Goal: Task Accomplishment & Management: Complete application form

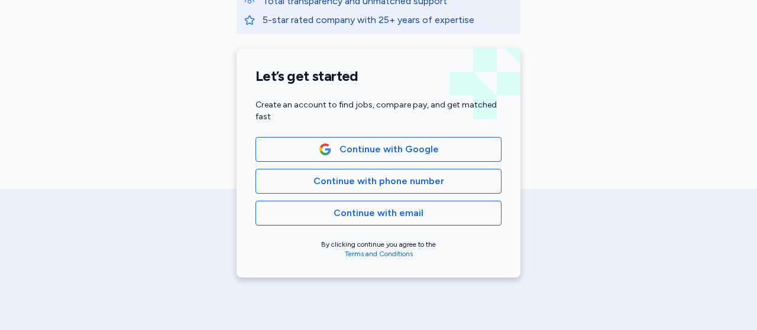
scroll to position [272, 0]
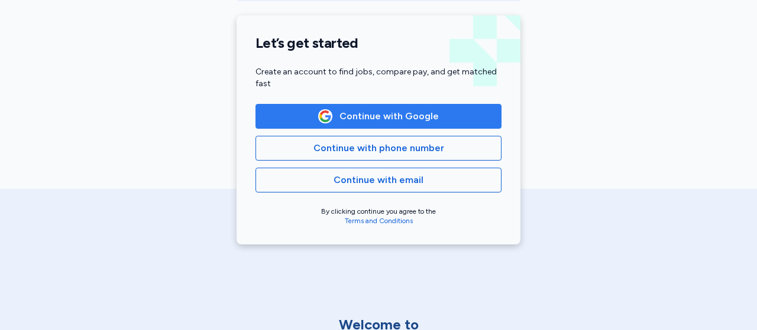
click at [378, 112] on span "Continue with Google" at bounding box center [388, 116] width 99 height 14
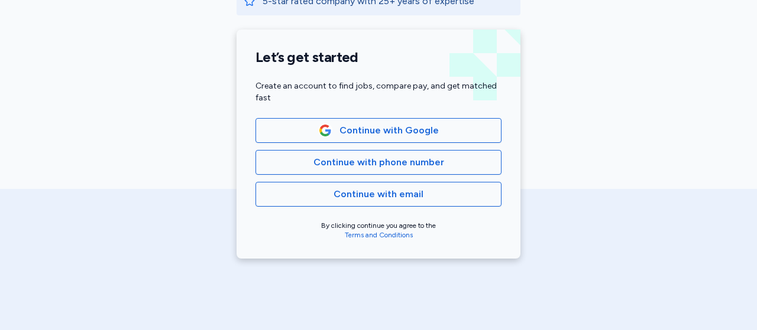
scroll to position [260, 0]
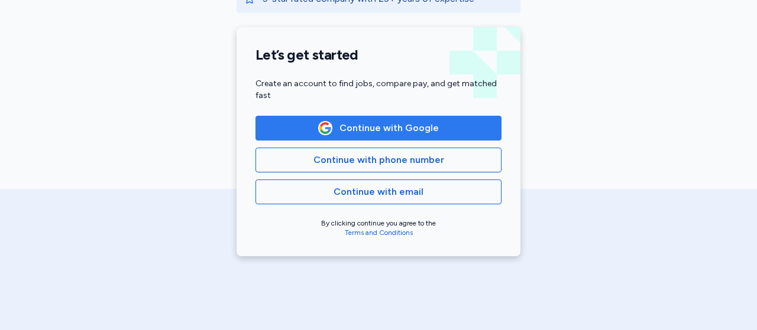
click at [385, 119] on button "Continue with Google" at bounding box center [378, 128] width 246 height 25
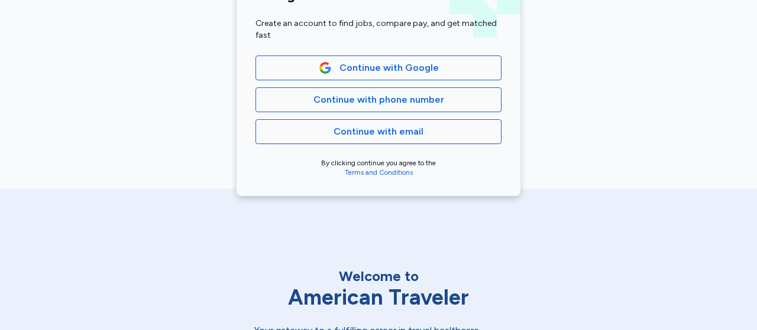
scroll to position [277, 0]
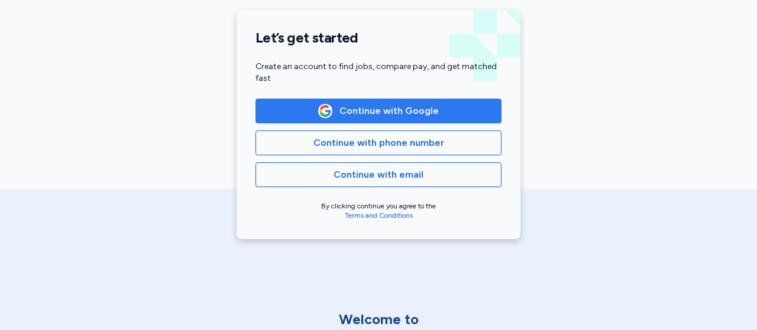
click at [359, 116] on span "Continue with Google" at bounding box center [388, 111] width 99 height 14
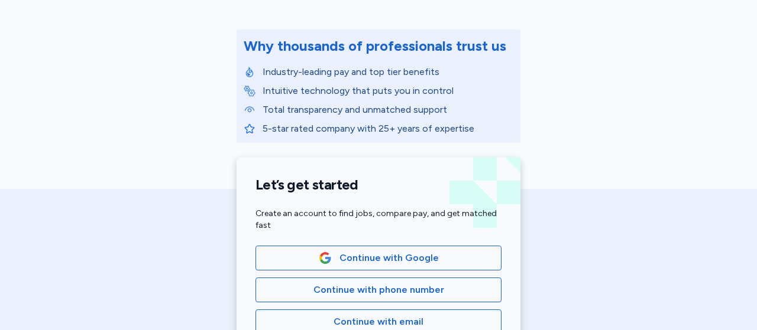
scroll to position [221, 0]
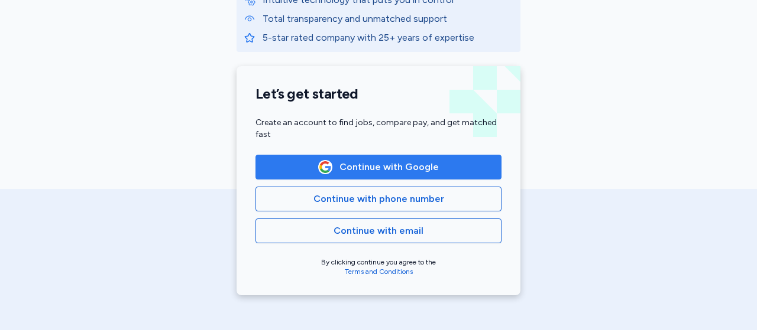
click at [413, 163] on span "Continue with Google" at bounding box center [388, 167] width 99 height 14
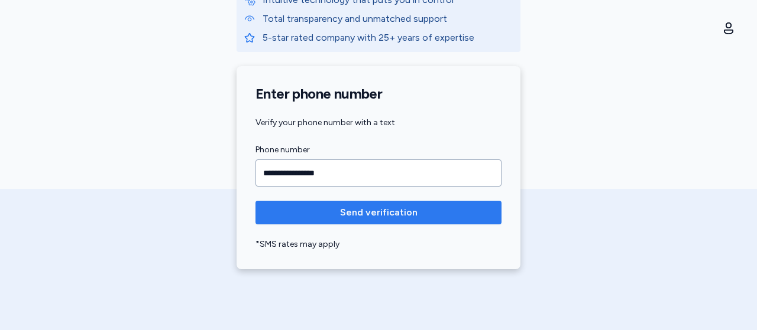
type input "**********"
click at [395, 206] on span "Send verification" at bounding box center [378, 213] width 77 height 14
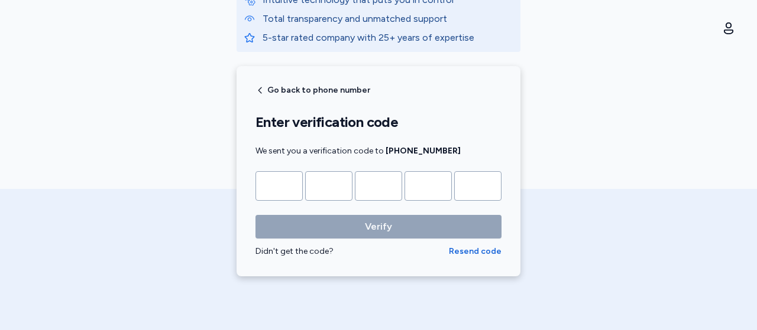
type input "*"
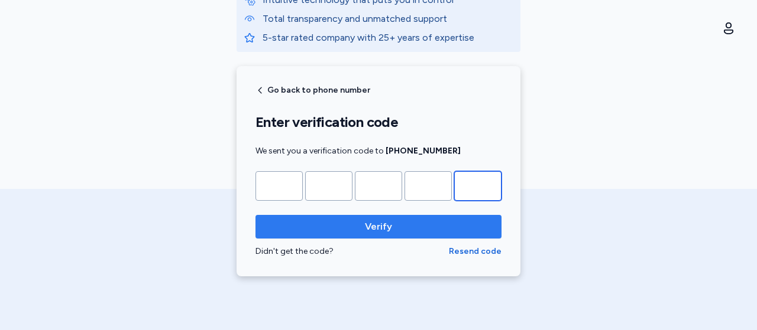
type input "*"
click at [400, 215] on button "Verify" at bounding box center [378, 227] width 246 height 24
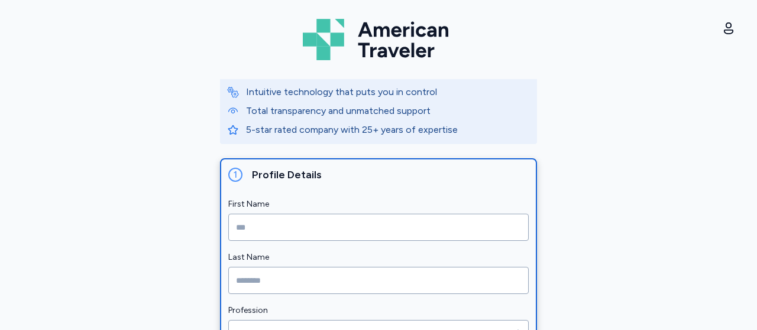
scroll to position [97, 0]
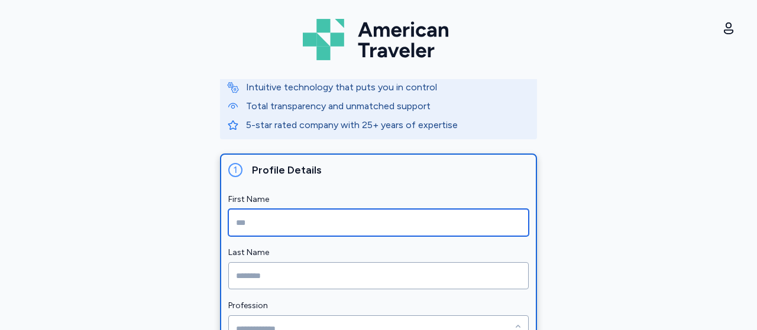
click at [322, 229] on input "First Name" at bounding box center [378, 222] width 300 height 27
type input "*****"
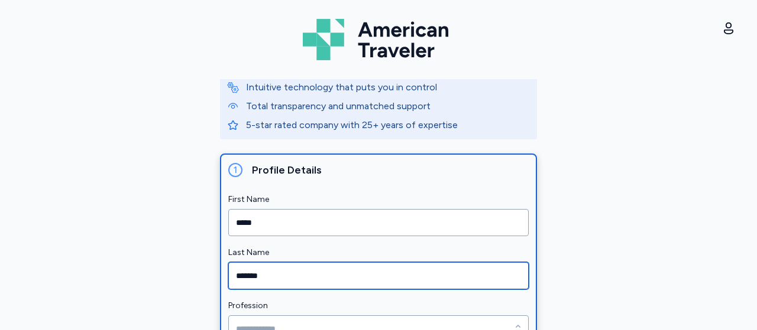
type input "*******"
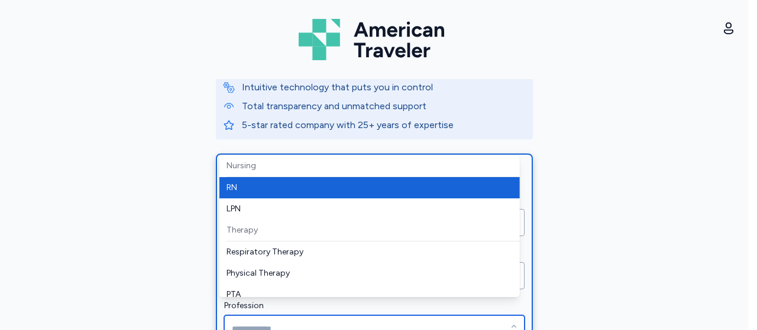
scroll to position [108, 0]
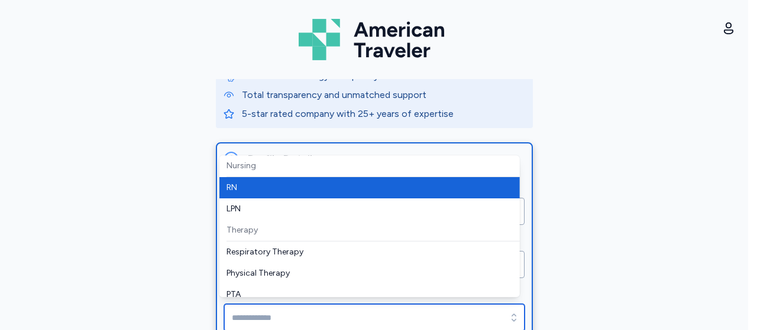
type input "**"
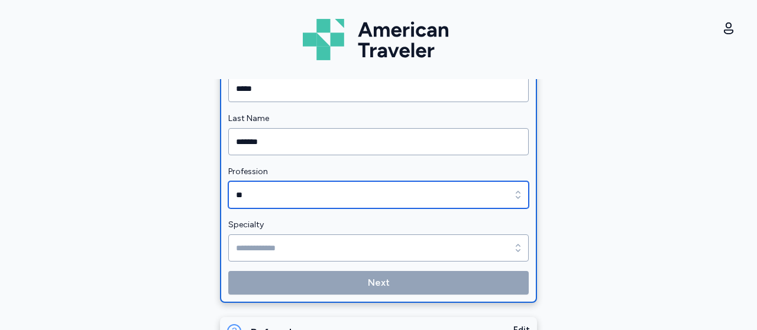
scroll to position [267, 0]
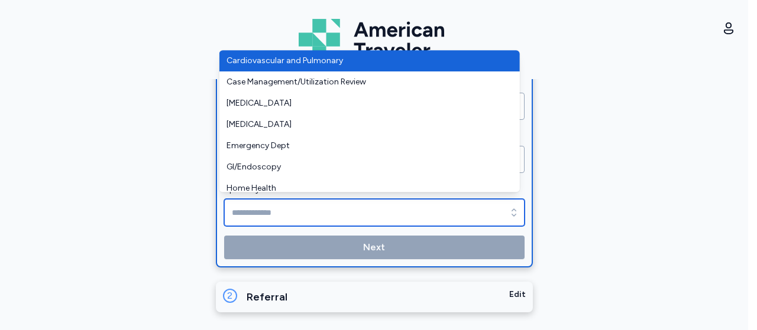
click at [328, 210] on input "Specialty" at bounding box center [374, 212] width 300 height 27
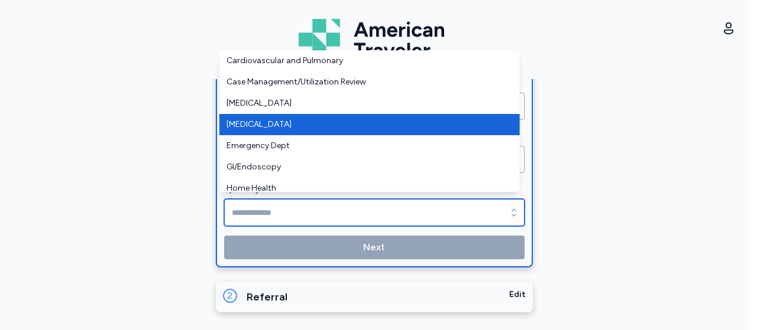
type input "********"
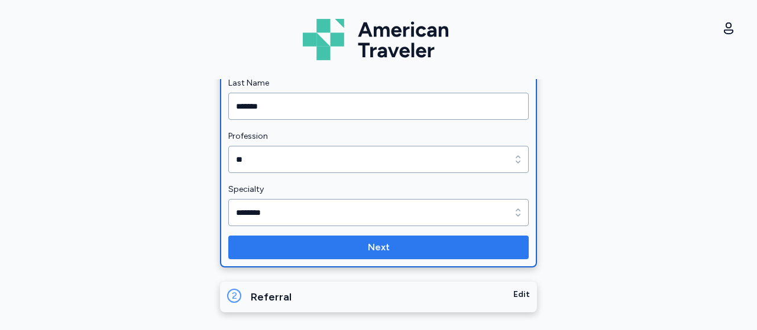
click at [307, 246] on span "Next" at bounding box center [378, 248] width 281 height 14
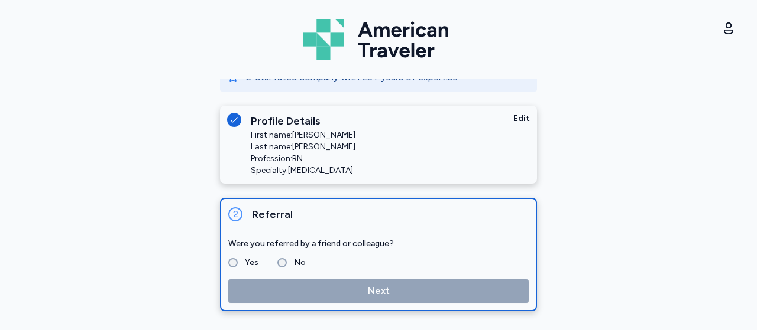
scroll to position [144, 0]
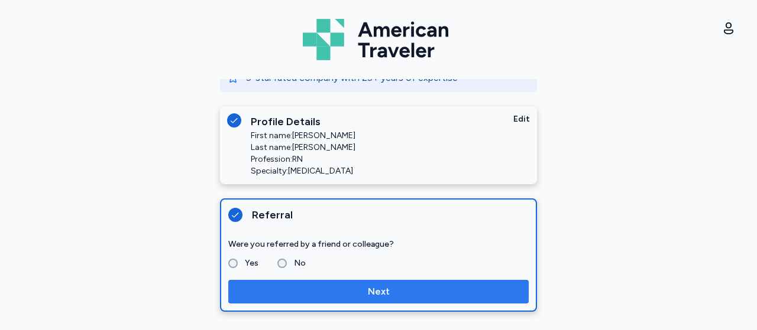
click at [315, 291] on span "Next" at bounding box center [378, 292] width 281 height 14
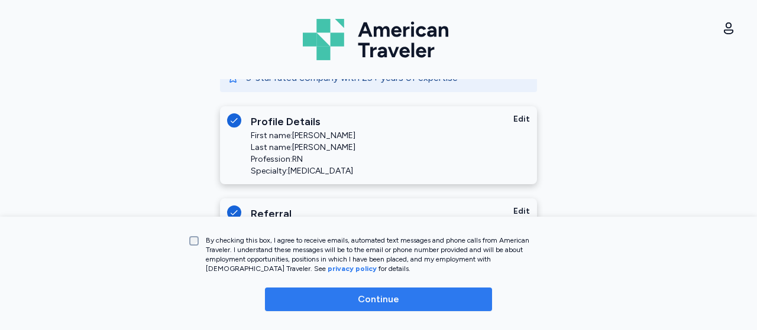
click at [345, 296] on span "Continue" at bounding box center [378, 300] width 208 height 14
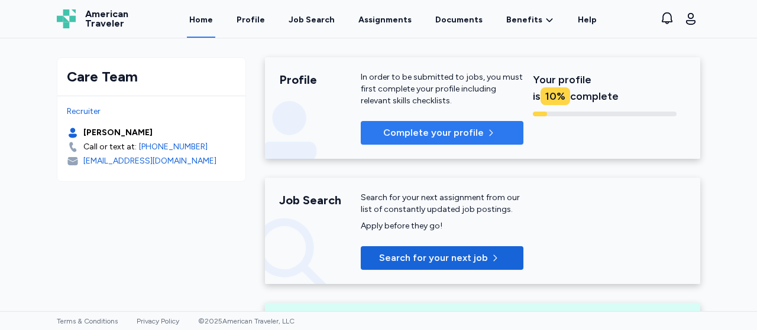
click at [416, 132] on p "Complete your profile" at bounding box center [433, 133] width 100 height 14
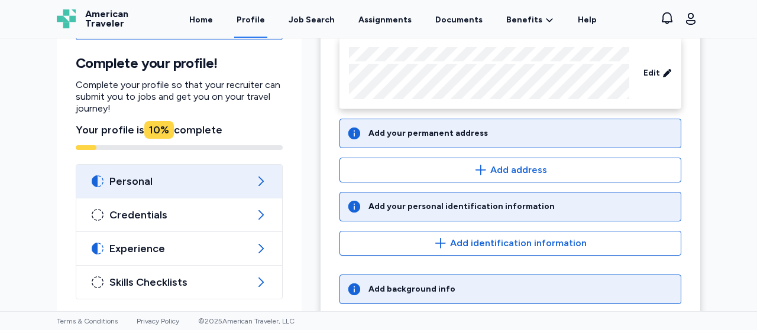
scroll to position [127, 0]
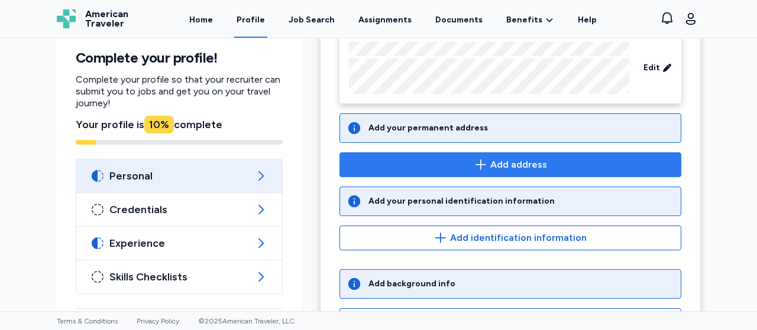
click at [481, 167] on icon "button" at bounding box center [481, 165] width 14 height 14
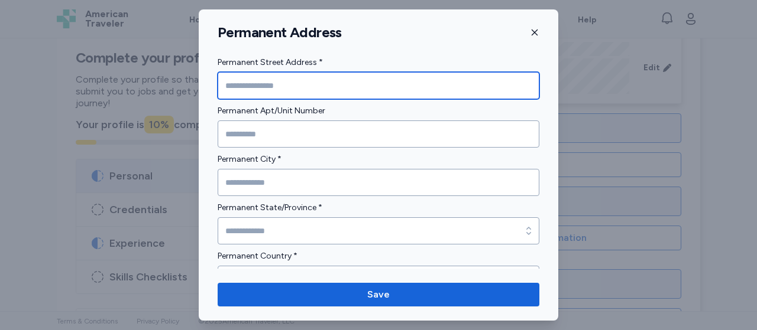
click at [296, 82] on input "Permanent Street Address *" at bounding box center [379, 85] width 322 height 27
type input "**********"
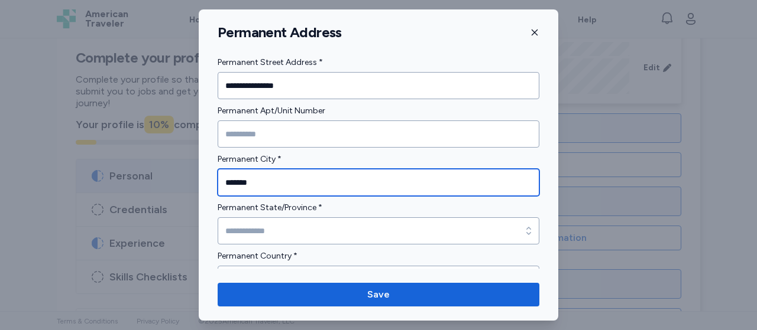
type input "*******"
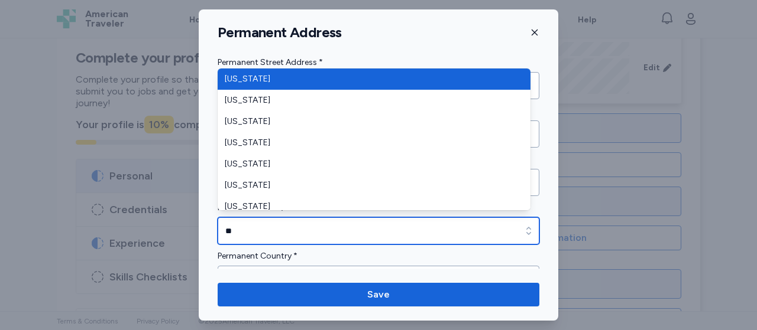
type input "*"
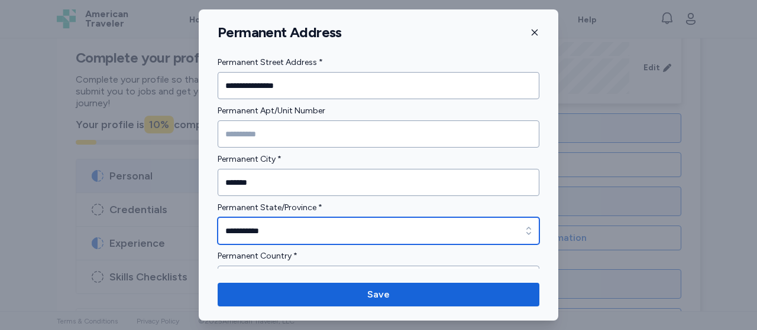
type input "**********"
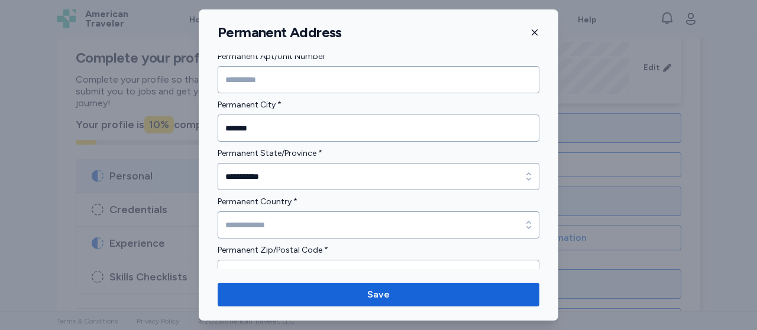
scroll to position [73, 0]
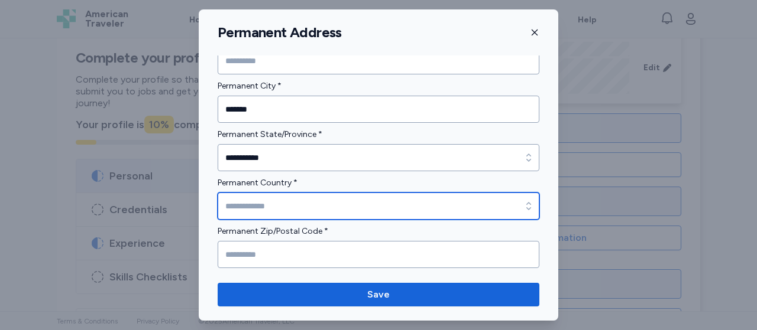
click at [331, 208] on input "Permanent Country *" at bounding box center [379, 206] width 322 height 27
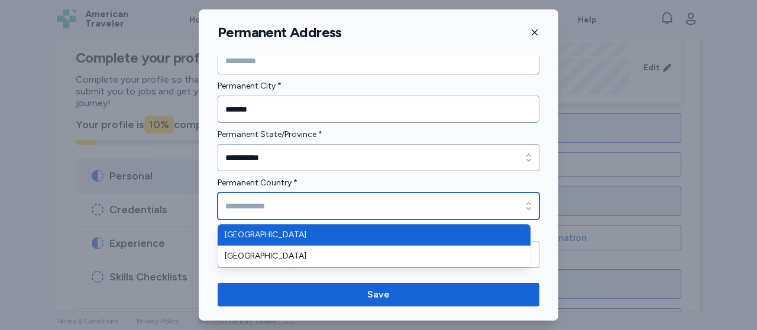
type input "**********"
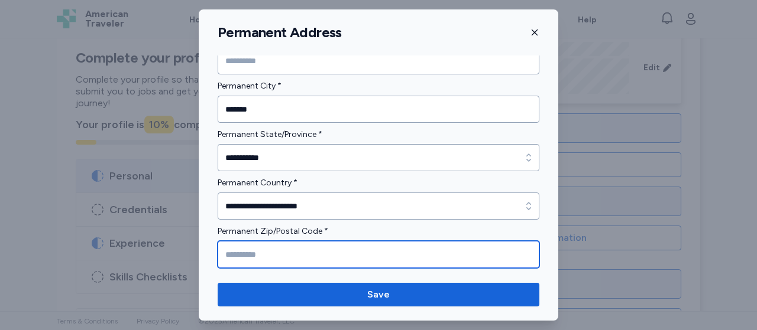
click at [300, 246] on input "Permanent Zip/Postal Code *" at bounding box center [379, 254] width 322 height 27
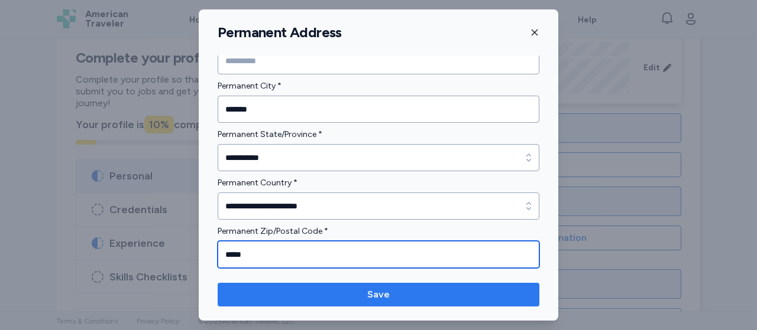
type input "*****"
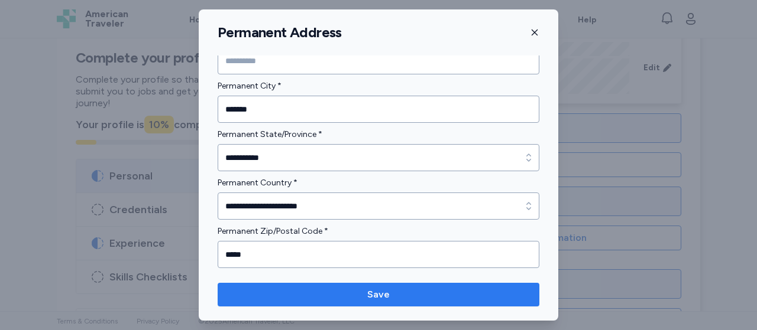
click at [335, 284] on button "Save" at bounding box center [379, 295] width 322 height 24
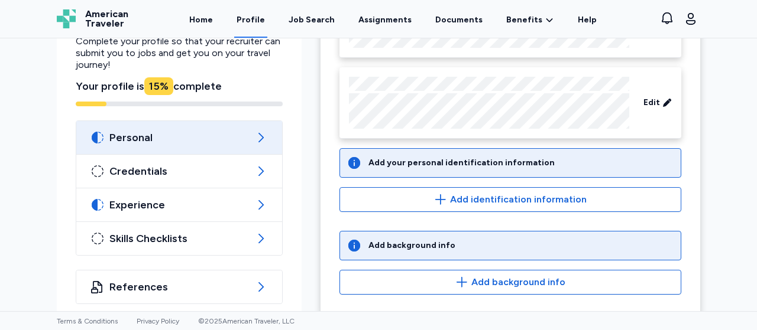
scroll to position [183, 0]
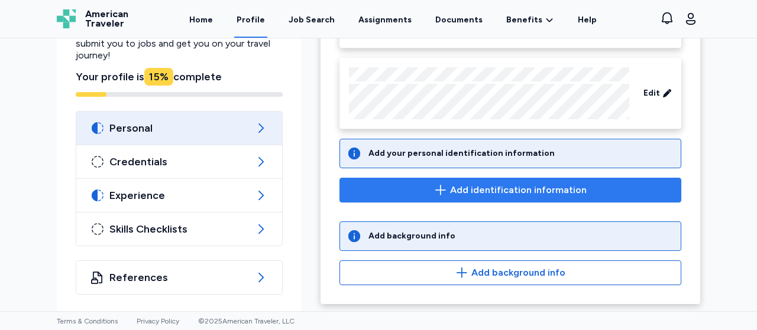
click at [460, 192] on span "Add identification information" at bounding box center [518, 190] width 137 height 14
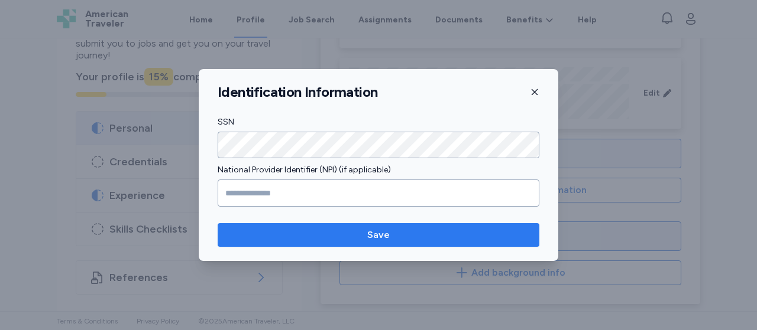
click at [352, 241] on span "Save" at bounding box center [378, 235] width 303 height 14
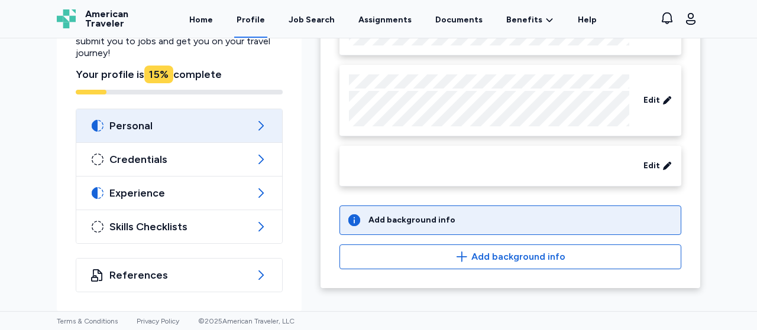
scroll to position [173, 0]
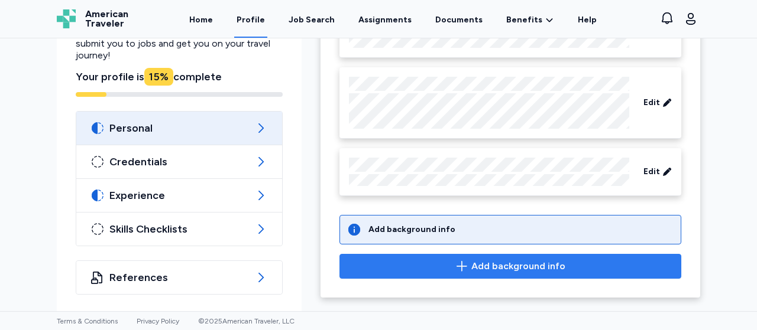
click at [487, 265] on span "Add background info" at bounding box center [518, 267] width 94 height 14
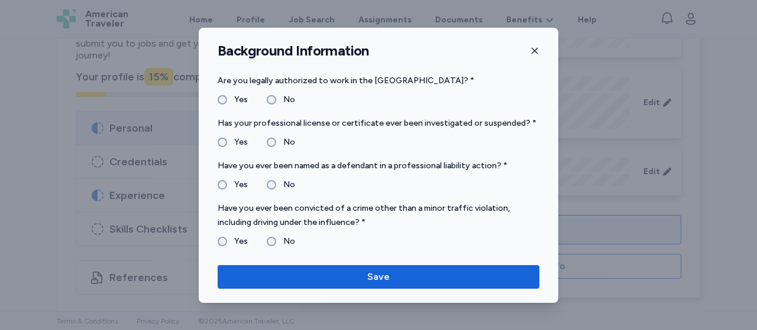
click at [227, 98] on label "Yes" at bounding box center [237, 100] width 21 height 14
click at [272, 179] on div "No" at bounding box center [281, 185] width 28 height 14
click at [276, 185] on label "No" at bounding box center [285, 185] width 19 height 14
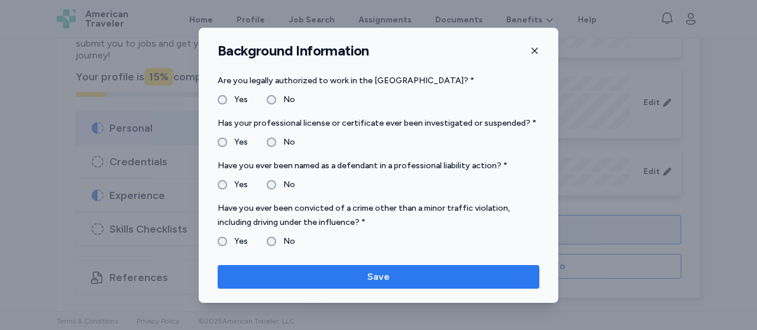
click at [297, 281] on span "Save" at bounding box center [378, 277] width 303 height 14
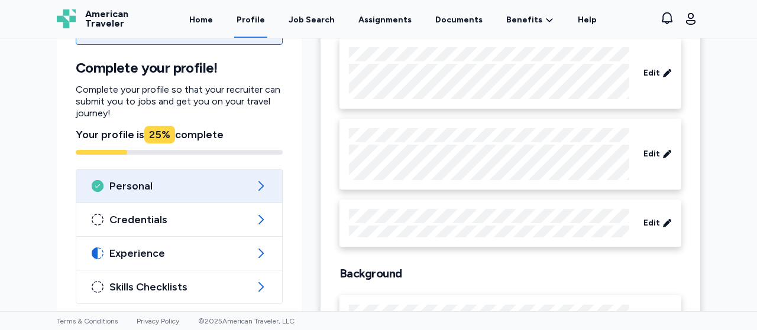
scroll to position [183, 0]
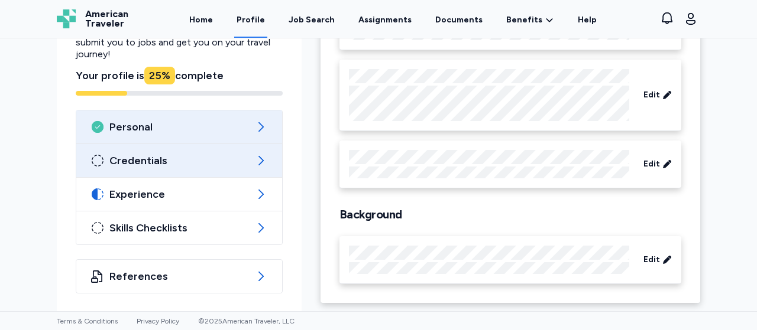
click at [196, 166] on span "Credentials" at bounding box center [179, 161] width 140 height 14
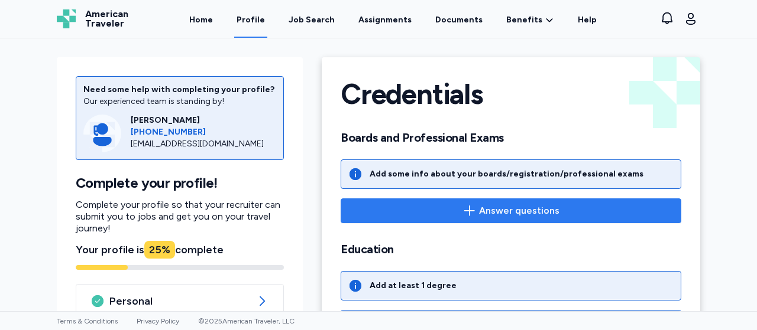
click at [491, 215] on span "Answer questions" at bounding box center [519, 211] width 80 height 14
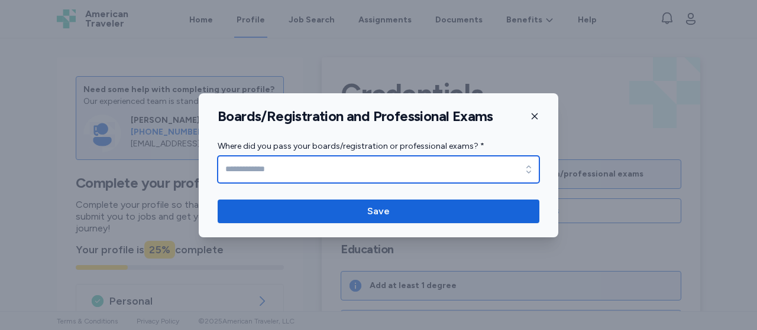
click at [388, 170] on input "Where did you pass your boards/registration or professional exams? *" at bounding box center [379, 169] width 322 height 27
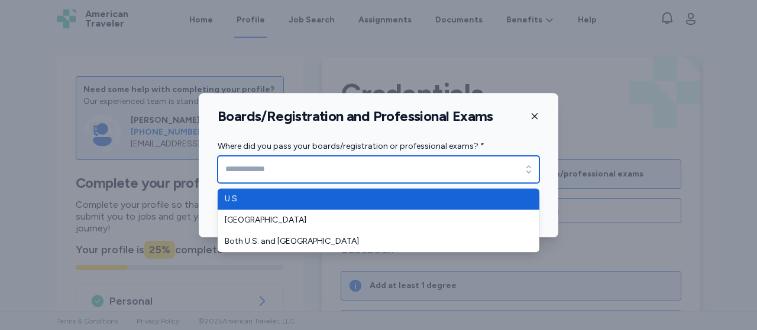
type input "****"
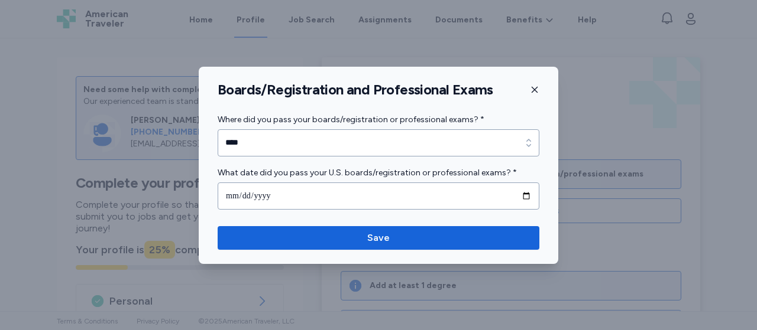
click at [534, 90] on icon "button" at bounding box center [534, 89] width 6 height 6
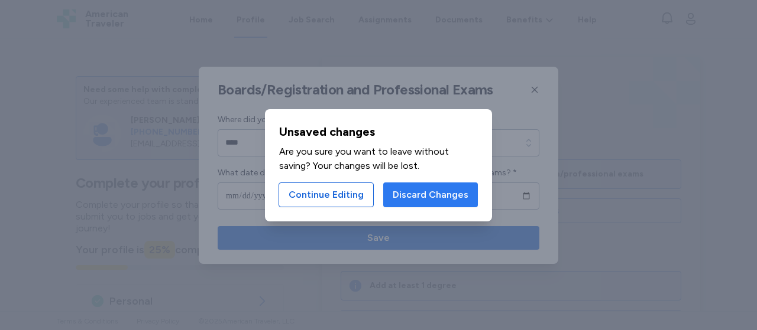
click at [414, 194] on span "Discard Changes" at bounding box center [431, 195] width 76 height 14
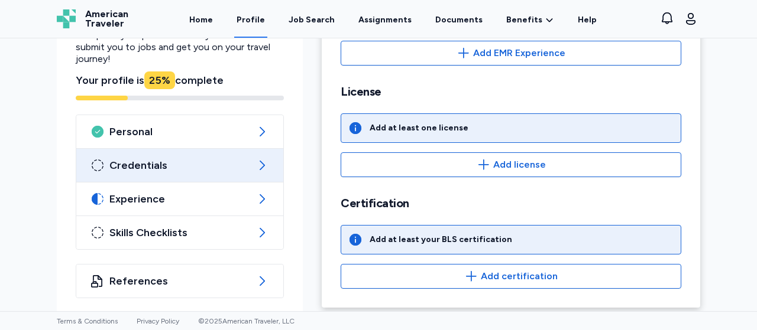
scroll to position [383, 0]
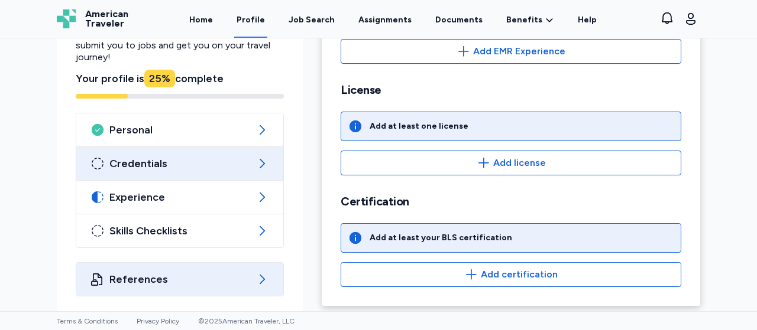
click at [169, 276] on span "References" at bounding box center [179, 280] width 141 height 14
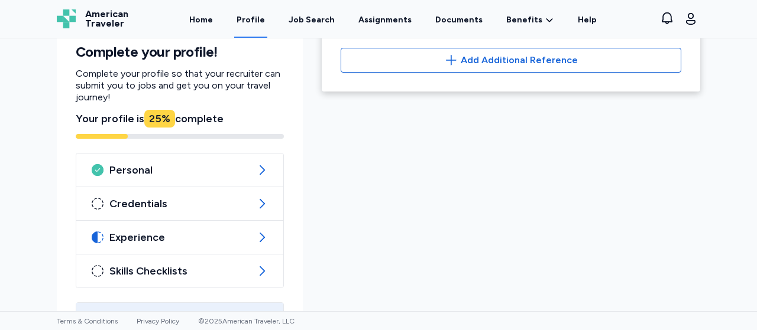
scroll to position [173, 0]
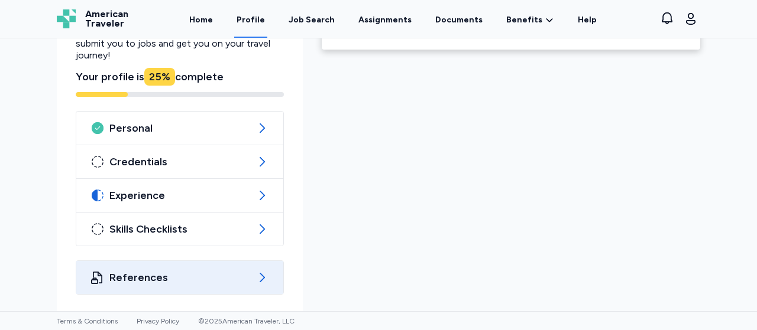
click at [144, 224] on span "Skills Checklists" at bounding box center [179, 229] width 141 height 14
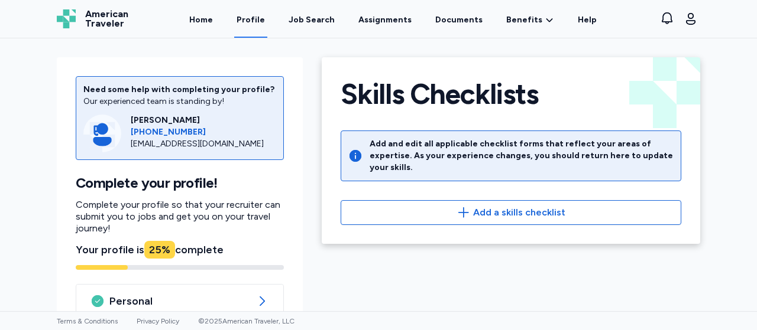
click at [531, 212] on div "Skills Checklists Add and edit all applicable checklist forms that reflect your…" at bounding box center [511, 150] width 378 height 187
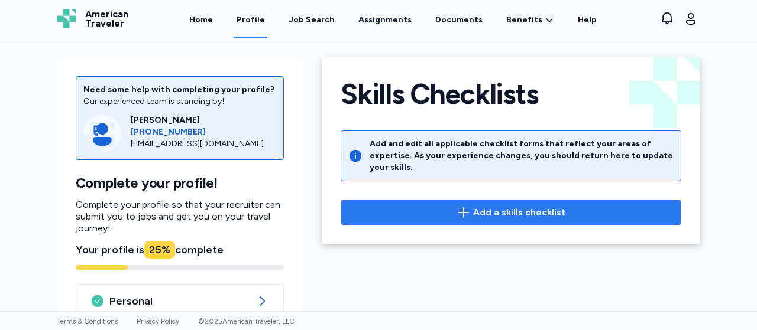
click at [529, 209] on button "Add a skills checklist" at bounding box center [511, 212] width 341 height 25
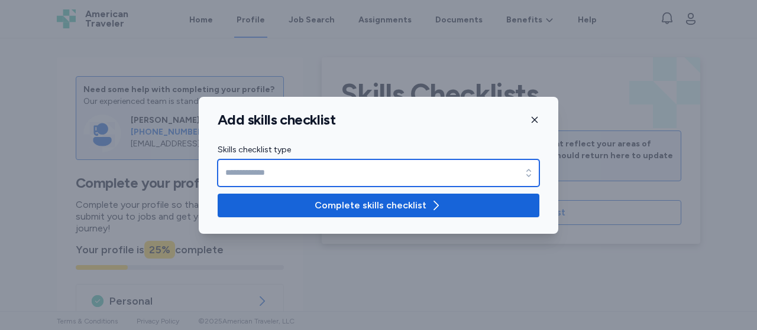
click at [404, 172] on input "Skills checklist type" at bounding box center [379, 173] width 322 height 27
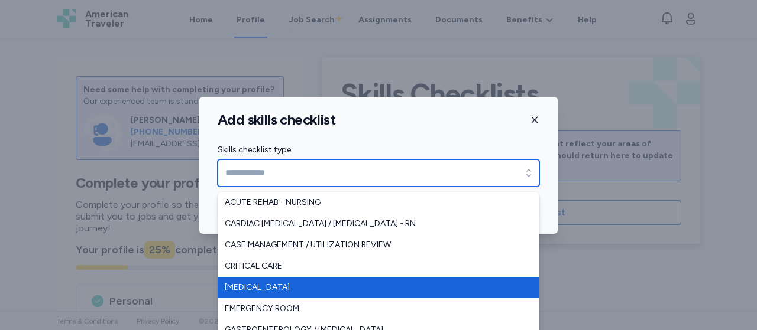
type input "********"
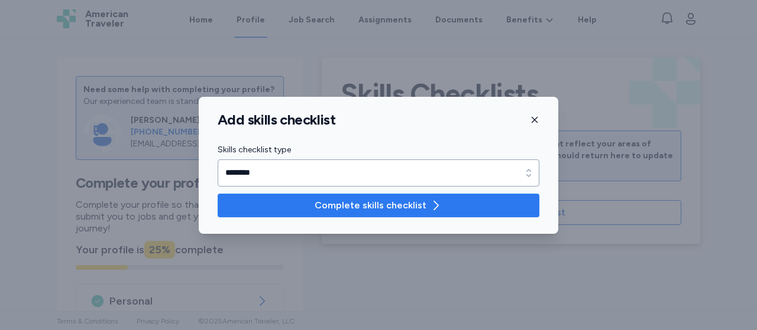
click at [390, 202] on span "Complete skills checklist" at bounding box center [371, 206] width 112 height 14
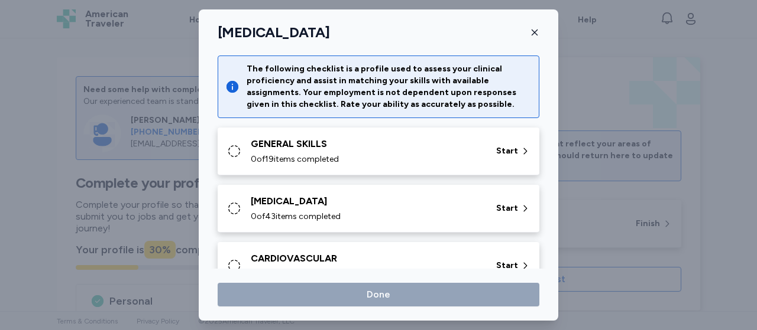
click at [388, 164] on div "0 of 19 items completed" at bounding box center [366, 160] width 231 height 12
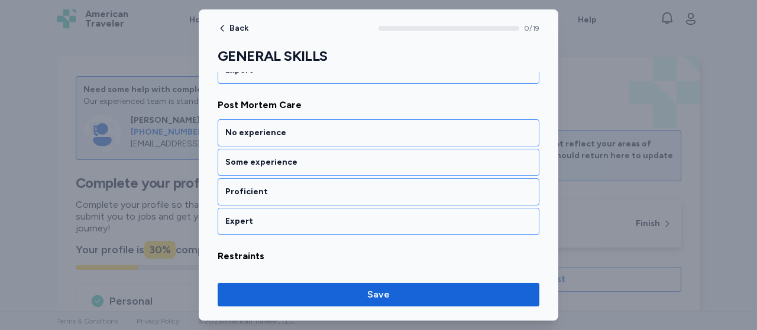
scroll to position [2810, 0]
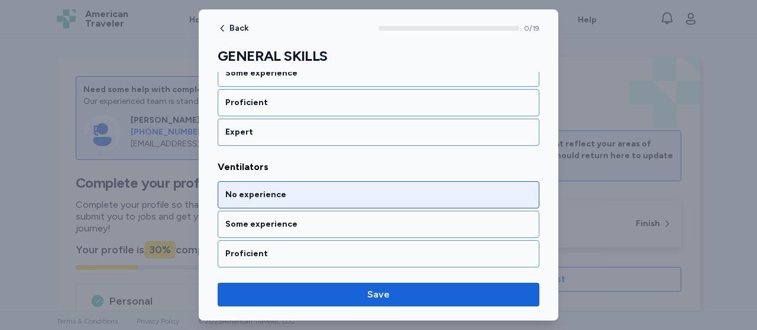
click at [398, 189] on div "No experience" at bounding box center [378, 195] width 306 height 12
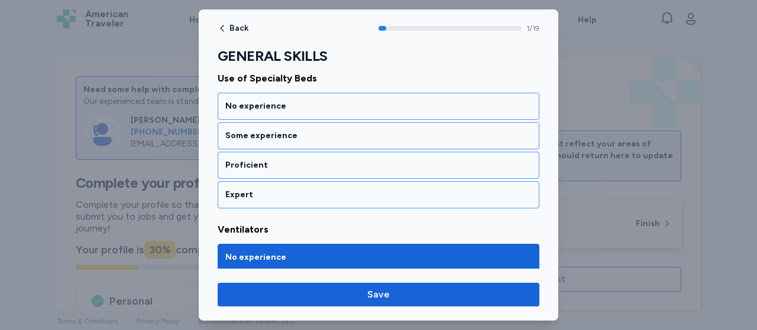
scroll to position [2682, 0]
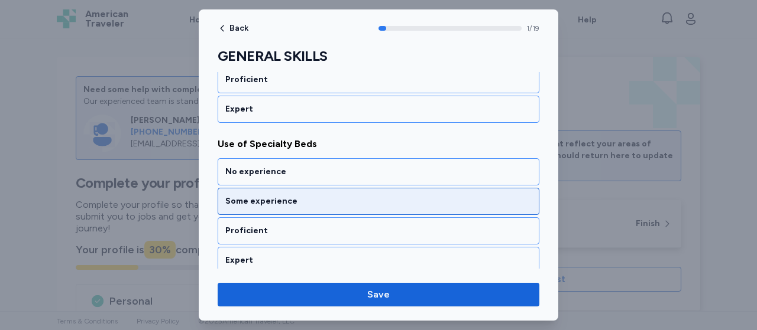
click at [432, 196] on div "Some experience" at bounding box center [378, 202] width 306 height 12
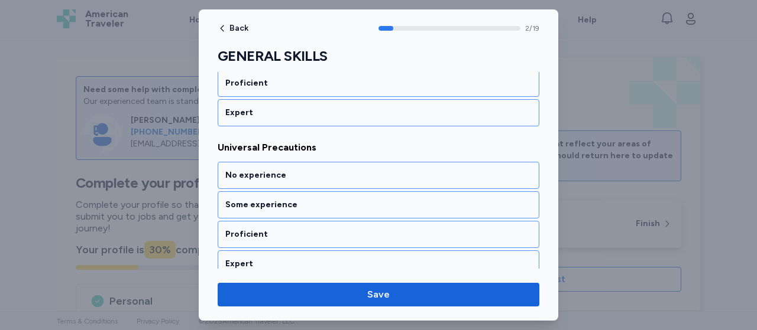
scroll to position [2545, 0]
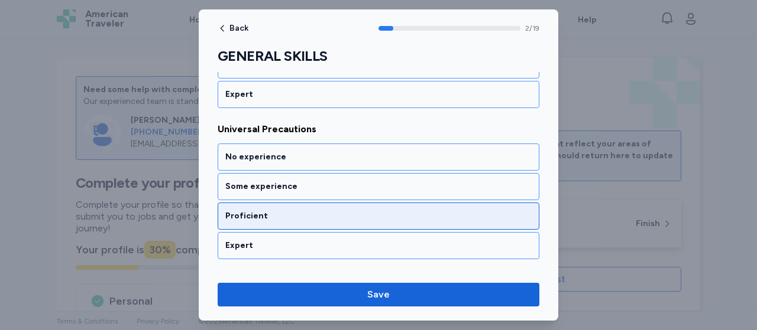
click at [402, 203] on div "Proficient" at bounding box center [379, 216] width 322 height 27
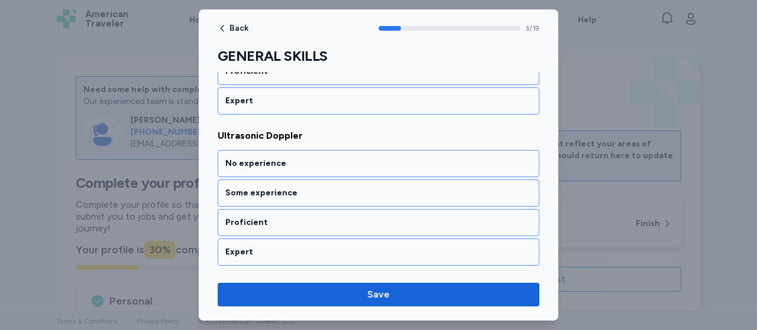
scroll to position [2369, 0]
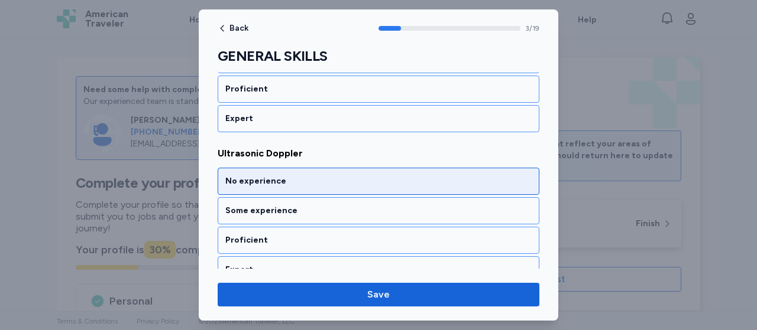
click at [374, 176] on div "No experience" at bounding box center [378, 182] width 306 height 12
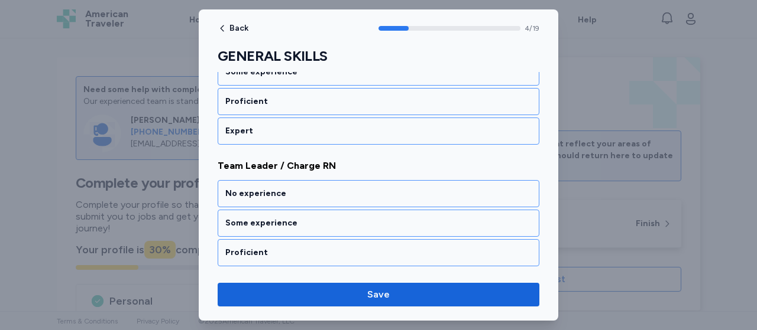
scroll to position [2241, 0]
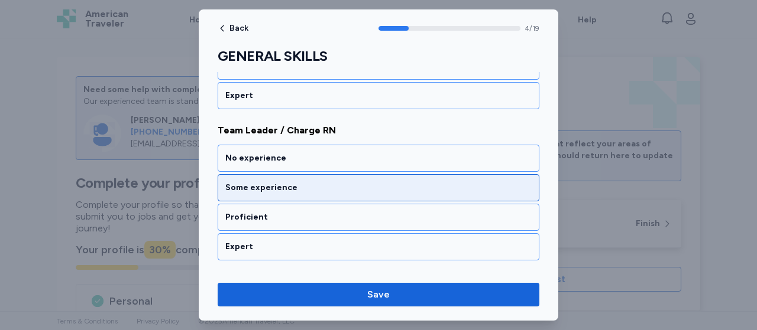
click at [300, 182] on div "Some experience" at bounding box center [378, 188] width 306 height 12
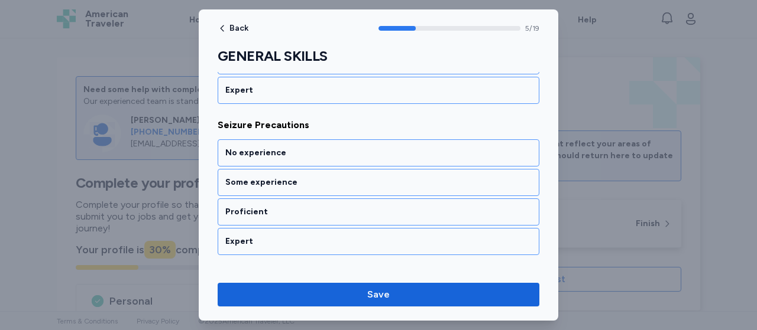
scroll to position [2089, 0]
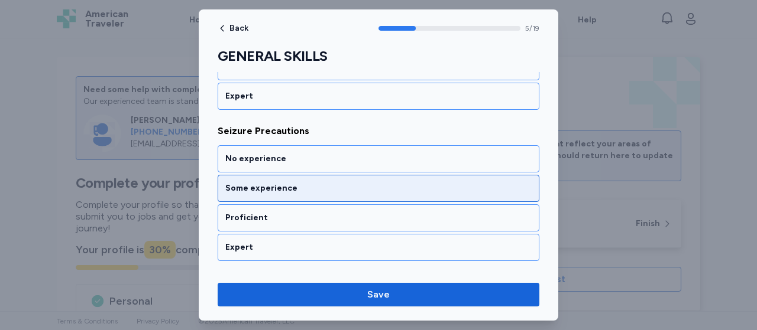
click at [387, 183] on div "Some experience" at bounding box center [378, 189] width 306 height 12
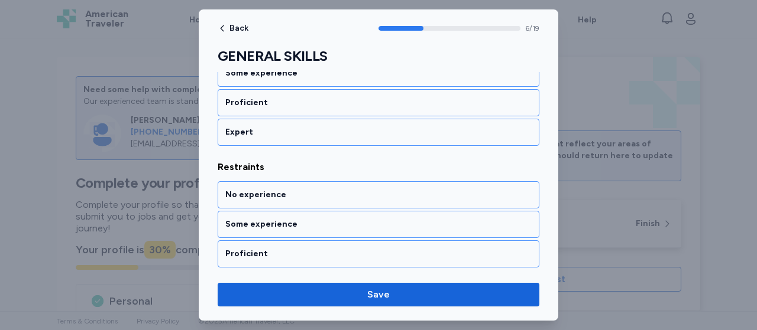
scroll to position [1938, 0]
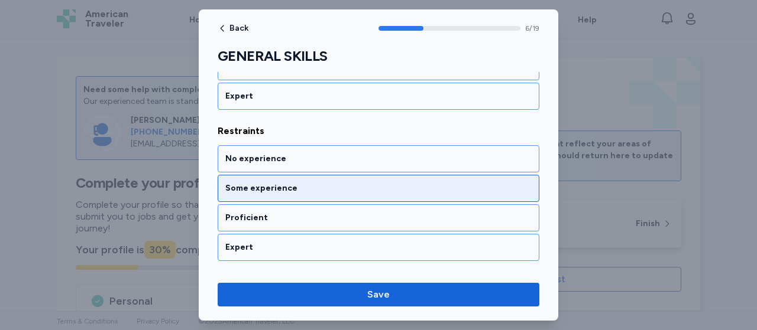
click at [445, 177] on div "Some experience" at bounding box center [379, 188] width 322 height 27
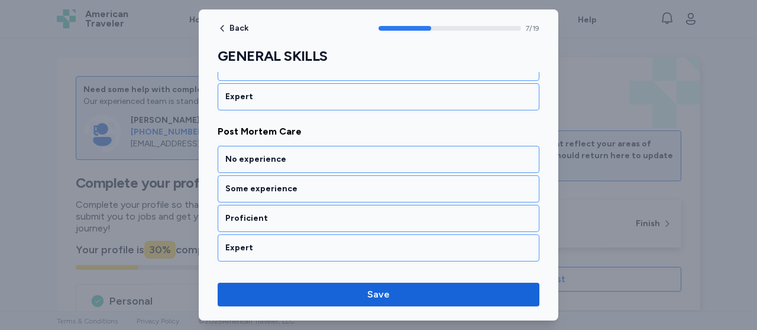
scroll to position [1810, 0]
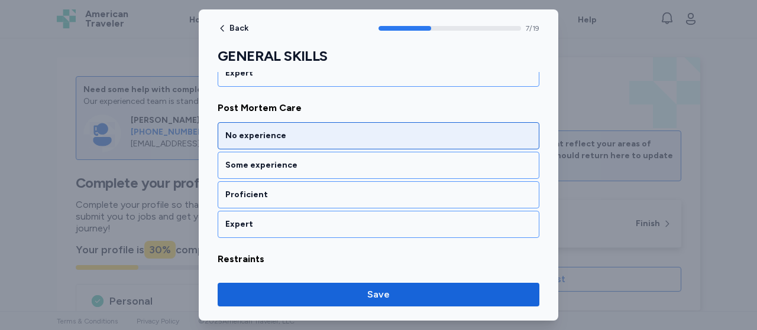
click at [300, 130] on div "No experience" at bounding box center [378, 136] width 306 height 12
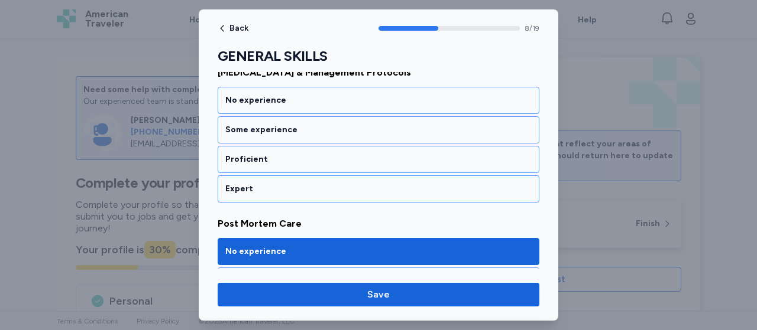
scroll to position [1652, 0]
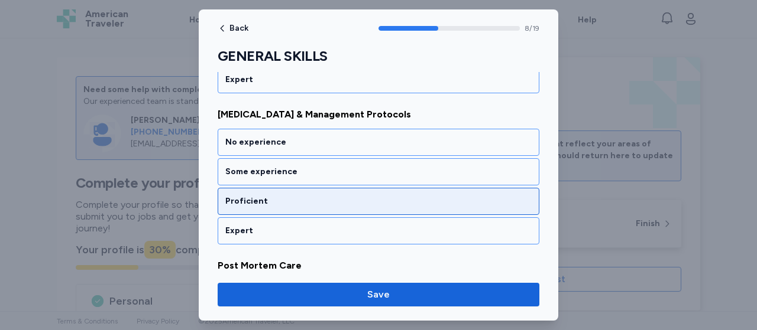
click at [356, 192] on div "Proficient" at bounding box center [379, 201] width 322 height 27
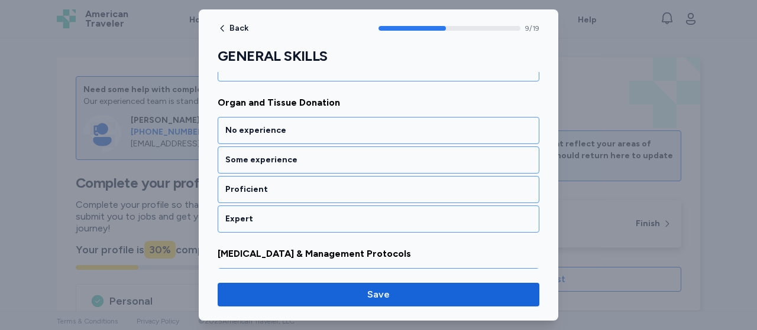
scroll to position [1506, 0]
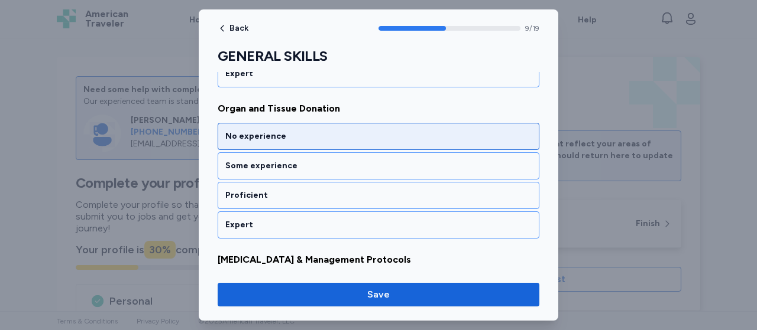
click at [409, 123] on div "No experience" at bounding box center [379, 136] width 322 height 27
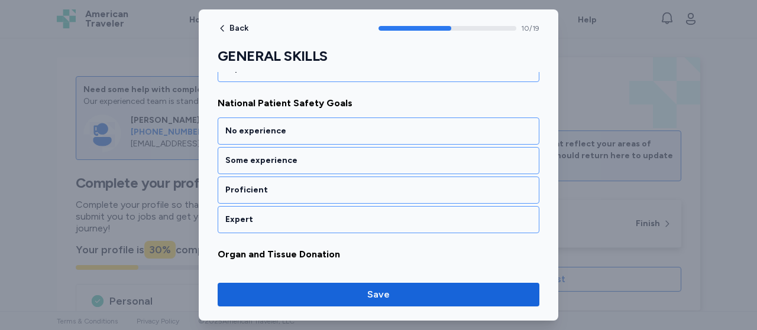
scroll to position [1354, 0]
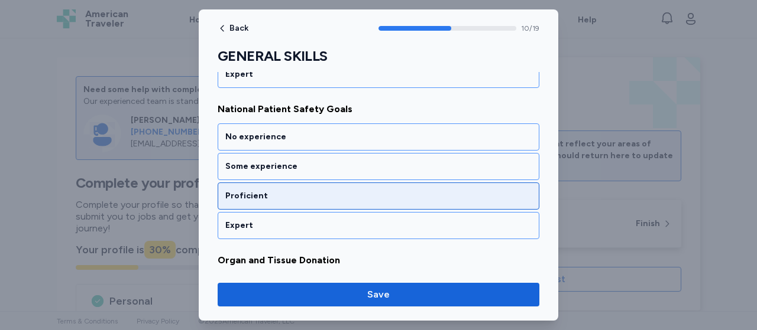
click at [420, 190] on div "Proficient" at bounding box center [378, 196] width 306 height 12
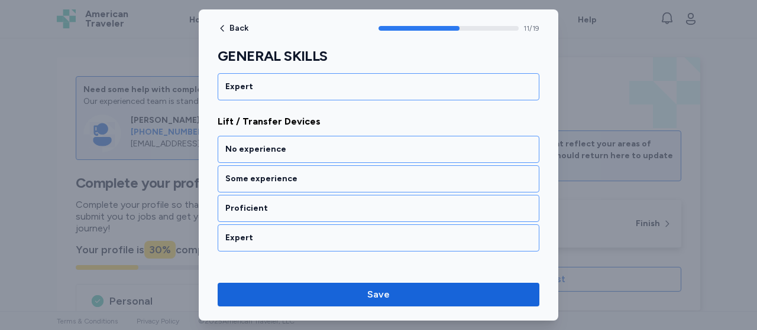
scroll to position [1185, 0]
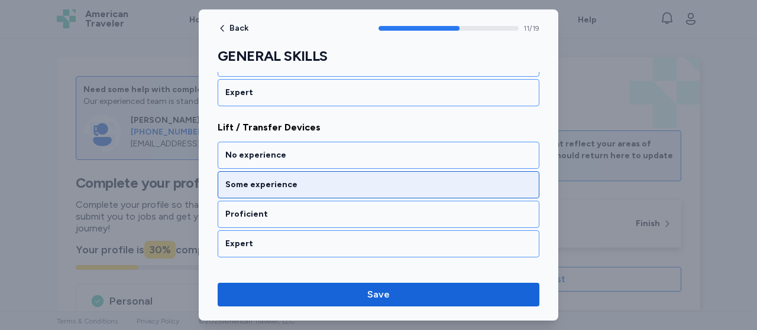
click at [455, 179] on div "Some experience" at bounding box center [378, 185] width 306 height 12
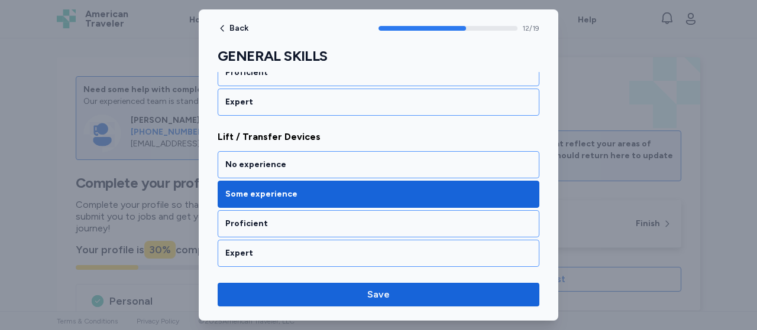
scroll to position [1069, 0]
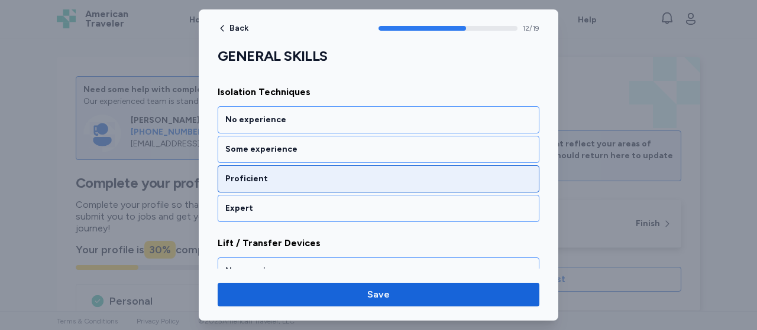
click at [376, 173] on div "Proficient" at bounding box center [378, 179] width 306 height 12
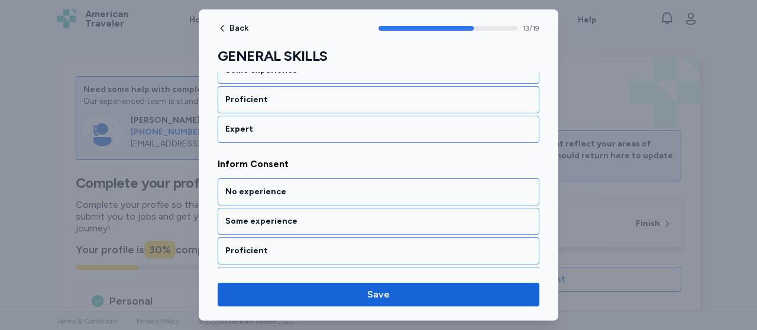
scroll to position [904, 0]
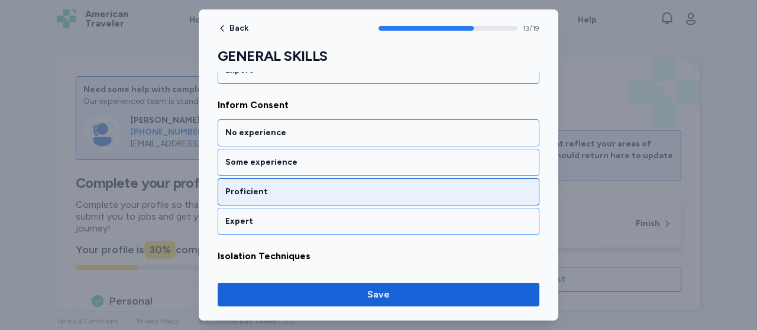
click at [475, 186] on div "Proficient" at bounding box center [378, 192] width 306 height 12
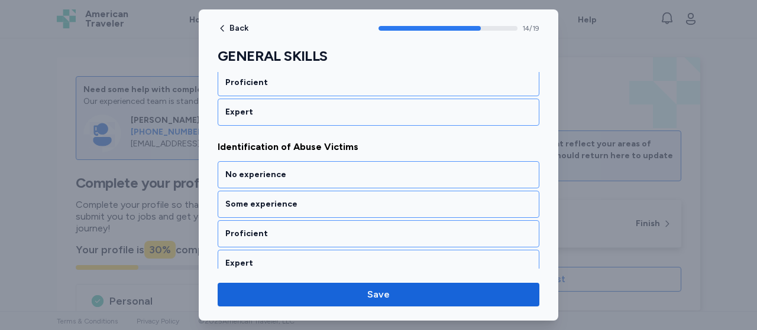
scroll to position [741, 0]
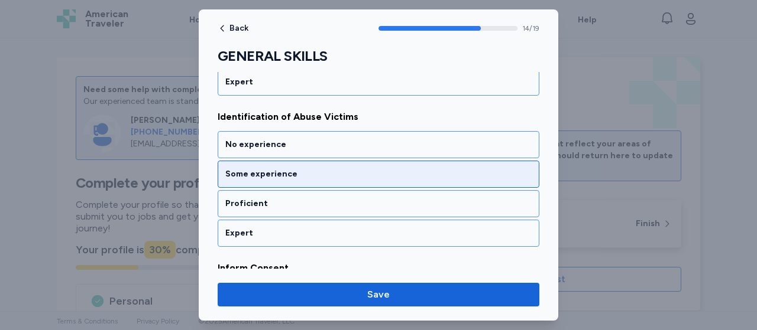
click at [468, 170] on div "Some experience" at bounding box center [378, 174] width 306 height 12
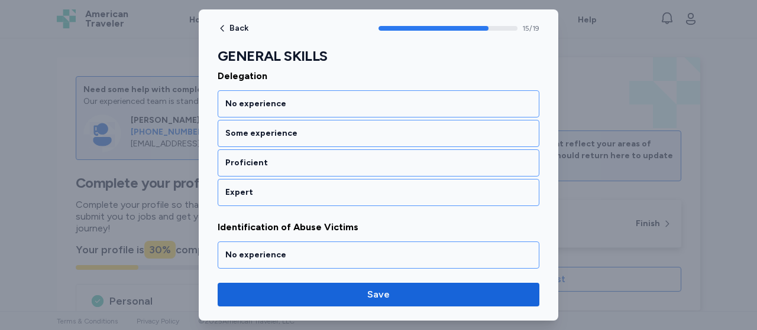
scroll to position [595, 0]
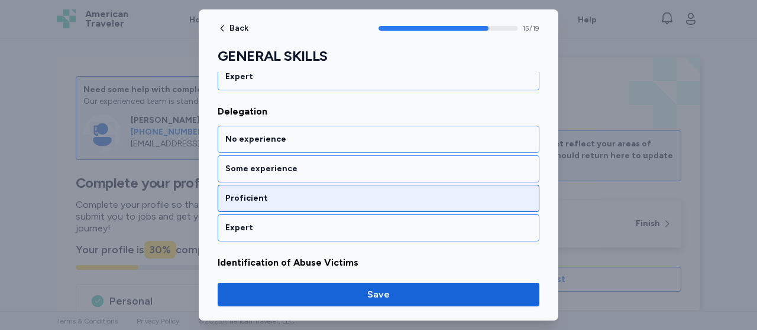
click at [398, 193] on div "Proficient" at bounding box center [378, 199] width 306 height 12
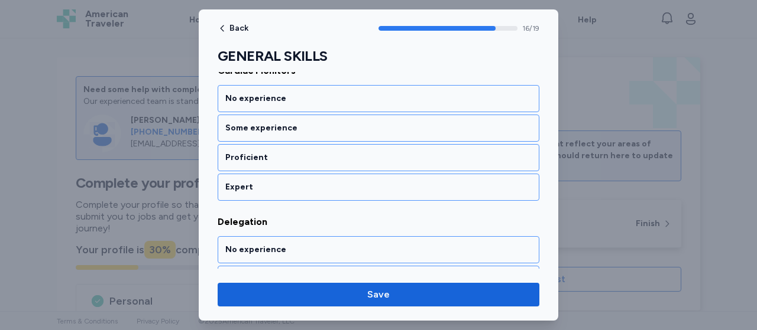
scroll to position [449, 0]
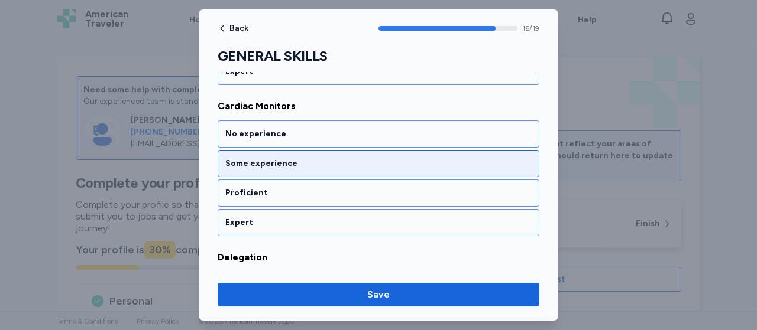
click at [380, 153] on div "Some experience" at bounding box center [379, 163] width 322 height 27
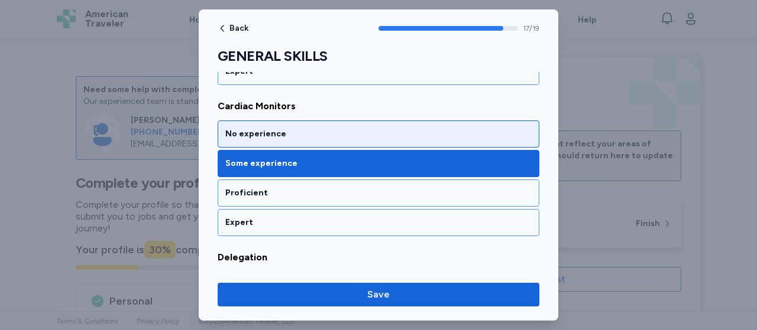
click at [415, 122] on div "No experience" at bounding box center [379, 134] width 322 height 27
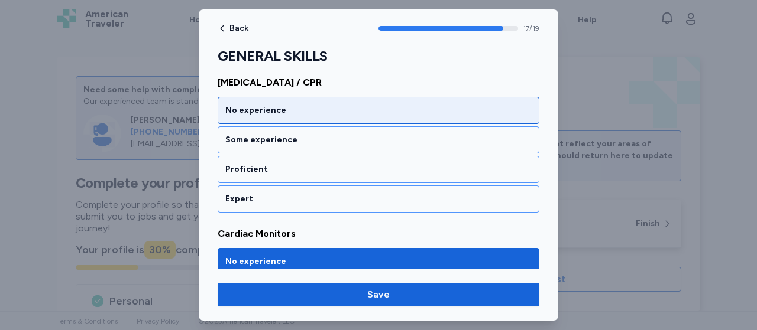
scroll to position [316, 0]
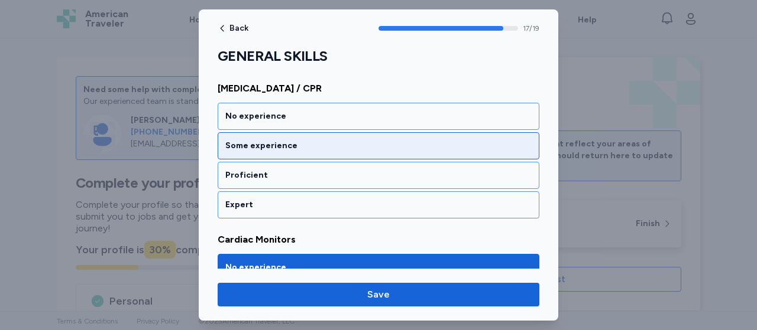
click at [390, 144] on div "Some experience" at bounding box center [378, 146] width 306 height 12
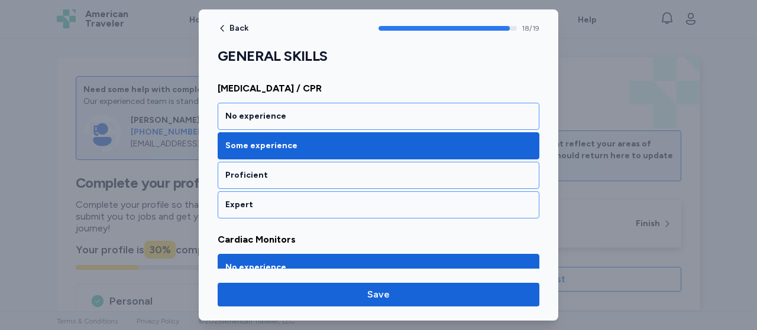
scroll to position [128, 0]
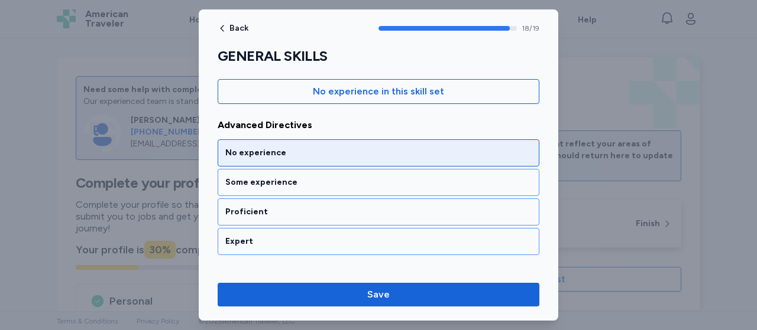
click at [375, 157] on div "No experience" at bounding box center [378, 153] width 306 height 12
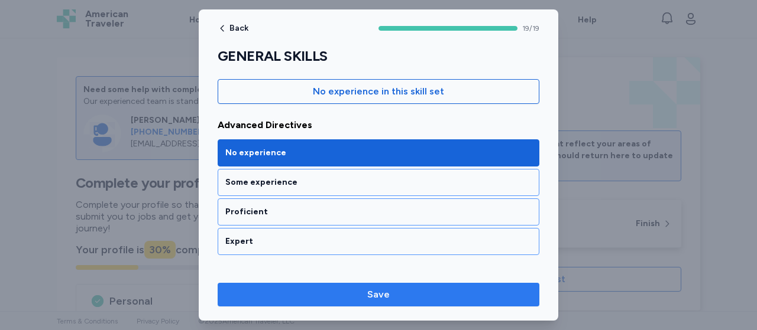
click at [387, 288] on span "Save" at bounding box center [378, 295] width 22 height 14
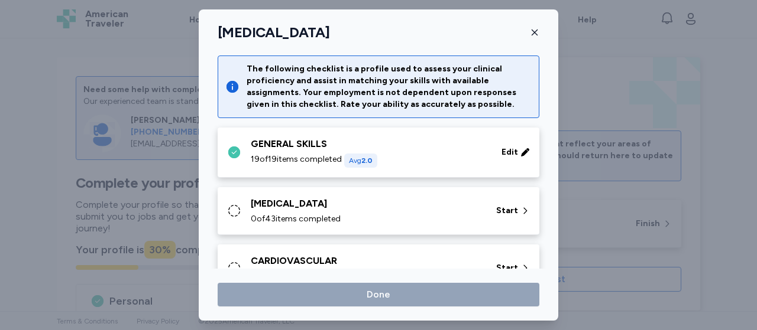
click at [375, 216] on div "0 of 43 items completed" at bounding box center [366, 219] width 231 height 12
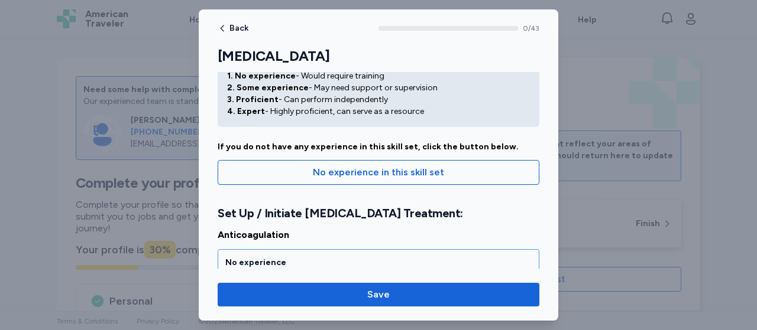
scroll to position [24, 0]
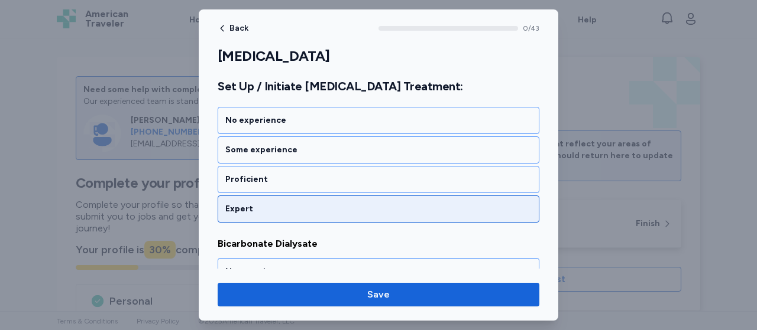
click at [459, 210] on div "Expert" at bounding box center [378, 209] width 306 height 12
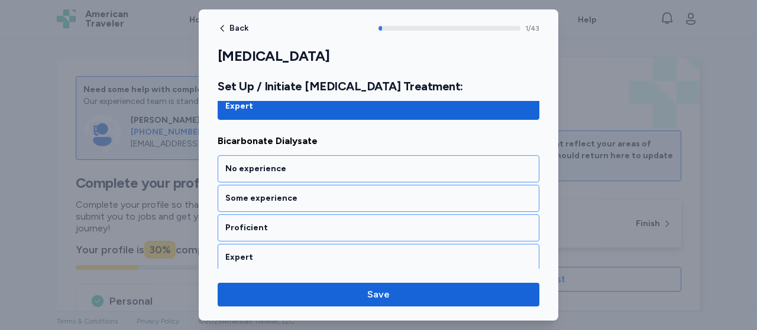
scroll to position [307, 0]
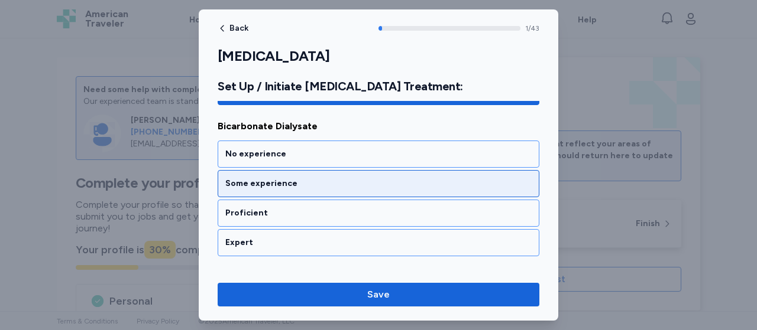
click at [300, 187] on div "Some experience" at bounding box center [379, 183] width 322 height 27
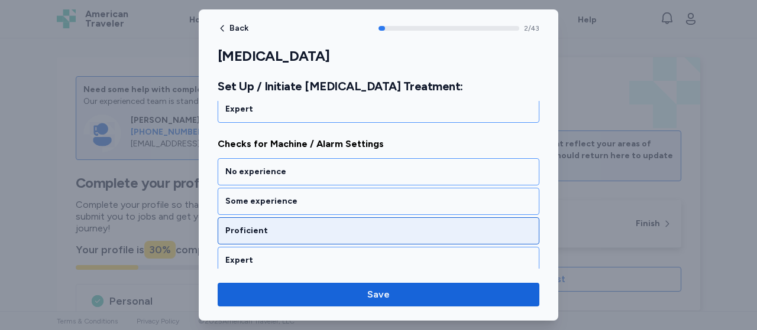
scroll to position [456, 0]
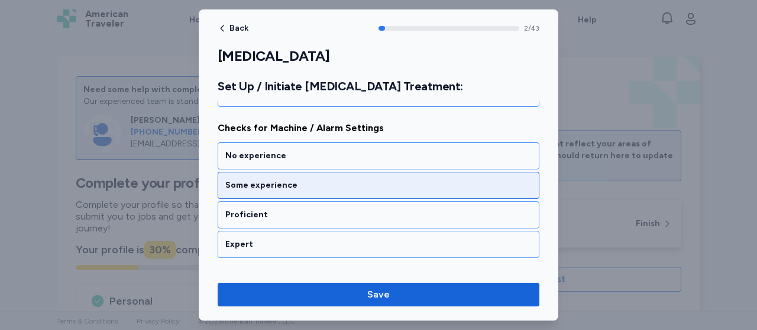
click at [310, 180] on div "Some experience" at bounding box center [378, 186] width 306 height 12
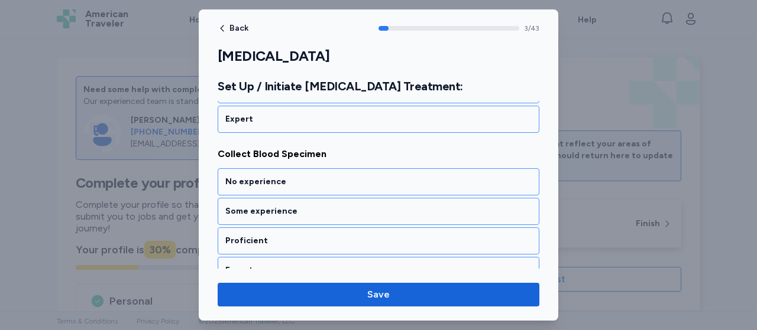
scroll to position [607, 0]
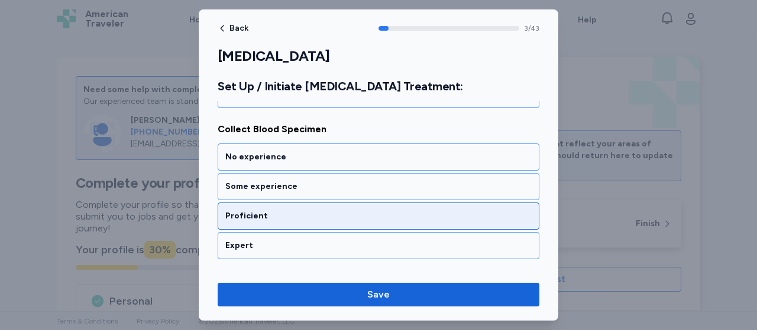
click at [314, 203] on div "Proficient" at bounding box center [379, 216] width 322 height 27
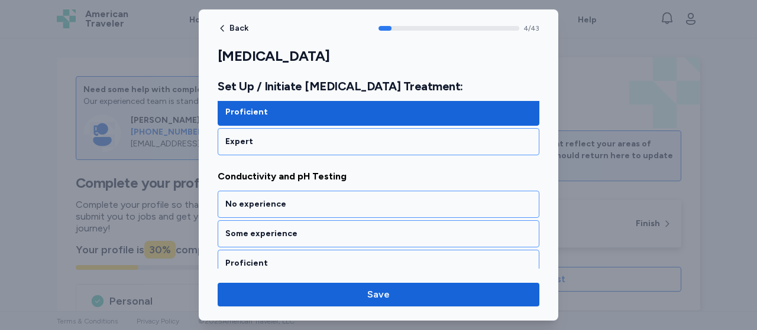
scroll to position [756, 0]
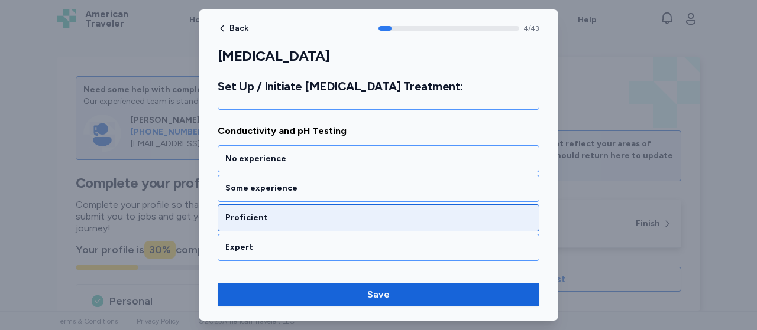
click at [313, 212] on div "Proficient" at bounding box center [378, 218] width 306 height 12
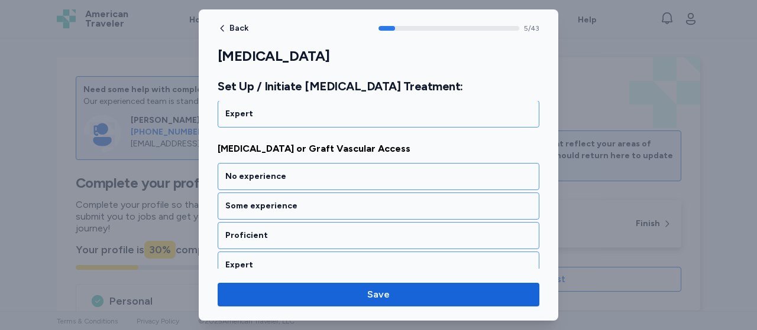
scroll to position [906, 0]
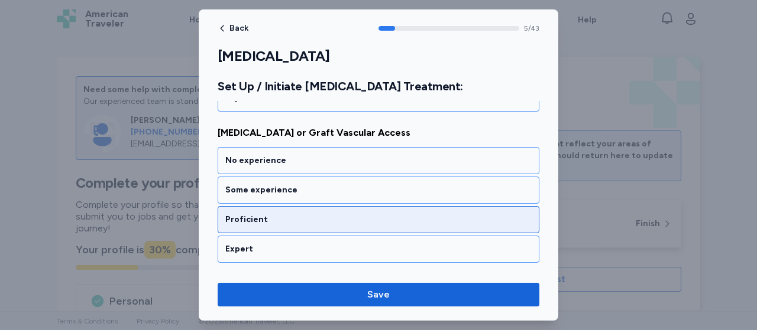
click at [315, 214] on div "Proficient" at bounding box center [378, 220] width 306 height 12
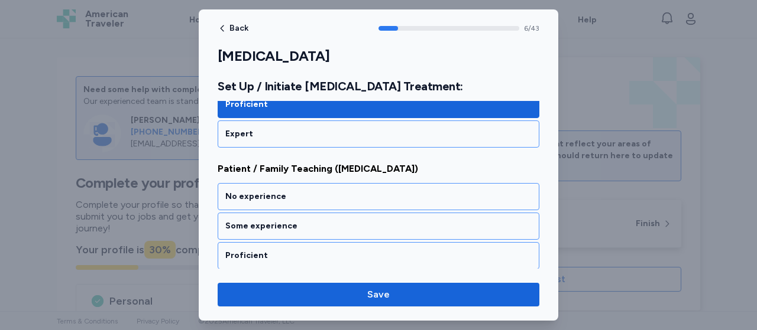
scroll to position [1056, 0]
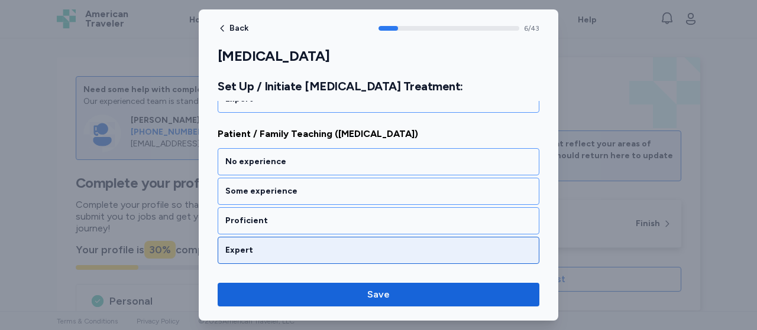
click at [311, 237] on div "Expert" at bounding box center [379, 250] width 322 height 27
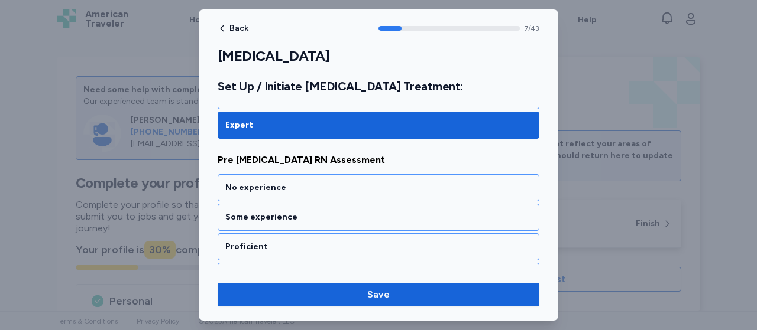
scroll to position [1205, 0]
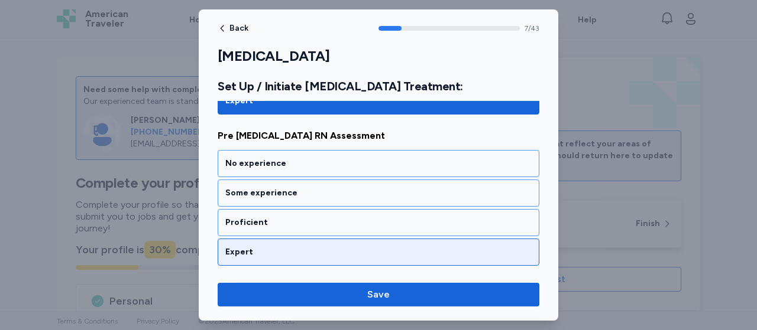
click at [303, 247] on div "Expert" at bounding box center [378, 253] width 306 height 12
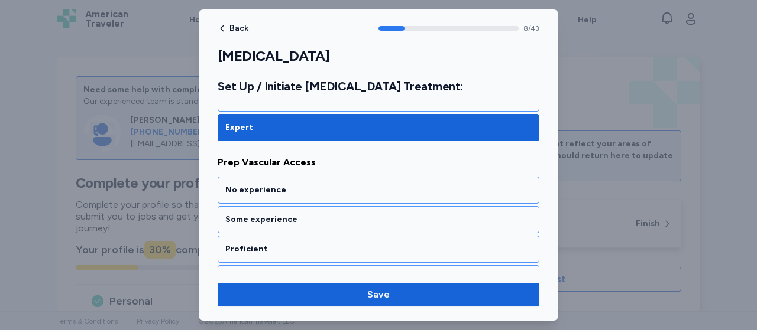
scroll to position [1355, 0]
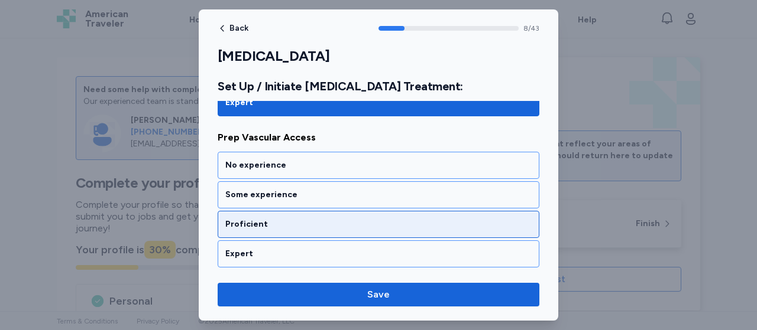
click at [307, 218] on div "Proficient" at bounding box center [379, 224] width 322 height 27
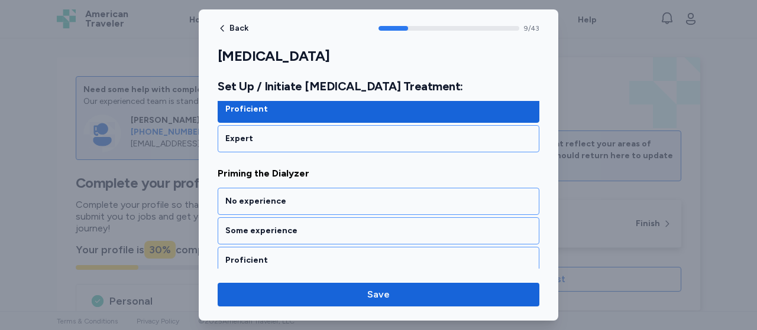
scroll to position [1505, 0]
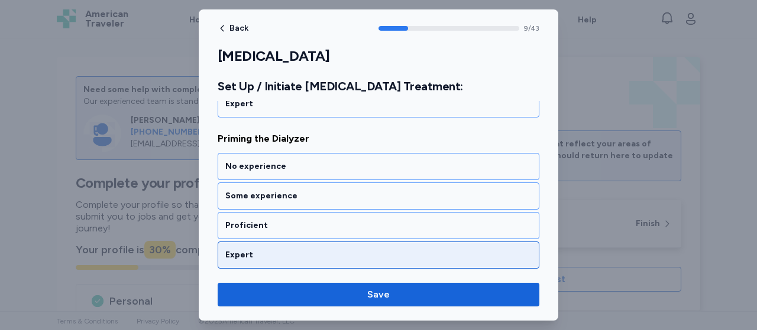
click at [300, 249] on div "Expert" at bounding box center [378, 255] width 306 height 12
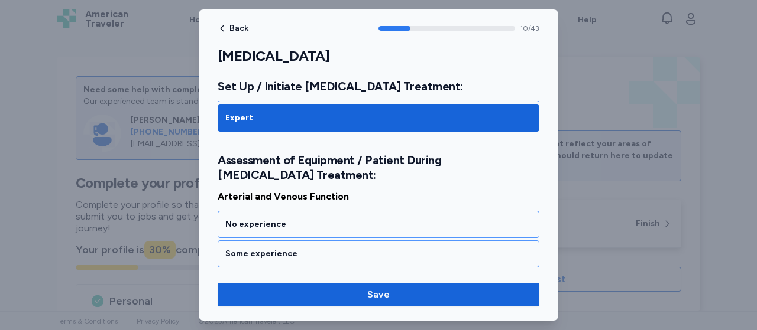
scroll to position [1691, 0]
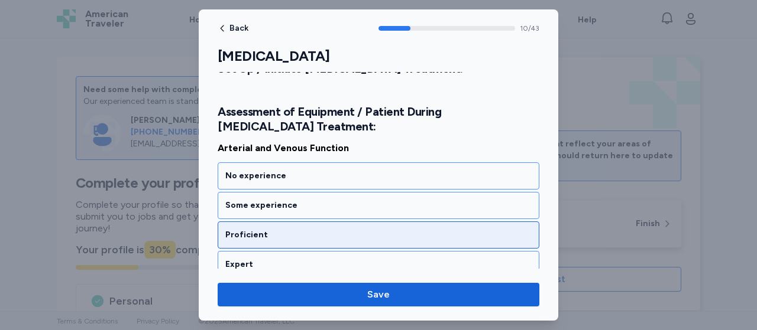
click at [313, 229] on div "Proficient" at bounding box center [378, 235] width 306 height 12
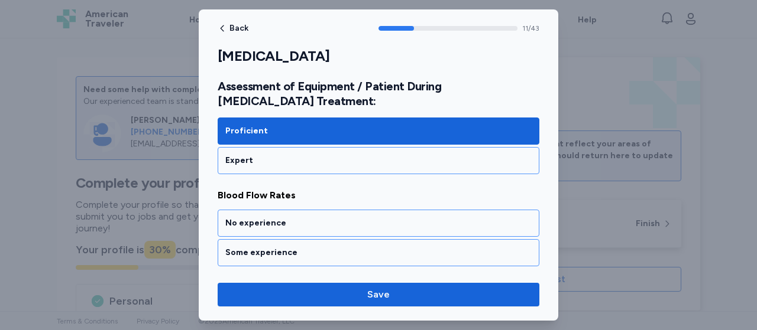
scroll to position [1841, 0]
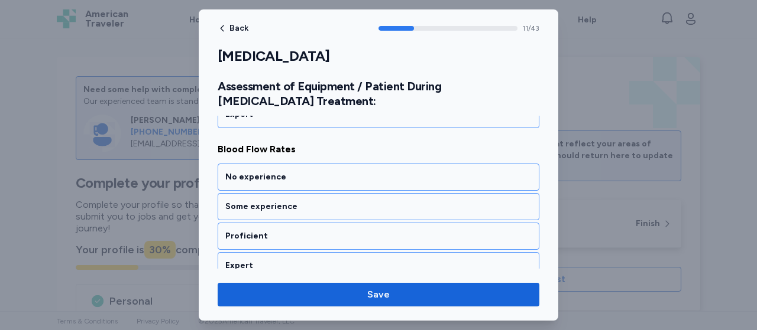
click at [313, 231] on div "Proficient" at bounding box center [378, 237] width 306 height 12
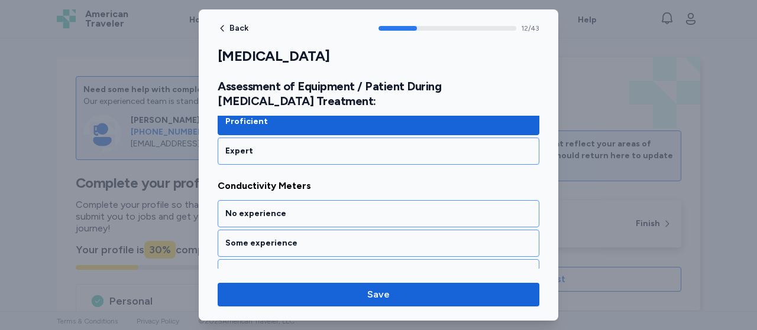
scroll to position [1990, 0]
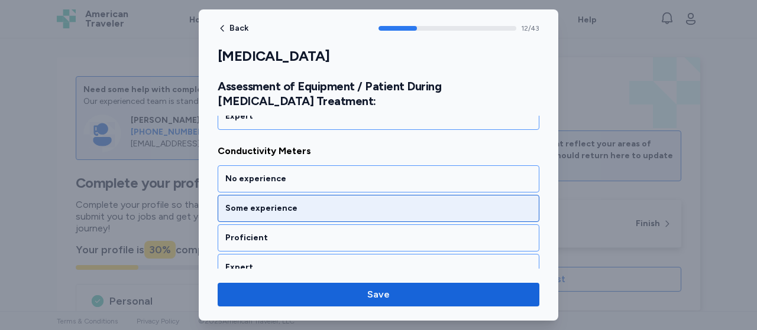
click at [320, 203] on div "Some experience" at bounding box center [378, 209] width 306 height 12
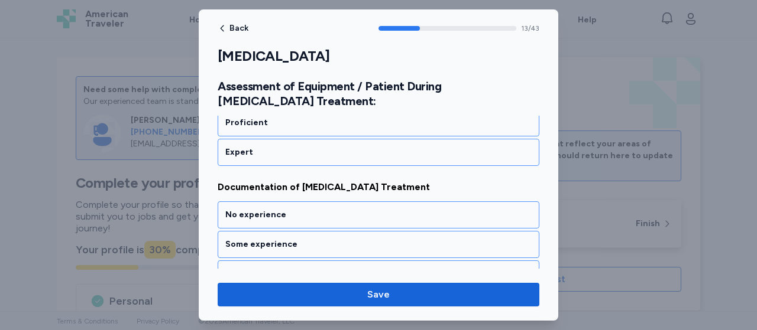
scroll to position [2140, 0]
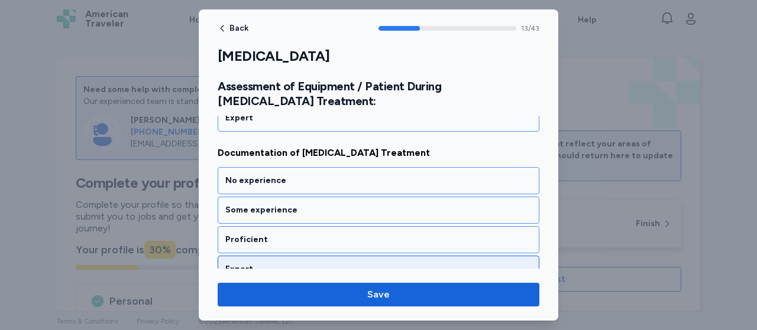
click at [303, 264] on div "Expert" at bounding box center [378, 270] width 306 height 12
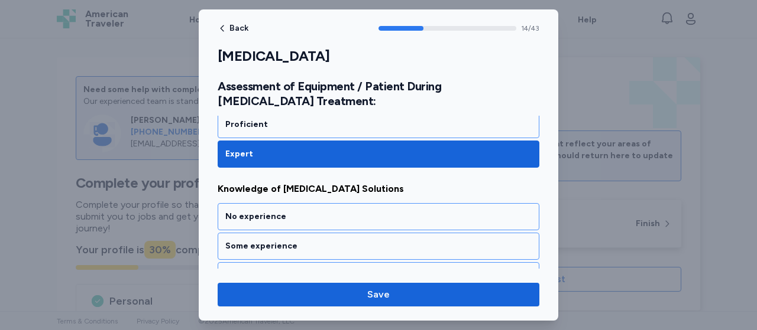
scroll to position [2290, 0]
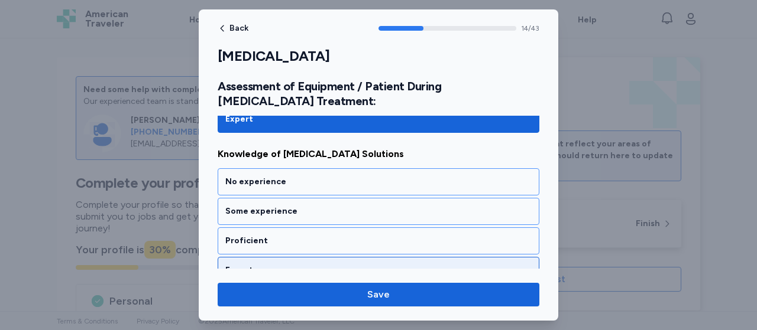
click at [303, 265] on div "Expert" at bounding box center [378, 271] width 306 height 12
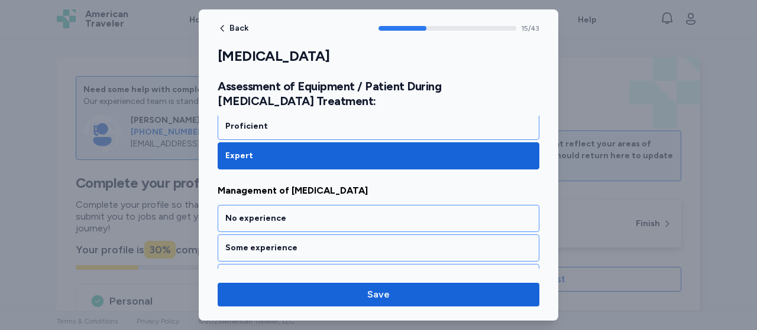
scroll to position [2440, 0]
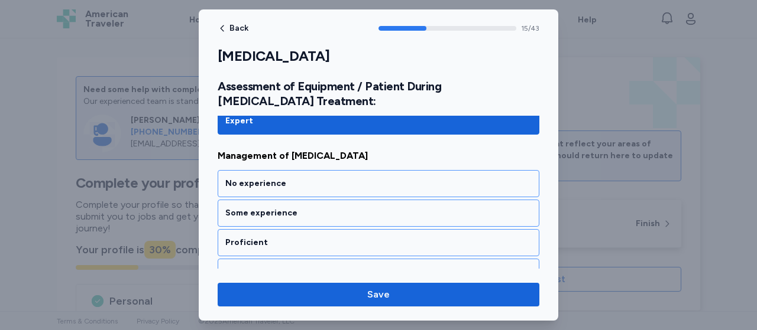
click at [303, 267] on div "Expert" at bounding box center [378, 273] width 306 height 12
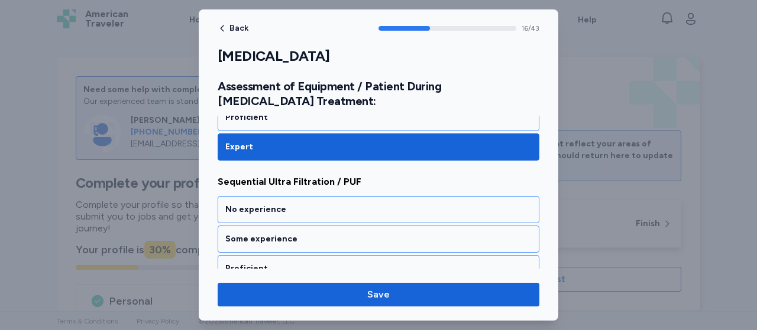
scroll to position [2589, 0]
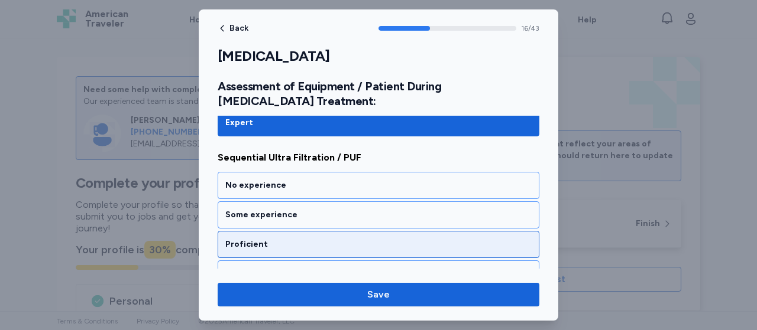
click at [311, 239] on div "Proficient" at bounding box center [378, 245] width 306 height 12
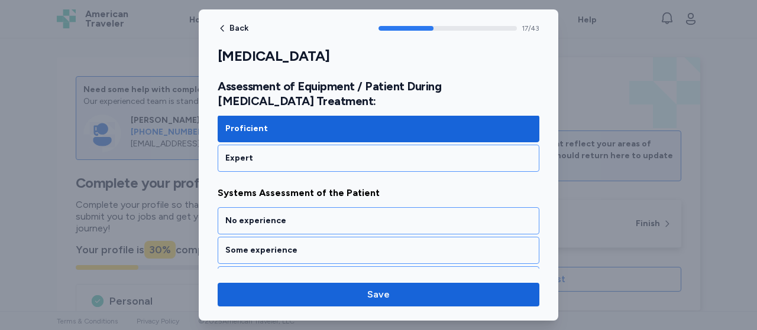
scroll to position [2739, 0]
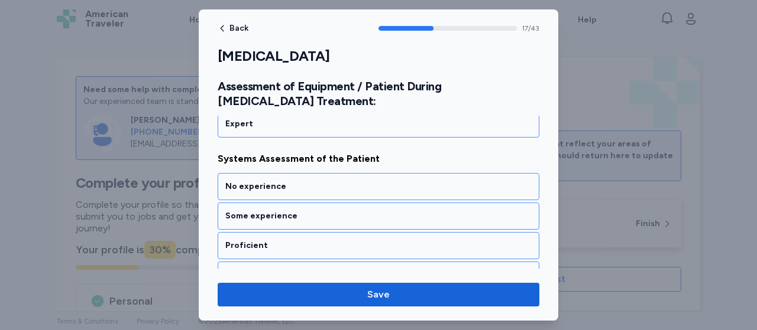
click at [311, 240] on div "Proficient" at bounding box center [378, 246] width 306 height 12
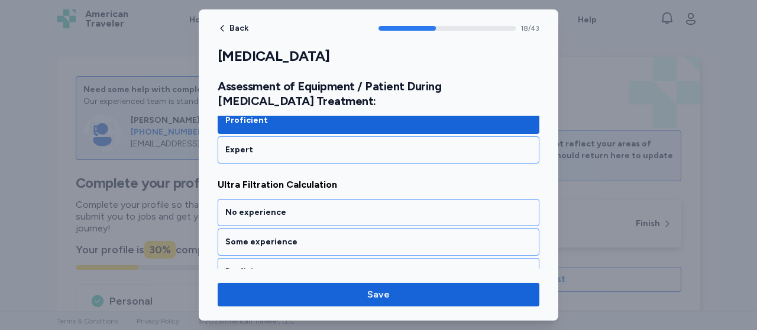
scroll to position [2889, 0]
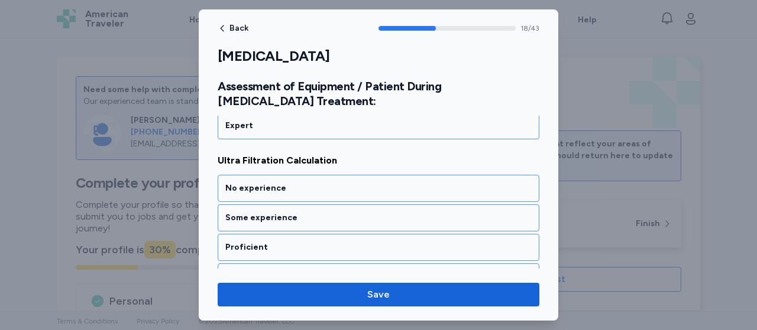
click at [311, 242] on div "Proficient" at bounding box center [378, 248] width 306 height 12
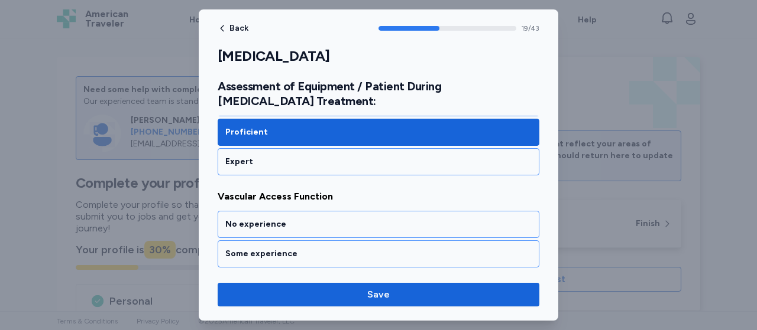
scroll to position [3039, 0]
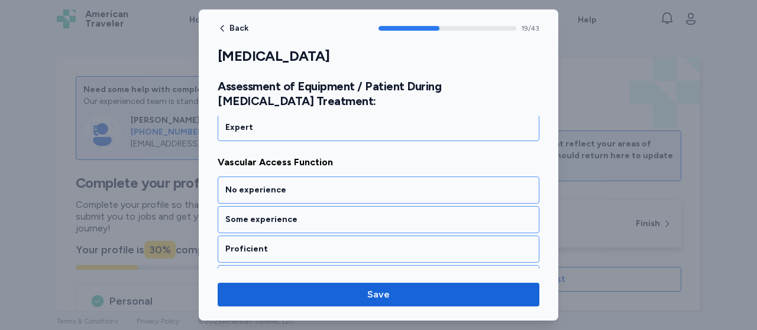
click at [311, 244] on div "Proficient" at bounding box center [378, 250] width 306 height 12
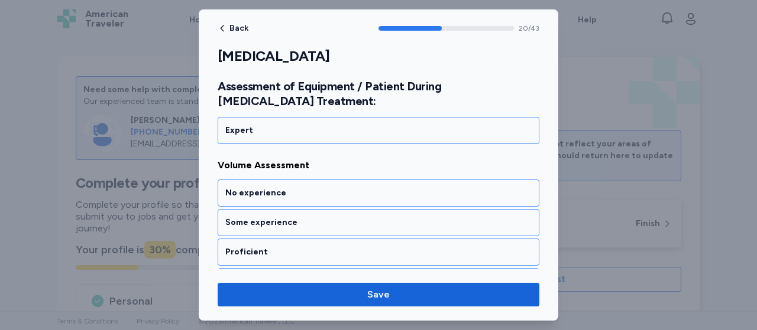
scroll to position [3189, 0]
click at [311, 245] on div "Proficient" at bounding box center [378, 251] width 306 height 12
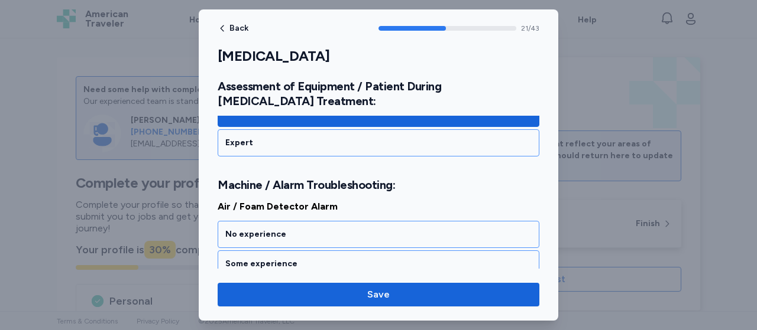
scroll to position [3374, 0]
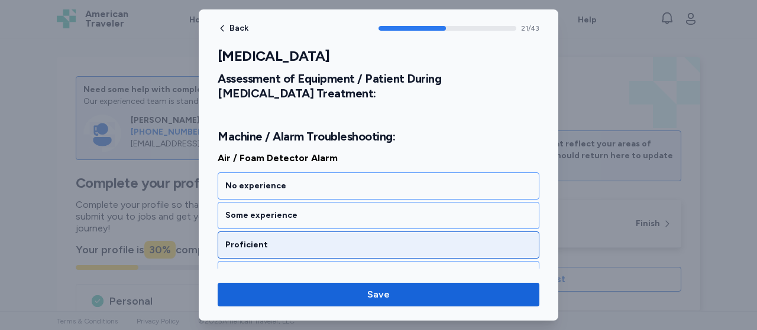
click at [311, 232] on div "Proficient" at bounding box center [379, 245] width 322 height 27
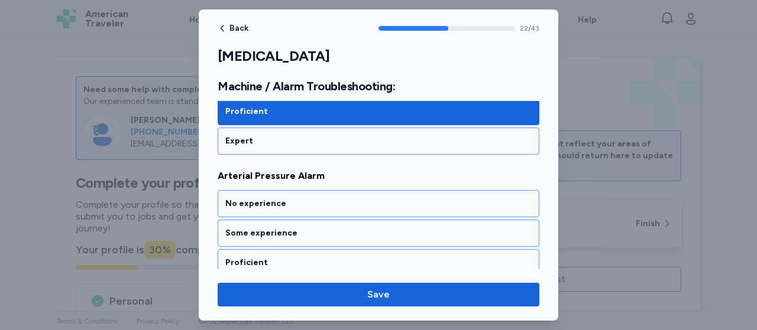
scroll to position [3525, 0]
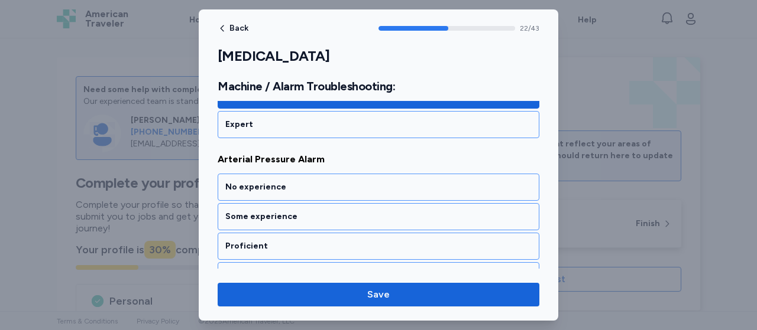
click at [311, 233] on div "Proficient" at bounding box center [379, 246] width 322 height 27
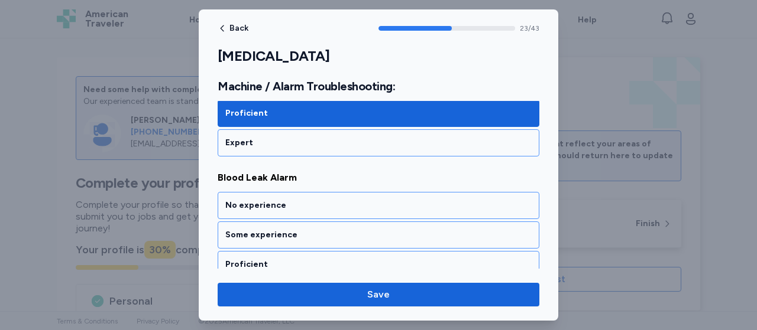
scroll to position [3674, 0]
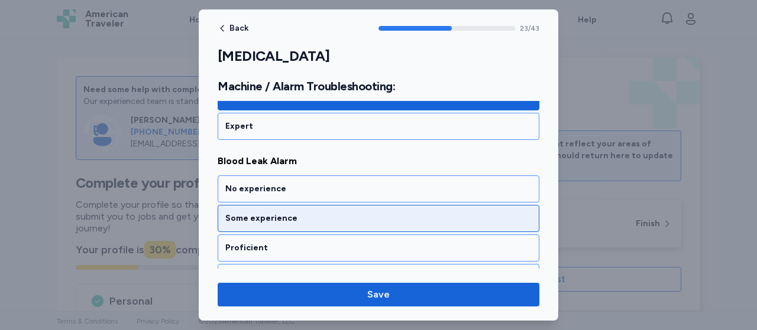
click at [320, 213] on div "Some experience" at bounding box center [378, 219] width 306 height 12
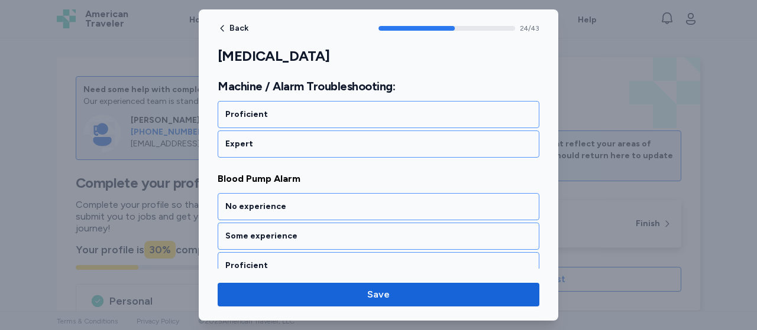
scroll to position [3824, 0]
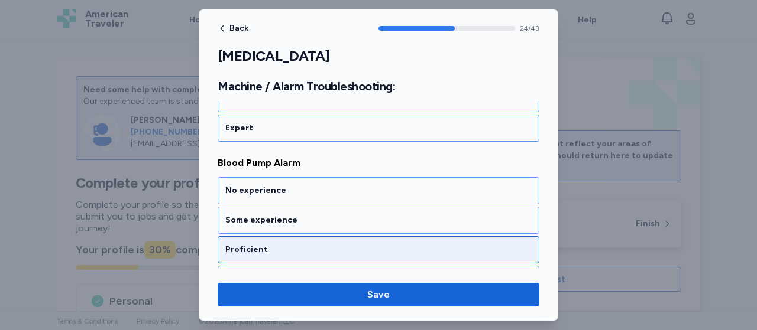
click at [313, 236] on div "Proficient" at bounding box center [379, 249] width 322 height 27
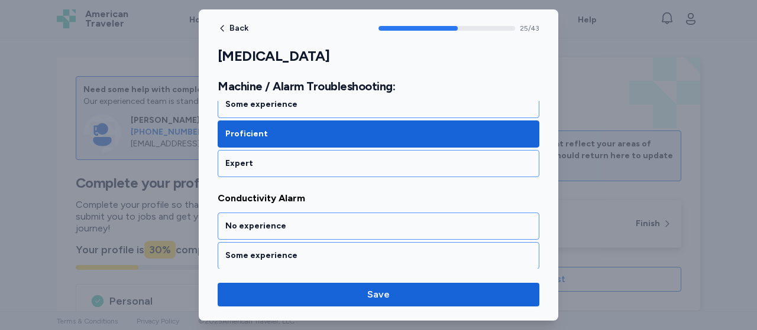
scroll to position [3974, 0]
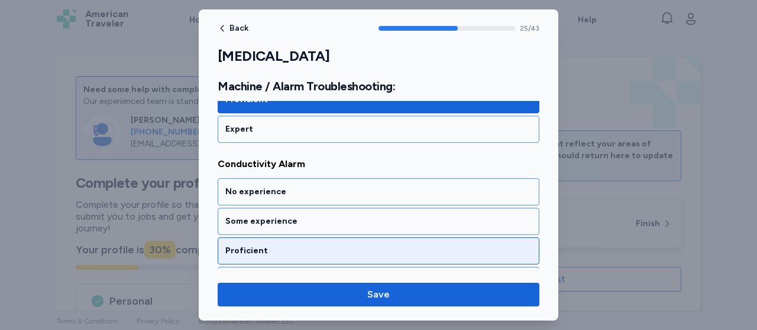
click at [306, 245] on div "Proficient" at bounding box center [378, 251] width 306 height 12
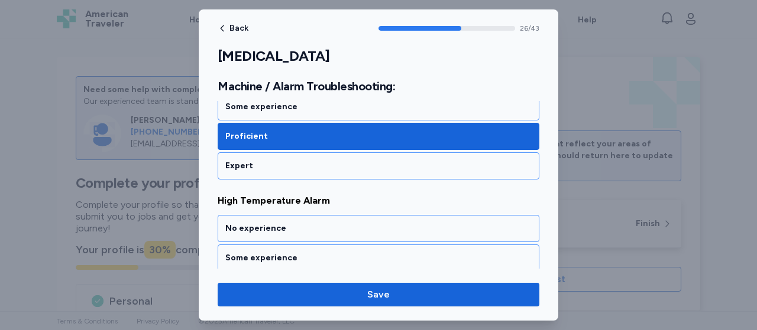
scroll to position [4123, 0]
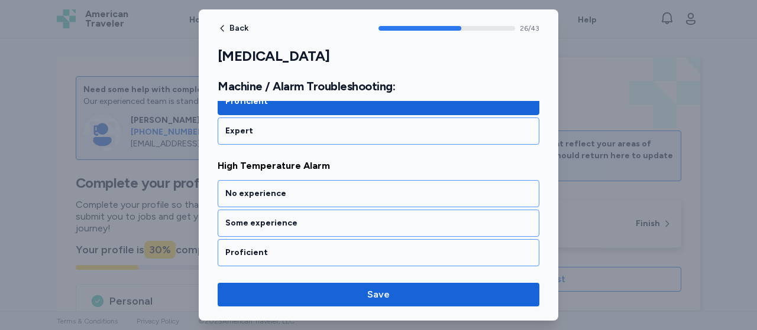
click at [306, 247] on div "Proficient" at bounding box center [378, 253] width 306 height 12
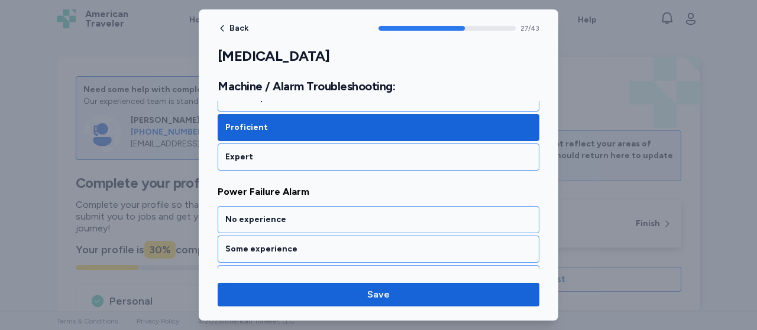
scroll to position [4273, 0]
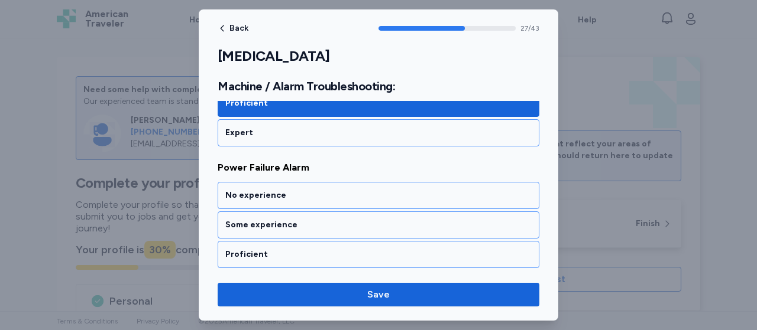
click at [306, 249] on div "Proficient" at bounding box center [378, 255] width 306 height 12
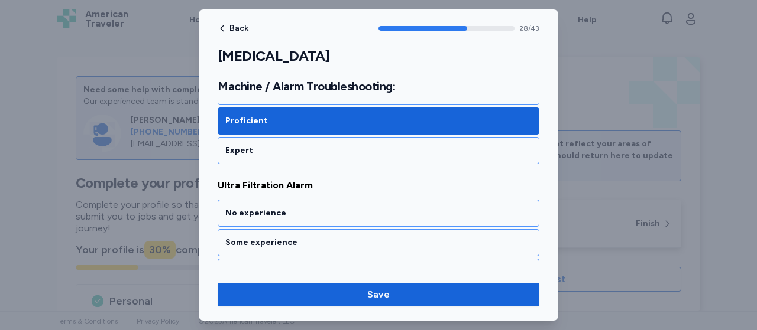
scroll to position [4423, 0]
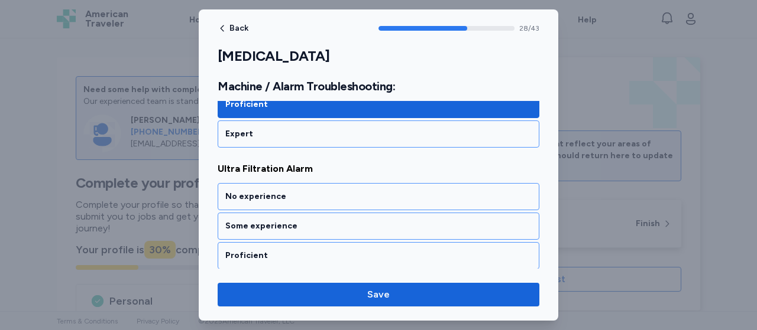
click at [306, 250] on div "Proficient" at bounding box center [378, 256] width 306 height 12
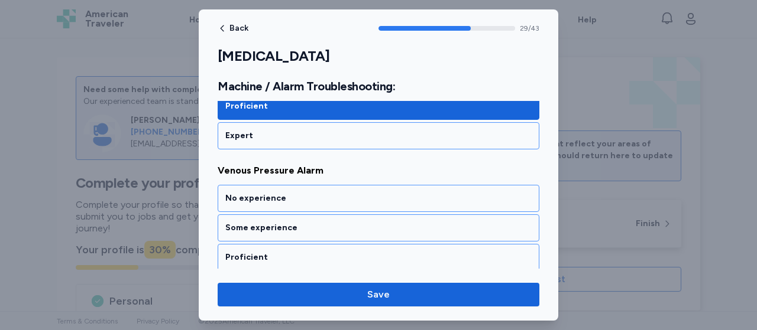
click at [306, 252] on div "Proficient" at bounding box center [378, 258] width 306 height 12
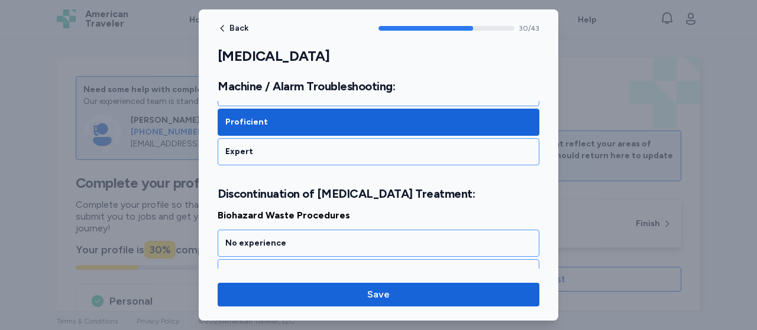
scroll to position [4752, 0]
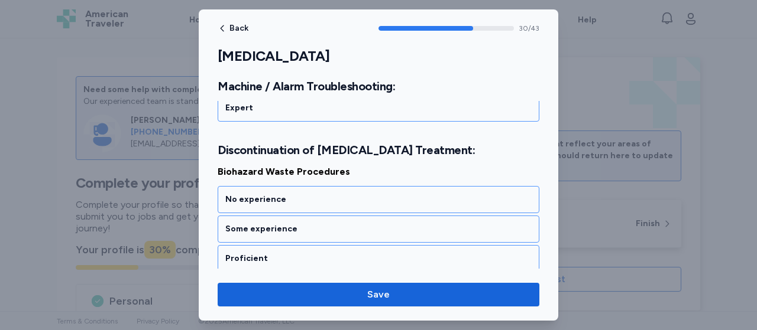
click at [306, 253] on div "Proficient" at bounding box center [378, 259] width 306 height 12
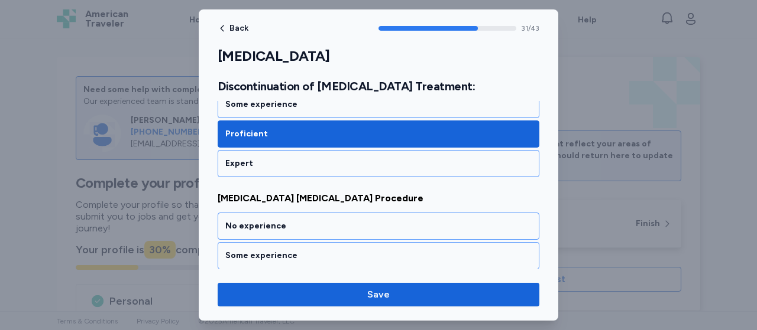
scroll to position [4901, 0]
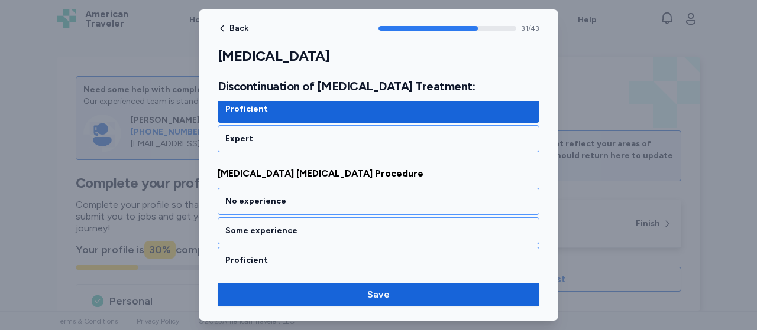
click at [306, 255] on div "Proficient" at bounding box center [378, 261] width 306 height 12
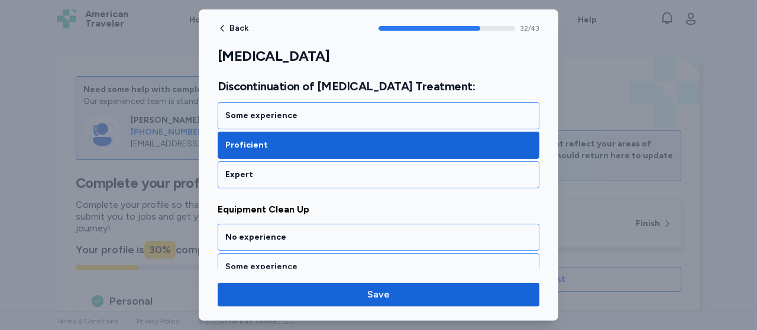
scroll to position [5051, 0]
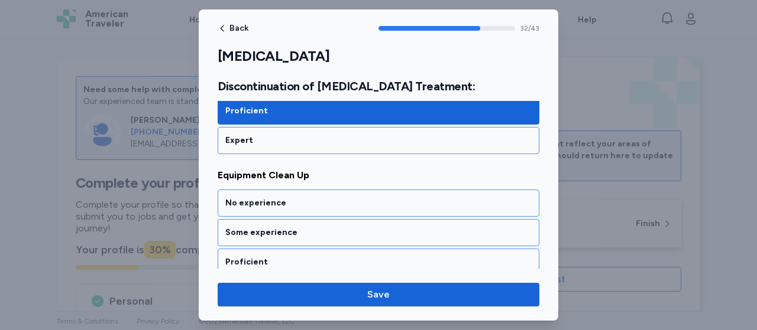
click at [306, 257] on div "Proficient" at bounding box center [378, 263] width 306 height 12
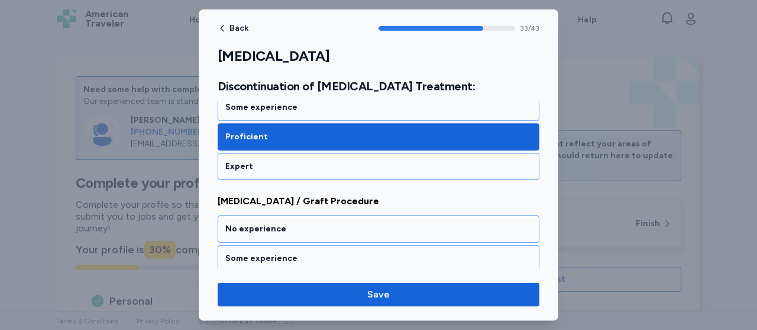
scroll to position [5201, 0]
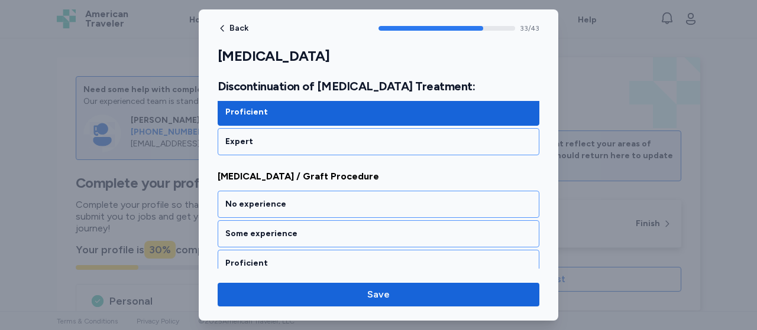
click at [306, 258] on div "Proficient" at bounding box center [378, 264] width 306 height 12
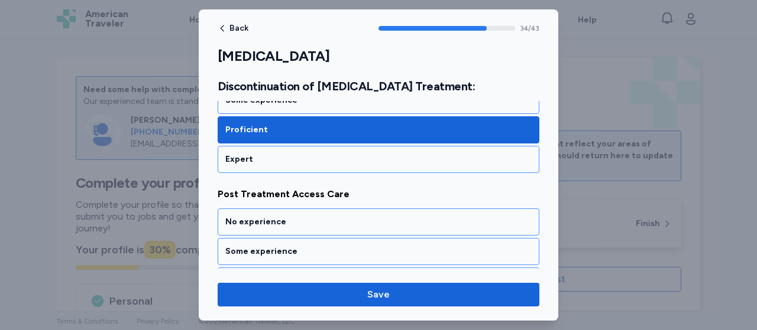
scroll to position [5351, 0]
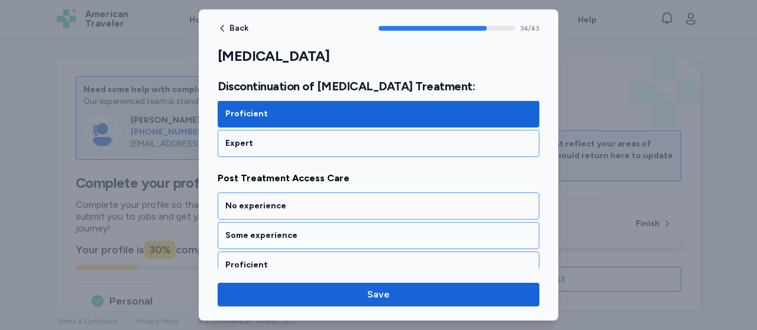
click at [306, 260] on div "Proficient" at bounding box center [378, 266] width 306 height 12
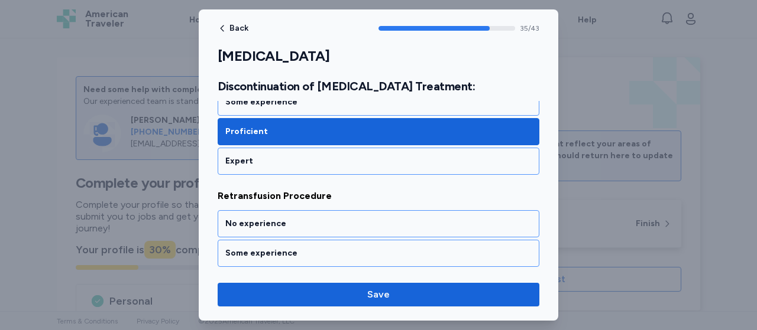
scroll to position [5500, 0]
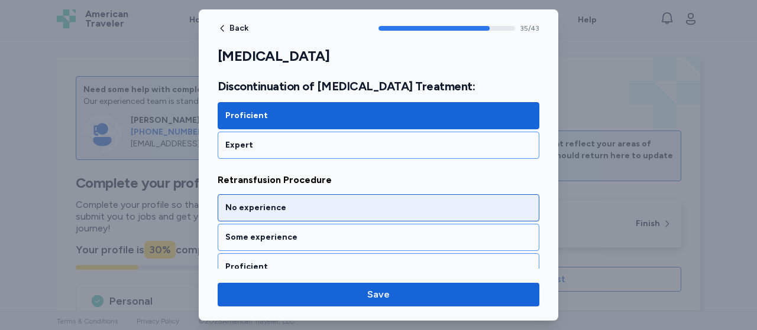
click at [328, 194] on div "No experience" at bounding box center [379, 207] width 322 height 27
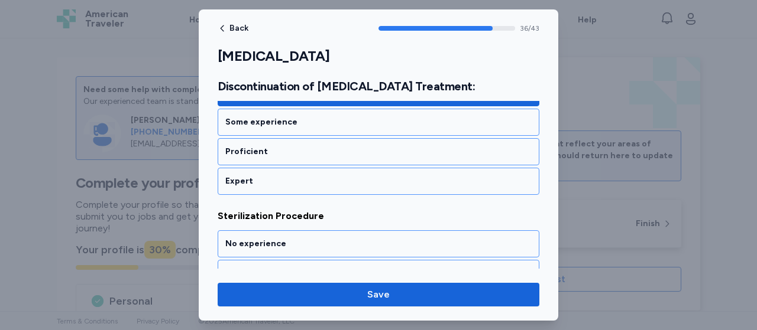
scroll to position [5650, 0]
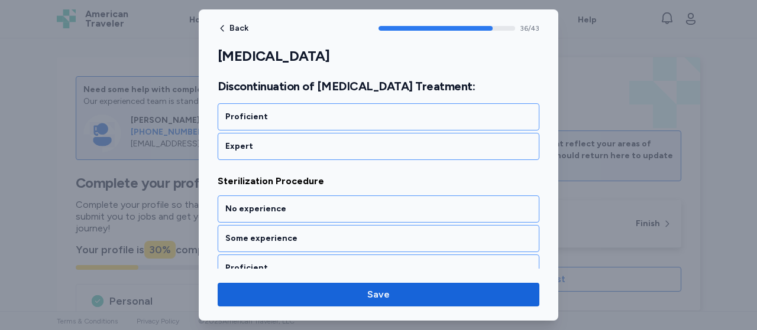
click at [328, 196] on div "No experience" at bounding box center [379, 209] width 322 height 27
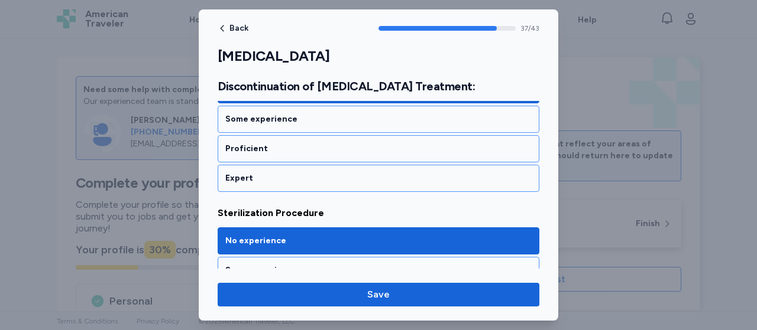
scroll to position [5632, 0]
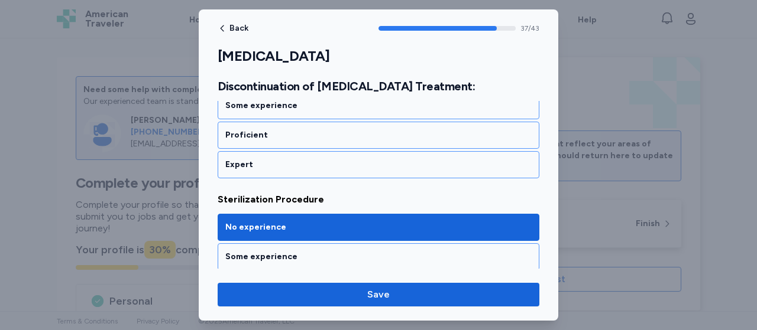
click at [316, 281] on div "Proficient" at bounding box center [378, 287] width 306 height 12
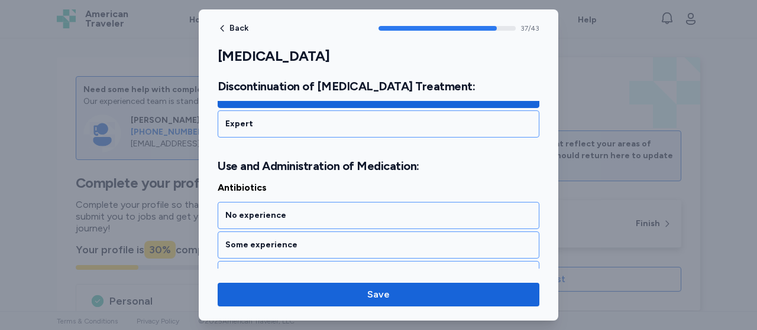
scroll to position [5829, 0]
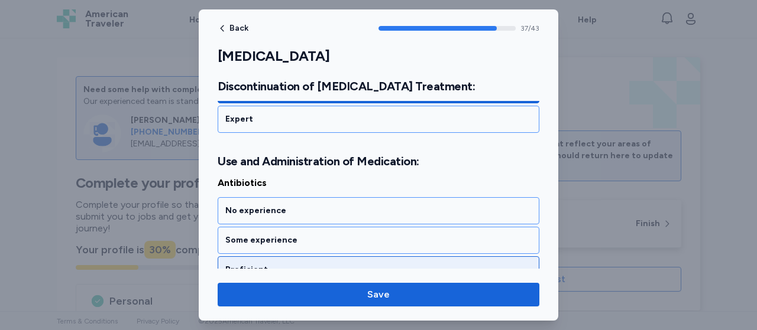
click at [316, 257] on div "Proficient" at bounding box center [379, 270] width 322 height 27
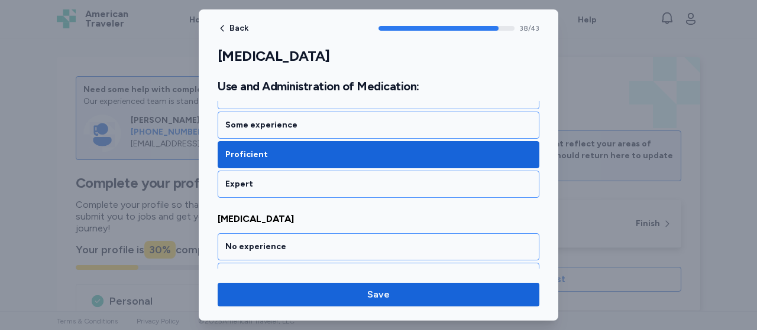
scroll to position [5979, 0]
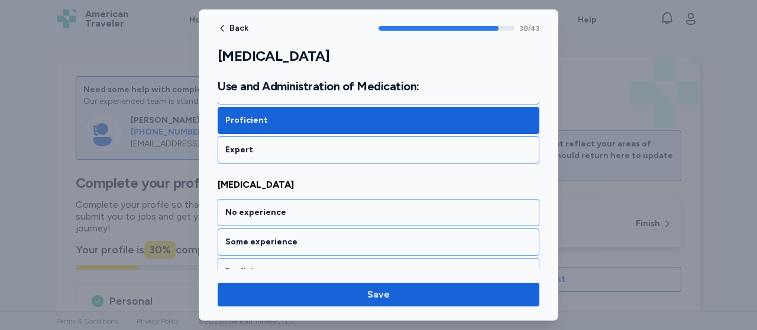
click at [316, 258] on div "Proficient" at bounding box center [379, 271] width 322 height 27
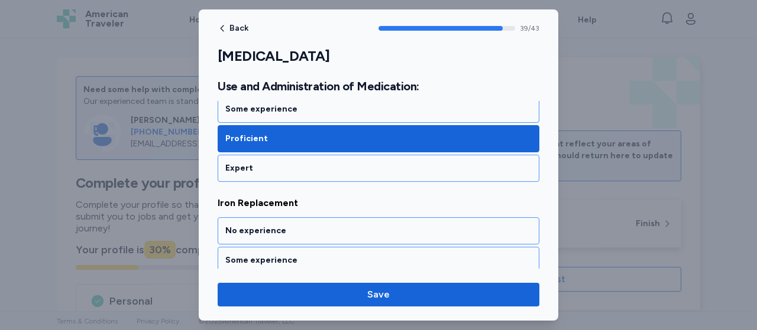
scroll to position [6128, 0]
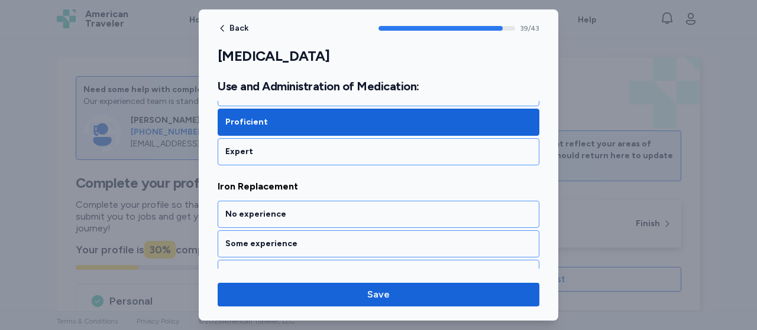
click at [316, 260] on div "Proficient" at bounding box center [379, 273] width 322 height 27
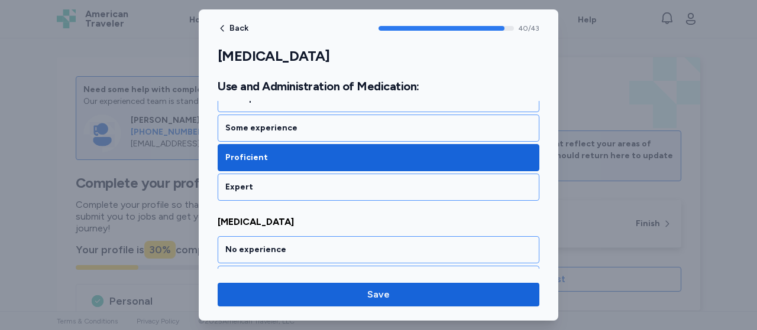
scroll to position [6278, 0]
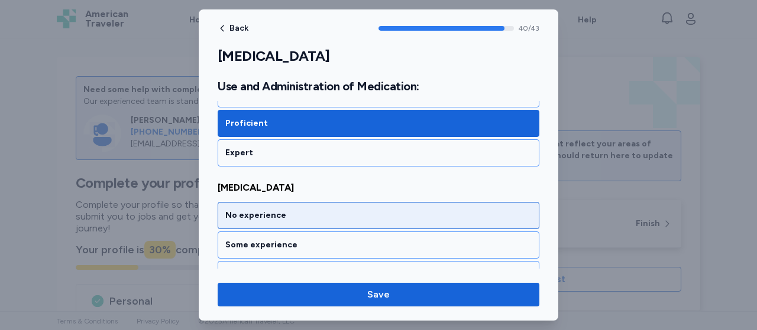
click at [320, 202] on div "No experience" at bounding box center [379, 215] width 322 height 27
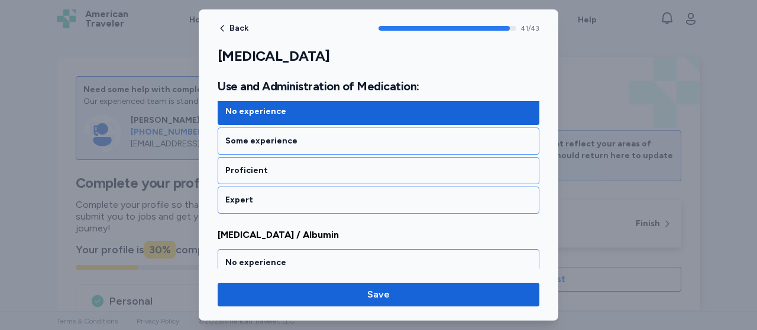
scroll to position [6428, 0]
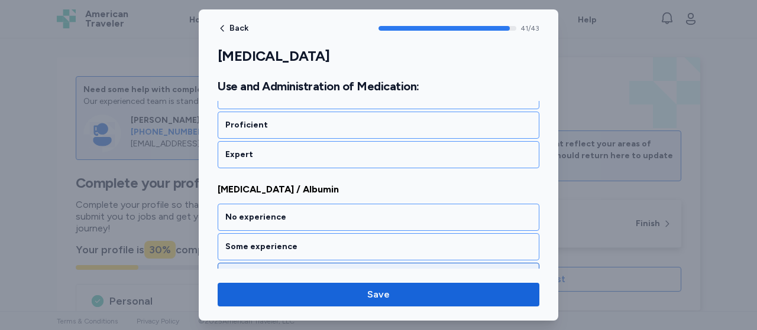
click at [289, 263] on div "Proficient" at bounding box center [379, 276] width 322 height 27
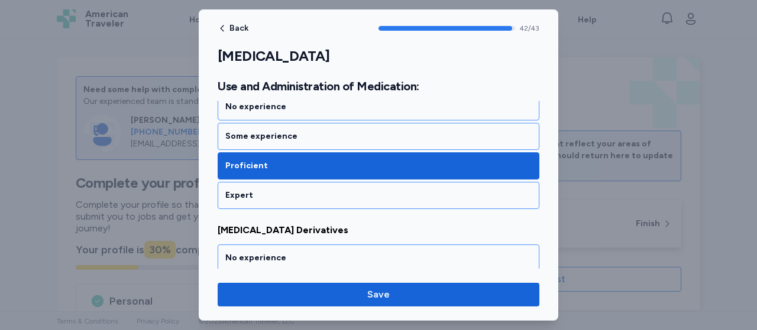
scroll to position [6564, 0]
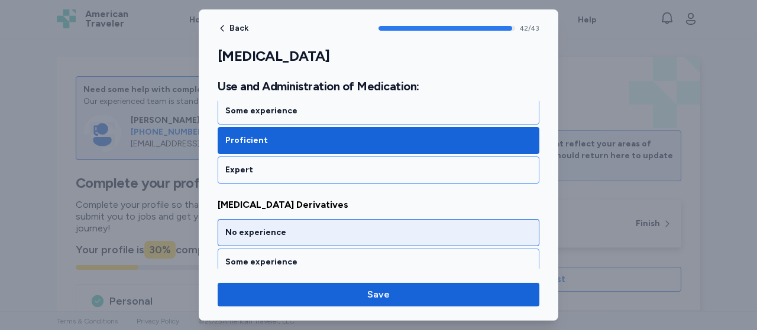
click at [303, 227] on div "No experience" at bounding box center [378, 233] width 306 height 12
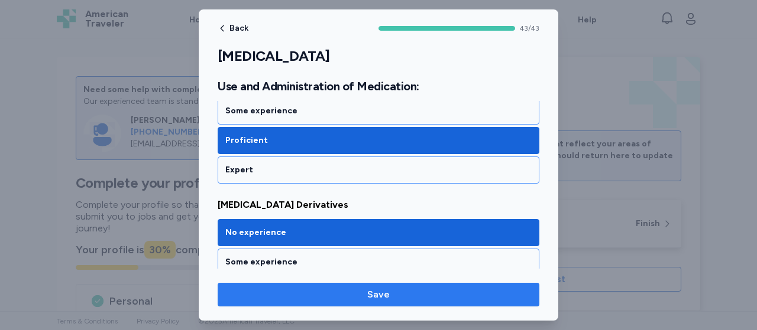
click at [313, 299] on span "Save" at bounding box center [378, 295] width 303 height 14
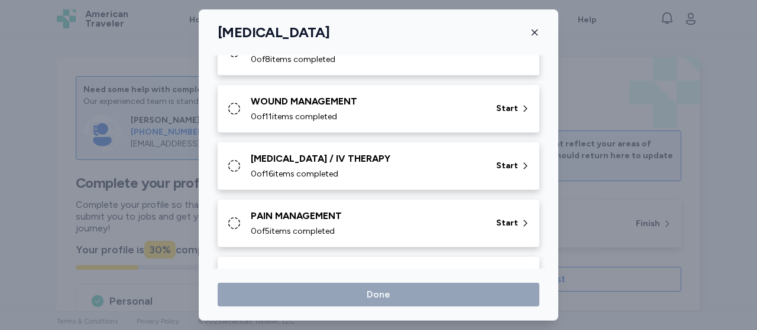
scroll to position [779, 0]
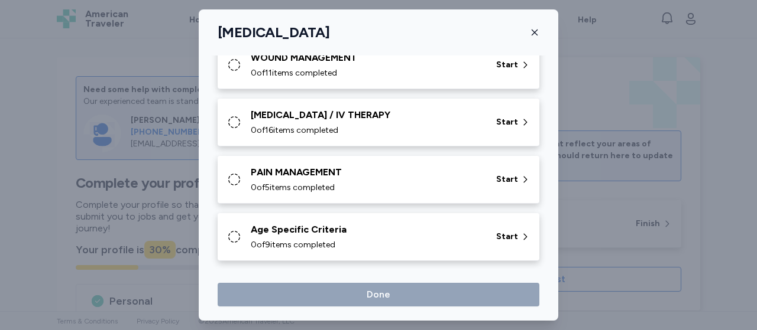
click at [283, 240] on span "0 of 9 items completed" at bounding box center [293, 245] width 85 height 12
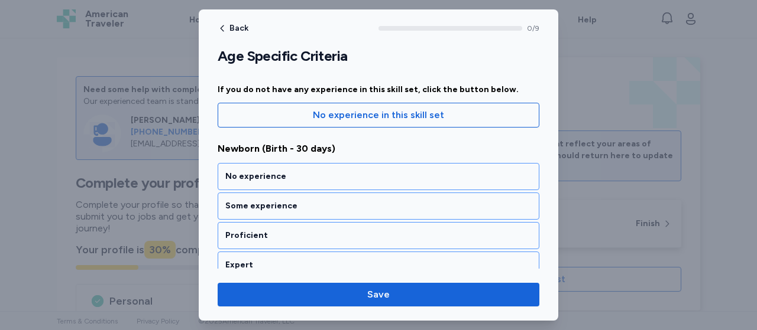
scroll to position [107, 0]
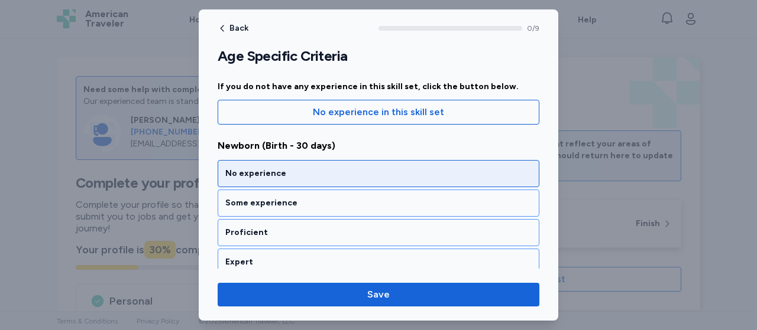
click at [252, 174] on div "No experience" at bounding box center [378, 174] width 306 height 12
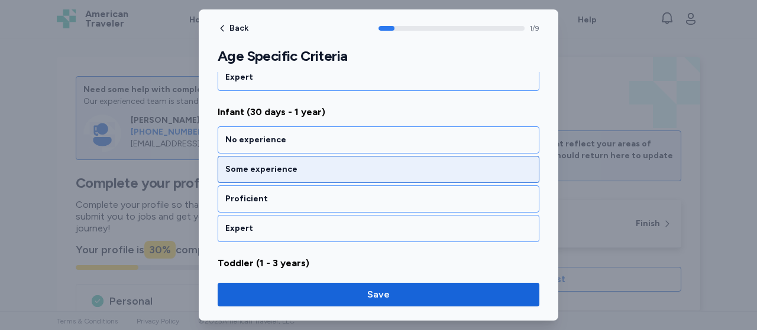
scroll to position [292, 0]
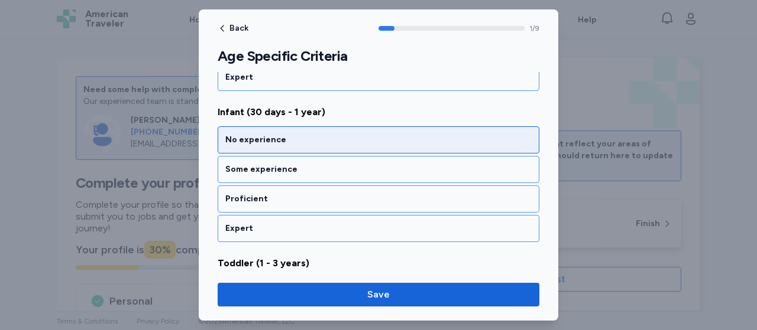
click at [284, 128] on div "No experience" at bounding box center [379, 140] width 322 height 27
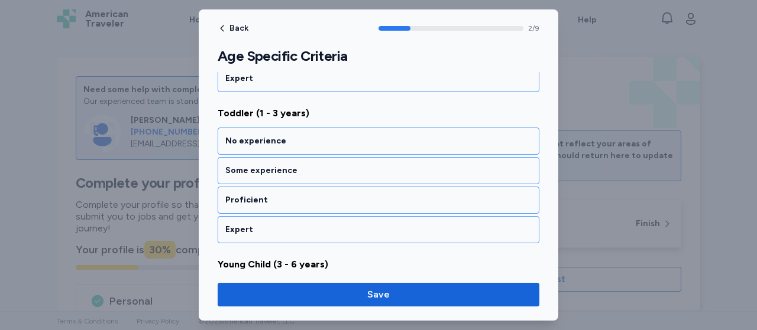
click at [284, 128] on div "No experience" at bounding box center [379, 141] width 322 height 27
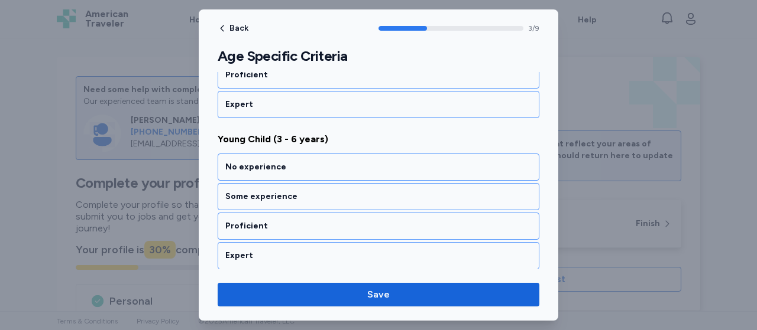
scroll to position [592, 0]
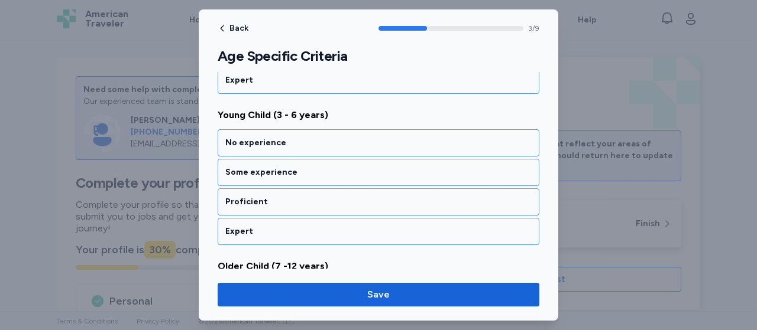
click at [284, 129] on div "No experience" at bounding box center [379, 142] width 322 height 27
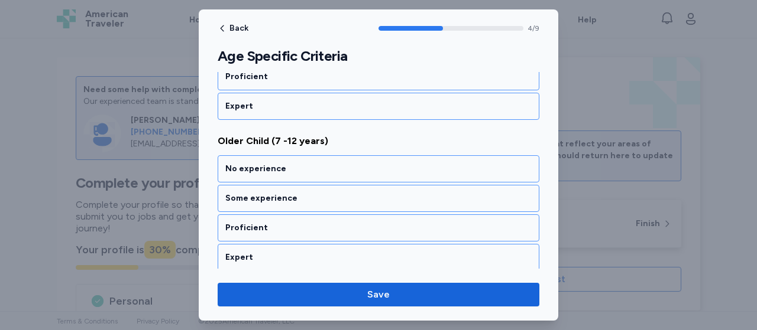
scroll to position [741, 0]
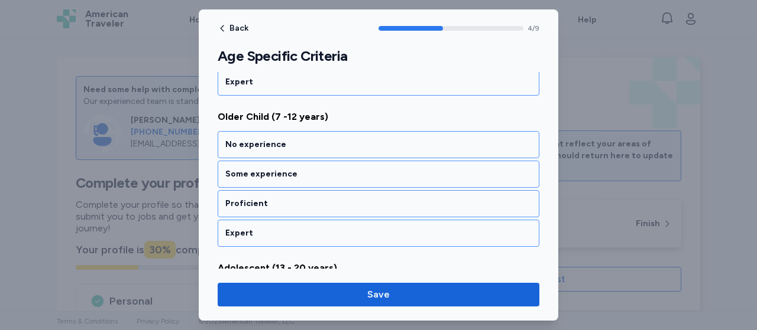
click at [284, 131] on div "No experience" at bounding box center [379, 144] width 322 height 27
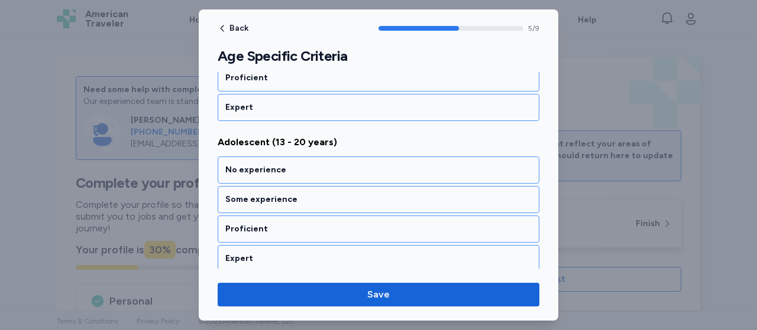
scroll to position [891, 0]
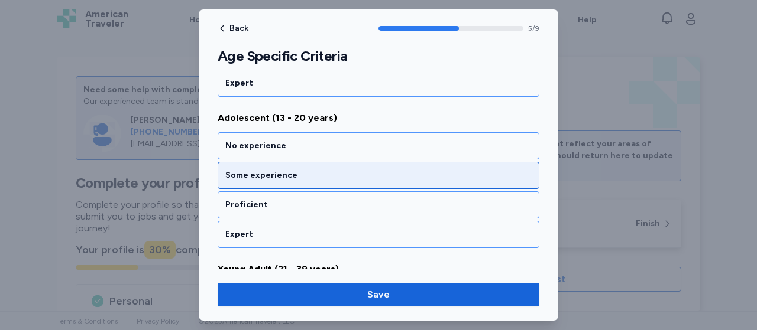
click at [261, 170] on div "Some experience" at bounding box center [378, 176] width 306 height 12
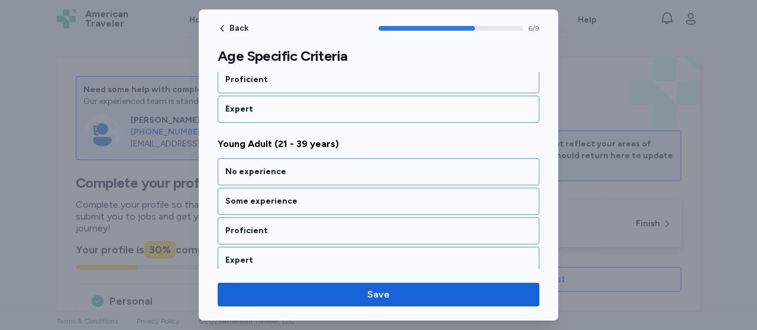
scroll to position [1041, 0]
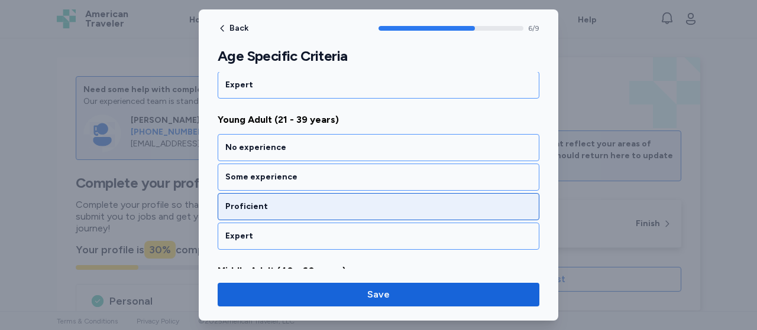
click at [257, 201] on div "Proficient" at bounding box center [378, 207] width 306 height 12
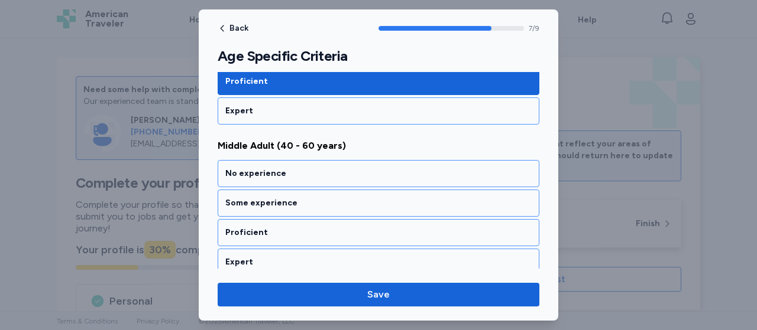
scroll to position [1191, 0]
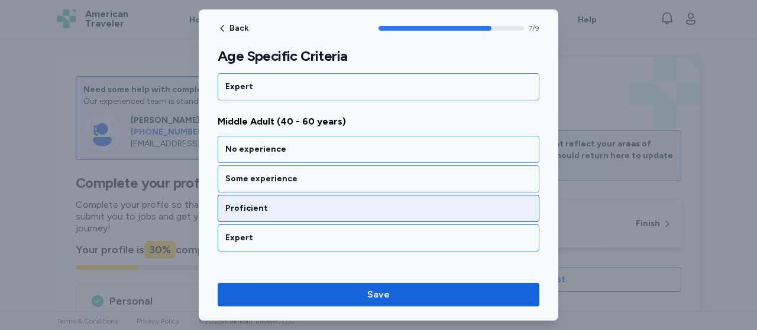
click at [255, 203] on div "Proficient" at bounding box center [378, 209] width 306 height 12
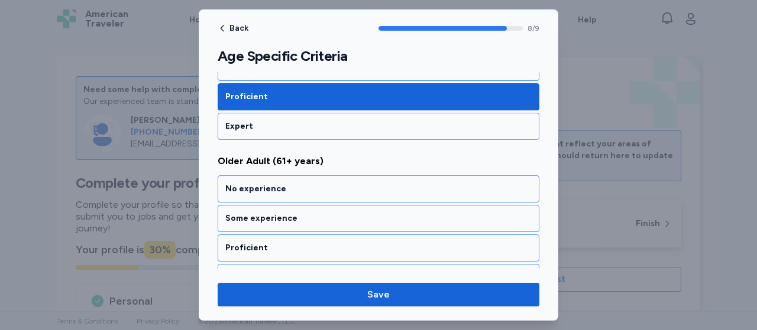
scroll to position [1312, 0]
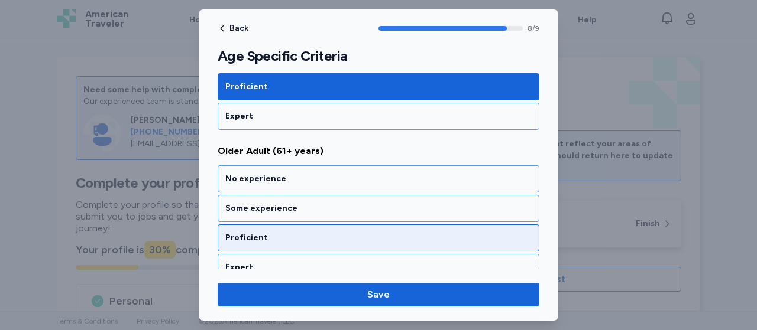
click at [248, 225] on div "Proficient" at bounding box center [379, 238] width 322 height 27
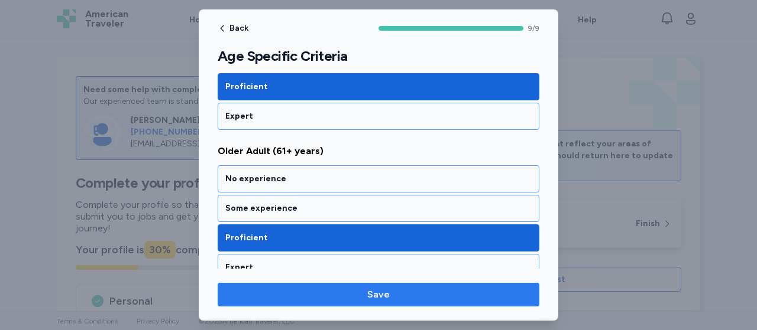
click at [390, 286] on button "Save" at bounding box center [379, 295] width 322 height 24
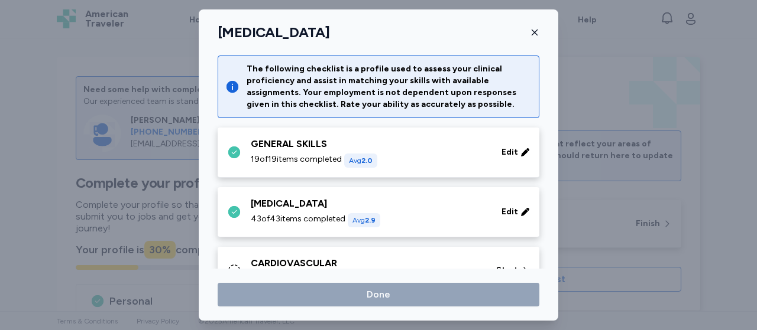
scroll to position [779, 0]
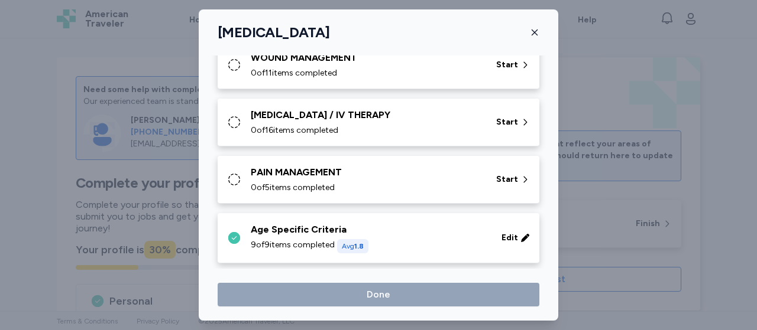
click at [338, 175] on div "PAIN MANAGEMENT" at bounding box center [366, 173] width 231 height 14
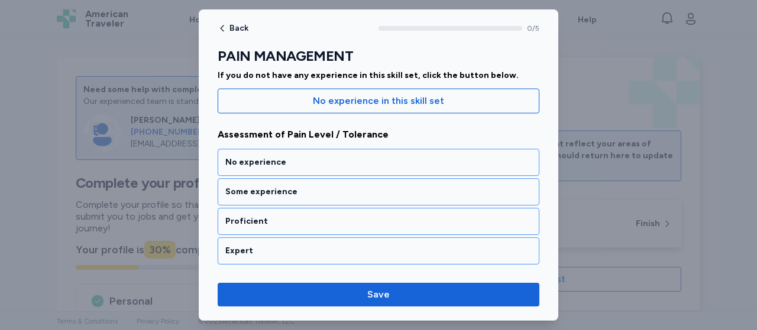
scroll to position [138, 0]
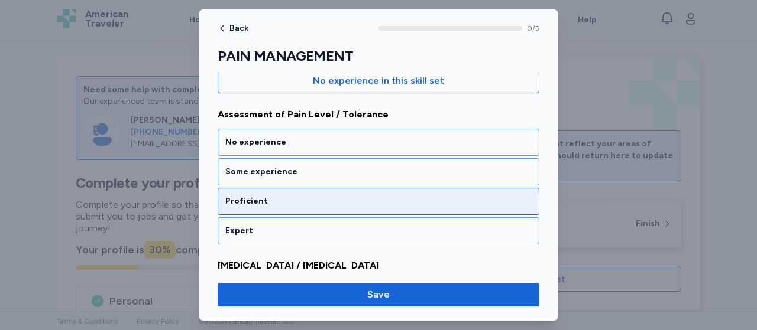
click at [239, 192] on div "Proficient" at bounding box center [379, 201] width 322 height 27
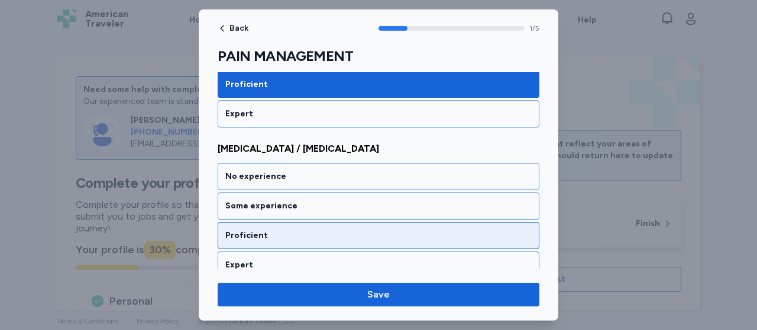
scroll to position [292, 0]
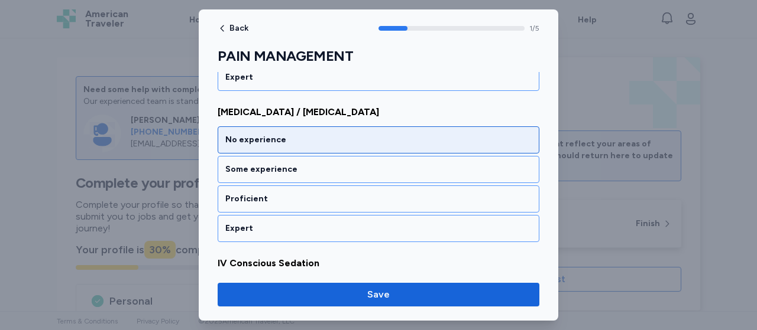
click at [260, 135] on div "No experience" at bounding box center [378, 140] width 306 height 12
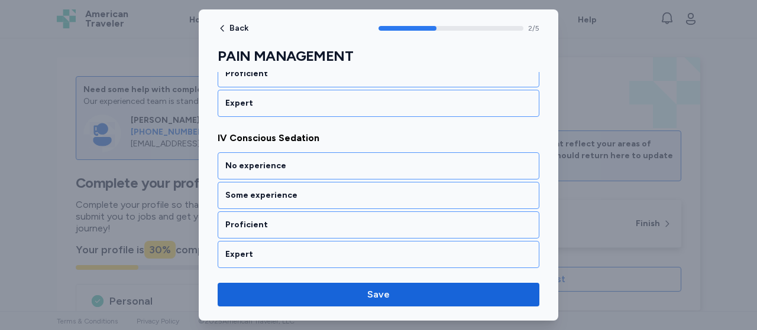
scroll to position [442, 0]
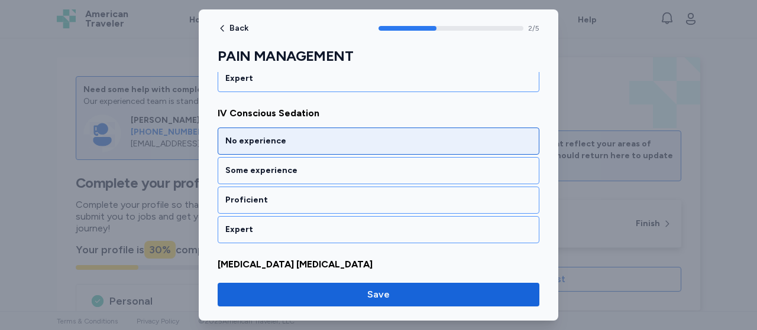
click at [265, 138] on div "No experience" at bounding box center [378, 141] width 306 height 12
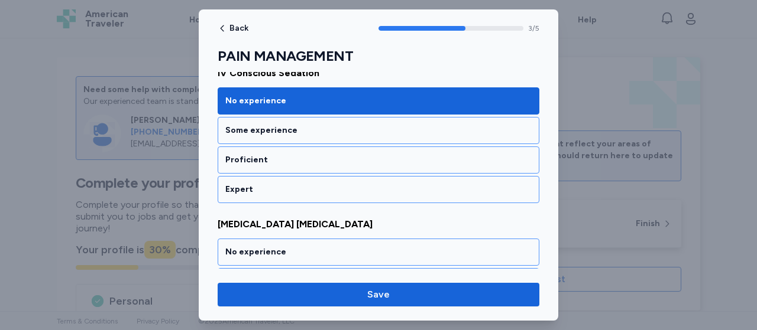
scroll to position [592, 0]
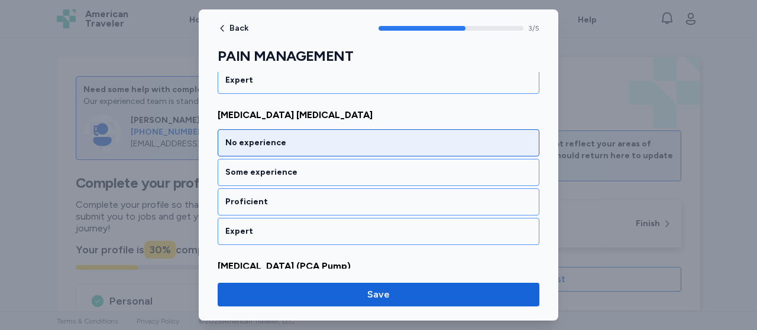
click at [266, 137] on div "No experience" at bounding box center [378, 143] width 306 height 12
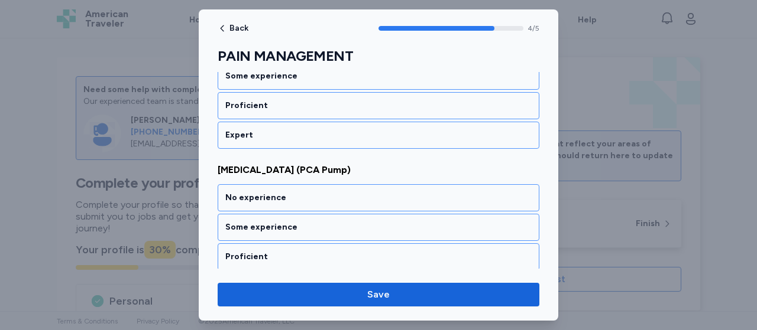
scroll to position [713, 0]
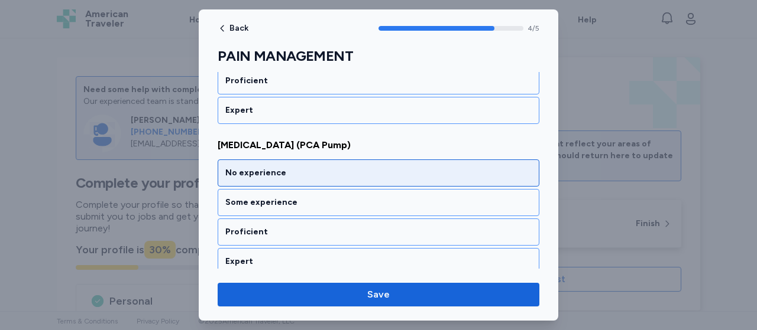
click at [265, 171] on div "No experience" at bounding box center [378, 173] width 306 height 12
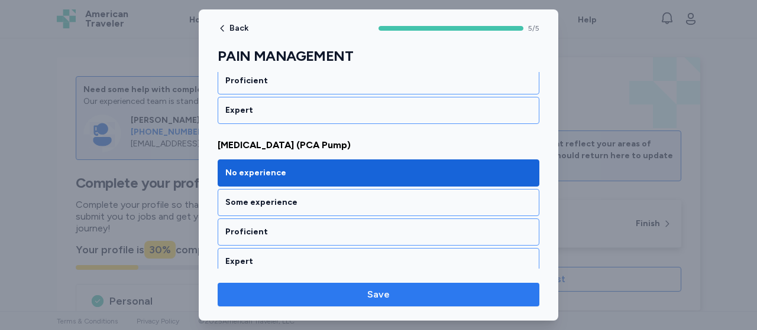
click at [374, 300] on span "Save" at bounding box center [378, 295] width 22 height 14
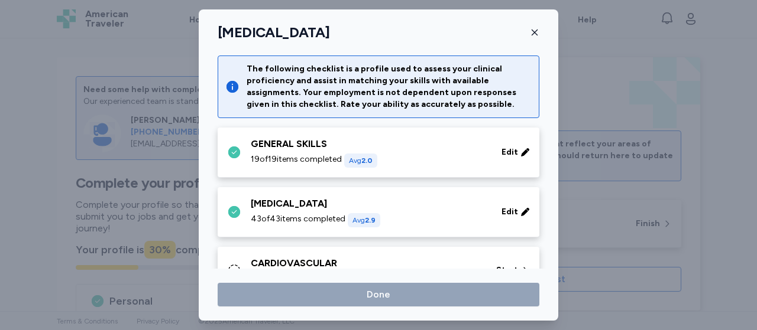
scroll to position [779, 0]
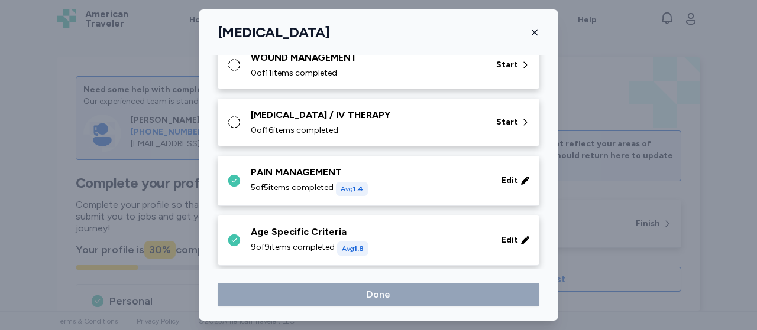
click at [359, 121] on div "[MEDICAL_DATA] / IV THERAPY 0 of 16 items completed" at bounding box center [366, 122] width 231 height 28
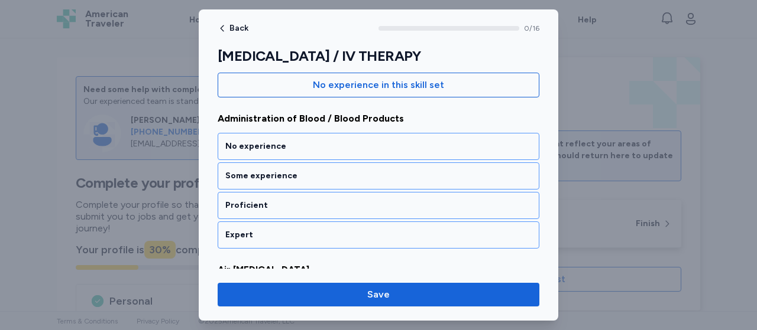
scroll to position [170, 0]
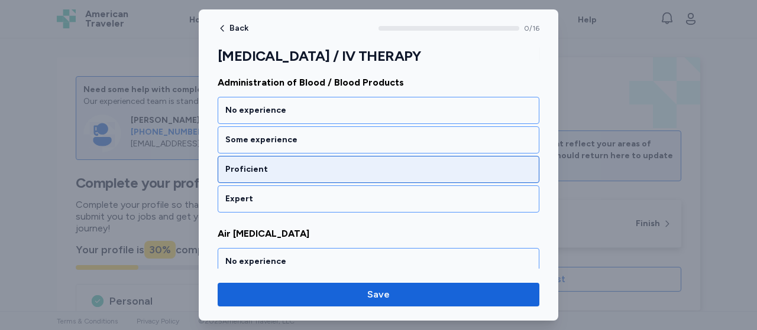
click at [251, 170] on div "Proficient" at bounding box center [378, 170] width 306 height 12
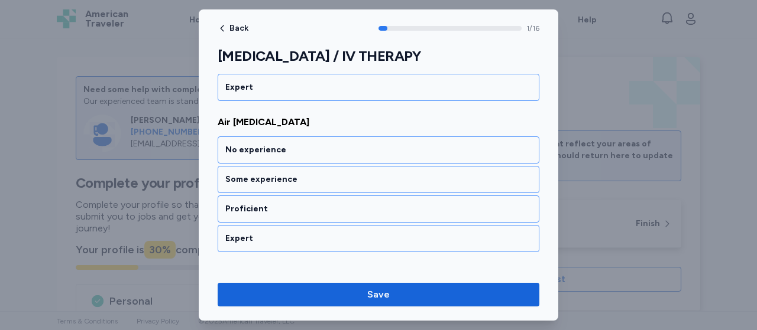
scroll to position [292, 0]
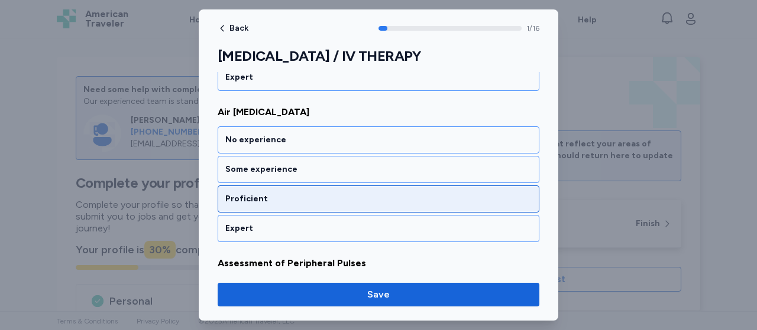
click at [258, 201] on div "Proficient" at bounding box center [378, 199] width 306 height 12
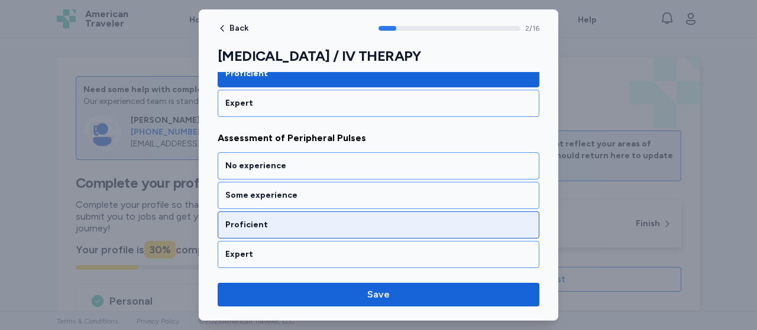
scroll to position [442, 0]
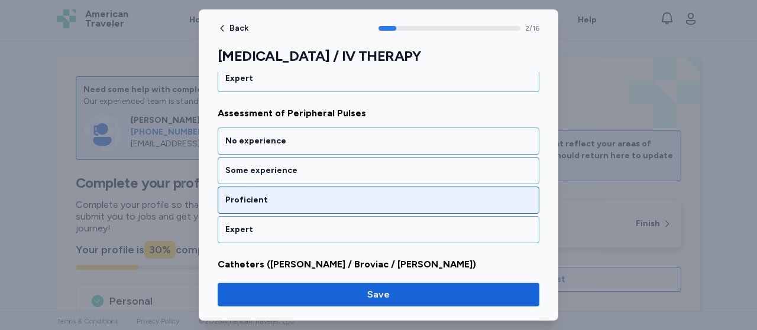
click at [260, 196] on div "Proficient" at bounding box center [378, 200] width 306 height 12
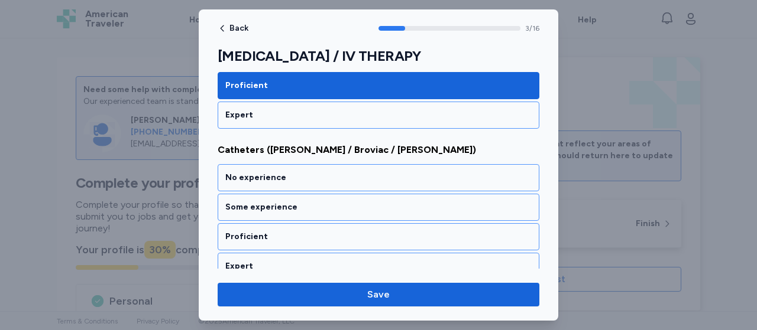
scroll to position [592, 0]
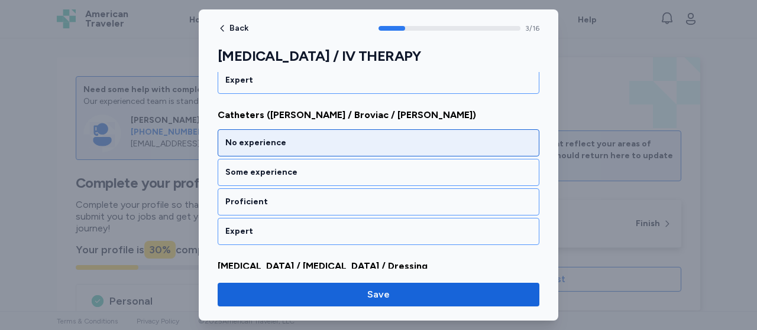
click at [271, 146] on div "No experience" at bounding box center [379, 142] width 322 height 27
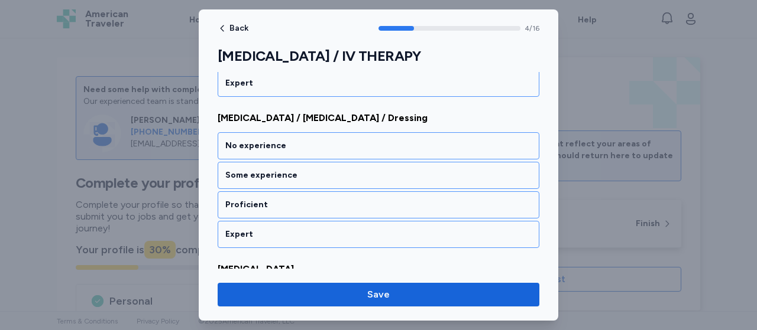
scroll to position [741, 0]
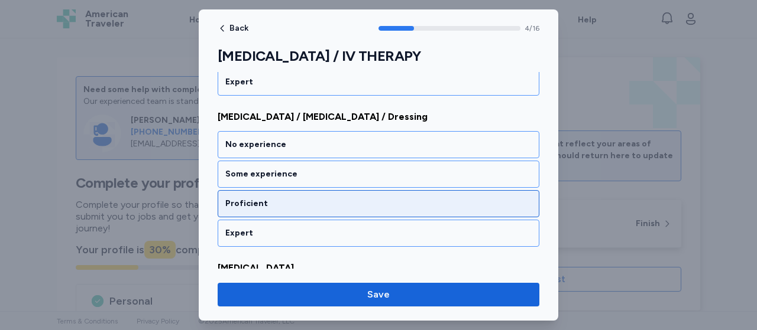
click at [258, 199] on div "Proficient" at bounding box center [378, 204] width 306 height 12
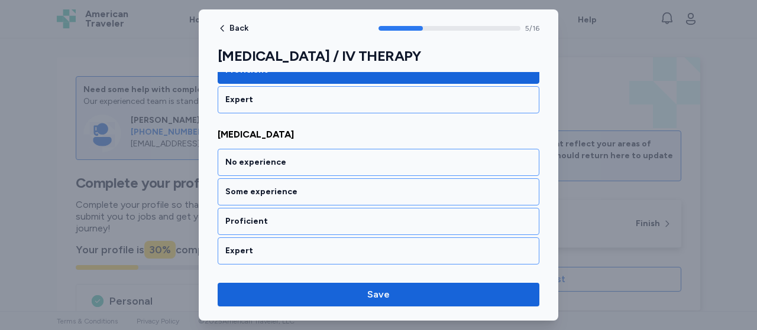
scroll to position [891, 0]
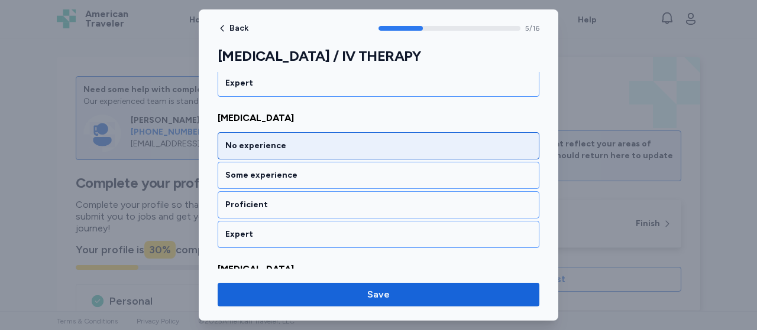
click at [271, 140] on div "No experience" at bounding box center [378, 146] width 306 height 12
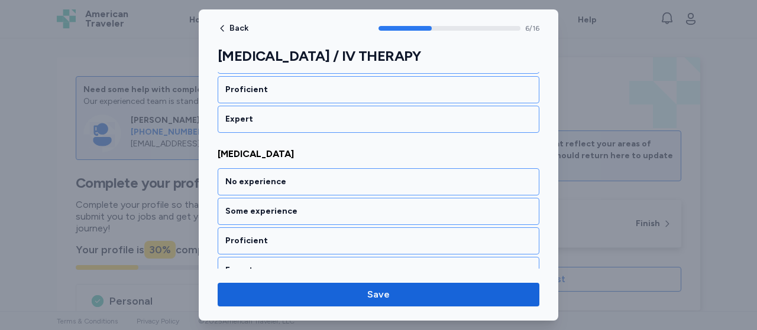
scroll to position [1041, 0]
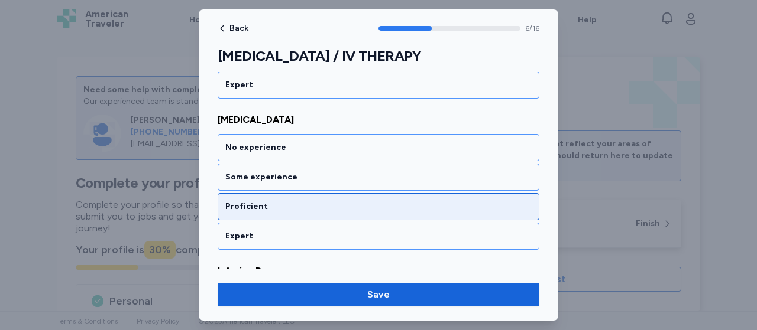
click at [270, 193] on div "Proficient" at bounding box center [379, 206] width 322 height 27
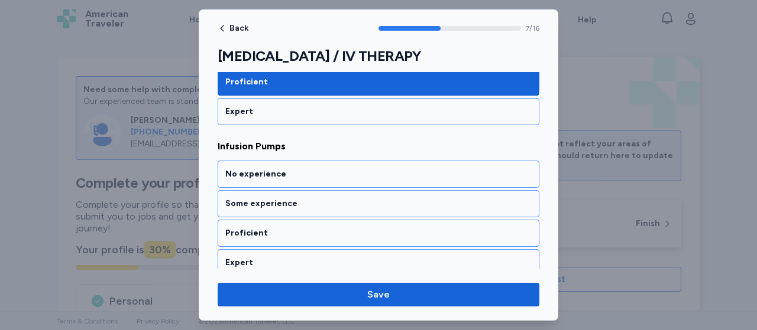
scroll to position [1191, 0]
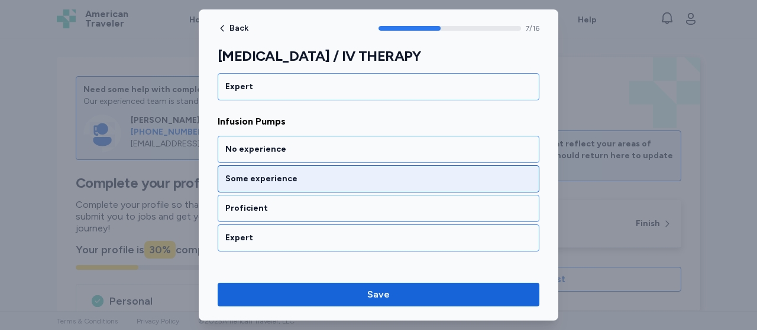
click at [271, 173] on div "Some experience" at bounding box center [378, 179] width 306 height 12
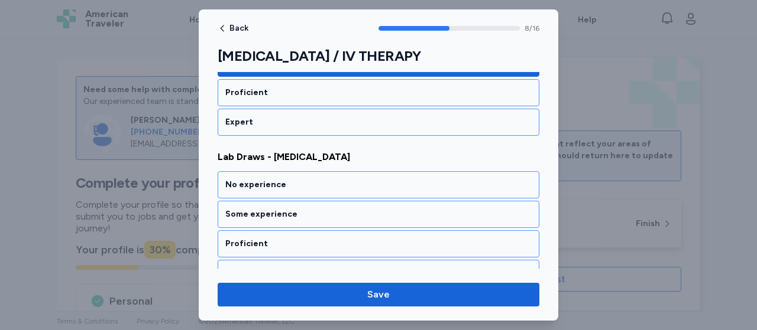
scroll to position [1341, 0]
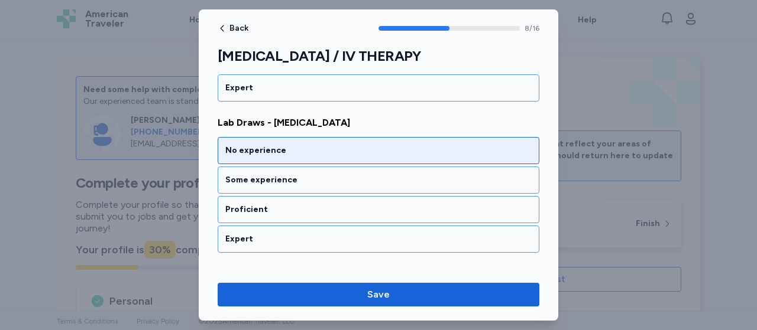
click at [275, 145] on div "No experience" at bounding box center [378, 151] width 306 height 12
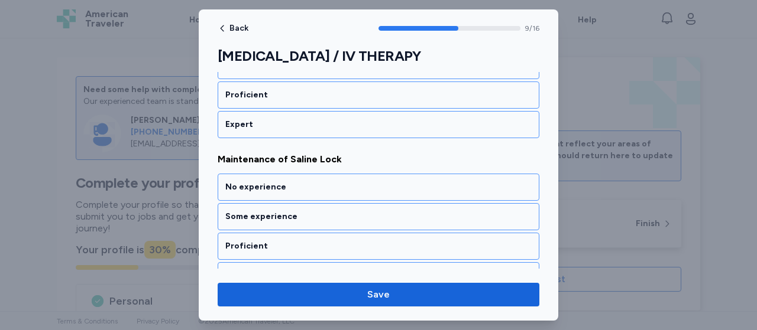
scroll to position [1490, 0]
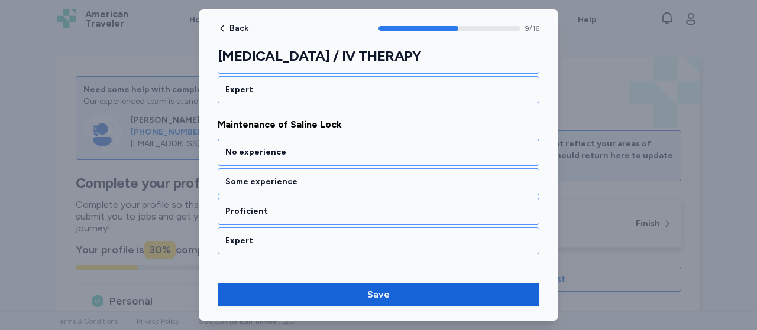
click at [275, 147] on div "No experience" at bounding box center [378, 153] width 306 height 12
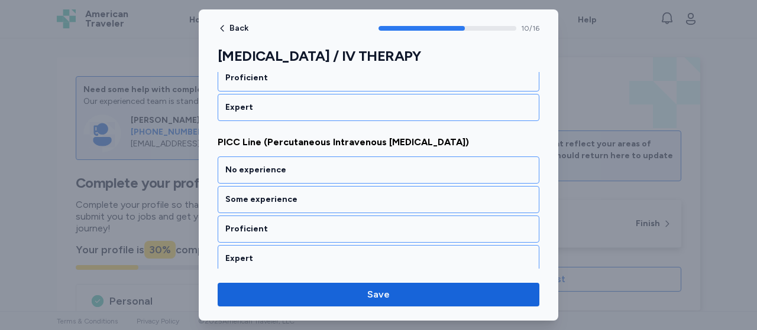
scroll to position [1640, 0]
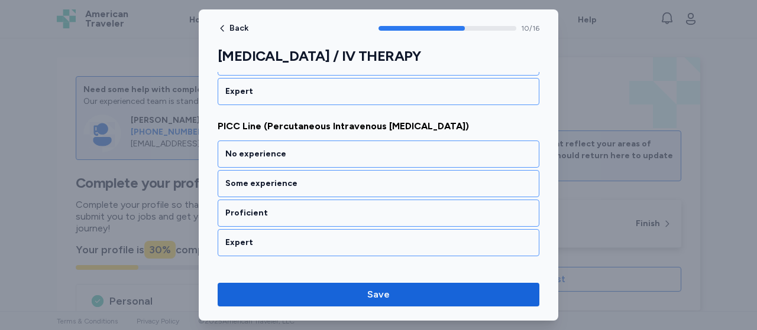
click at [275, 148] on div "No experience" at bounding box center [378, 154] width 306 height 12
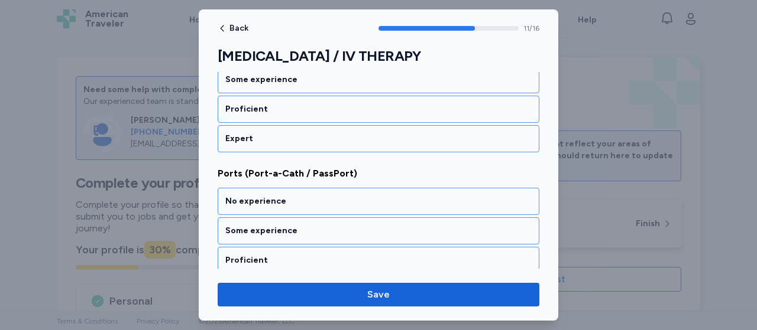
scroll to position [1790, 0]
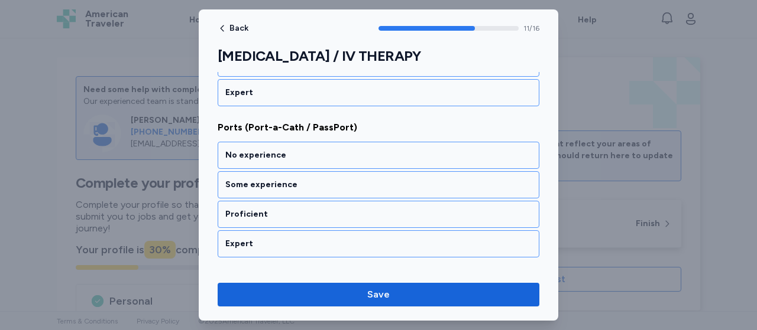
click at [275, 150] on div "No experience" at bounding box center [378, 156] width 306 height 12
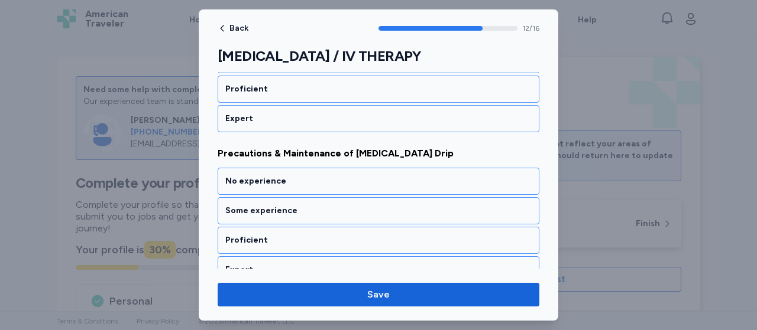
scroll to position [1940, 0]
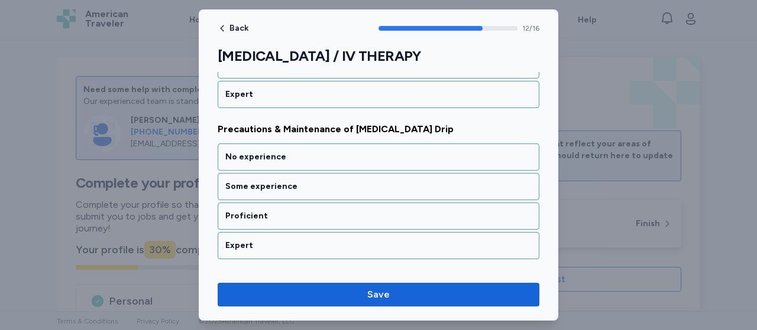
click at [275, 151] on div "No experience" at bounding box center [378, 157] width 306 height 12
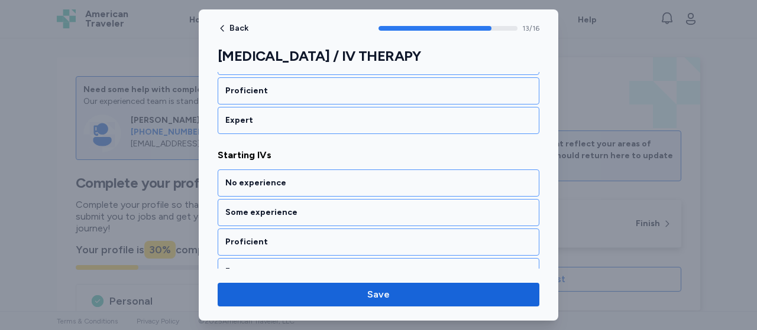
scroll to position [2089, 0]
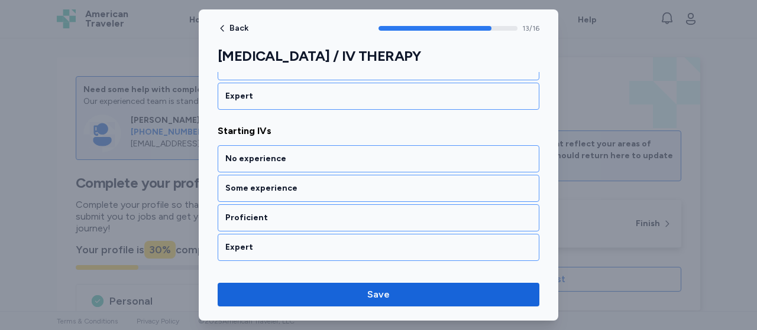
click at [275, 153] on div "No experience" at bounding box center [378, 159] width 306 height 12
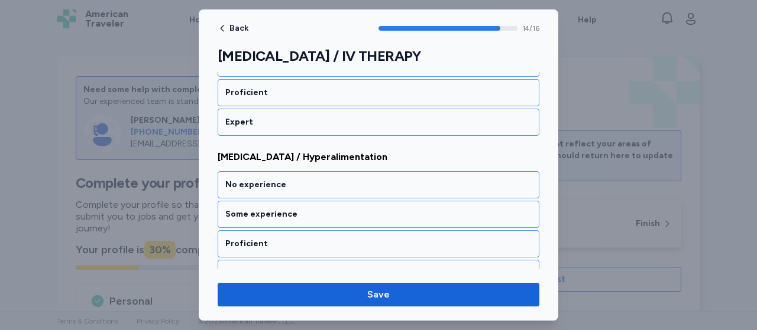
scroll to position [2239, 0]
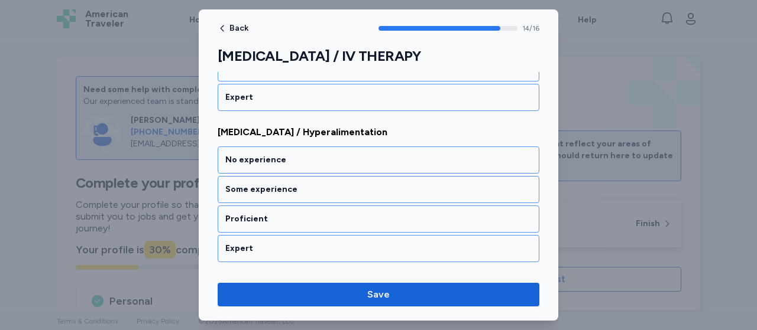
click at [275, 154] on div "No experience" at bounding box center [378, 160] width 306 height 12
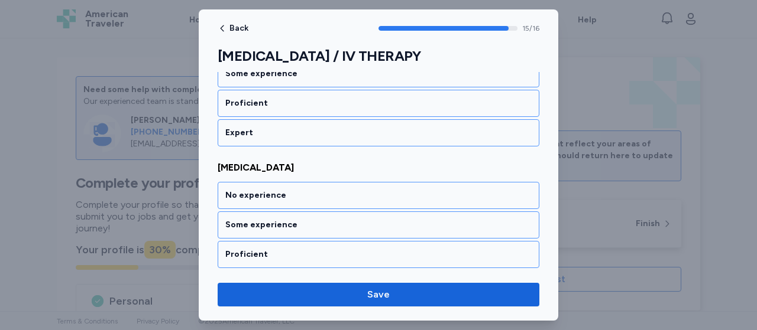
scroll to position [2361, 0]
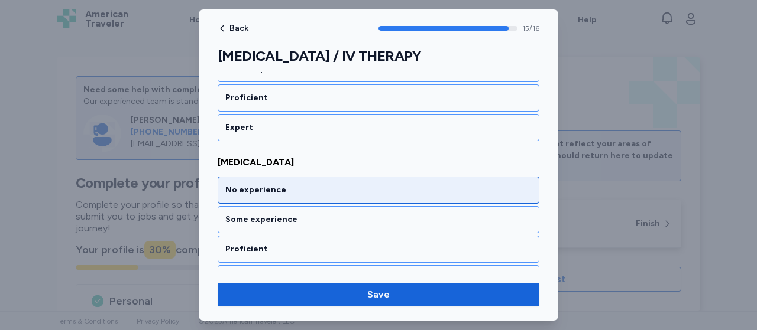
click at [259, 184] on div "No experience" at bounding box center [378, 190] width 306 height 12
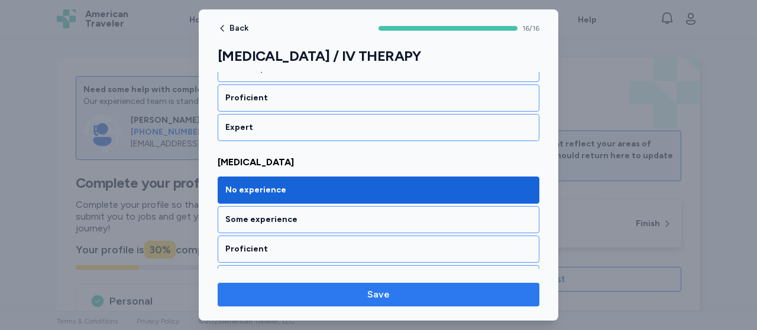
click at [374, 291] on span "Save" at bounding box center [378, 295] width 22 height 14
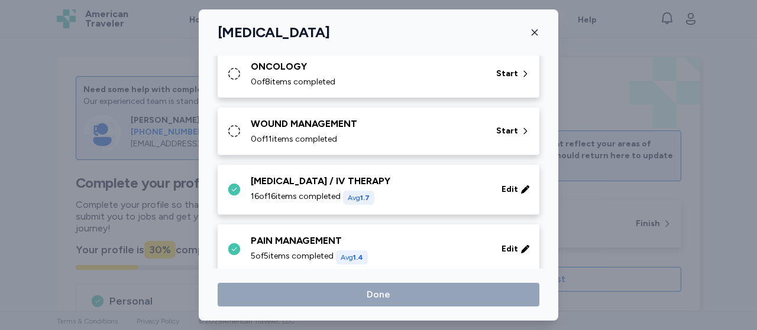
scroll to position [672, 0]
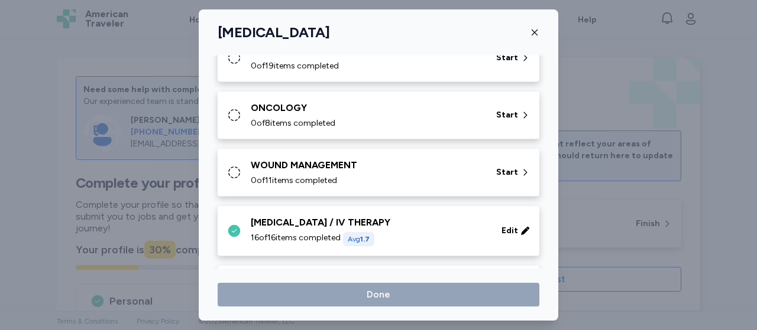
click at [342, 175] on div "0 of 11 items completed" at bounding box center [366, 181] width 231 height 12
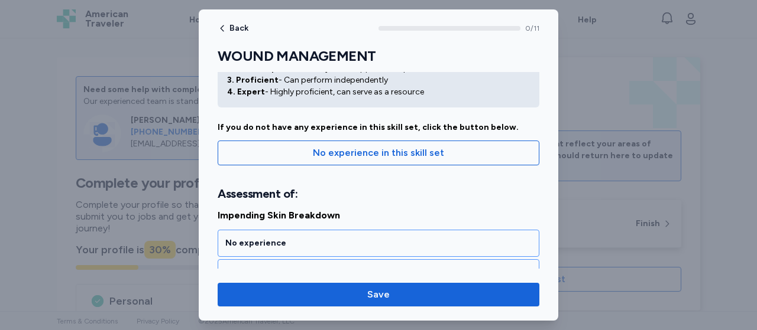
scroll to position [0, 0]
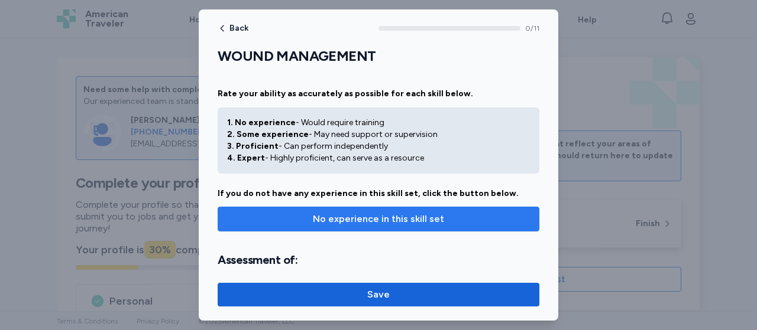
click at [358, 212] on span "No experience in this skill set" at bounding box center [378, 219] width 131 height 14
click at [365, 216] on span "No experience in this skill set" at bounding box center [378, 219] width 131 height 14
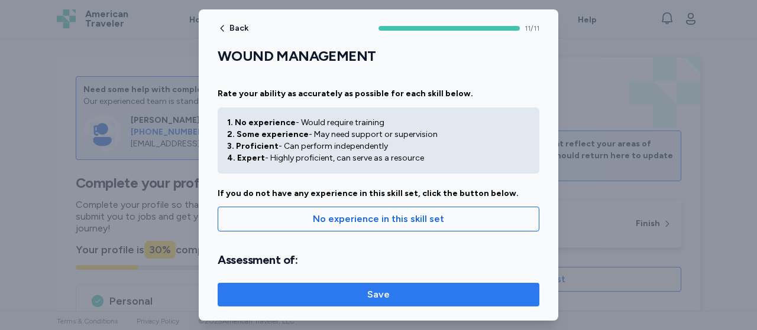
click at [381, 299] on span "Save" at bounding box center [378, 295] width 22 height 14
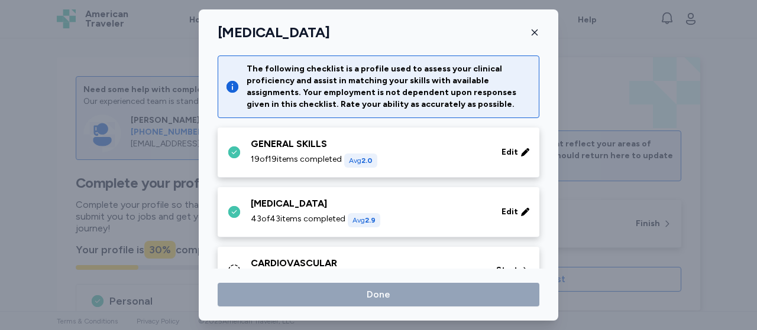
scroll to position [672, 0]
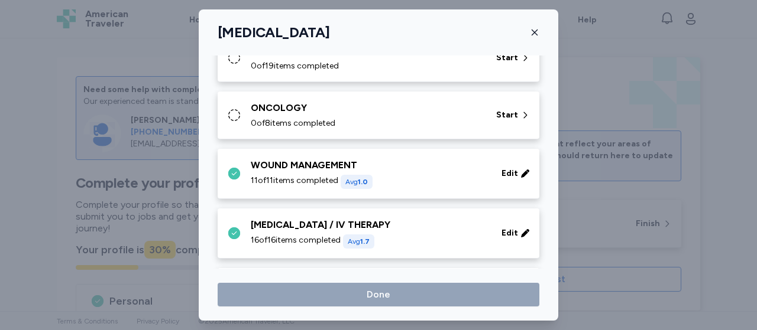
click at [308, 108] on div "ONCOLOGY" at bounding box center [366, 108] width 231 height 14
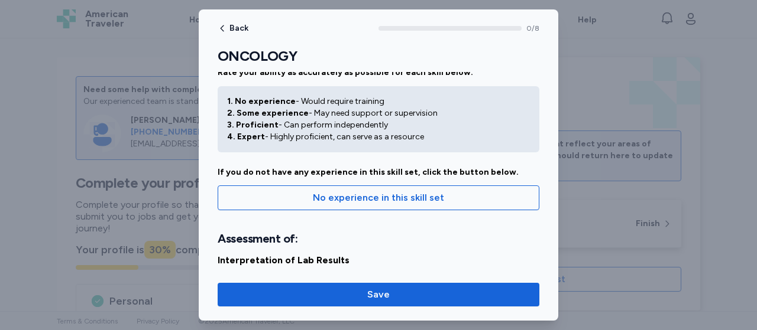
scroll to position [0, 0]
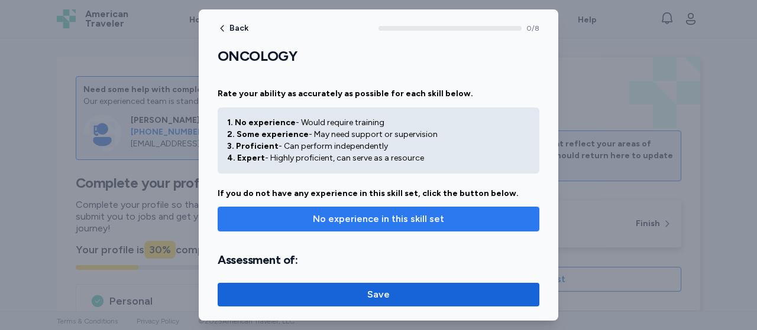
click at [384, 216] on span "No experience in this skill set" at bounding box center [378, 219] width 131 height 14
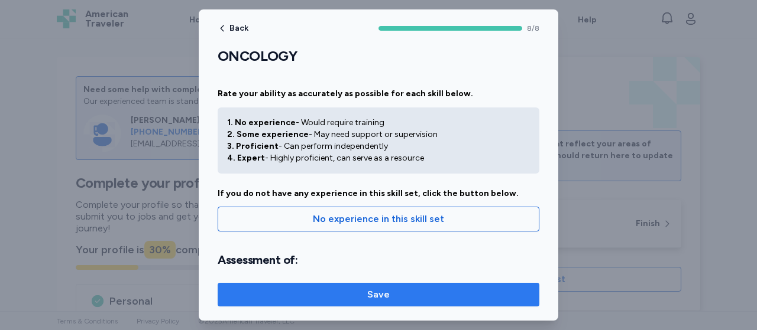
click at [358, 300] on span "Save" at bounding box center [378, 295] width 303 height 14
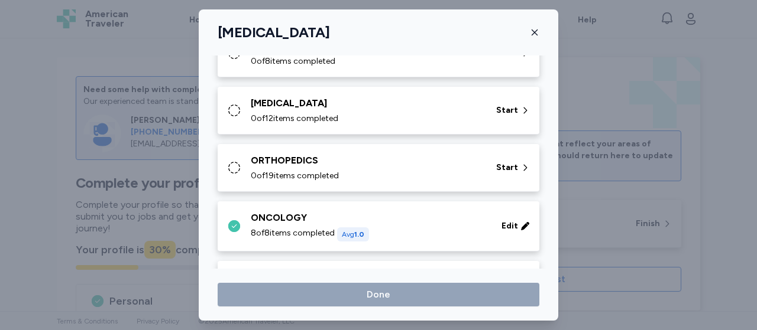
scroll to position [557, 0]
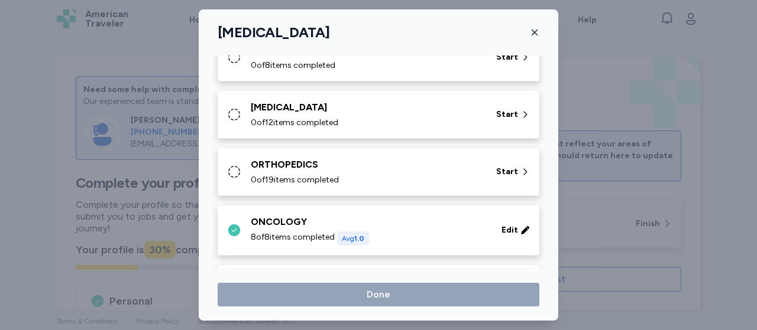
click at [303, 167] on div "ORTHOPEDICS" at bounding box center [366, 165] width 231 height 14
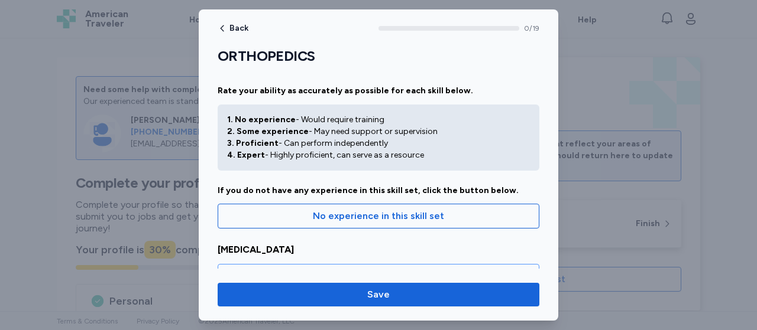
scroll to position [0, 0]
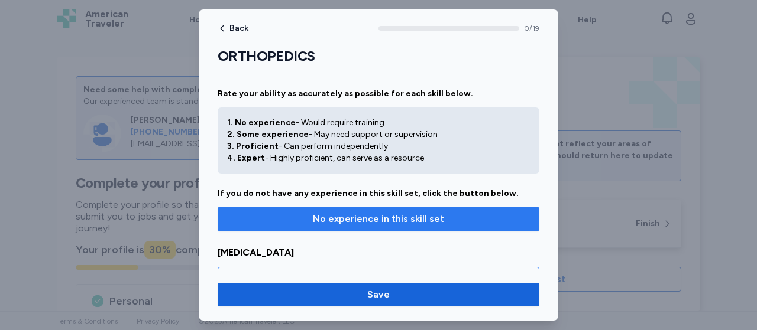
click at [407, 226] on span "No experience in this skill set" at bounding box center [378, 219] width 131 height 14
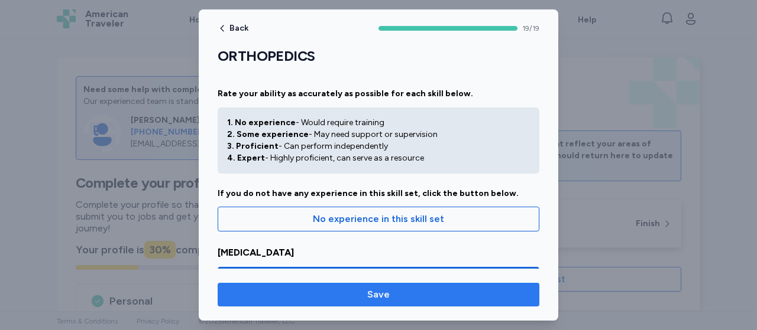
click at [389, 297] on span "Save" at bounding box center [378, 295] width 303 height 14
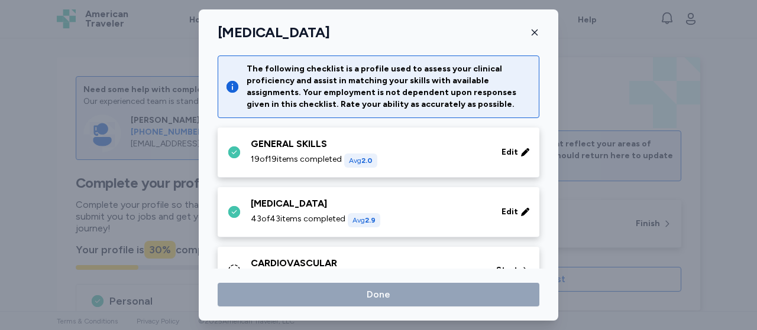
scroll to position [557, 0]
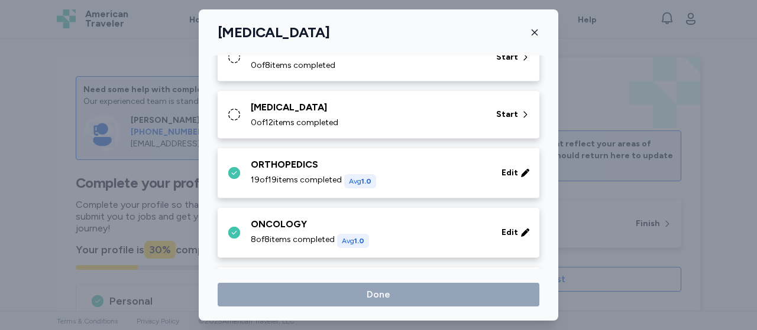
click at [360, 117] on div "0 of 12 items completed" at bounding box center [366, 123] width 231 height 12
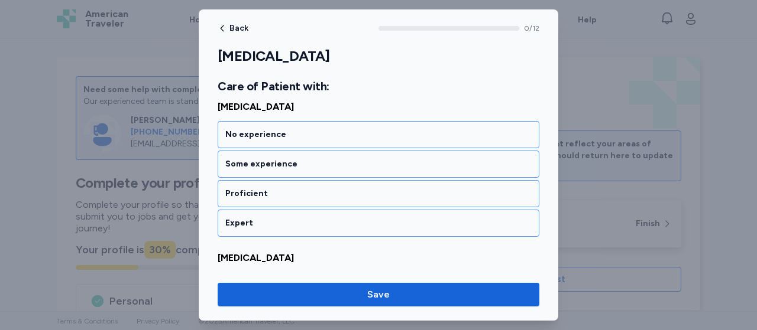
scroll to position [1820, 0]
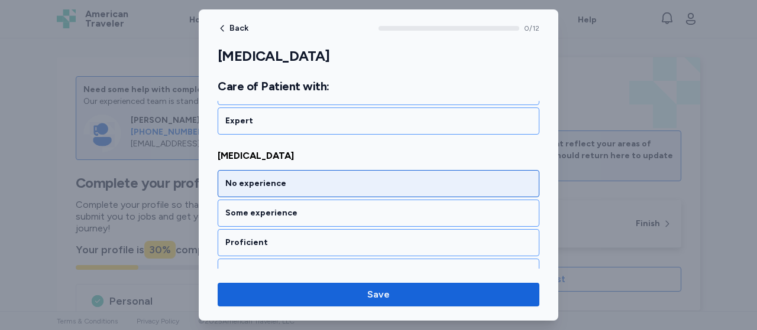
click at [265, 178] on div "No experience" at bounding box center [378, 184] width 306 height 12
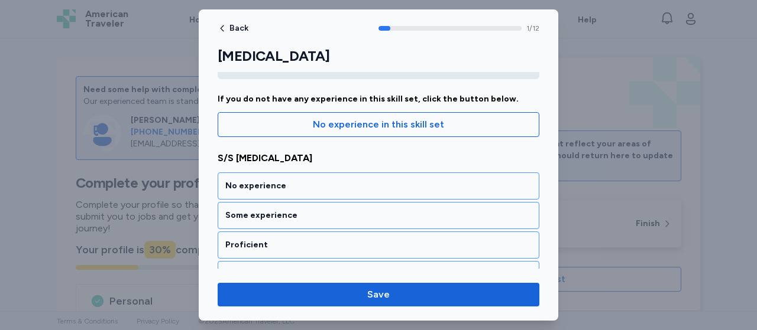
scroll to position [118, 0]
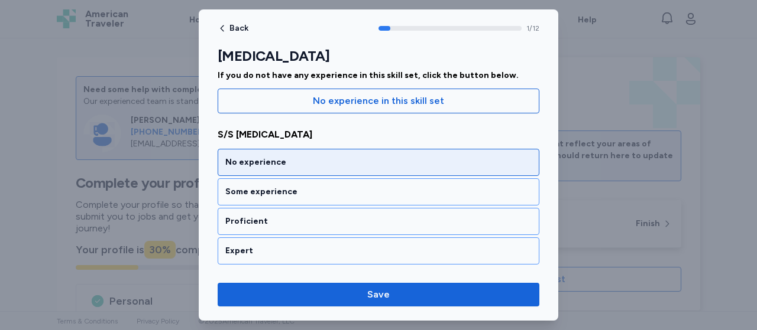
click at [322, 166] on div "No experience" at bounding box center [378, 163] width 306 height 12
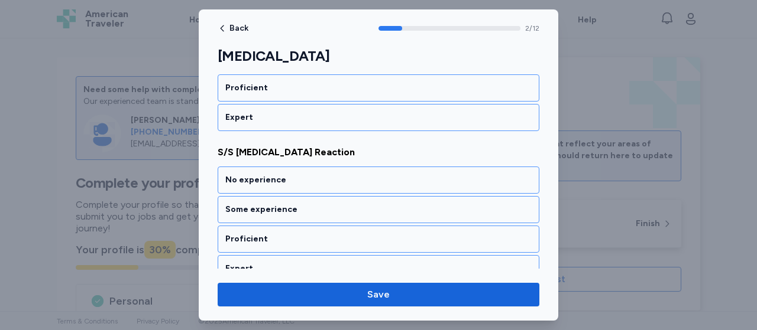
scroll to position [292, 0]
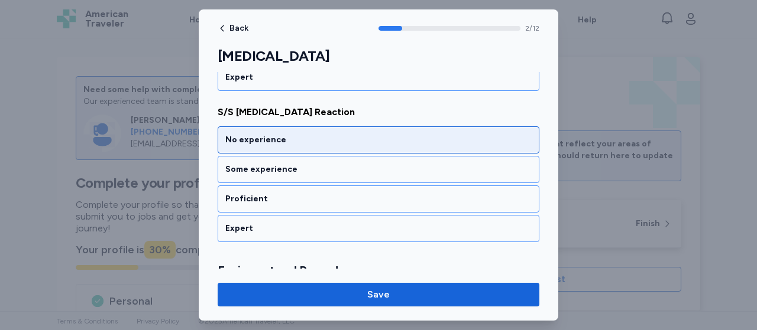
click at [315, 135] on div "No experience" at bounding box center [378, 140] width 306 height 12
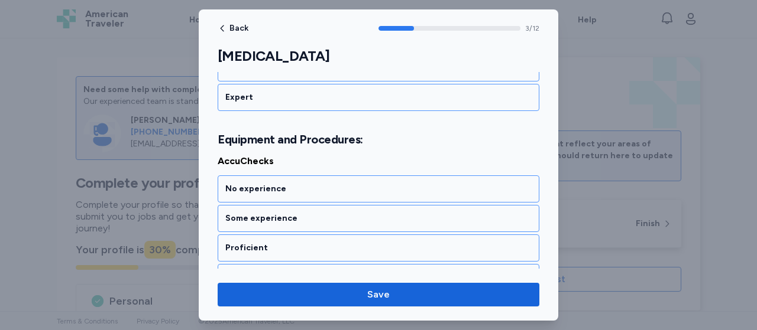
scroll to position [456, 0]
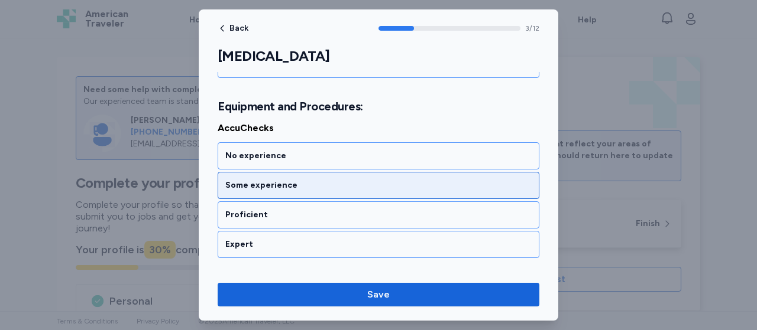
click at [296, 191] on div "Some experience" at bounding box center [379, 185] width 322 height 27
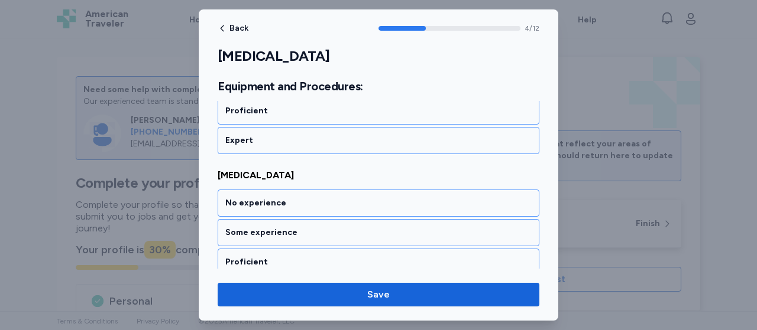
scroll to position [607, 0]
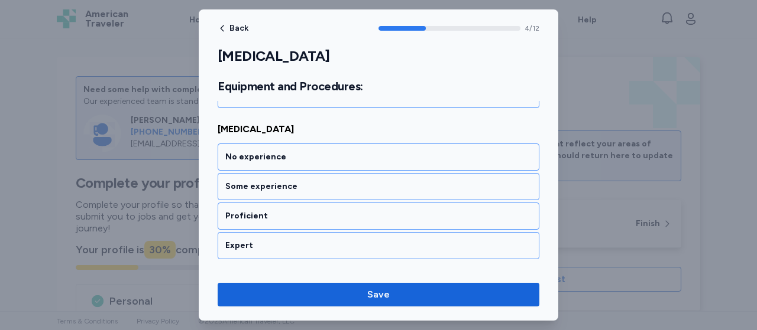
click at [296, 191] on div "Some experience" at bounding box center [379, 186] width 322 height 27
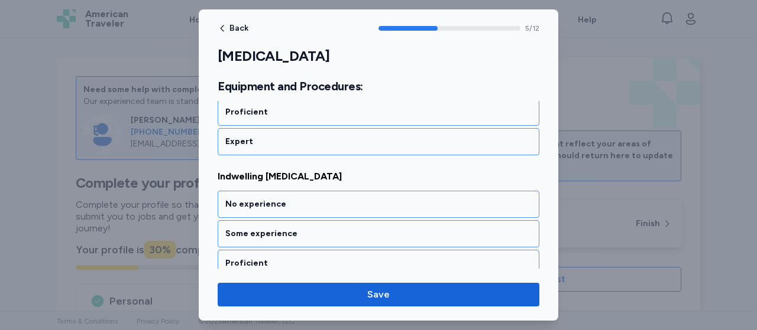
scroll to position [756, 0]
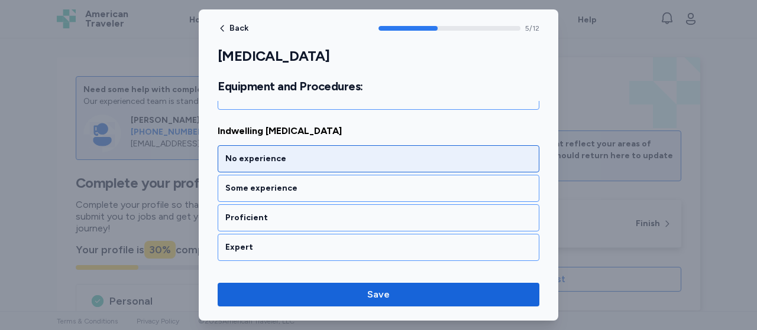
click at [307, 158] on div "No experience" at bounding box center [379, 158] width 322 height 27
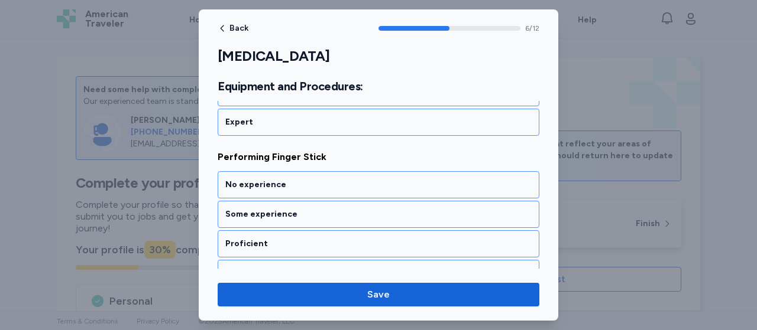
scroll to position [906, 0]
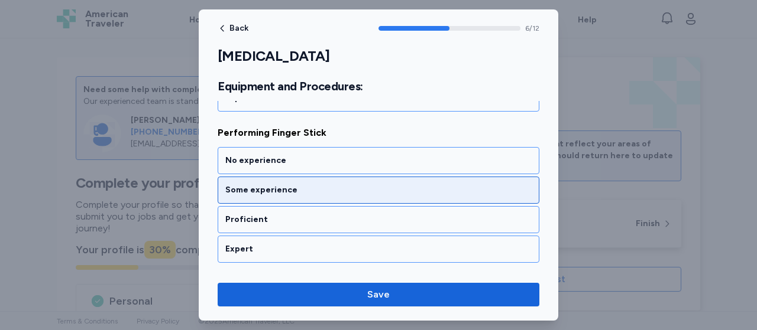
click at [292, 189] on div "Some experience" at bounding box center [379, 190] width 322 height 27
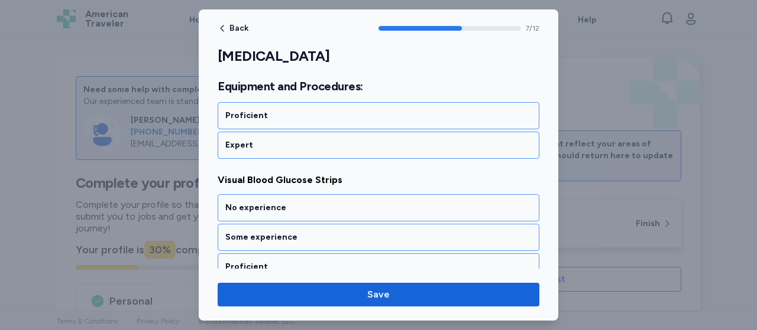
scroll to position [1056, 0]
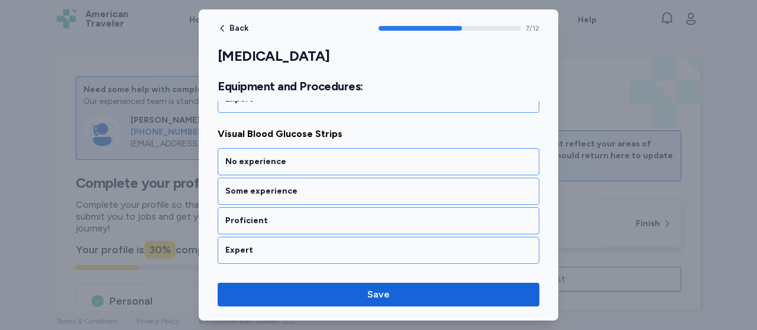
click at [292, 189] on div "Some experience" at bounding box center [379, 191] width 322 height 27
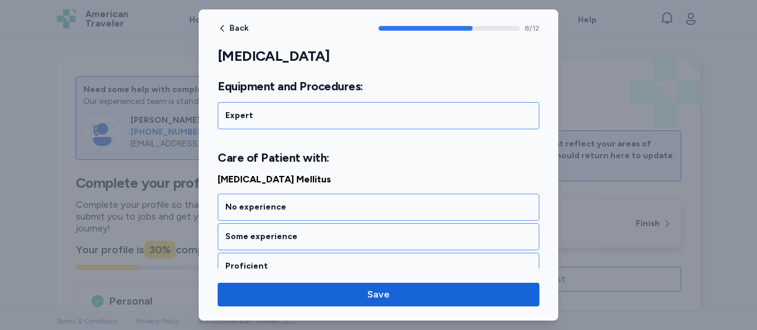
scroll to position [1234, 0]
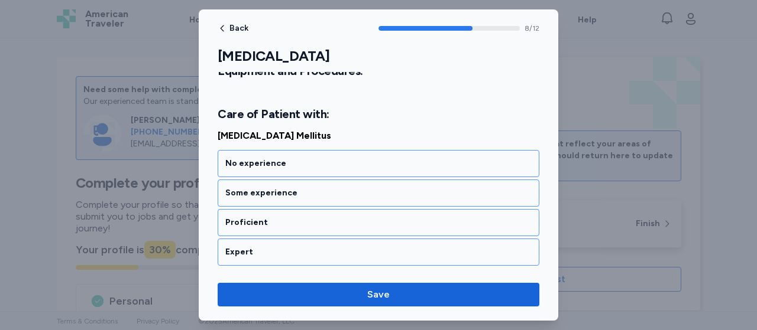
click at [292, 189] on div "Some experience" at bounding box center [379, 193] width 322 height 27
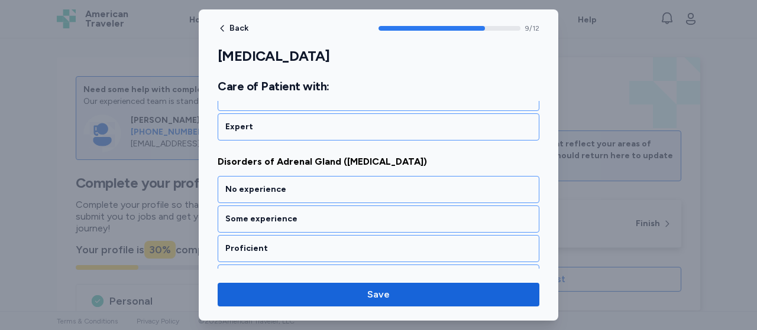
scroll to position [1384, 0]
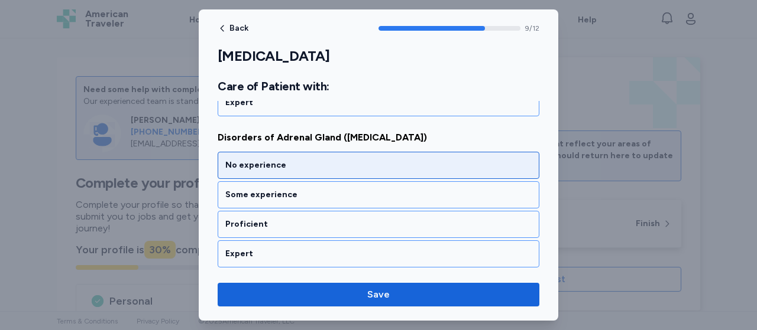
click at [294, 164] on div "No experience" at bounding box center [379, 165] width 322 height 27
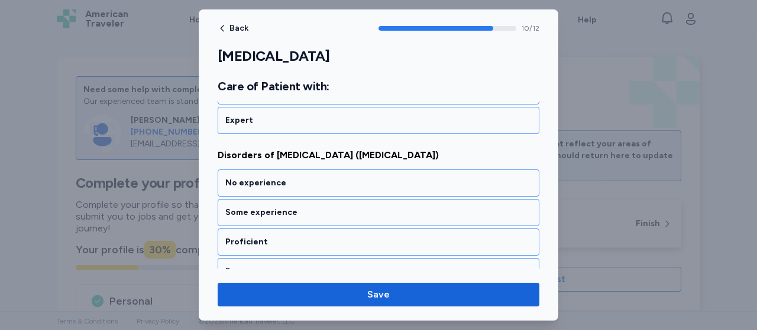
scroll to position [1533, 0]
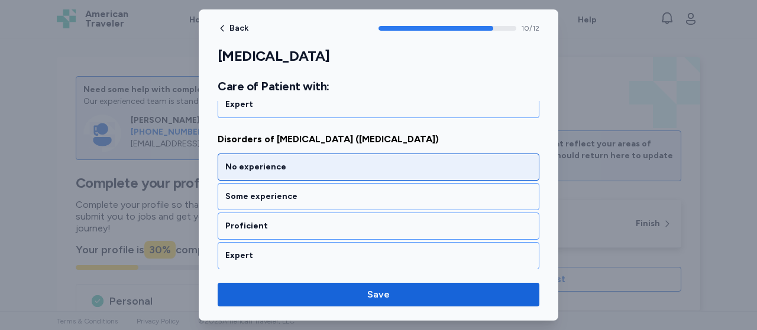
click at [295, 162] on div "No experience" at bounding box center [379, 167] width 322 height 27
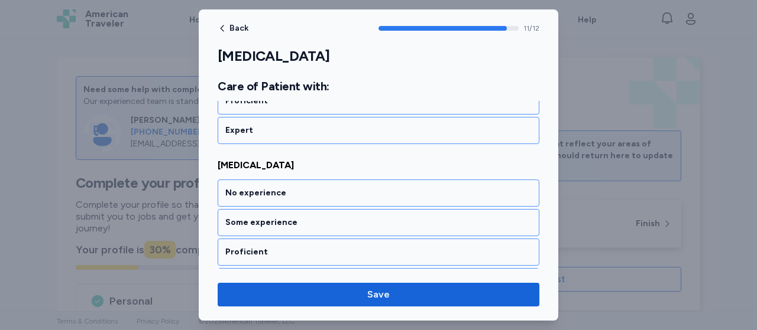
scroll to position [1684, 0]
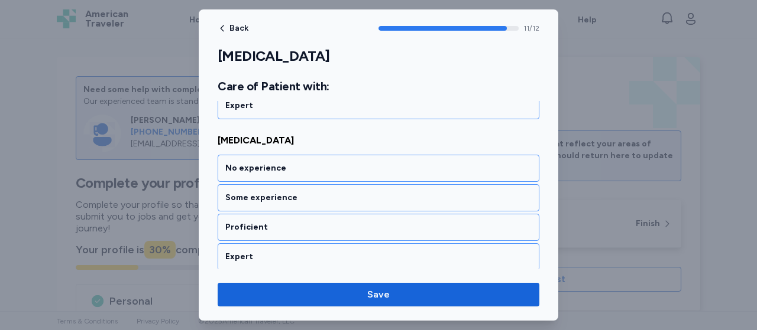
click at [295, 162] on div "No experience" at bounding box center [379, 168] width 322 height 27
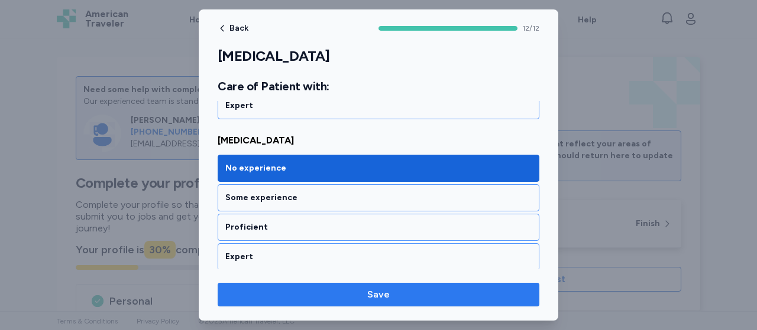
click at [355, 289] on span "Save" at bounding box center [378, 295] width 303 height 14
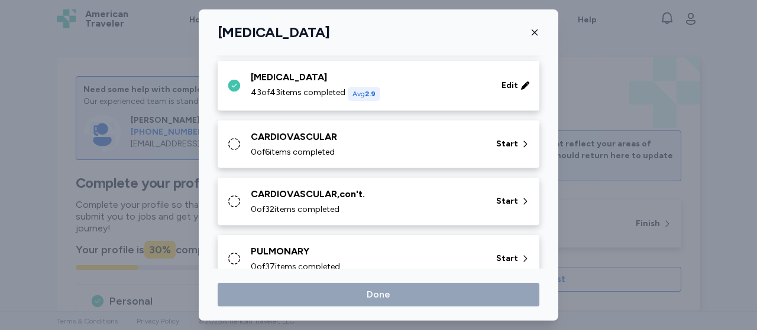
scroll to position [135, 0]
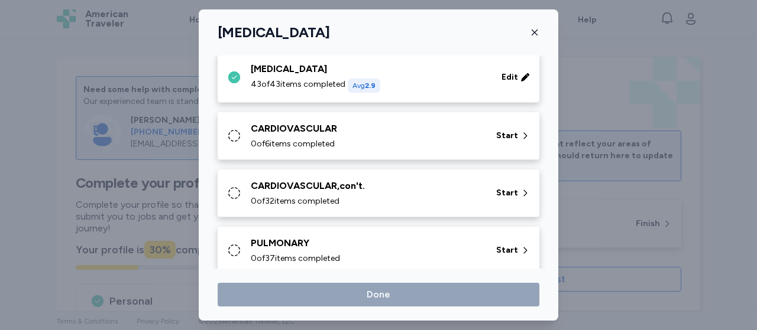
click at [367, 138] on div "0 of 6 items completed" at bounding box center [366, 144] width 231 height 12
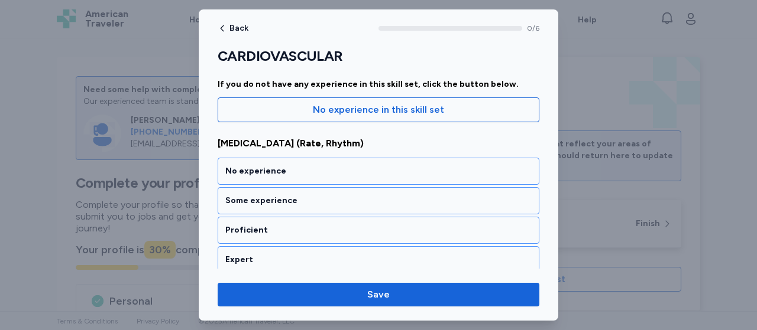
scroll to position [114, 0]
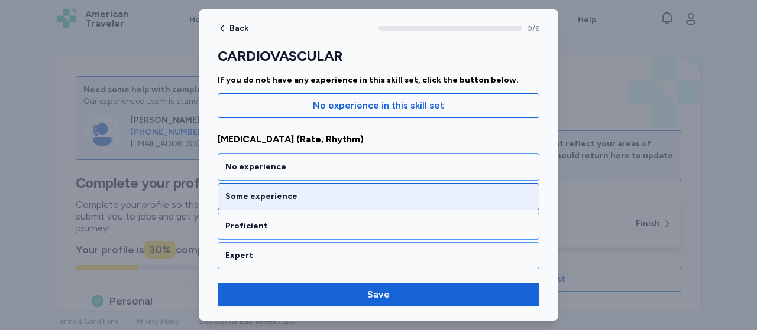
click at [358, 187] on div "Some experience" at bounding box center [379, 196] width 322 height 27
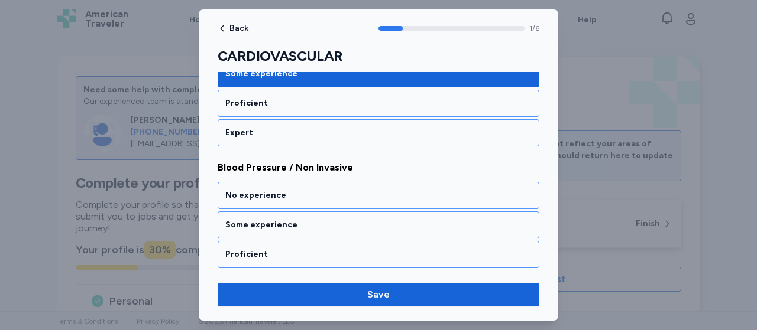
scroll to position [292, 0]
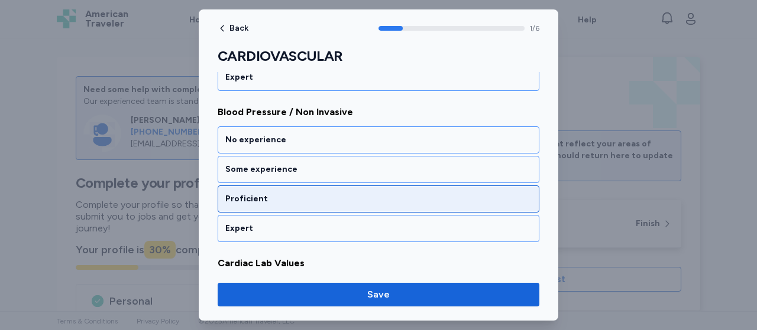
click at [323, 199] on div "Proficient" at bounding box center [378, 199] width 306 height 12
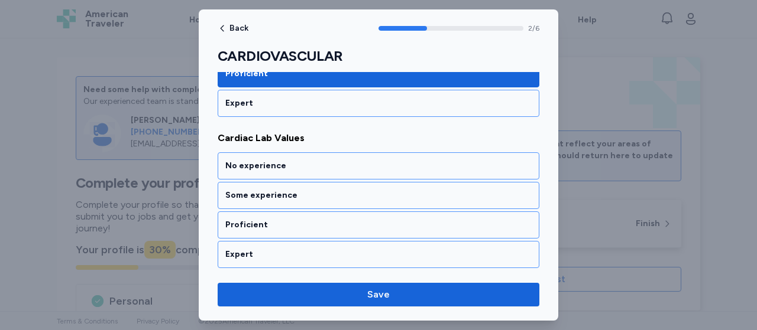
scroll to position [442, 0]
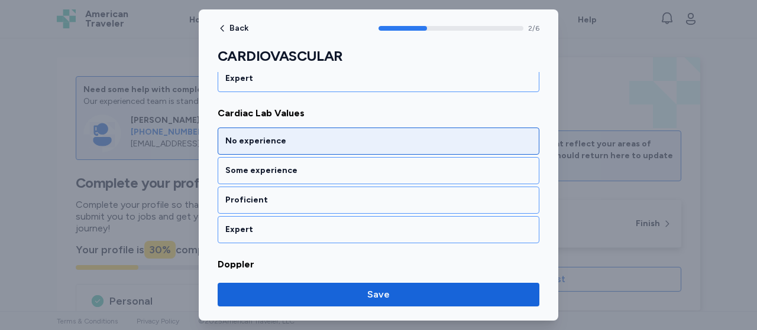
click at [329, 147] on div "No experience" at bounding box center [379, 141] width 322 height 27
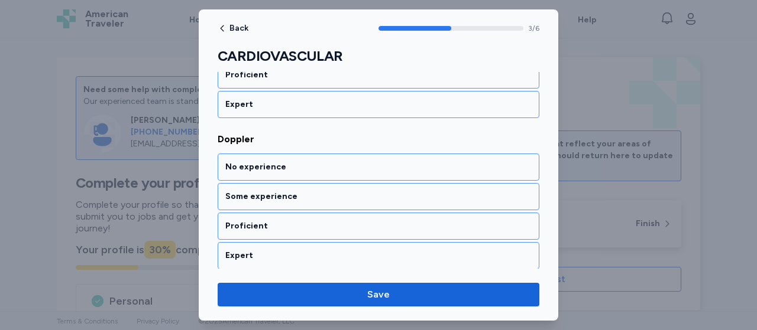
scroll to position [592, 0]
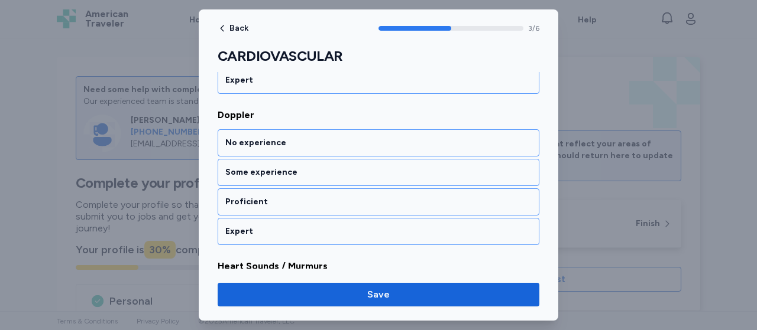
click at [329, 147] on div "No experience" at bounding box center [379, 142] width 322 height 27
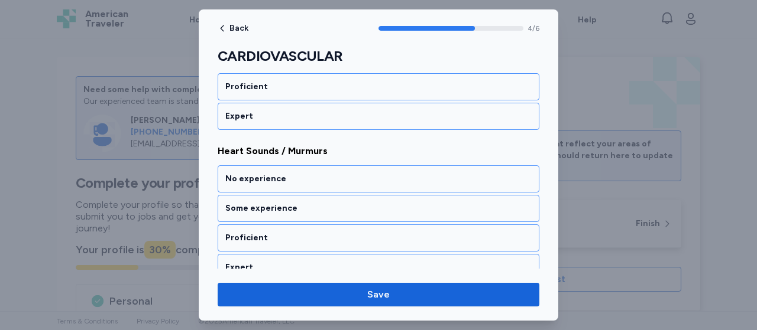
scroll to position [741, 0]
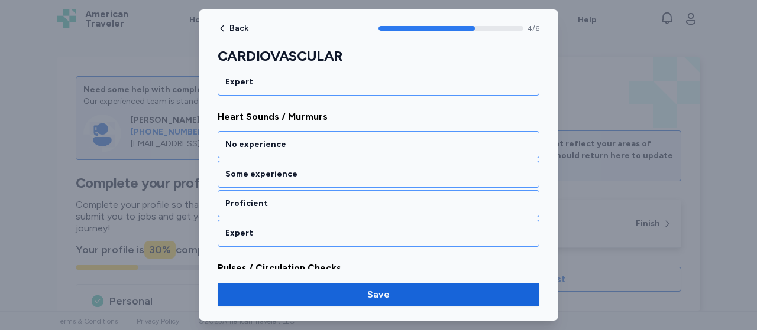
click at [329, 147] on div "No experience" at bounding box center [379, 144] width 322 height 27
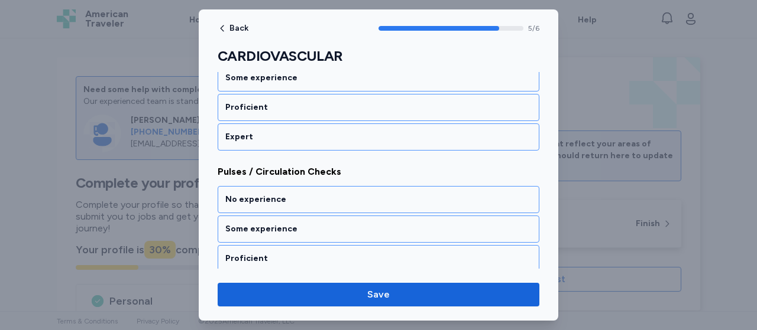
scroll to position [863, 0]
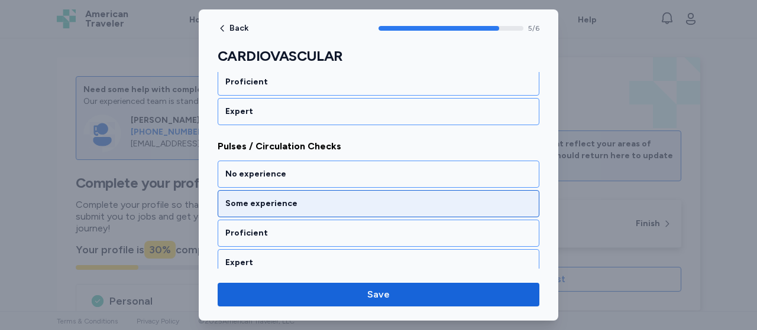
click at [277, 198] on div "Some experience" at bounding box center [378, 204] width 306 height 12
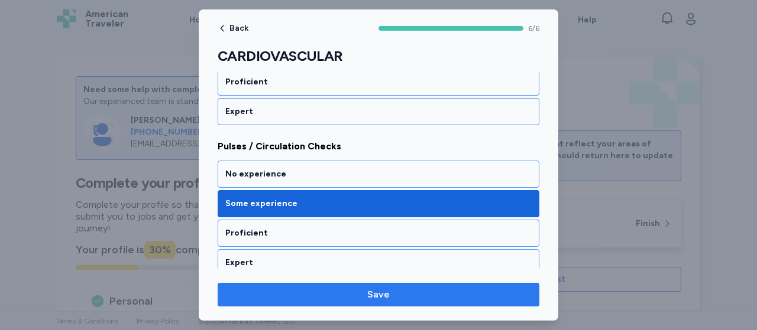
click at [336, 296] on span "Save" at bounding box center [378, 295] width 303 height 14
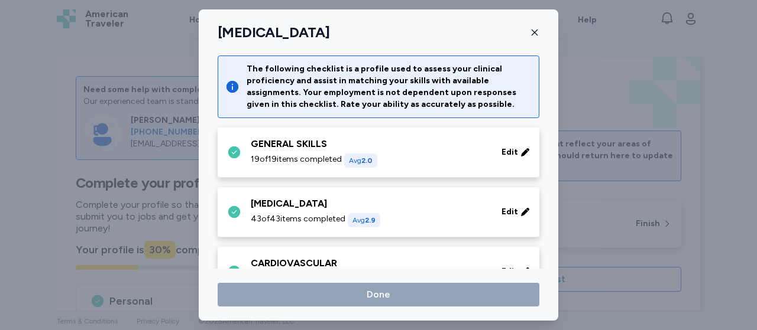
scroll to position [135, 0]
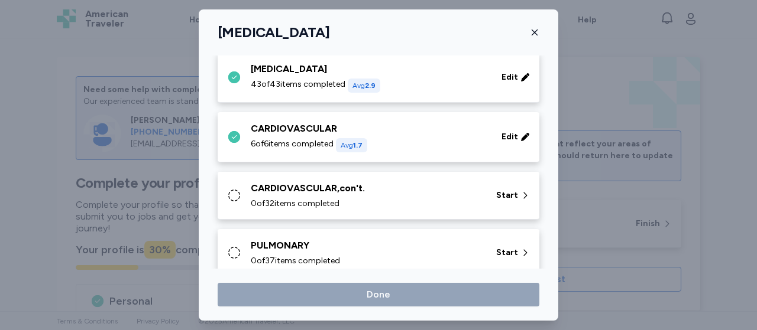
click at [367, 188] on div "CARDIOVASCULAR,con't." at bounding box center [366, 188] width 231 height 14
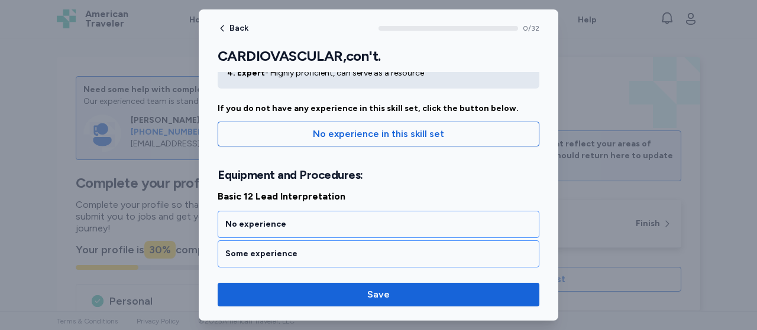
scroll to position [105, 0]
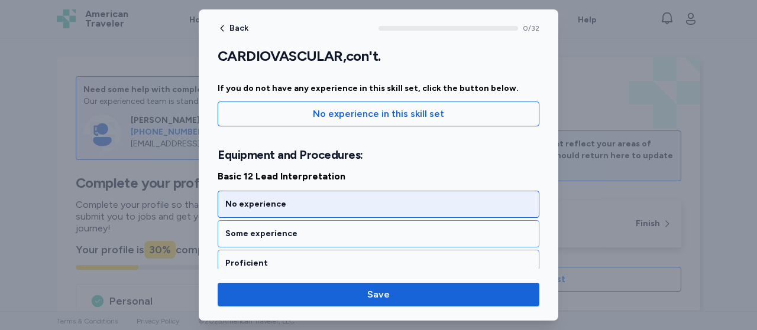
click at [277, 208] on div "No experience" at bounding box center [378, 205] width 306 height 12
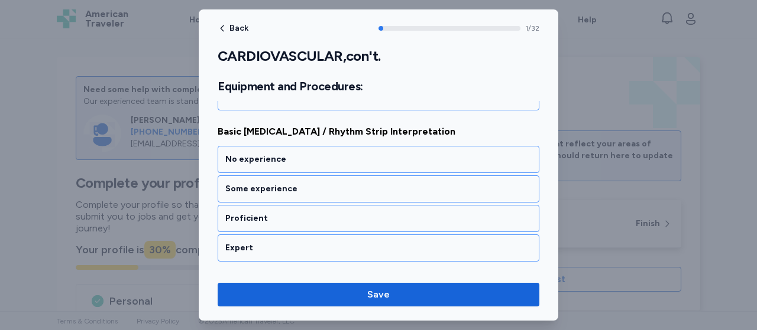
scroll to position [307, 0]
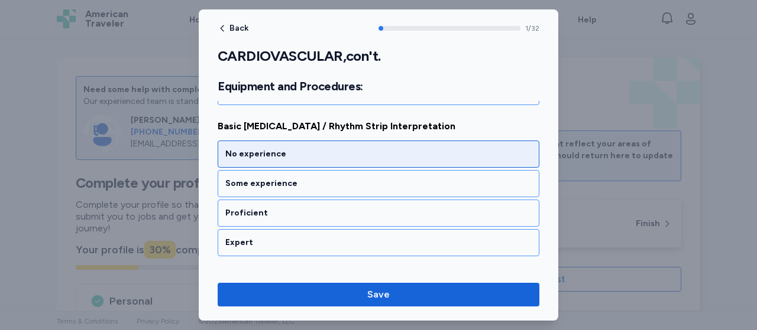
click at [300, 150] on div "No experience" at bounding box center [378, 154] width 306 height 12
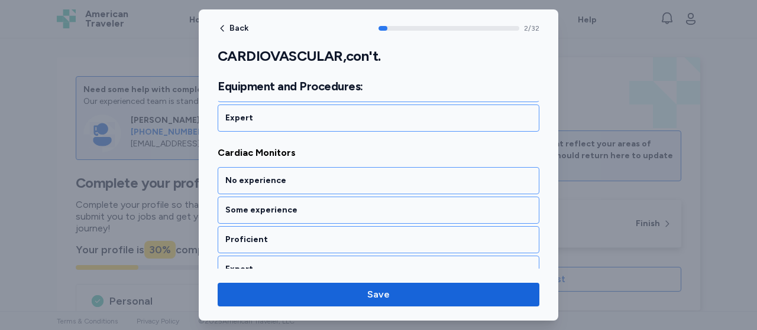
scroll to position [456, 0]
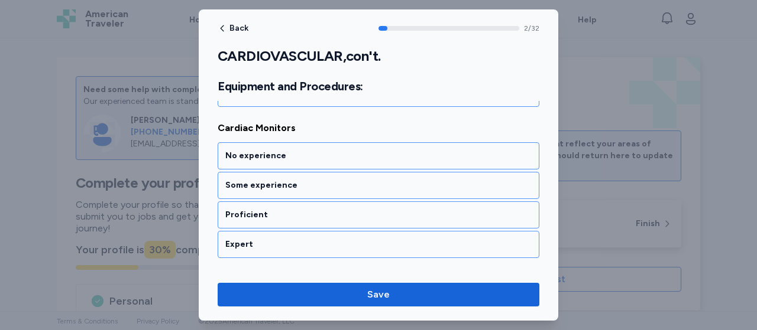
click at [300, 150] on div "No experience" at bounding box center [378, 156] width 306 height 12
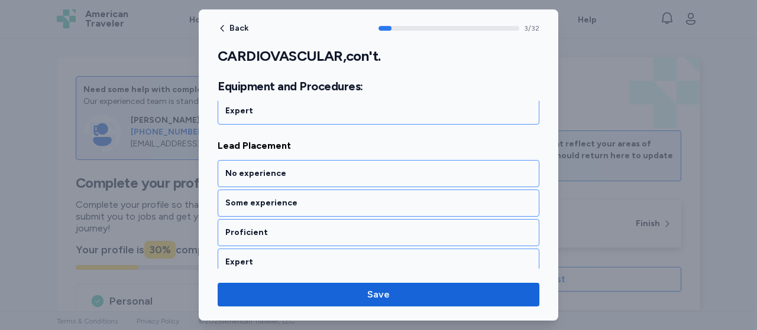
scroll to position [607, 0]
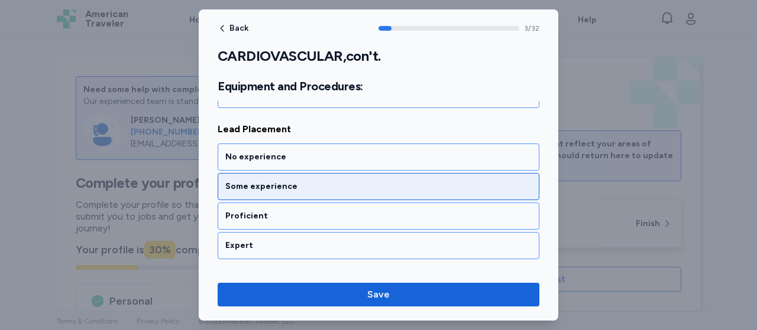
click at [280, 181] on div "Some experience" at bounding box center [378, 187] width 306 height 12
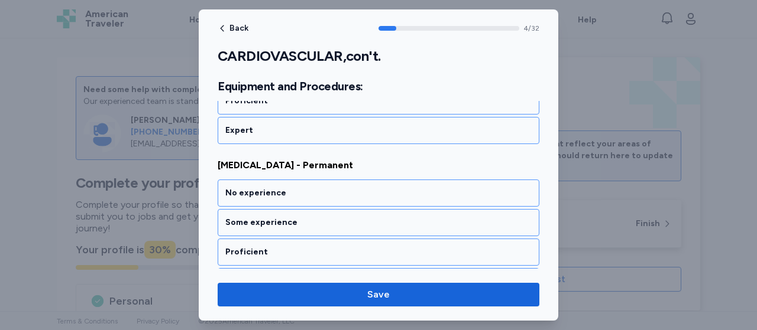
scroll to position [756, 0]
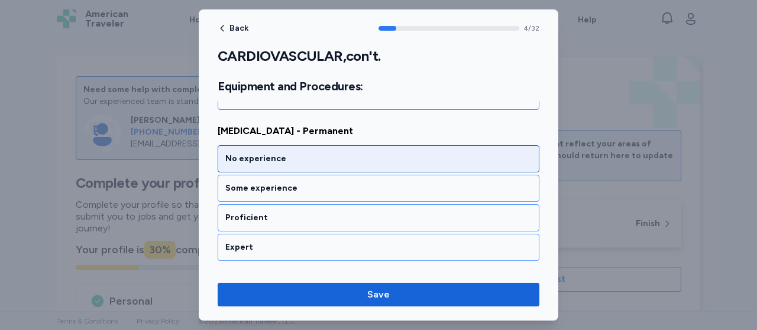
click at [296, 153] on div "No experience" at bounding box center [378, 159] width 306 height 12
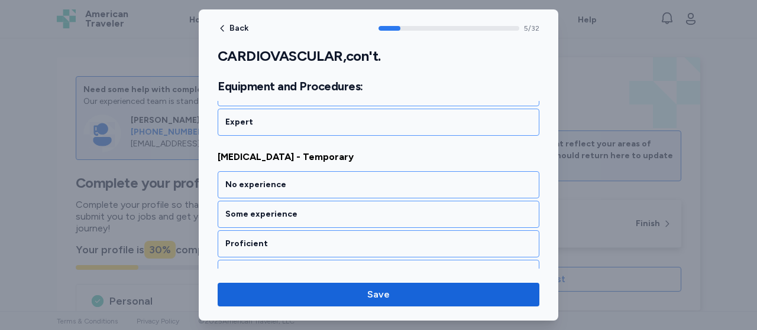
scroll to position [906, 0]
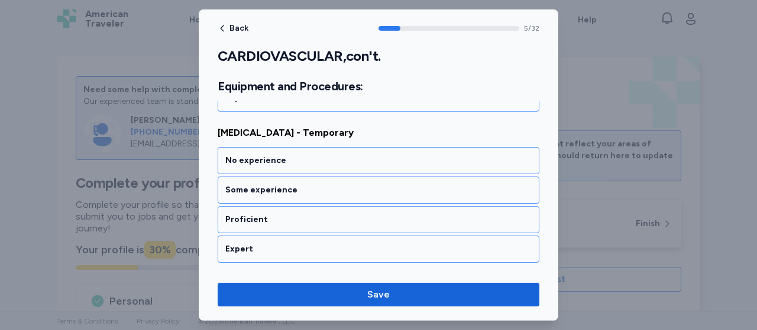
click at [296, 155] on div "No experience" at bounding box center [378, 161] width 306 height 12
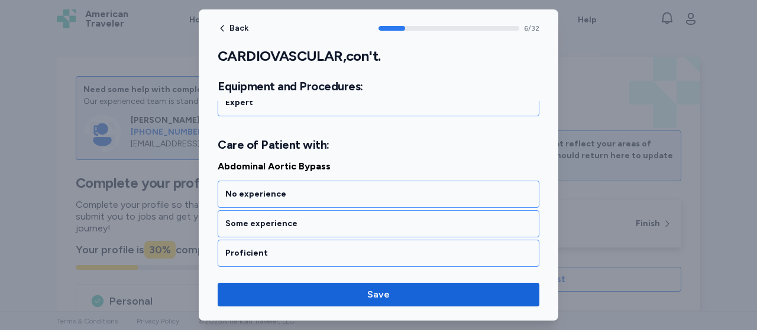
scroll to position [1084, 0]
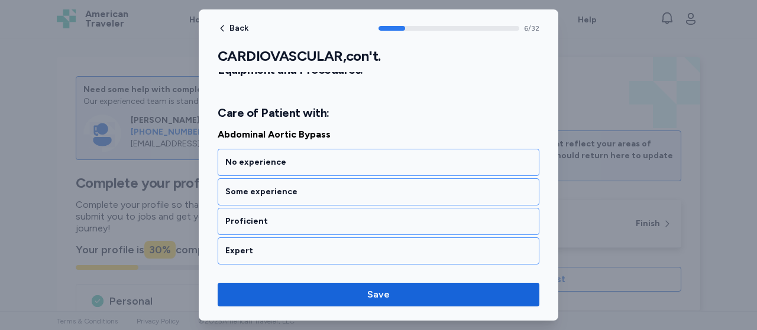
click at [296, 157] on div "No experience" at bounding box center [378, 163] width 306 height 12
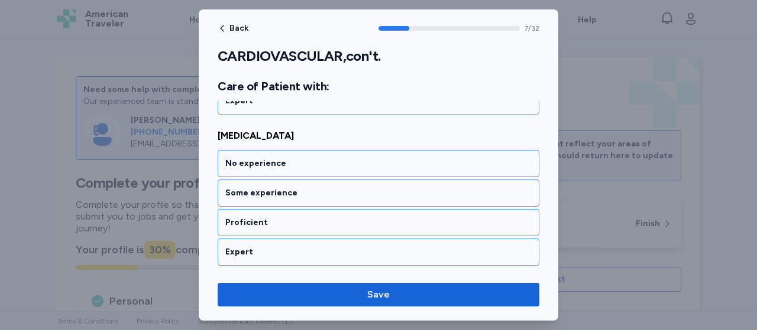
click at [296, 158] on div "No experience" at bounding box center [378, 164] width 306 height 12
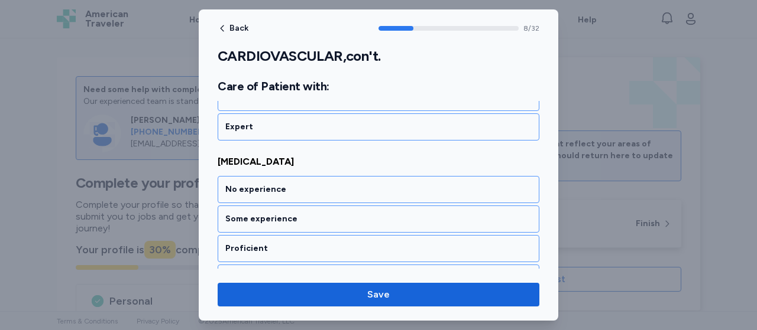
scroll to position [1384, 0]
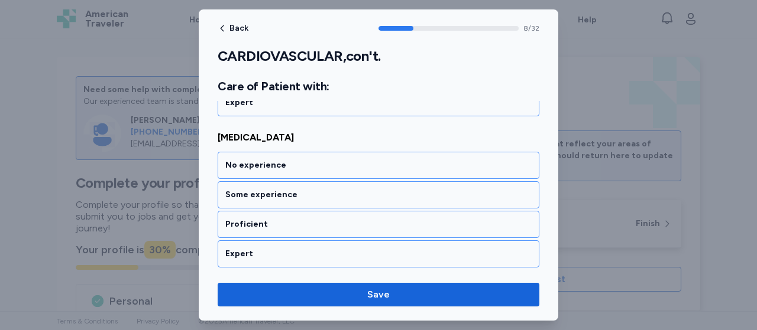
click at [296, 160] on div "No experience" at bounding box center [378, 166] width 306 height 12
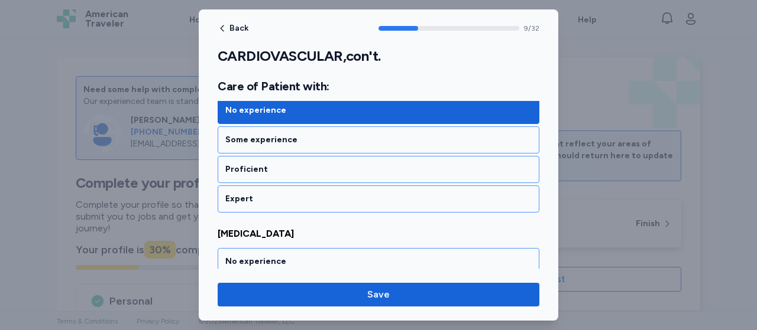
scroll to position [1415, 0]
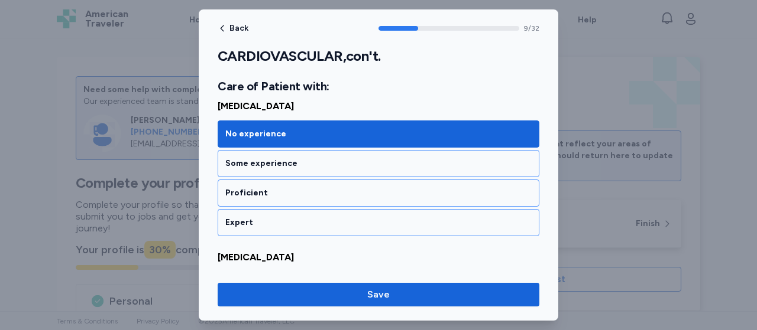
click at [281, 272] on div "No experience" at bounding box center [379, 285] width 322 height 27
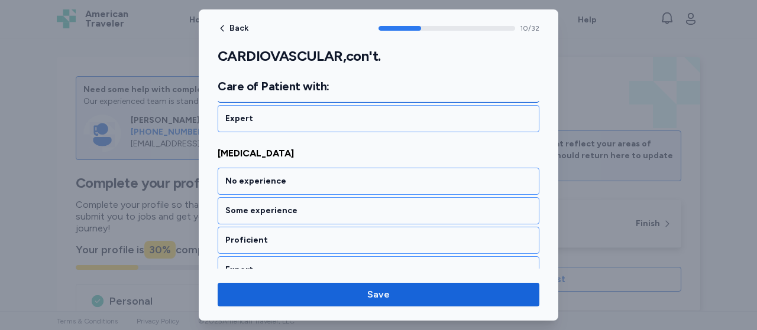
scroll to position [1684, 0]
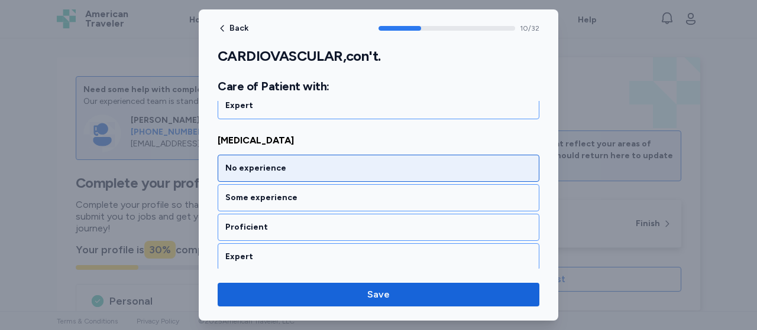
click at [313, 155] on div "No experience" at bounding box center [379, 168] width 322 height 27
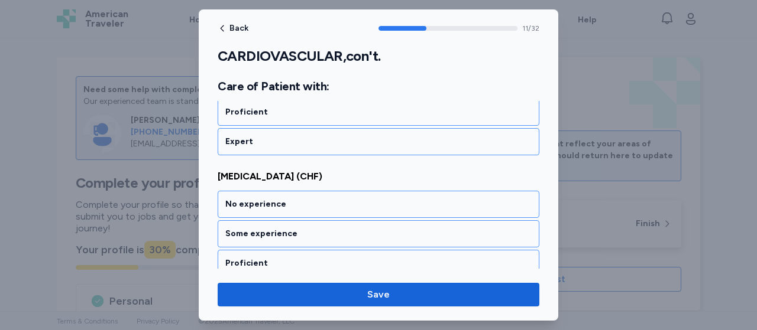
scroll to position [1833, 0]
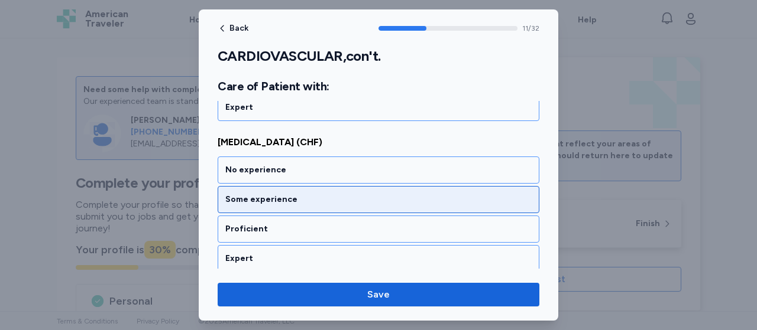
click at [288, 189] on div "Some experience" at bounding box center [379, 199] width 322 height 27
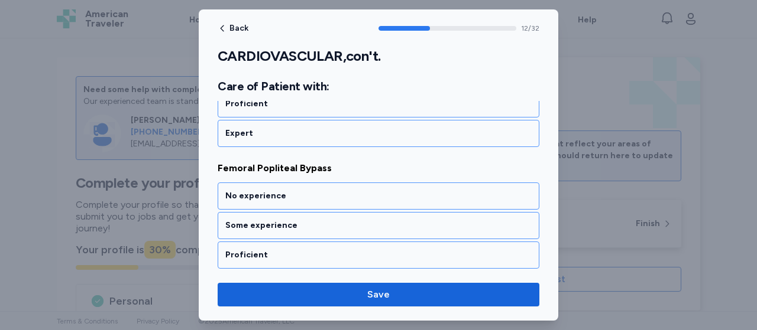
scroll to position [1983, 0]
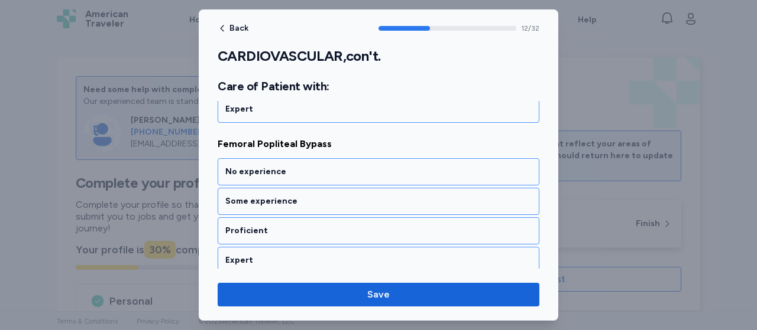
click at [298, 166] on div "No experience Some experience Proficient Expert" at bounding box center [379, 216] width 322 height 116
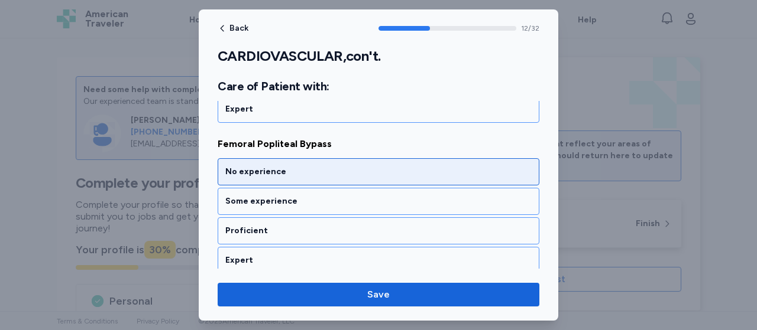
click at [299, 160] on div "No experience" at bounding box center [379, 171] width 322 height 27
click at [299, 167] on div "No experience" at bounding box center [378, 173] width 306 height 12
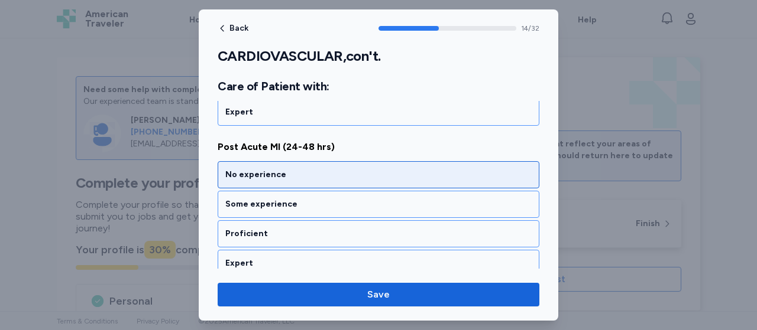
click at [299, 169] on div "No experience" at bounding box center [378, 175] width 306 height 12
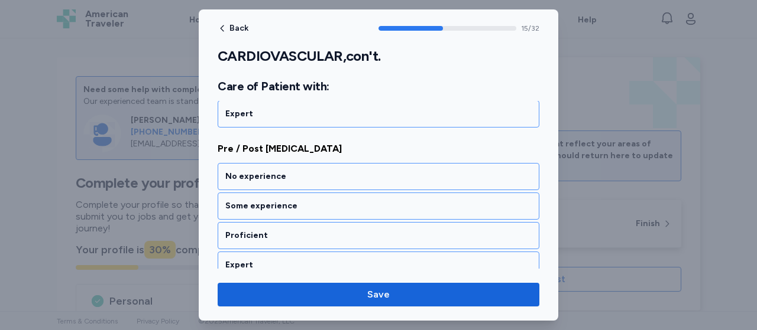
click at [299, 171] on div "No experience" at bounding box center [378, 177] width 306 height 12
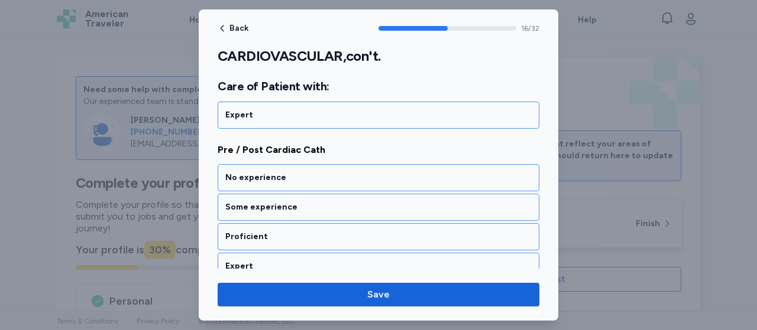
click at [299, 172] on div "No experience" at bounding box center [378, 178] width 306 height 12
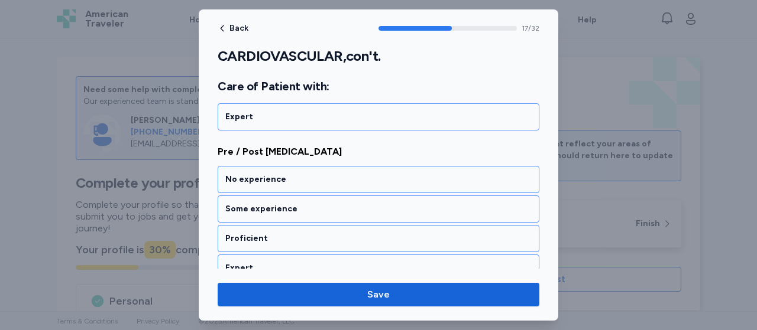
click at [299, 174] on div "No experience" at bounding box center [378, 180] width 306 height 12
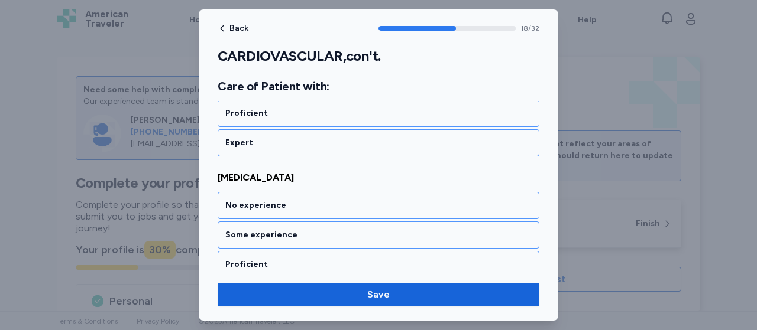
scroll to position [2881, 0]
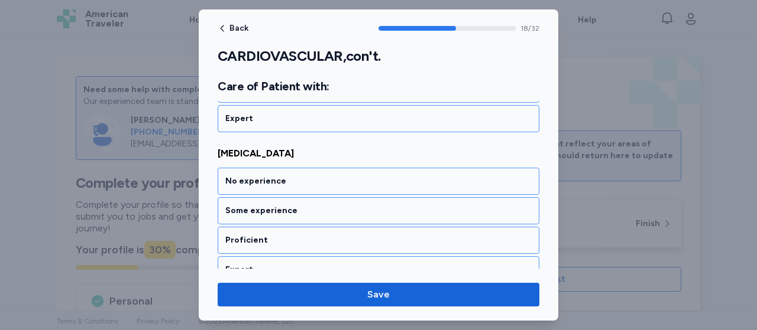
click at [299, 176] on div "No experience" at bounding box center [378, 182] width 306 height 12
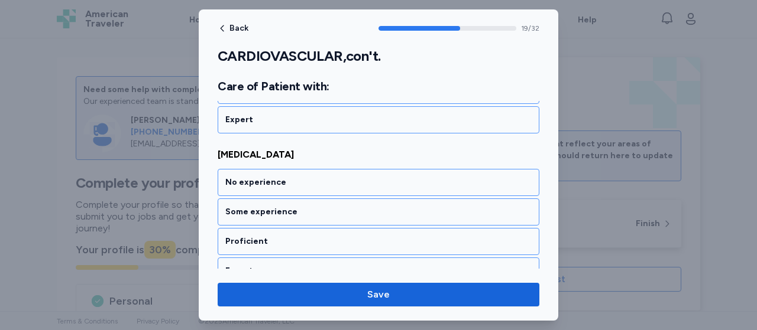
click at [299, 177] on div "No experience" at bounding box center [378, 183] width 306 height 12
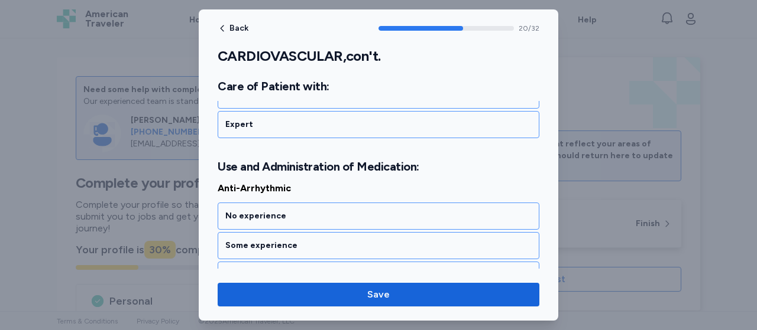
scroll to position [3210, 0]
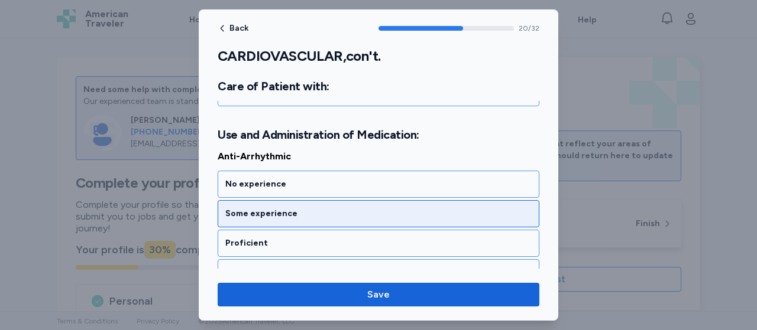
click at [295, 200] on div "Some experience" at bounding box center [379, 213] width 322 height 27
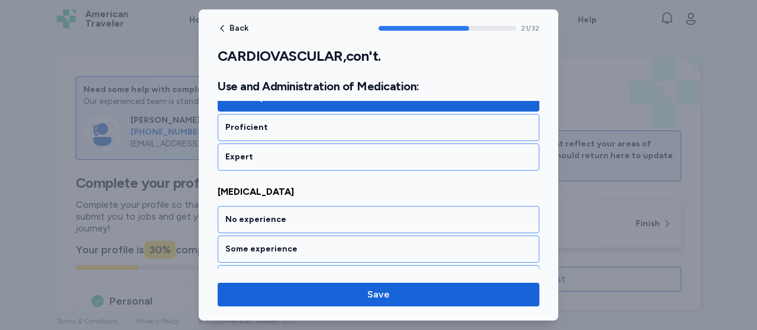
scroll to position [3360, 0]
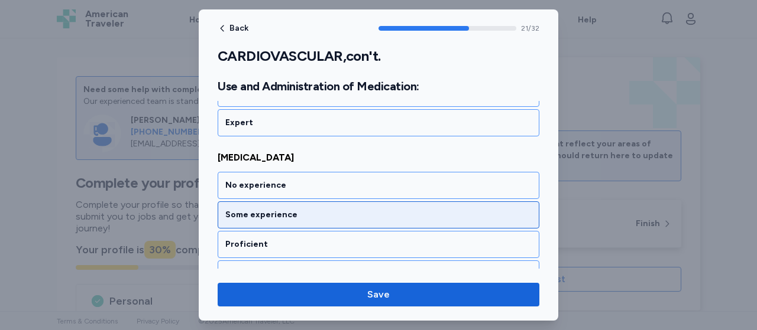
click at [294, 202] on div "Some experience" at bounding box center [379, 215] width 322 height 27
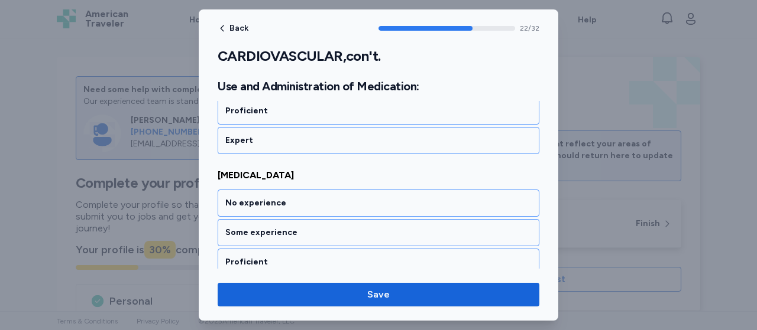
scroll to position [3510, 0]
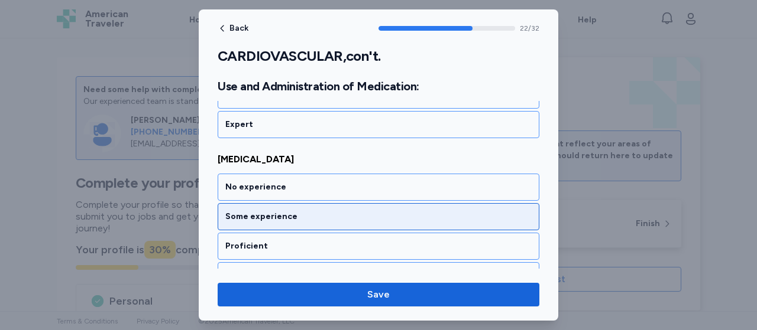
click at [291, 211] on div "Some experience" at bounding box center [378, 217] width 306 height 12
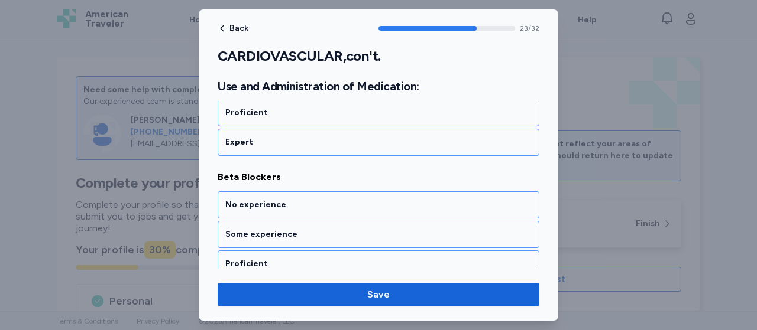
scroll to position [3659, 0]
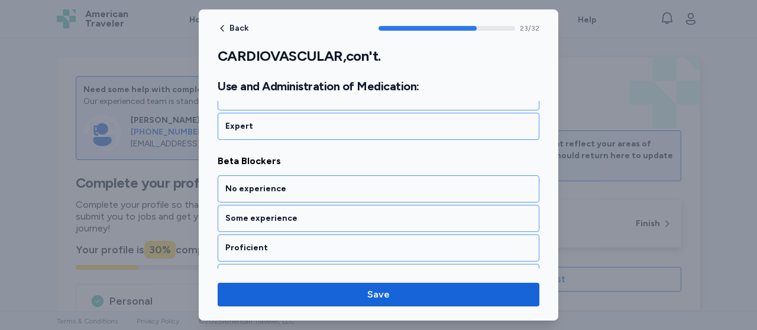
click at [291, 213] on div "Some experience" at bounding box center [378, 219] width 306 height 12
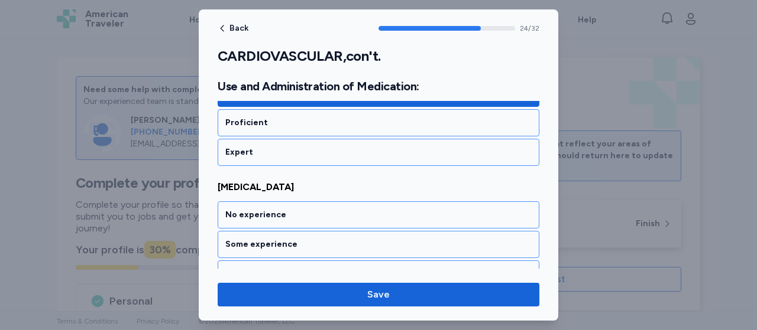
scroll to position [3810, 0]
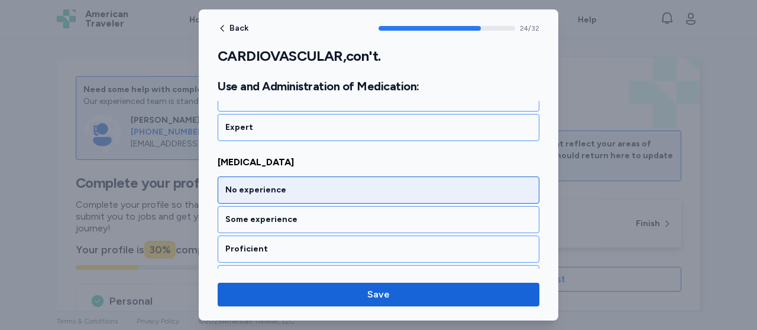
click at [288, 177] on div "No experience" at bounding box center [379, 190] width 322 height 27
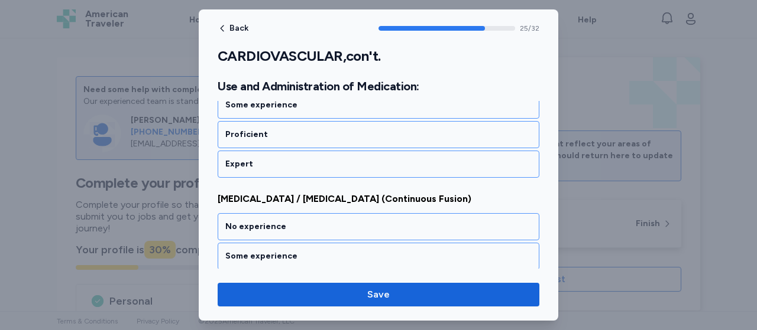
scroll to position [3959, 0]
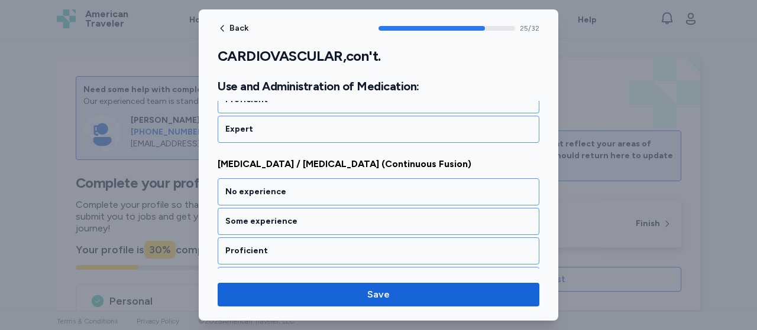
click at [288, 179] on div "No experience" at bounding box center [379, 192] width 322 height 27
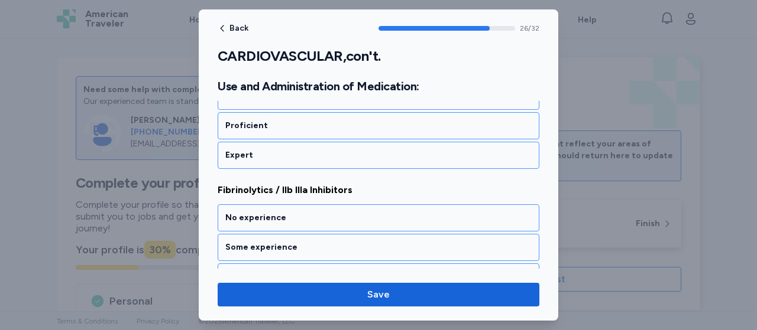
scroll to position [4109, 0]
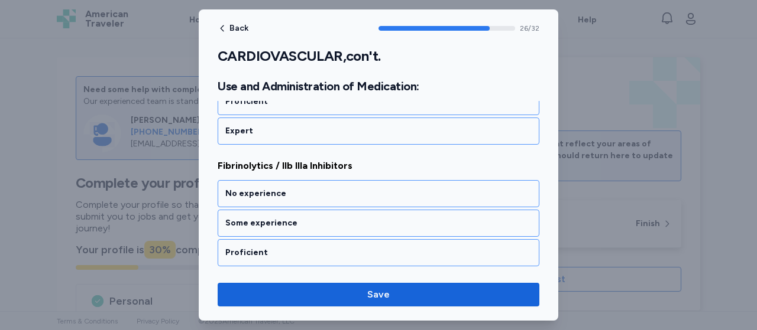
click at [288, 180] on div "No experience" at bounding box center [379, 193] width 322 height 27
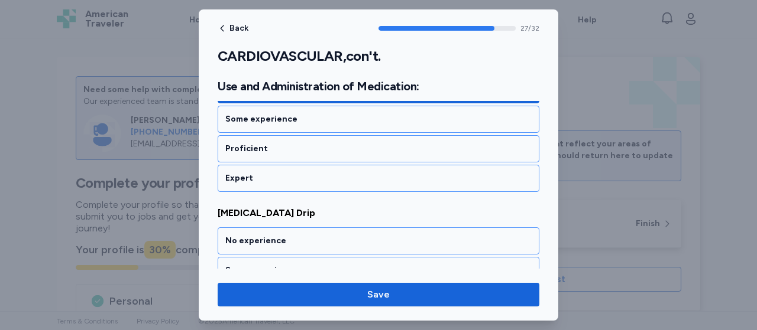
scroll to position [4259, 0]
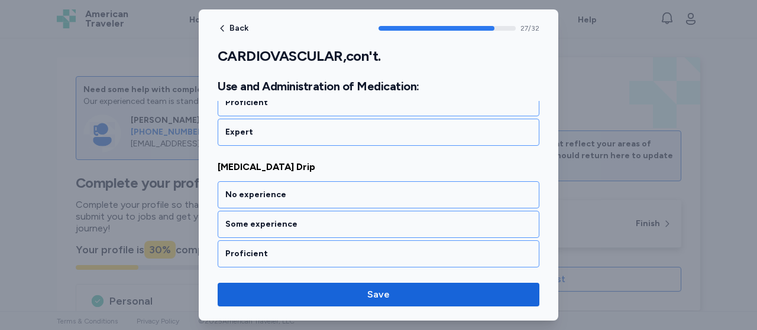
click at [288, 181] on div "No experience" at bounding box center [379, 194] width 322 height 27
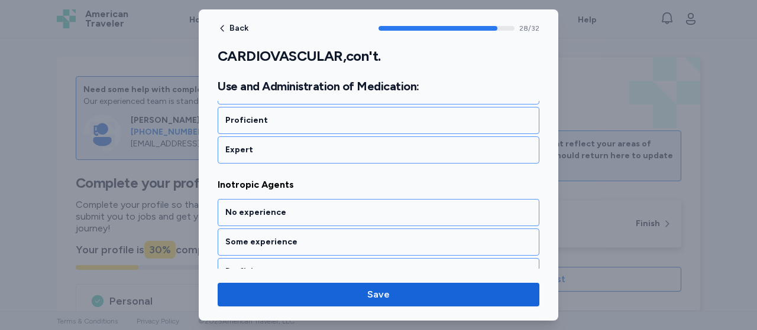
scroll to position [4408, 0]
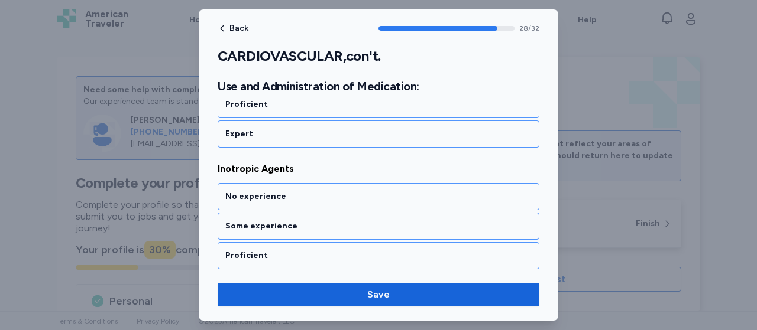
click at [288, 183] on div "No experience" at bounding box center [379, 196] width 322 height 27
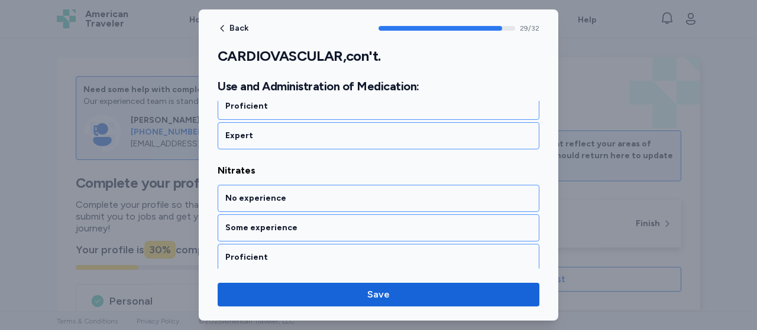
click at [288, 185] on div "No experience" at bounding box center [379, 198] width 322 height 27
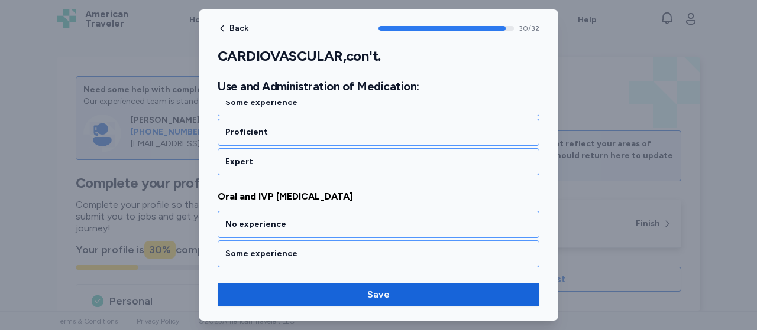
scroll to position [4708, 0]
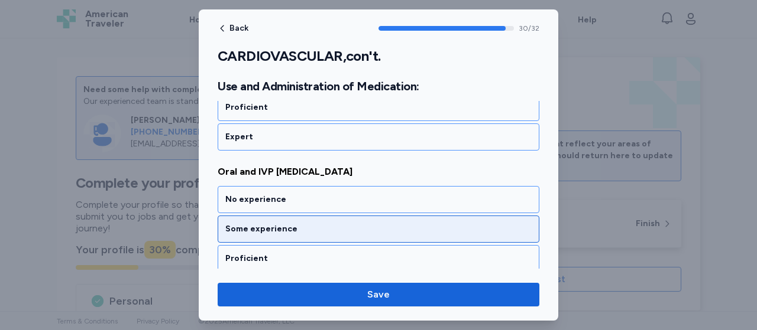
click at [283, 223] on div "Some experience" at bounding box center [378, 229] width 306 height 12
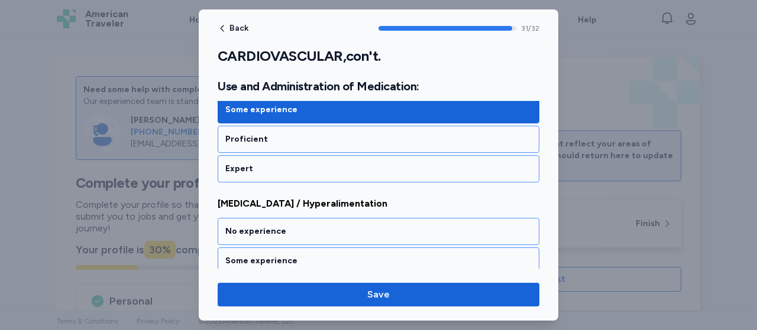
scroll to position [4844, 0]
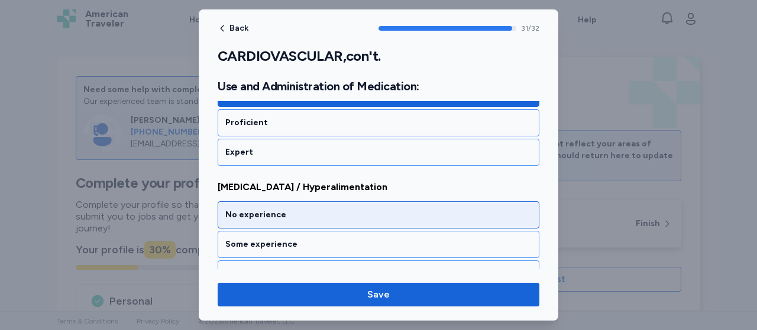
click at [285, 202] on div "No experience" at bounding box center [379, 215] width 322 height 27
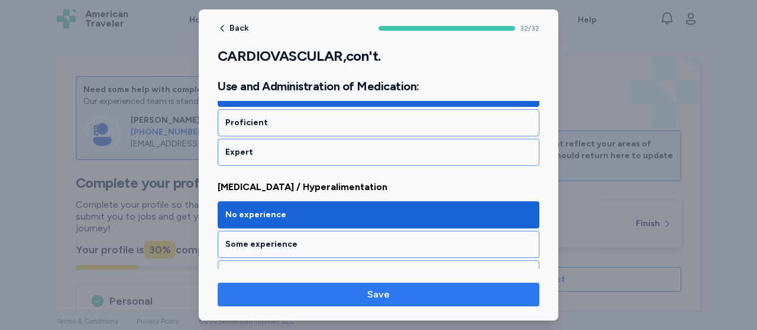
click at [359, 295] on span "Save" at bounding box center [378, 295] width 303 height 14
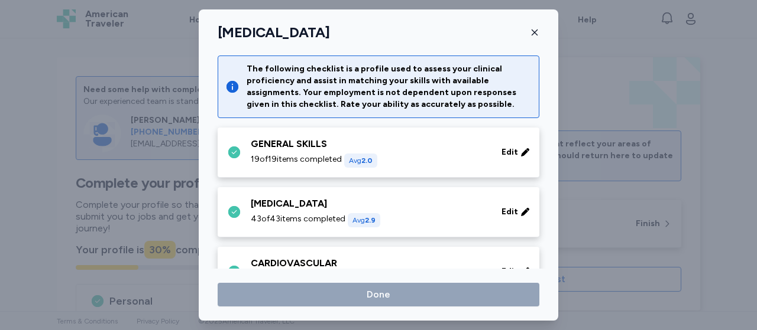
scroll to position [135, 0]
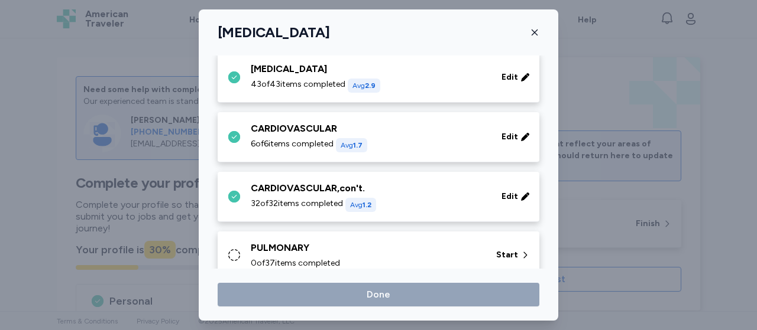
click at [424, 249] on div "PULMONARY" at bounding box center [366, 248] width 231 height 14
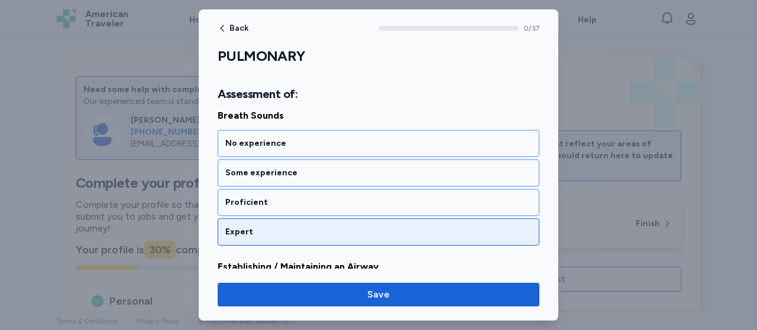
scroll to position [170, 0]
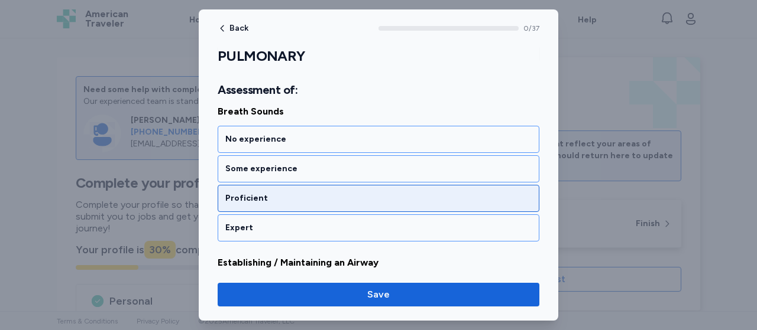
click at [367, 194] on div "Proficient" at bounding box center [378, 199] width 306 height 12
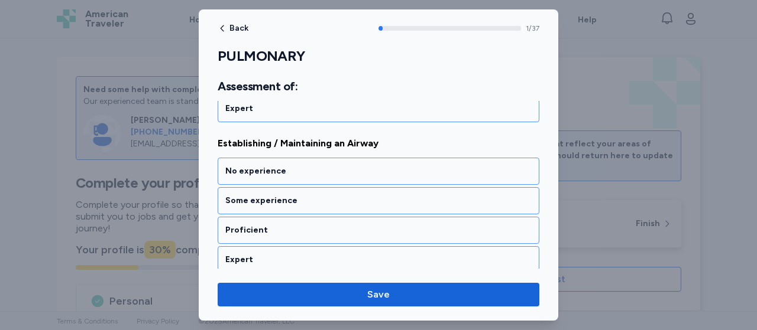
scroll to position [307, 0]
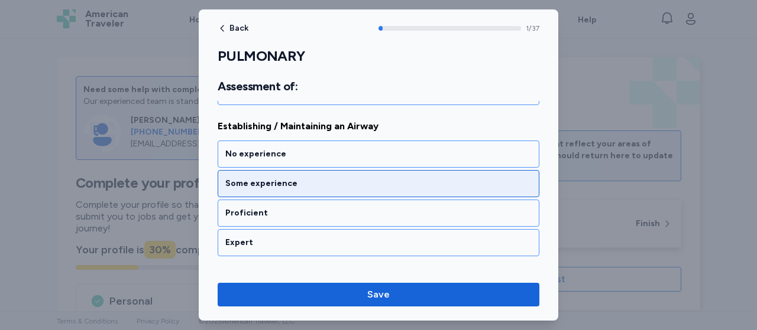
click at [363, 191] on div "Some experience" at bounding box center [379, 183] width 322 height 27
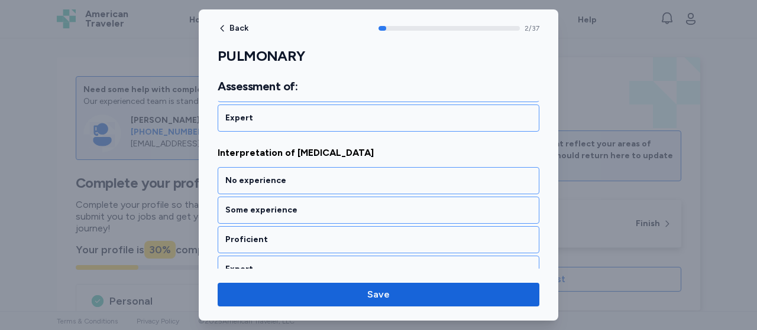
scroll to position [456, 0]
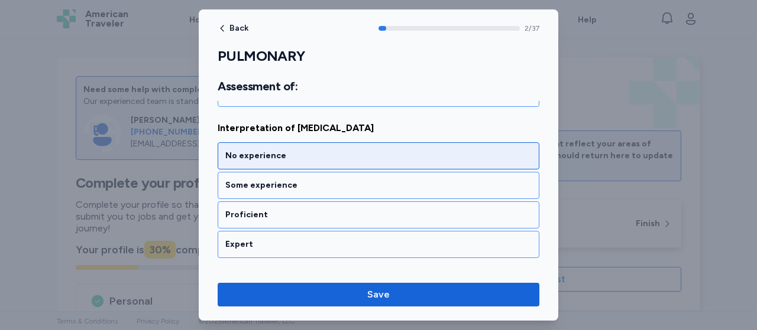
click at [362, 159] on div "No experience" at bounding box center [379, 155] width 322 height 27
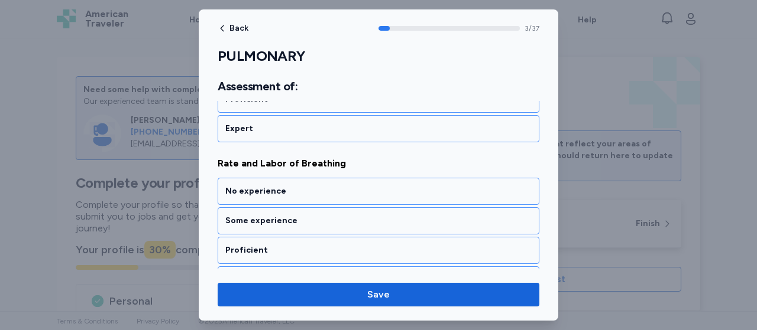
scroll to position [607, 0]
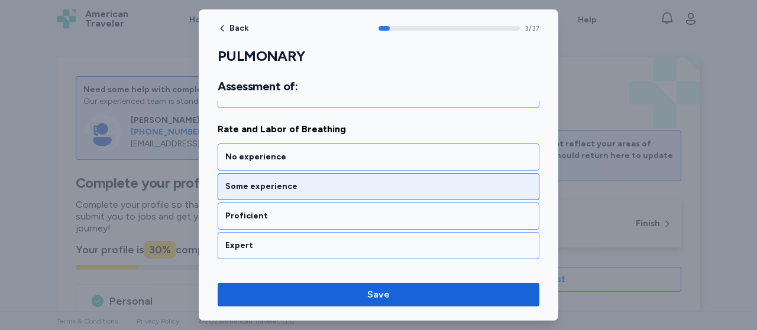
click at [352, 181] on div "Some experience" at bounding box center [378, 187] width 306 height 12
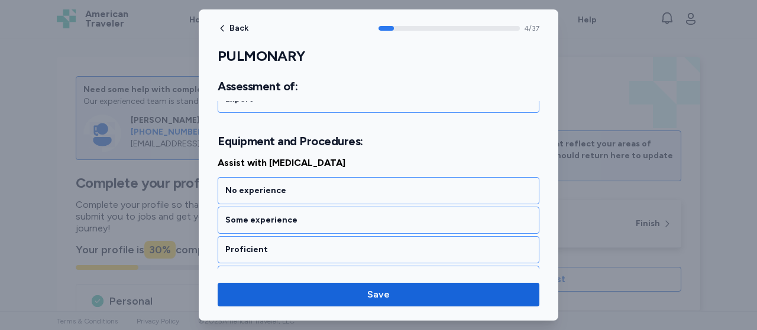
scroll to position [785, 0]
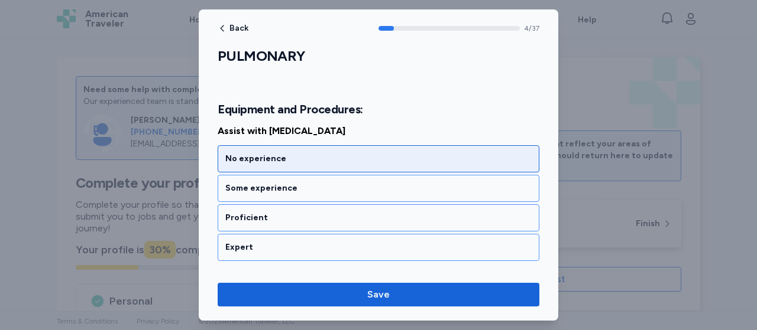
click at [352, 164] on div "No experience" at bounding box center [379, 158] width 322 height 27
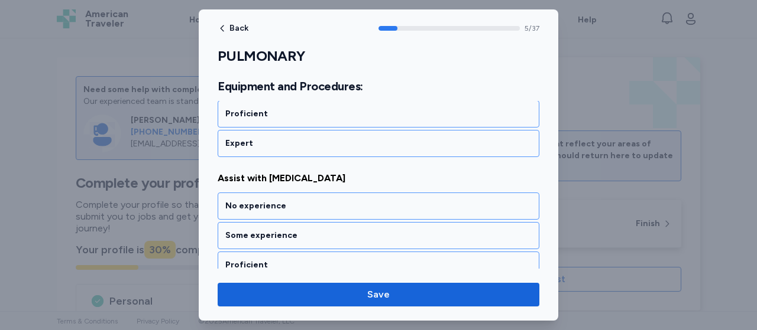
scroll to position [935, 0]
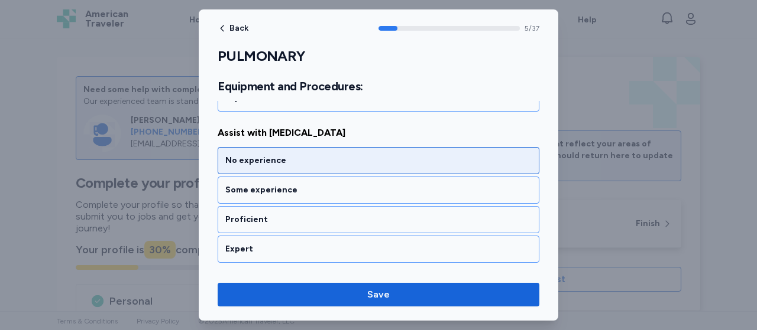
click at [352, 162] on div "No experience" at bounding box center [379, 160] width 322 height 27
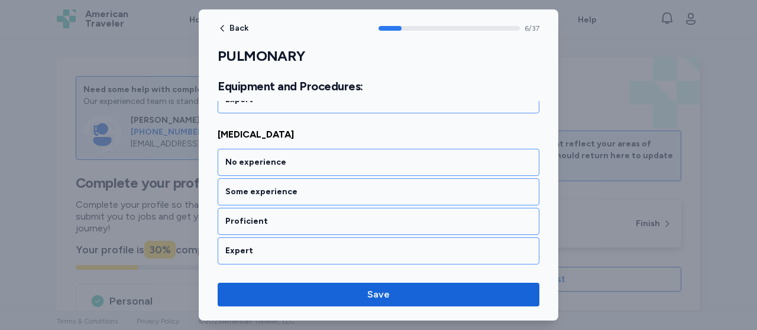
click at [352, 162] on div "No experience" at bounding box center [379, 162] width 322 height 27
click at [352, 162] on div "No experience" at bounding box center [379, 163] width 322 height 27
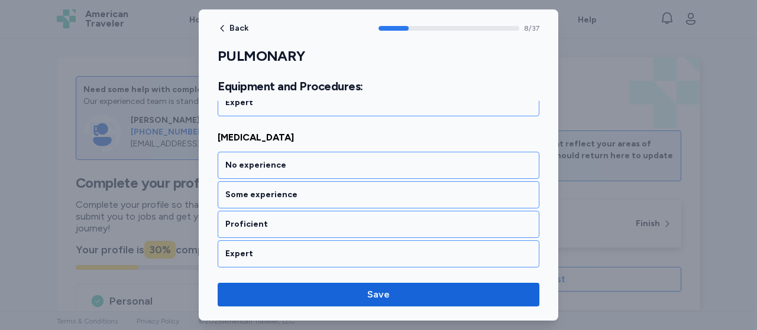
click at [352, 162] on div "No experience" at bounding box center [379, 165] width 322 height 27
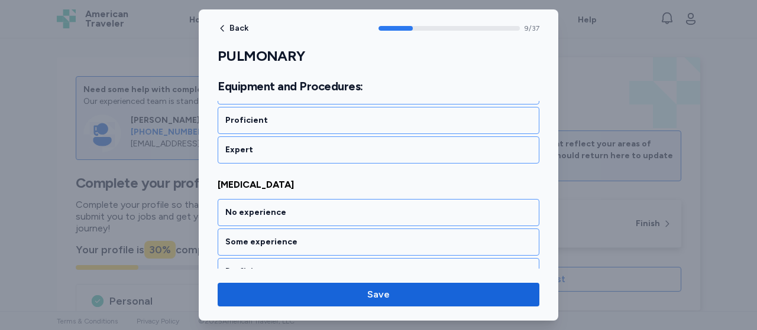
scroll to position [1533, 0]
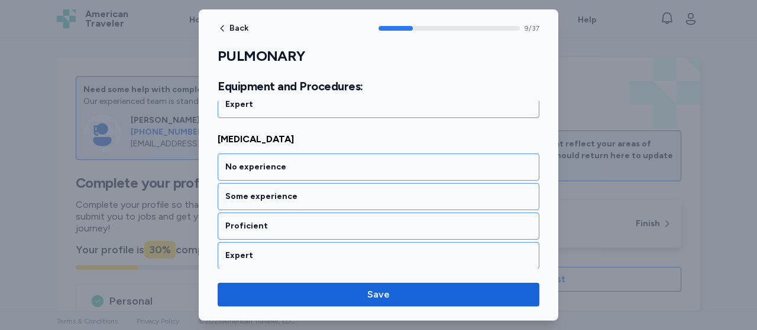
click at [352, 162] on div "No experience" at bounding box center [379, 167] width 322 height 27
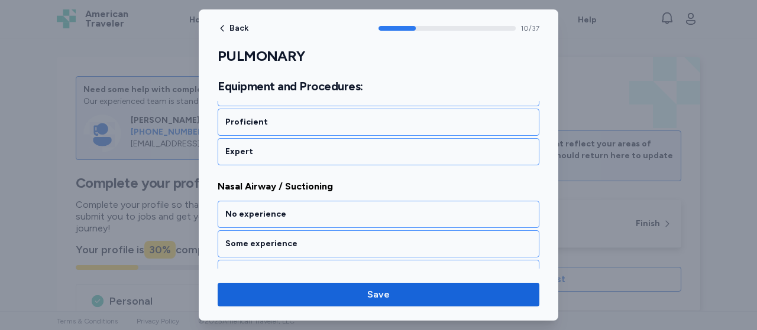
scroll to position [1684, 0]
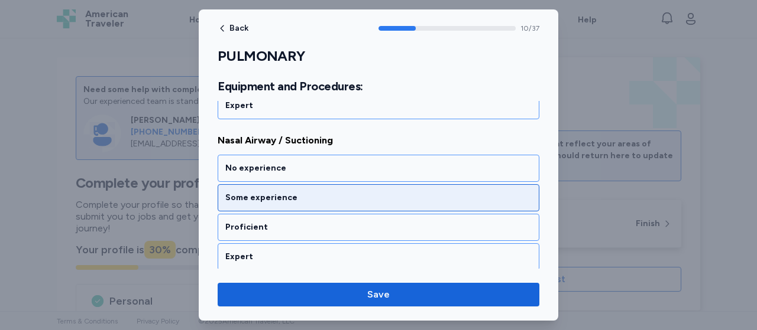
click at [344, 192] on div "Some experience" at bounding box center [378, 198] width 306 height 12
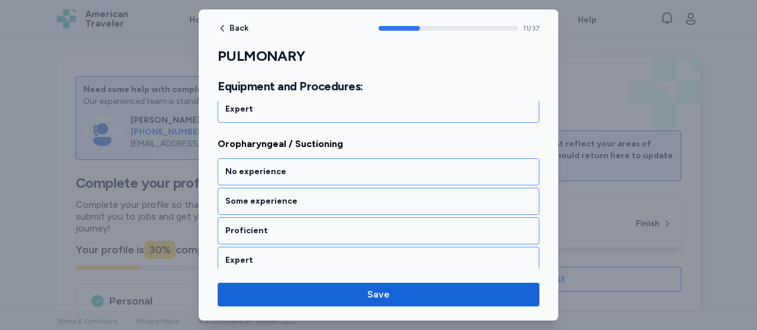
scroll to position [1833, 0]
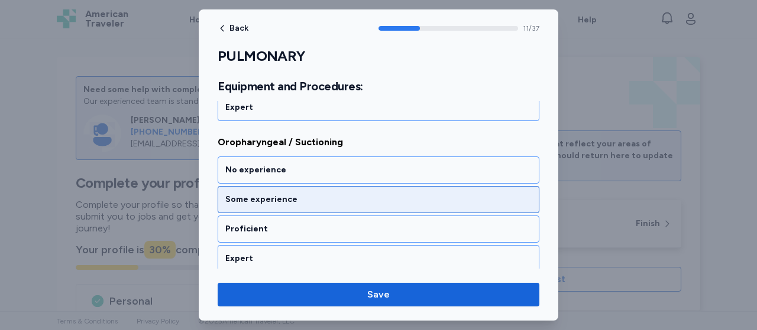
click at [342, 186] on div "Some experience" at bounding box center [379, 199] width 322 height 27
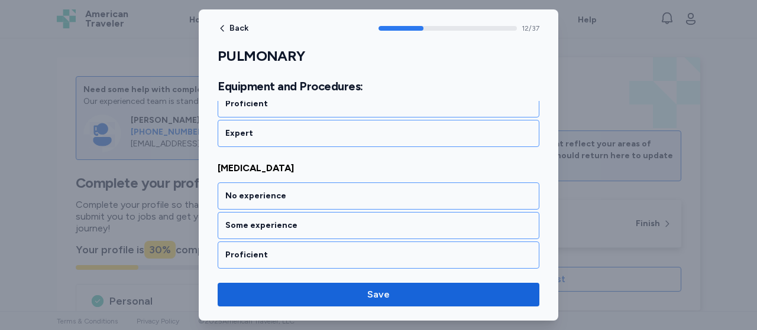
scroll to position [1983, 0]
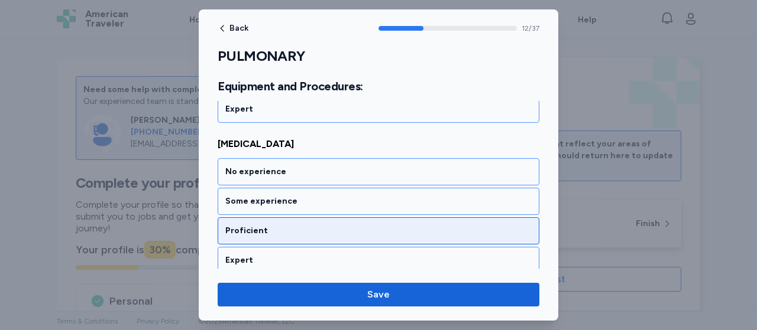
click at [325, 218] on div "Proficient" at bounding box center [379, 231] width 322 height 27
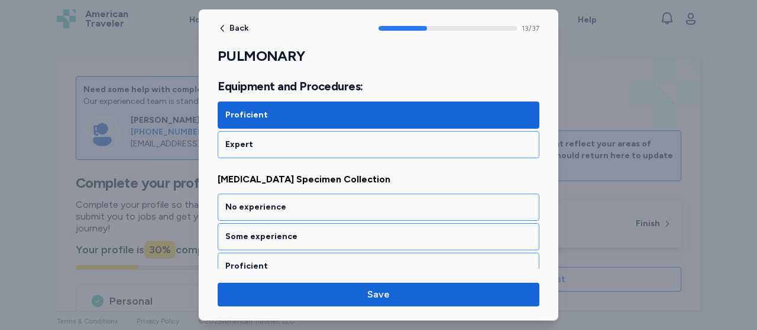
scroll to position [2133, 0]
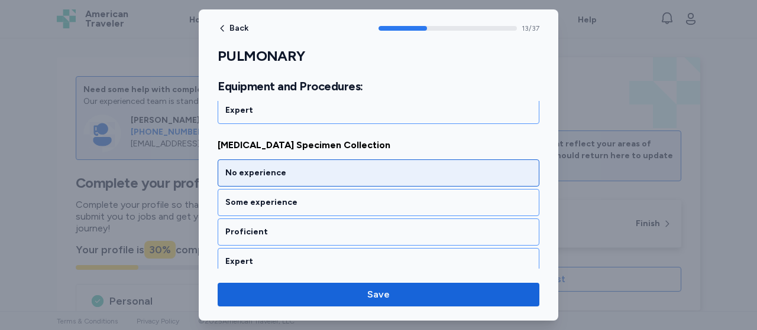
click at [332, 160] on div "No experience" at bounding box center [379, 173] width 322 height 27
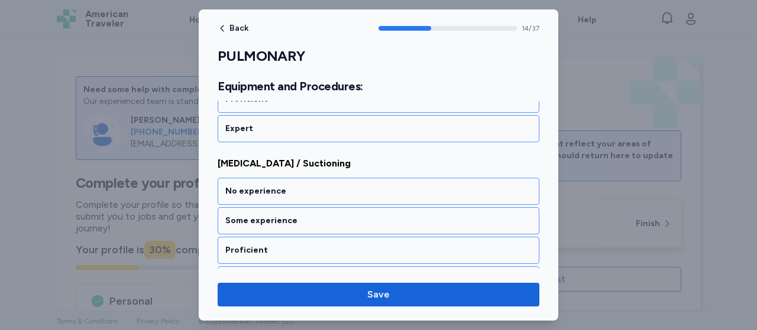
scroll to position [2283, 0]
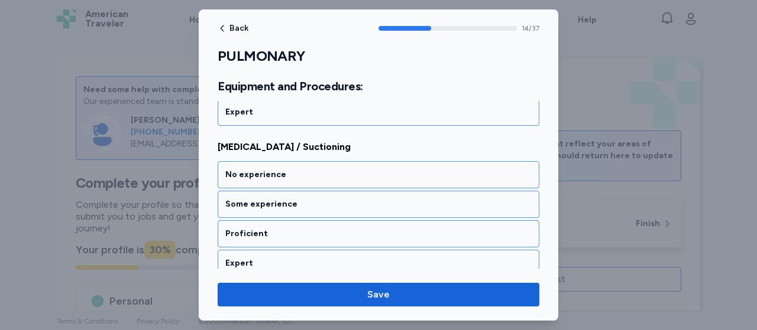
click at [332, 161] on div "No experience" at bounding box center [379, 174] width 322 height 27
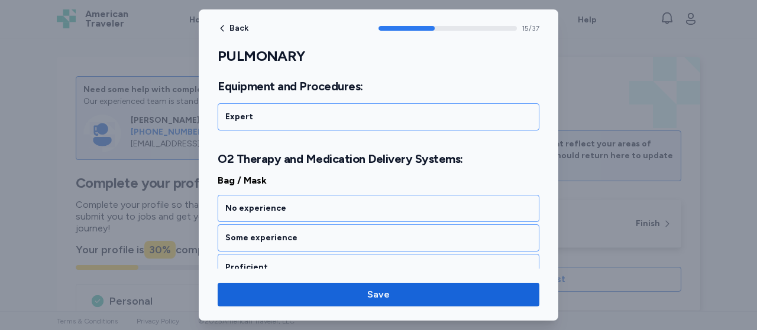
scroll to position [2462, 0]
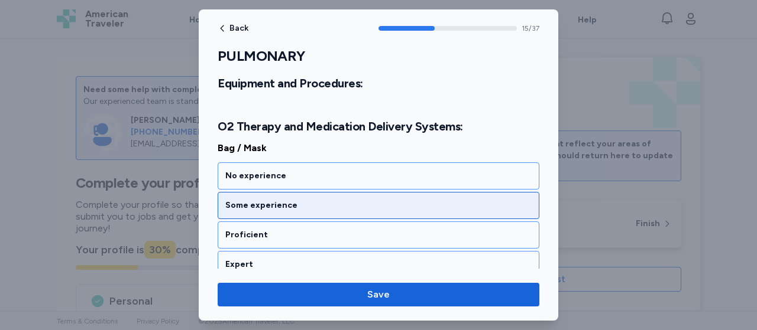
click at [319, 200] on div "Some experience" at bounding box center [378, 206] width 306 height 12
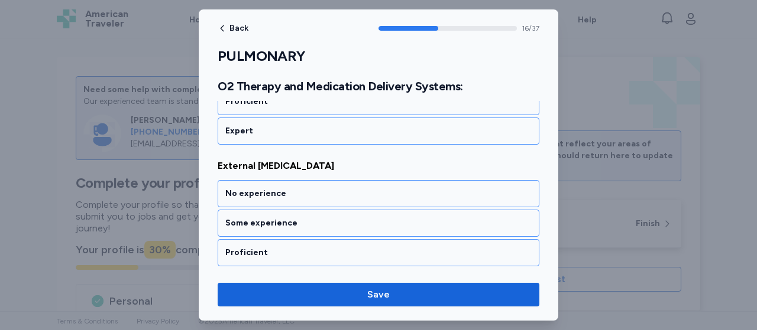
scroll to position [2611, 0]
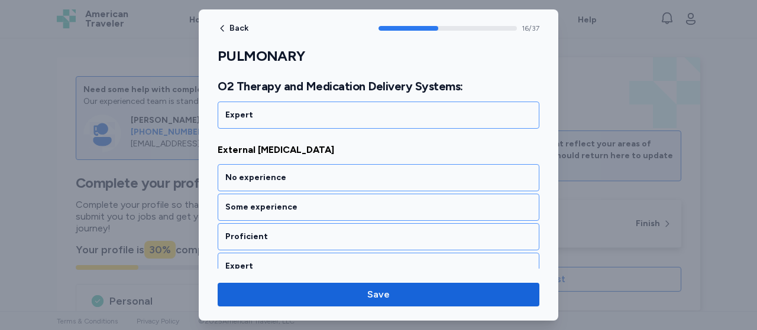
click at [319, 202] on div "Some experience" at bounding box center [378, 208] width 306 height 12
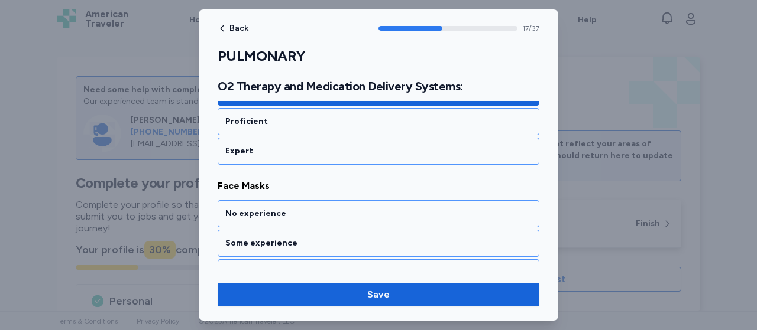
scroll to position [2761, 0]
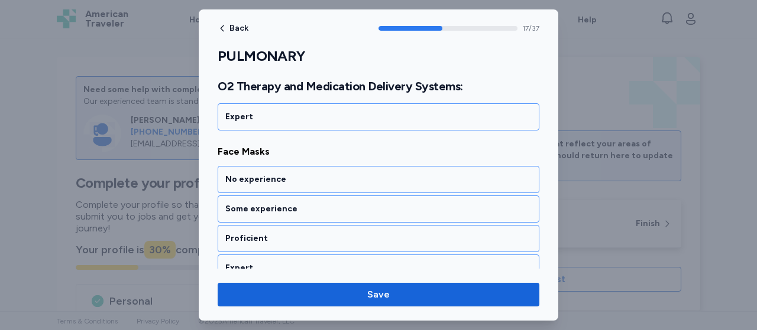
click at [319, 203] on div "Some experience" at bounding box center [378, 209] width 306 height 12
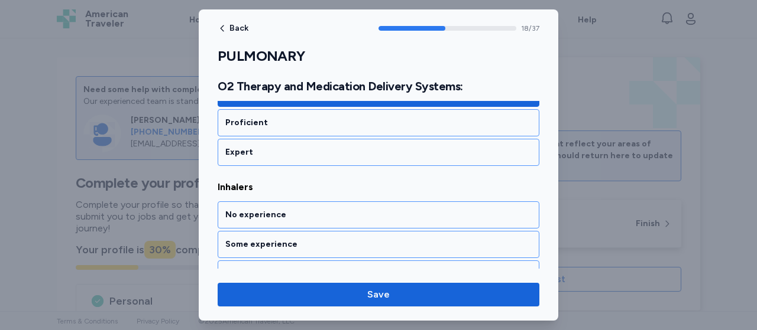
scroll to position [2911, 0]
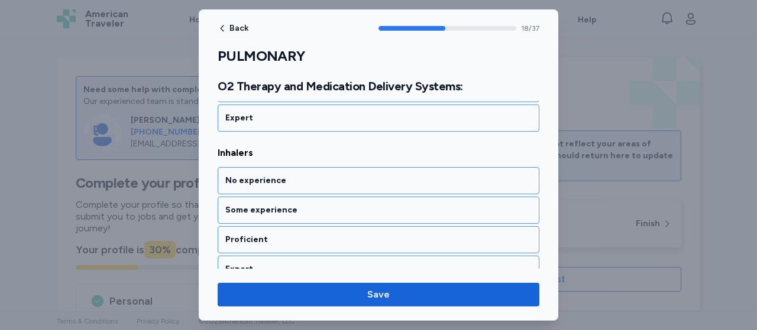
click at [319, 205] on div "Some experience" at bounding box center [378, 211] width 306 height 12
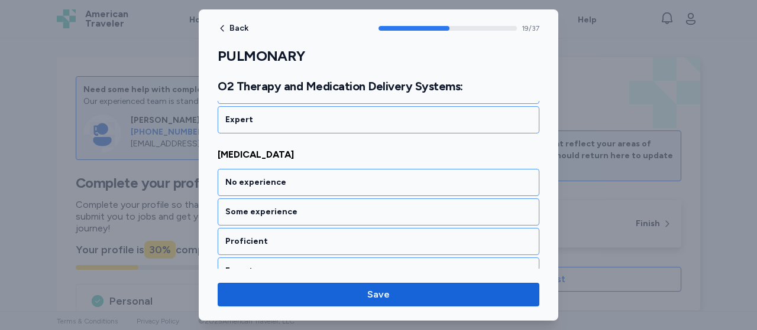
click at [319, 206] on div "Some experience" at bounding box center [378, 212] width 306 height 12
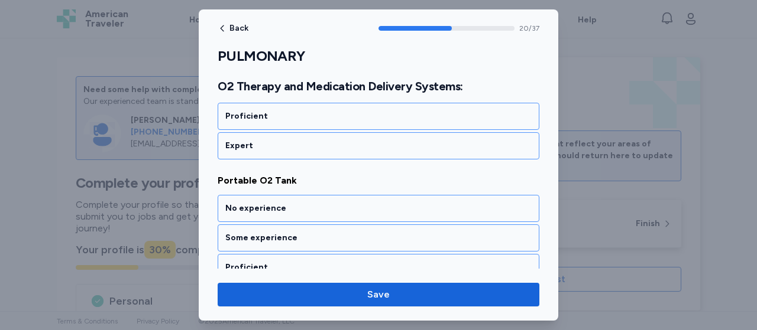
scroll to position [3210, 0]
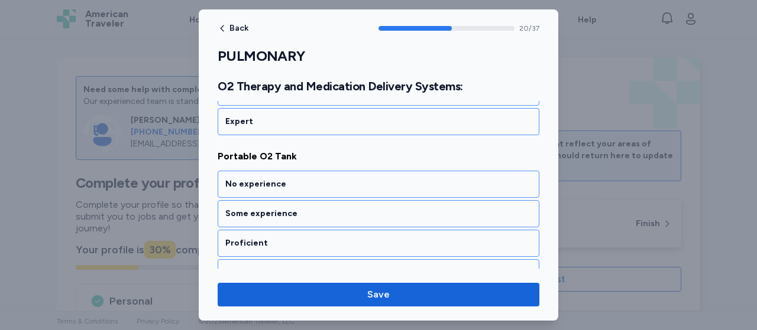
click at [319, 208] on div "Some experience" at bounding box center [378, 214] width 306 height 12
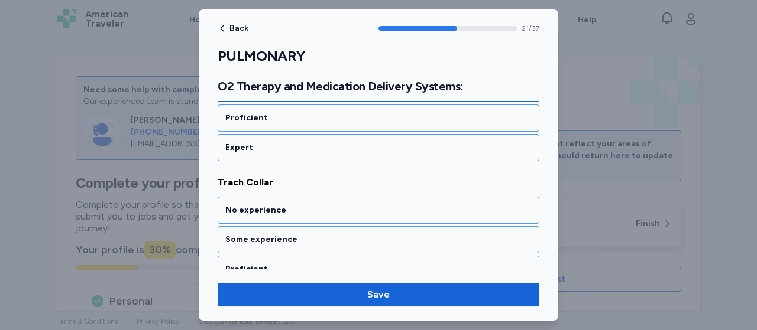
scroll to position [3360, 0]
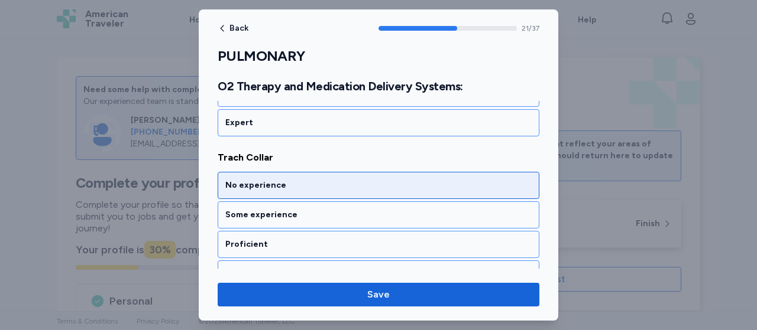
click at [320, 172] on div "No experience" at bounding box center [379, 185] width 322 height 27
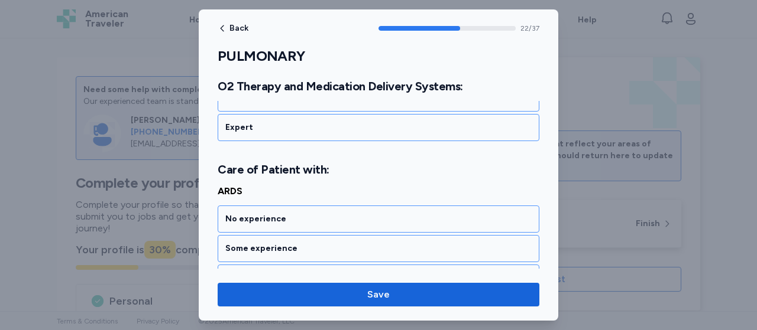
scroll to position [3539, 0]
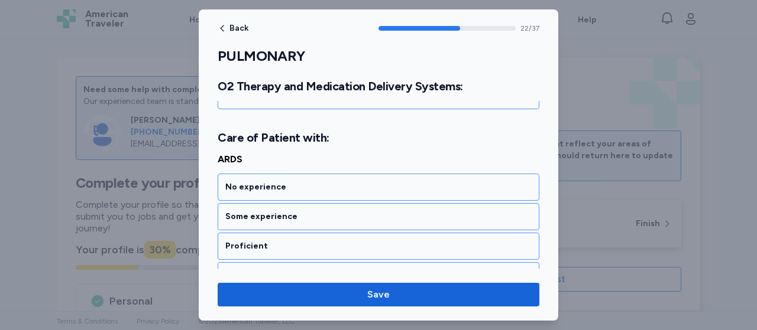
click at [320, 174] on div "No experience" at bounding box center [379, 187] width 322 height 27
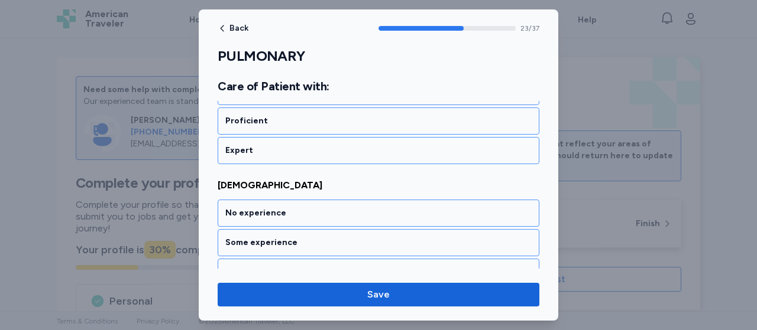
scroll to position [3688, 0]
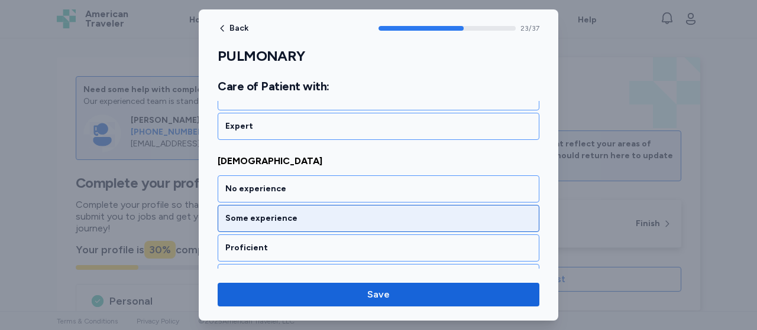
click at [315, 213] on div "Some experience" at bounding box center [378, 219] width 306 height 12
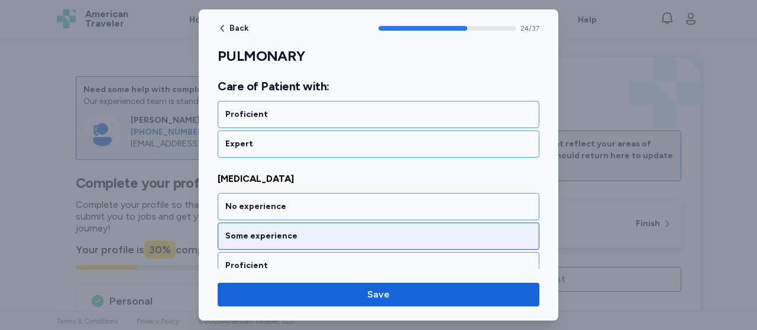
scroll to position [3838, 0]
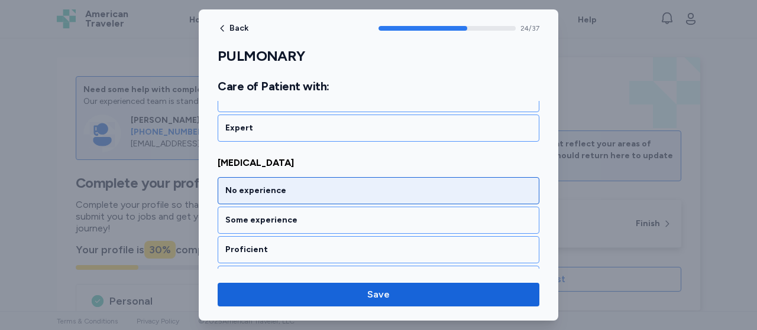
click at [316, 177] on div "No experience" at bounding box center [379, 190] width 322 height 27
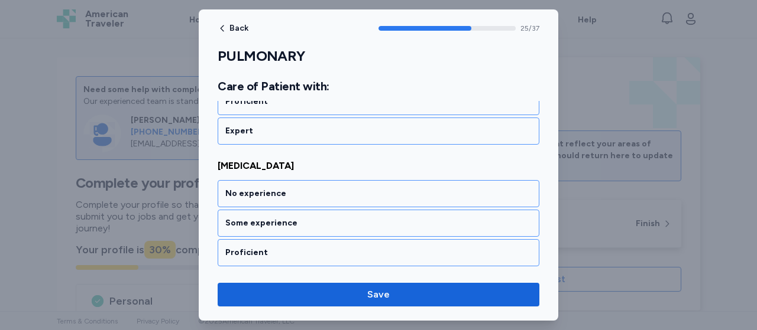
scroll to position [3988, 0]
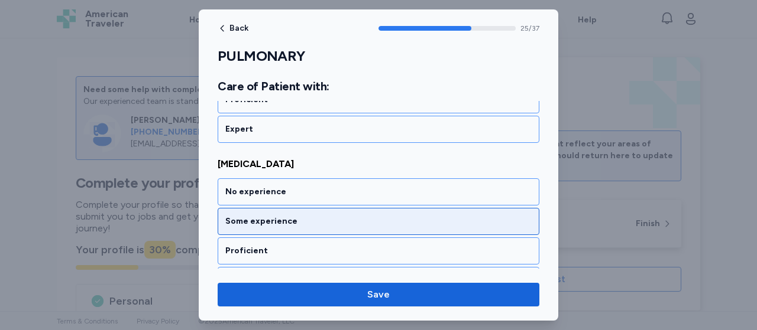
click at [303, 216] on div "Some experience" at bounding box center [378, 222] width 306 height 12
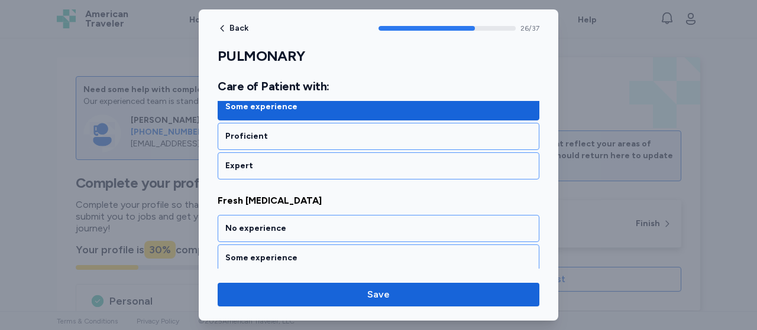
scroll to position [4138, 0]
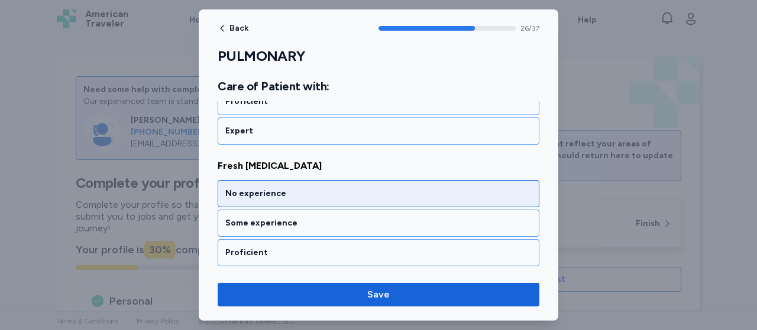
click at [304, 180] on div "No experience" at bounding box center [379, 193] width 322 height 27
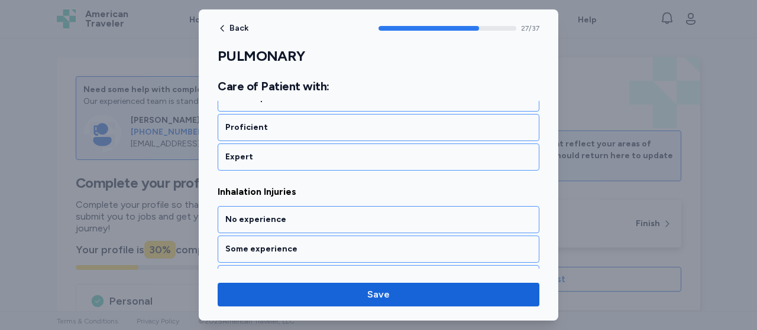
scroll to position [4287, 0]
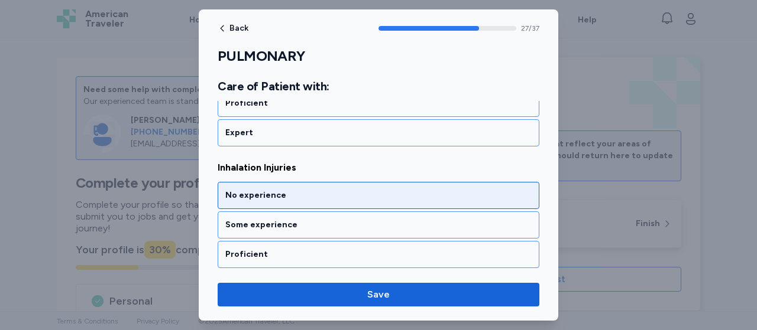
click at [304, 182] on div "No experience" at bounding box center [379, 195] width 322 height 27
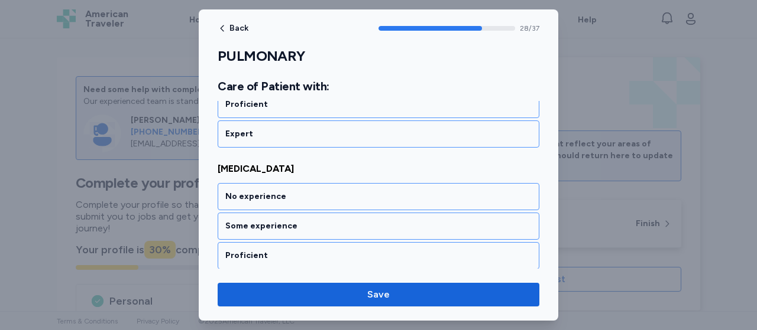
click at [304, 183] on div "No experience" at bounding box center [379, 196] width 322 height 27
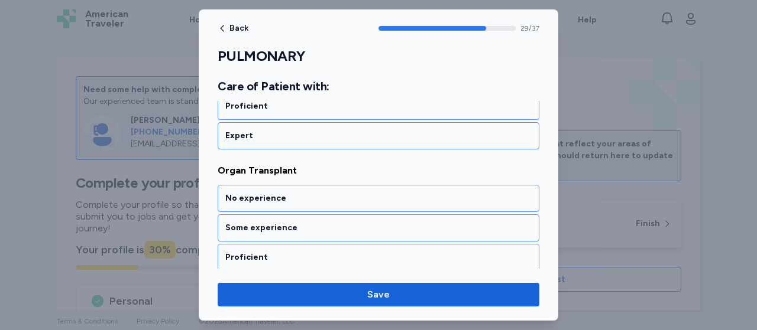
click at [304, 185] on div "No experience" at bounding box center [379, 198] width 322 height 27
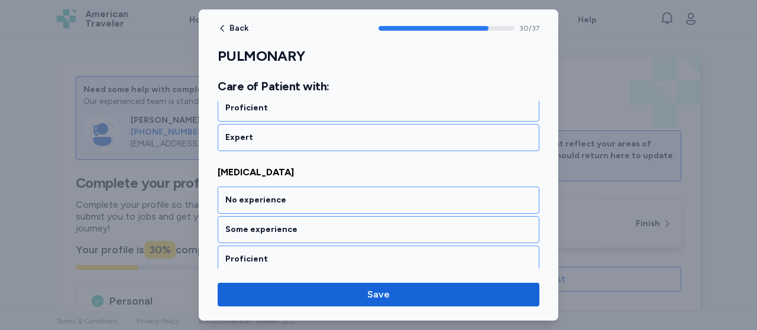
click at [304, 187] on div "No experience" at bounding box center [379, 200] width 322 height 27
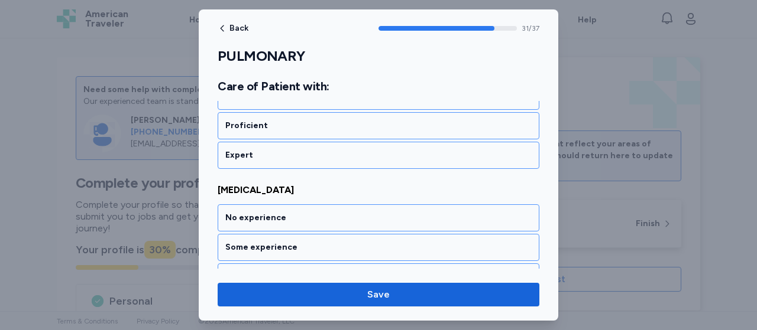
scroll to position [4887, 0]
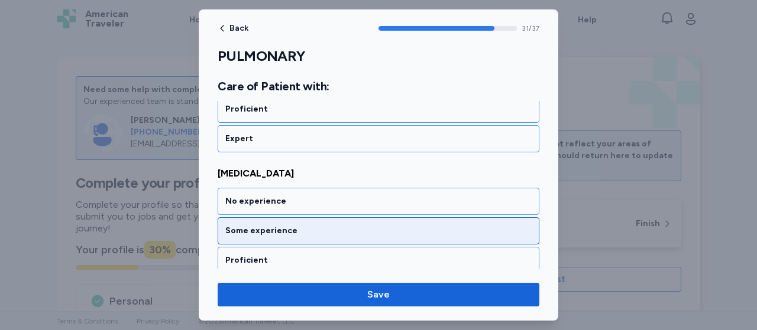
click at [290, 225] on div "Some experience" at bounding box center [378, 231] width 306 height 12
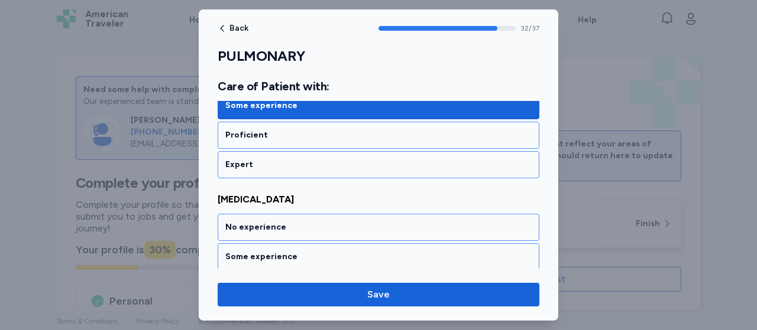
scroll to position [5036, 0]
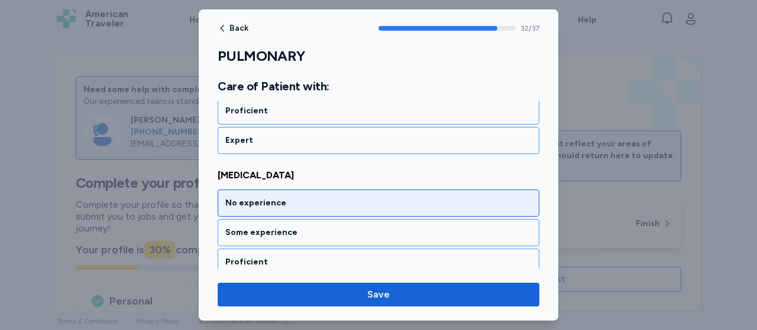
click at [299, 197] on div "No experience" at bounding box center [378, 203] width 306 height 12
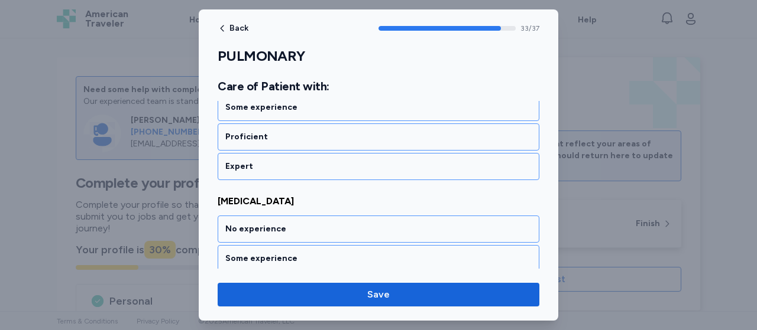
scroll to position [5186, 0]
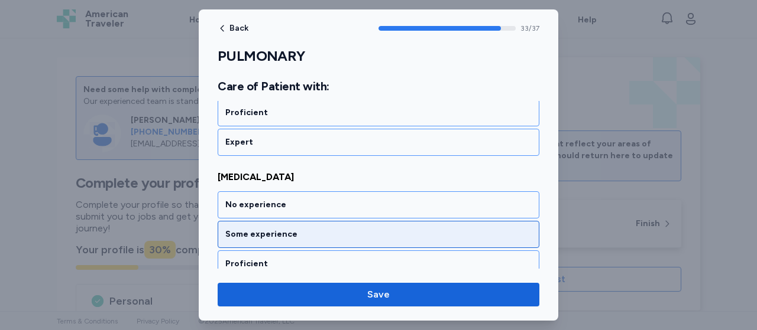
click at [294, 229] on div "Some experience" at bounding box center [378, 235] width 306 height 12
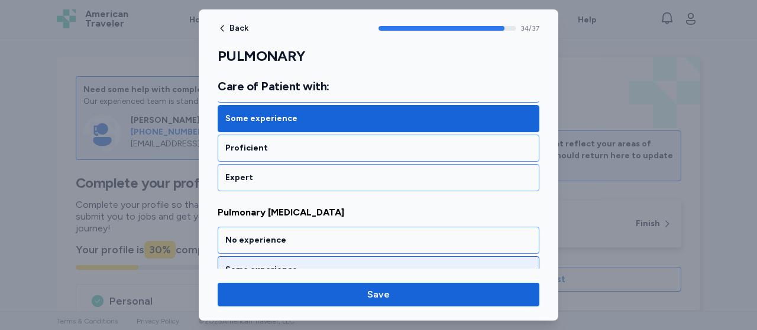
scroll to position [5336, 0]
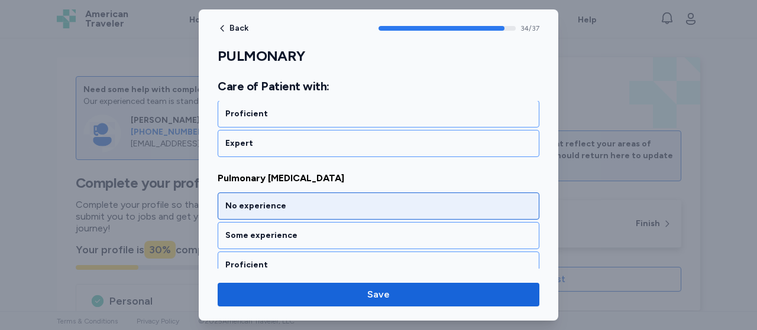
click at [297, 193] on div "No experience" at bounding box center [379, 206] width 322 height 27
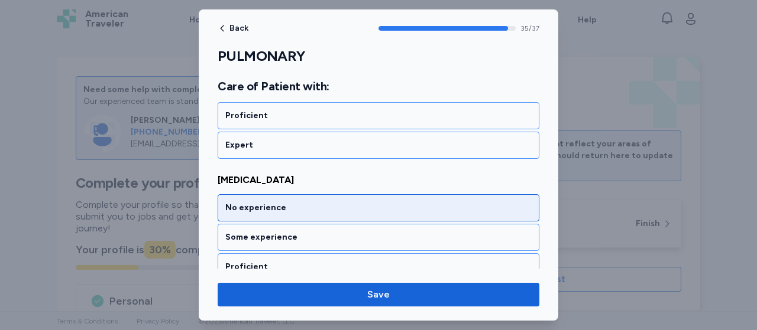
click at [297, 194] on div "No experience" at bounding box center [379, 207] width 322 height 27
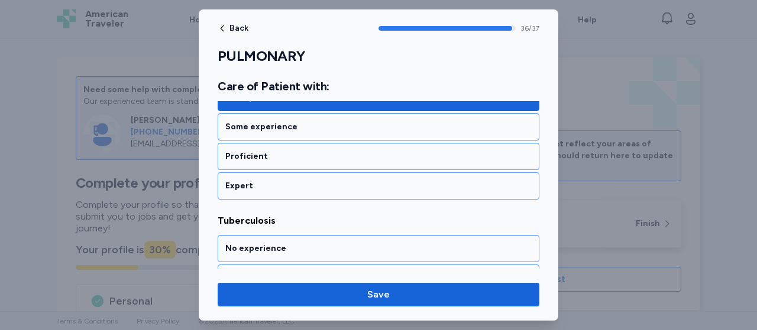
scroll to position [5621, 0]
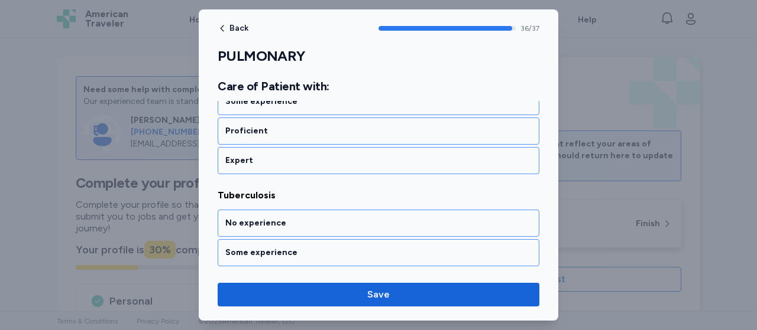
click at [297, 218] on div "No experience" at bounding box center [378, 224] width 306 height 12
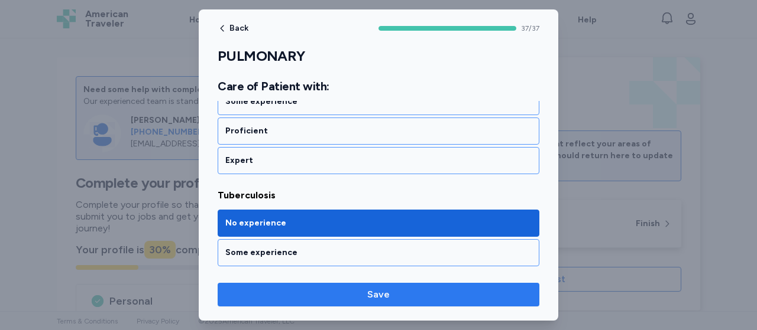
click at [297, 299] on span "Save" at bounding box center [378, 295] width 303 height 14
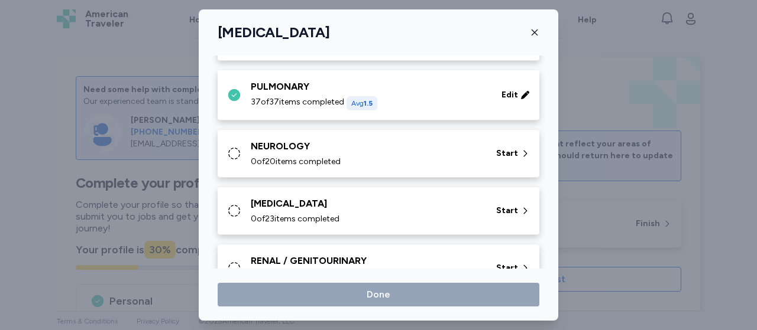
scroll to position [290, 0]
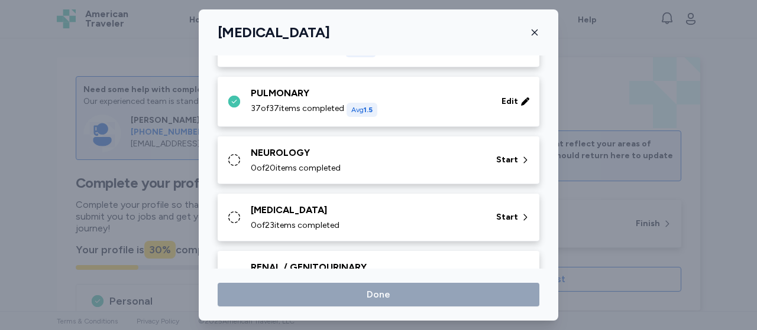
click at [304, 156] on div "NEUROLOGY" at bounding box center [366, 153] width 231 height 14
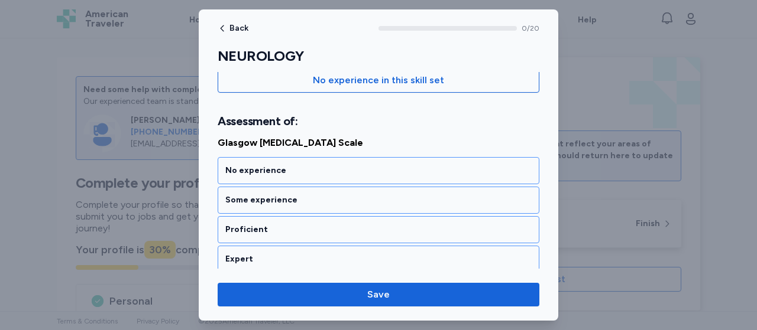
scroll to position [145, 0]
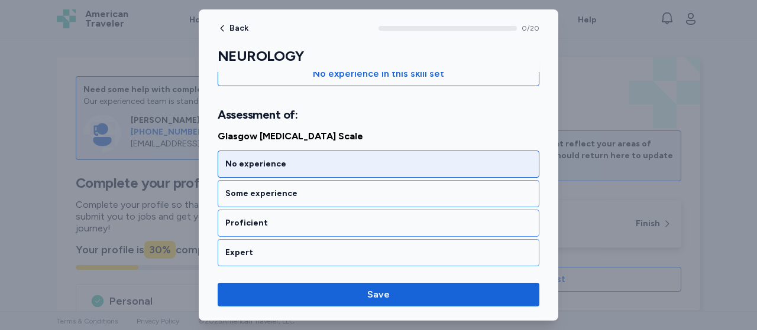
click at [250, 158] on div "No experience" at bounding box center [378, 164] width 306 height 12
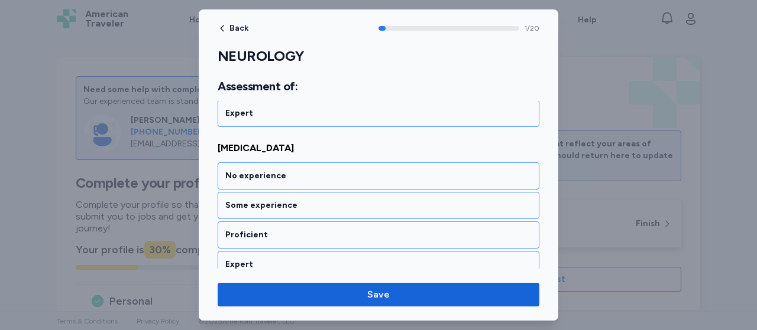
scroll to position [307, 0]
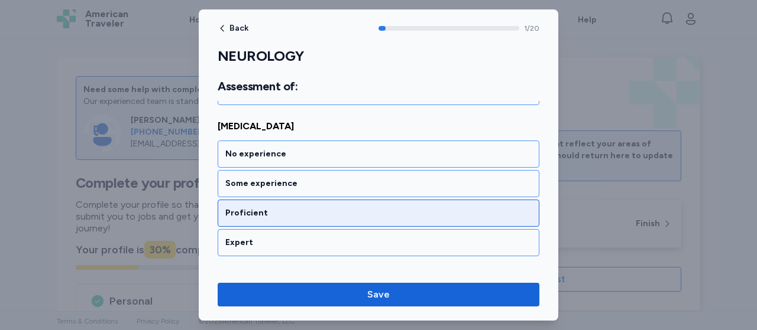
click at [245, 202] on div "Proficient" at bounding box center [379, 213] width 322 height 27
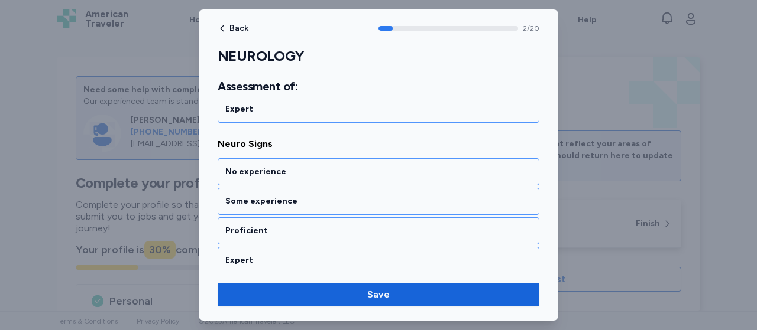
scroll to position [456, 0]
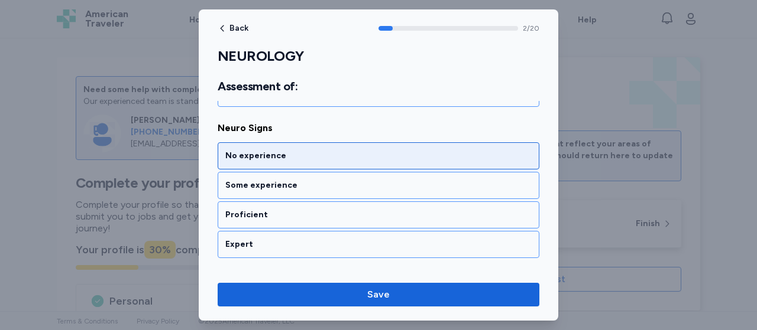
click at [269, 144] on div "No experience" at bounding box center [379, 155] width 322 height 27
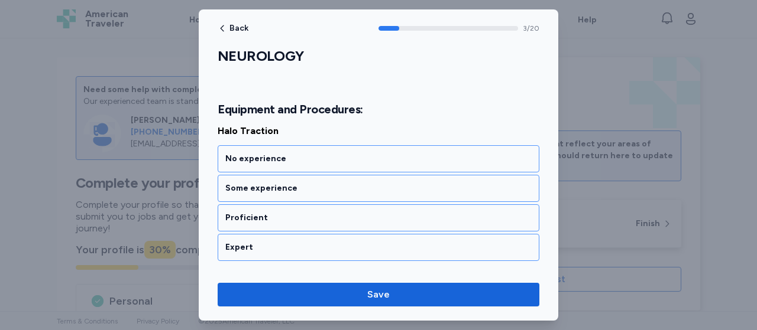
scroll to position [635, 0]
click at [269, 144] on div "No experience" at bounding box center [379, 157] width 322 height 27
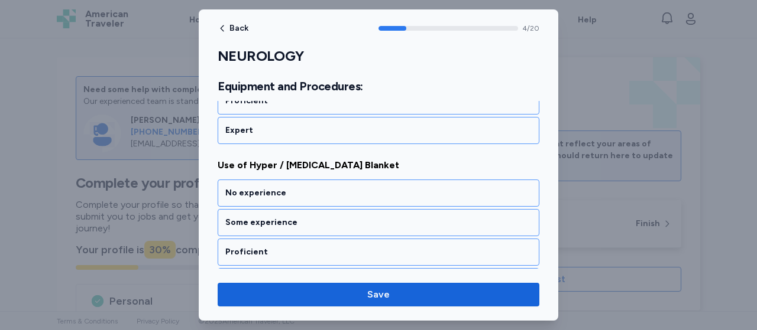
scroll to position [785, 0]
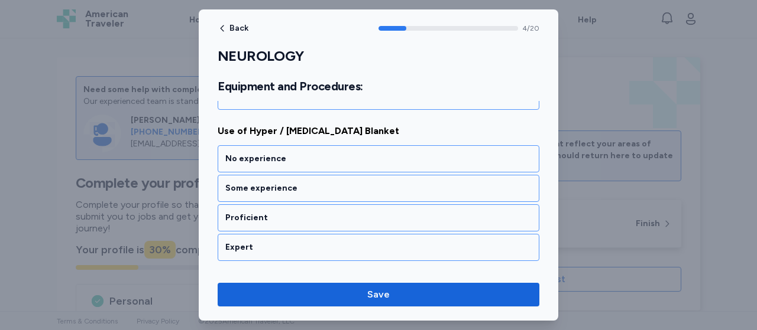
click at [269, 145] on div "No experience" at bounding box center [379, 158] width 322 height 27
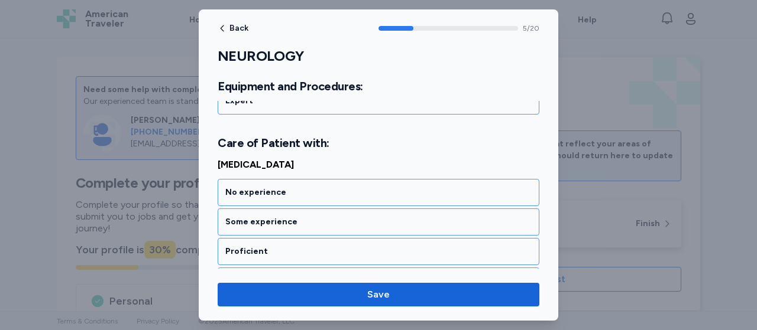
scroll to position [964, 0]
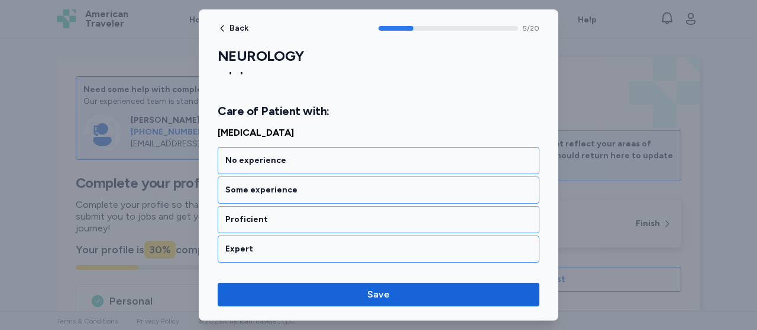
click at [269, 147] on div "No experience" at bounding box center [379, 160] width 322 height 27
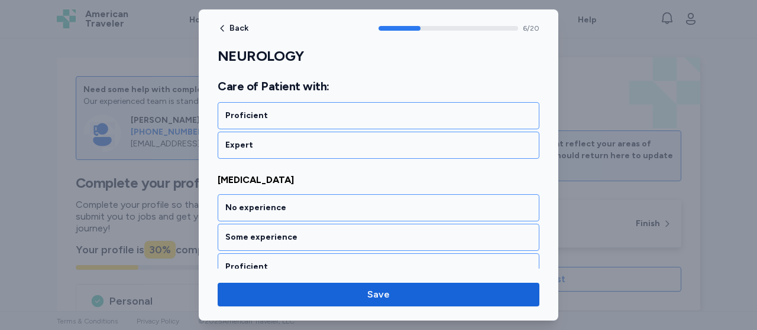
scroll to position [1114, 0]
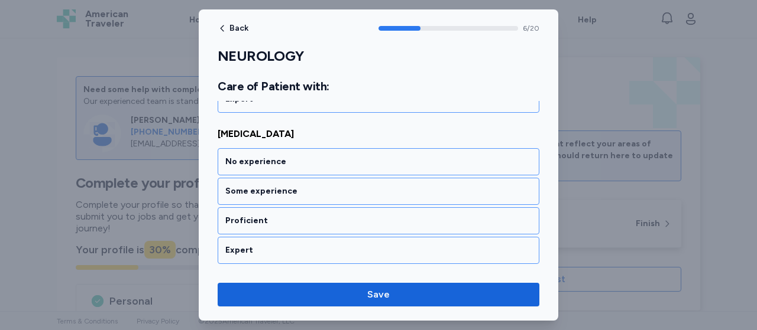
click at [269, 148] on div "No experience" at bounding box center [379, 161] width 322 height 27
click at [269, 150] on div "No experience" at bounding box center [379, 163] width 322 height 27
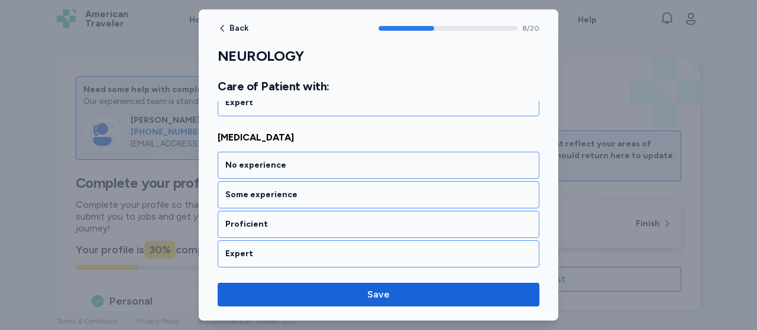
click at [269, 152] on div "No experience" at bounding box center [379, 165] width 322 height 27
click at [269, 153] on div "No experience" at bounding box center [379, 166] width 322 height 27
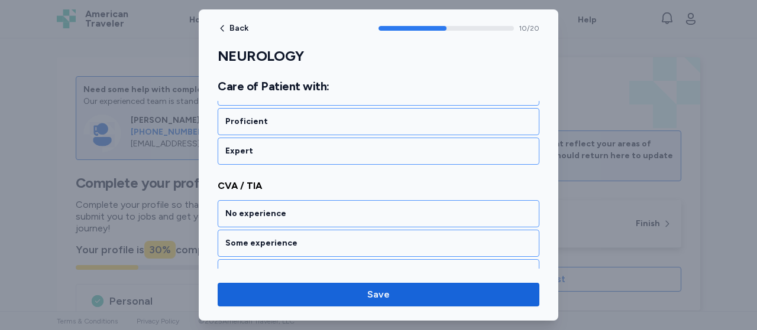
scroll to position [1713, 0]
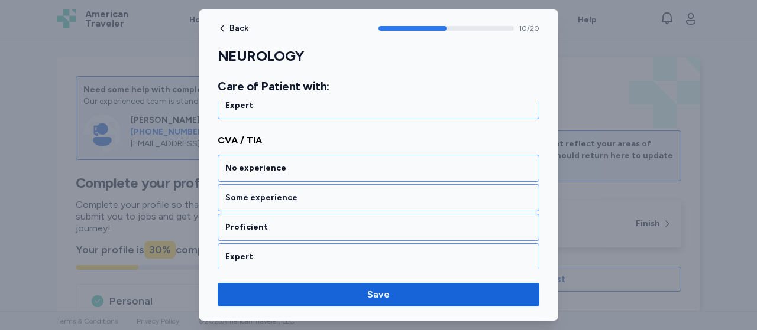
click at [269, 155] on div "No experience" at bounding box center [379, 168] width 322 height 27
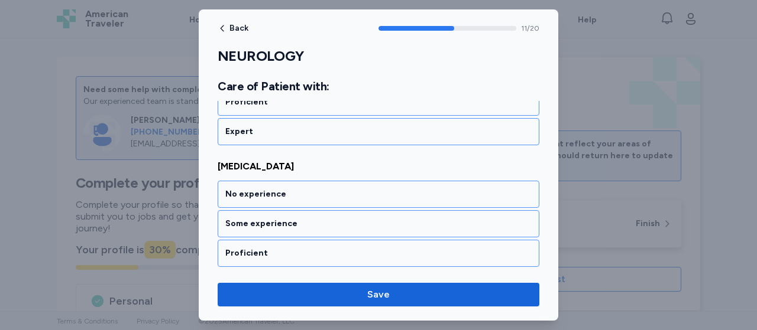
scroll to position [1862, 0]
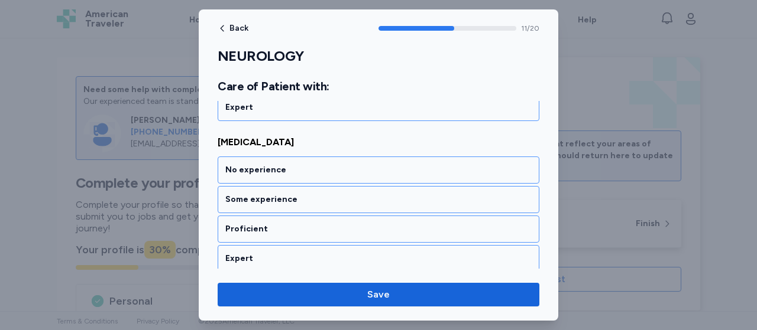
click at [269, 157] on div "No experience" at bounding box center [379, 170] width 322 height 27
click at [269, 158] on div "No experience" at bounding box center [379, 171] width 322 height 27
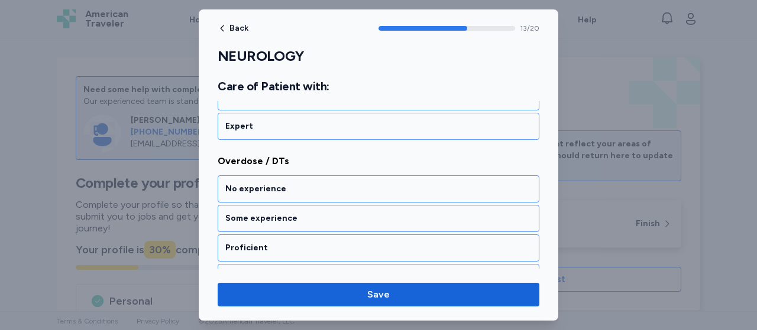
scroll to position [2162, 0]
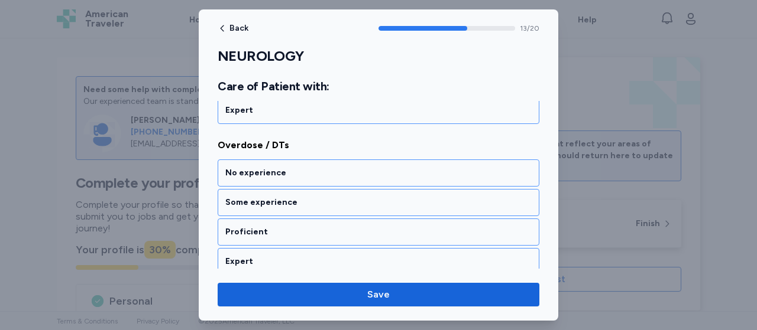
click at [269, 160] on div "No experience" at bounding box center [379, 173] width 322 height 27
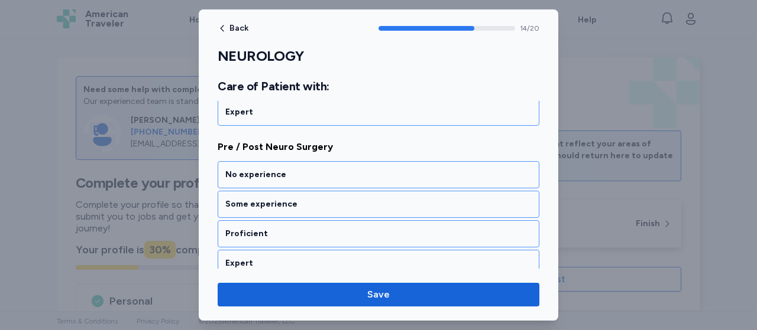
click at [269, 161] on div "No experience" at bounding box center [379, 174] width 322 height 27
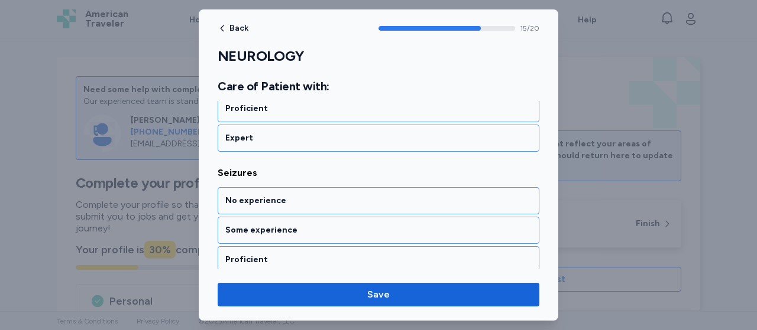
scroll to position [2462, 0]
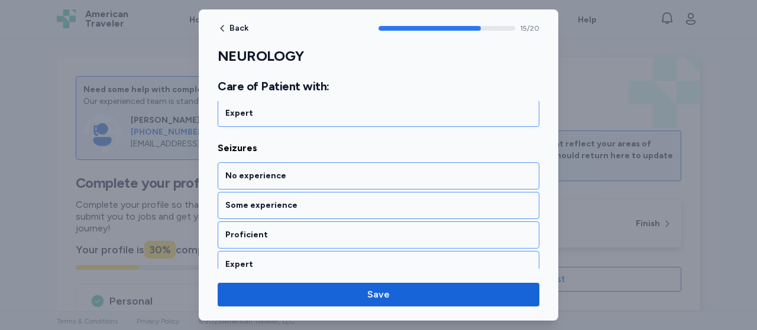
click at [269, 163] on div "No experience" at bounding box center [379, 176] width 322 height 27
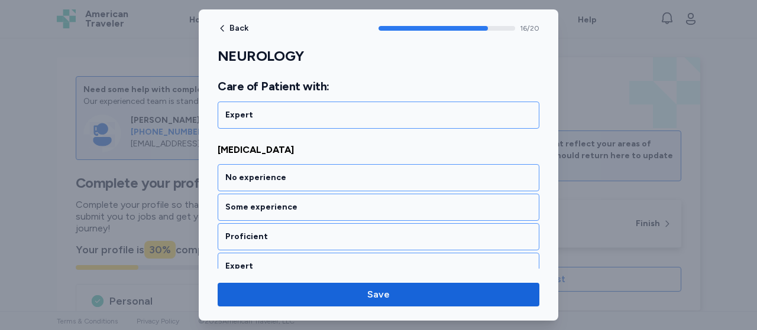
click at [269, 164] on div "No experience" at bounding box center [379, 177] width 322 height 27
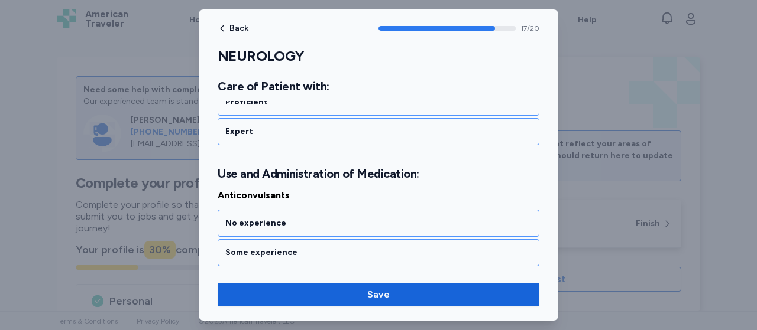
scroll to position [2790, 0]
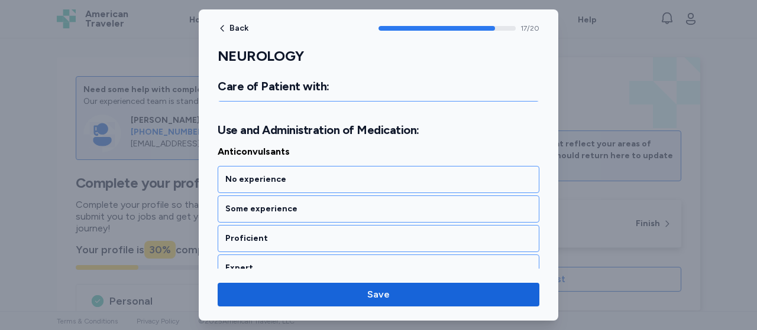
click at [269, 166] on div "No experience" at bounding box center [379, 179] width 322 height 27
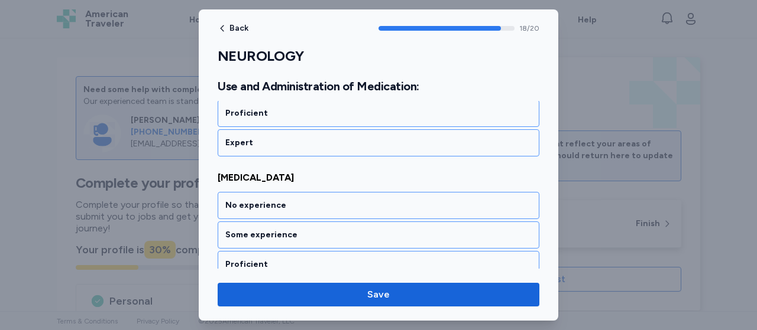
scroll to position [2939, 0]
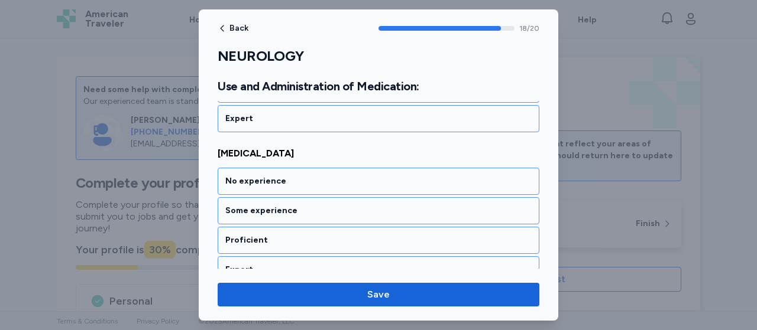
click at [269, 168] on div "No experience" at bounding box center [379, 181] width 322 height 27
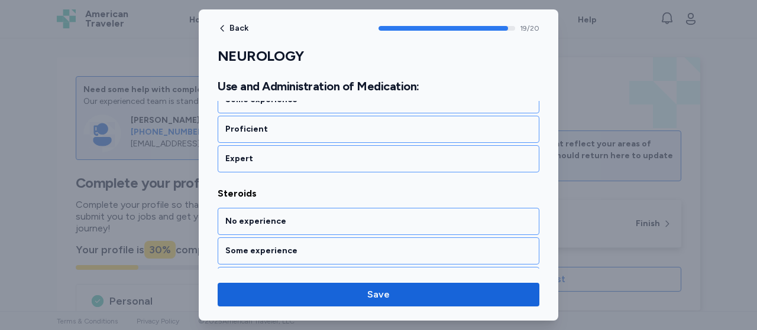
scroll to position [3075, 0]
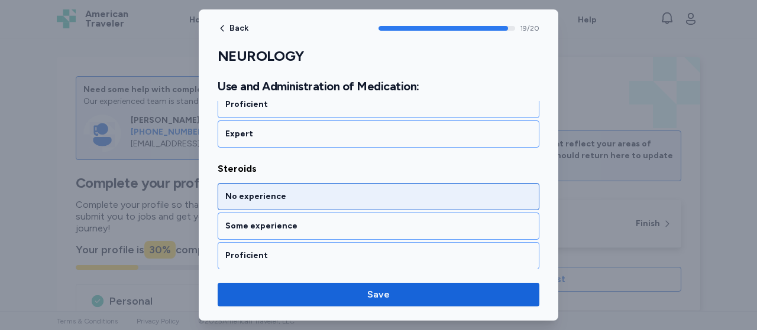
click at [247, 191] on div "No experience" at bounding box center [378, 197] width 306 height 12
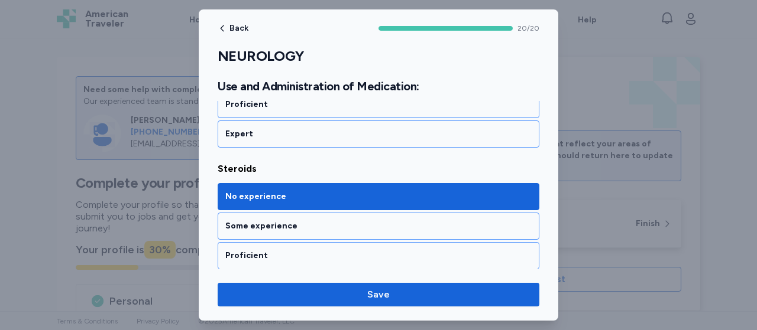
click at [377, 277] on div "Back 20 / 20 NEUROLOGY Rate your ability as accurately as possible for each ski…" at bounding box center [378, 165] width 359 height 312
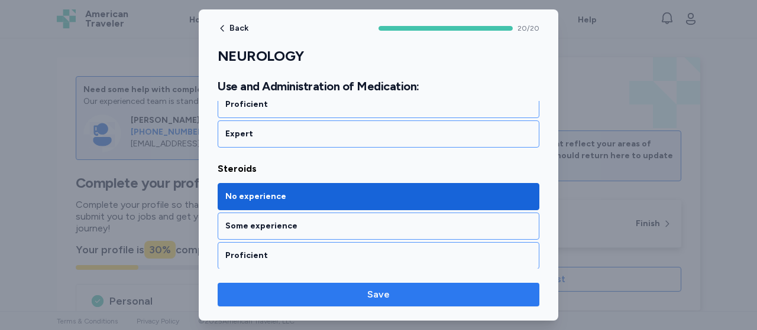
click at [368, 296] on span "Save" at bounding box center [378, 295] width 22 height 14
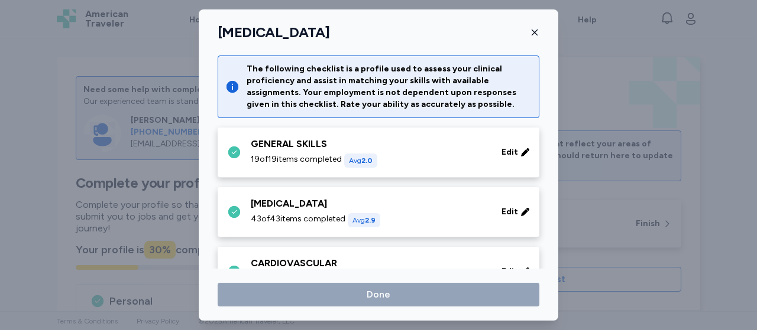
scroll to position [290, 0]
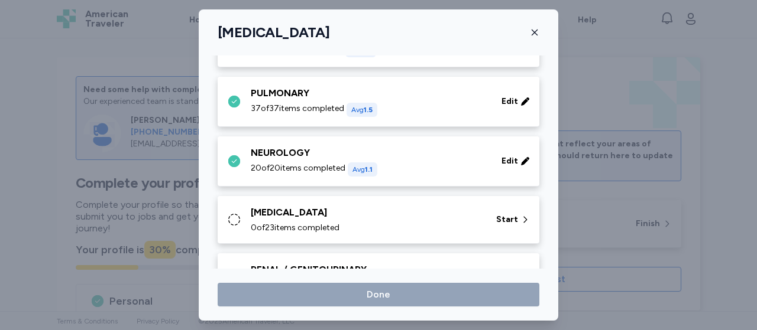
click at [311, 210] on div "[MEDICAL_DATA]" at bounding box center [366, 213] width 231 height 14
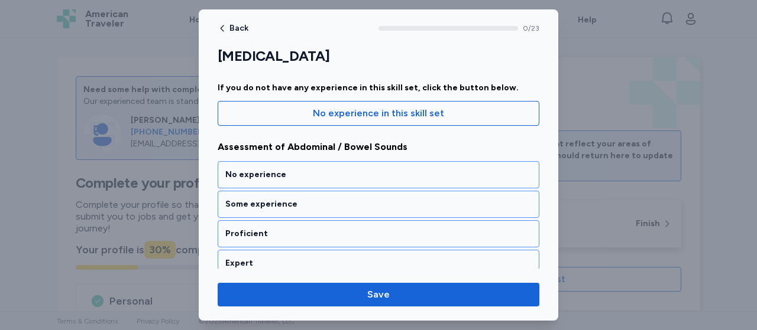
scroll to position [121, 0]
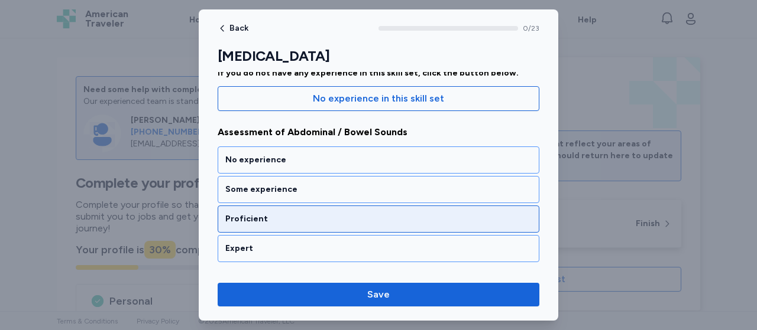
click at [235, 220] on div "Proficient" at bounding box center [378, 219] width 306 height 12
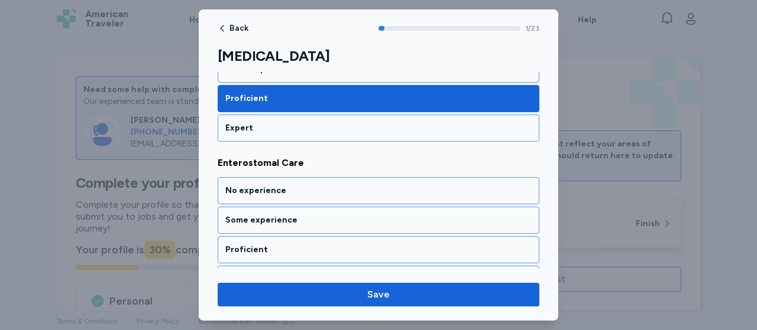
scroll to position [292, 0]
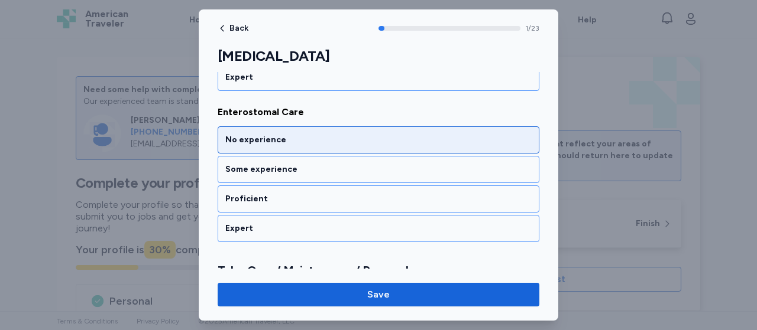
click at [255, 142] on div "No experience" at bounding box center [378, 140] width 306 height 12
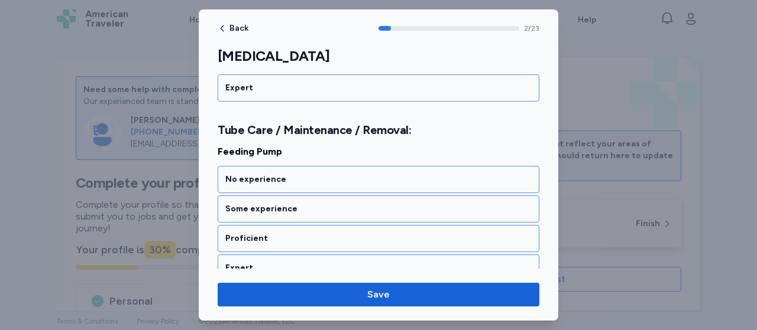
scroll to position [456, 0]
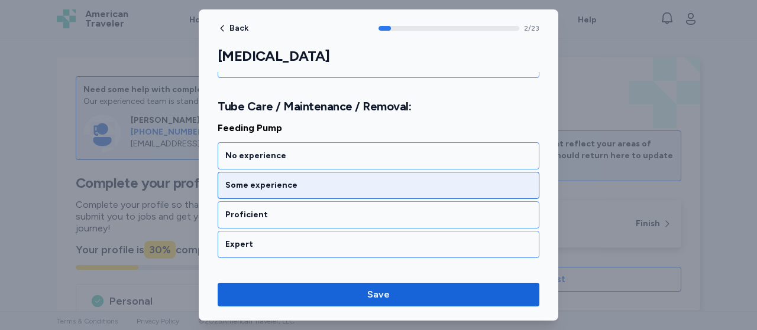
click at [257, 180] on div "Some experience" at bounding box center [378, 186] width 306 height 12
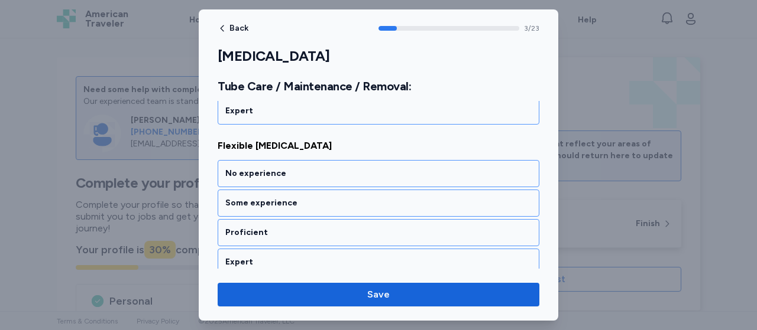
scroll to position [607, 0]
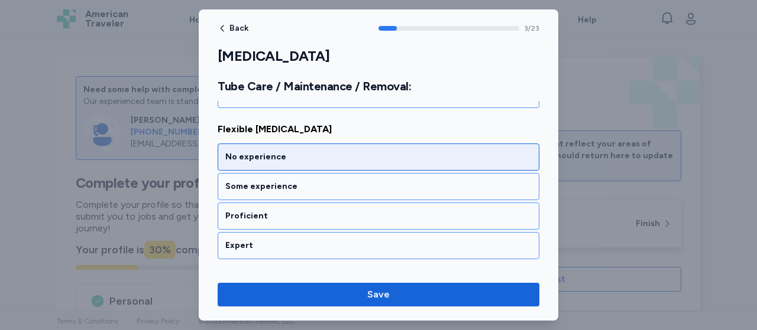
click at [270, 144] on div "No experience" at bounding box center [379, 157] width 322 height 27
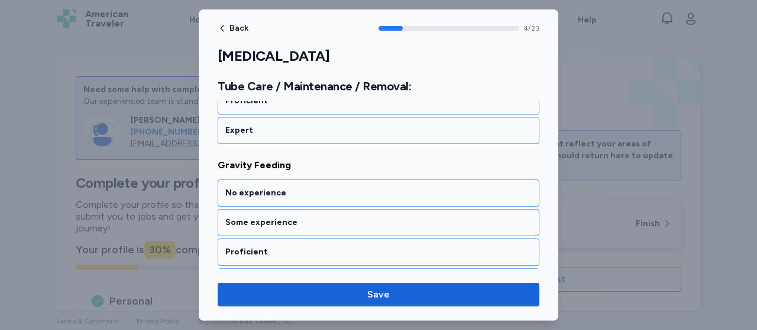
scroll to position [756, 0]
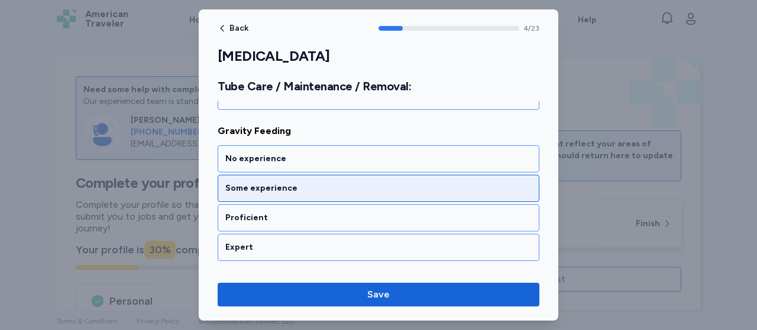
click at [249, 187] on div "Some experience" at bounding box center [379, 188] width 322 height 27
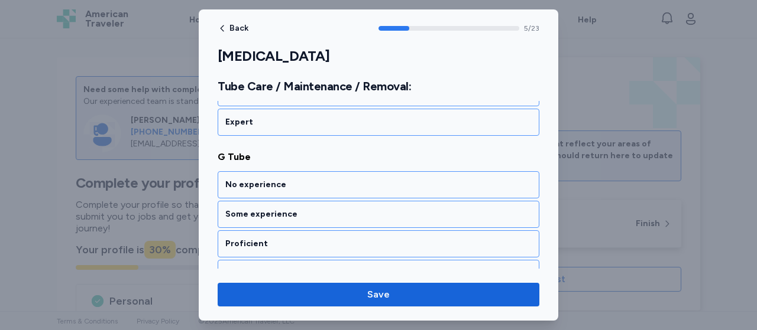
scroll to position [906, 0]
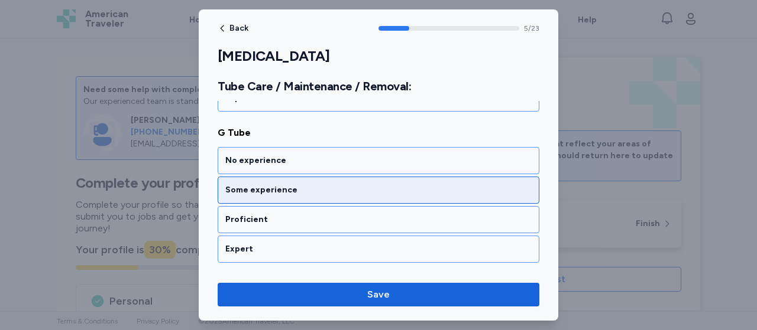
click at [256, 184] on div "Some experience" at bounding box center [378, 190] width 306 height 12
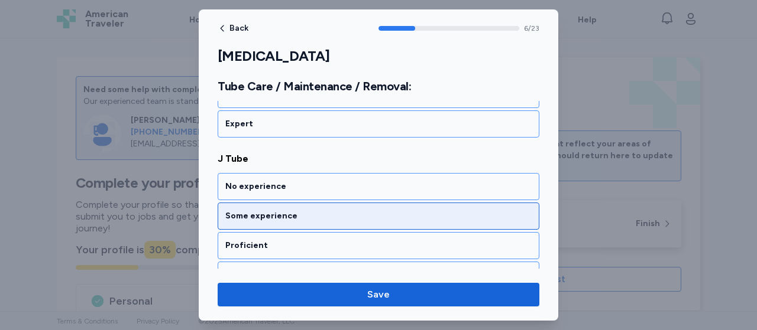
scroll to position [1056, 0]
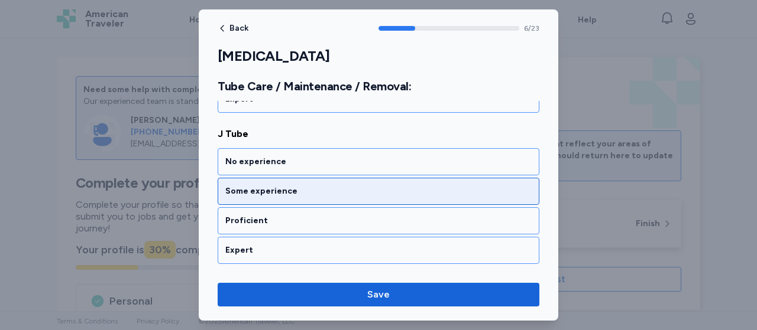
click at [261, 186] on div "Some experience" at bounding box center [378, 192] width 306 height 12
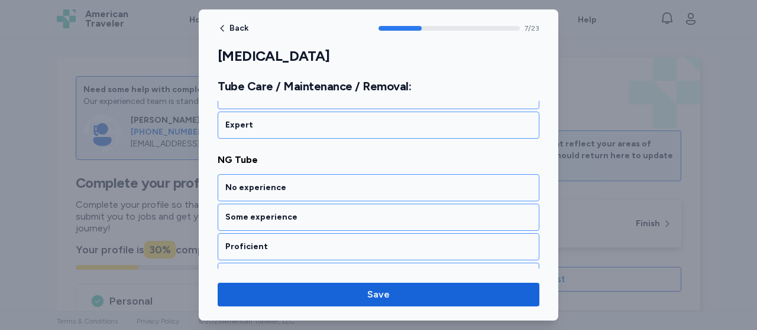
scroll to position [1205, 0]
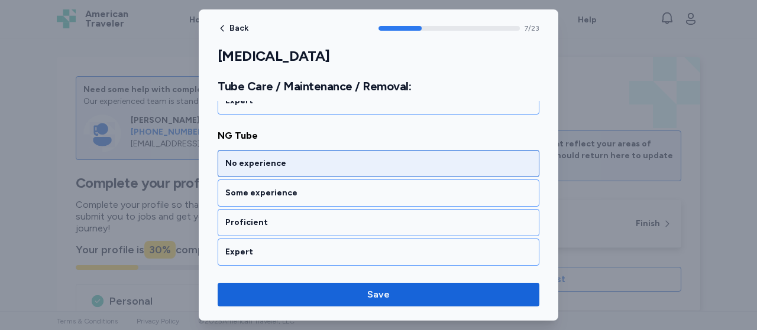
click at [275, 158] on div "No experience" at bounding box center [378, 164] width 306 height 12
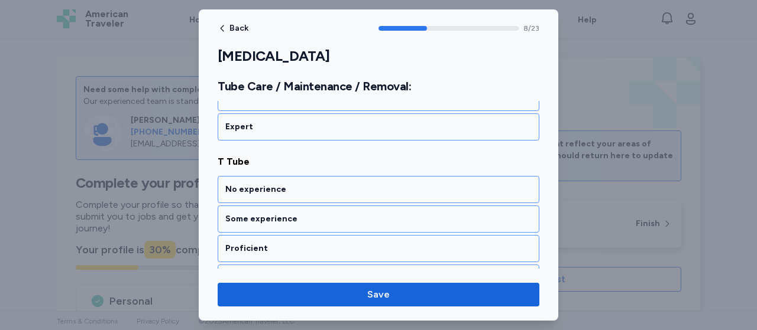
scroll to position [1355, 0]
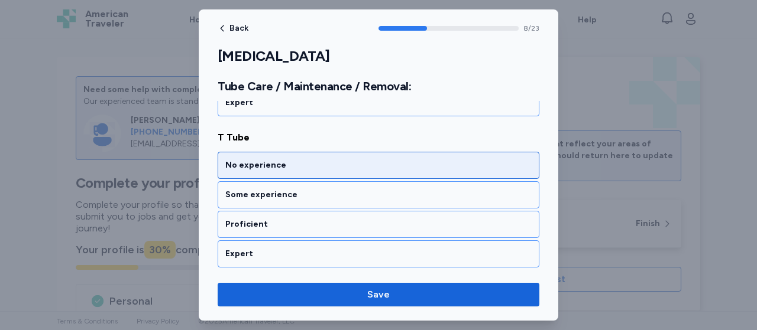
click at [267, 160] on div "No experience" at bounding box center [378, 166] width 306 height 12
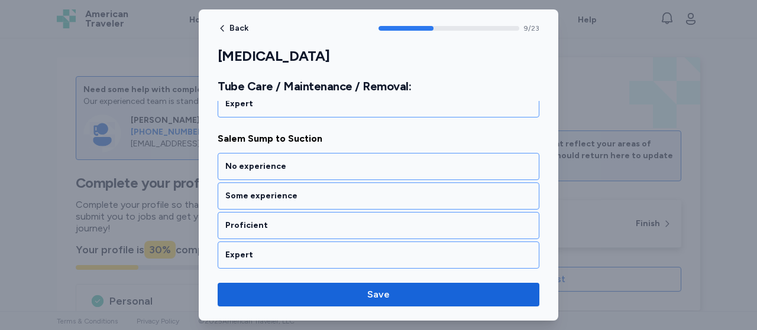
click at [267, 161] on div "No experience" at bounding box center [378, 167] width 306 height 12
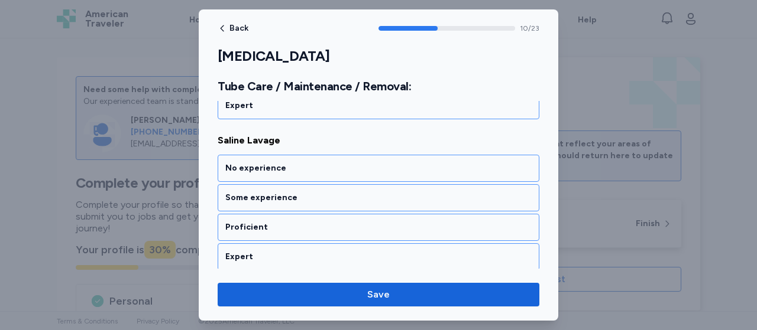
click at [267, 163] on div "No experience" at bounding box center [378, 169] width 306 height 12
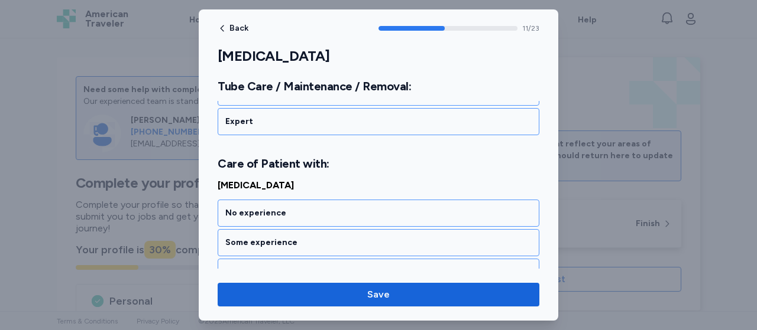
scroll to position [1833, 0]
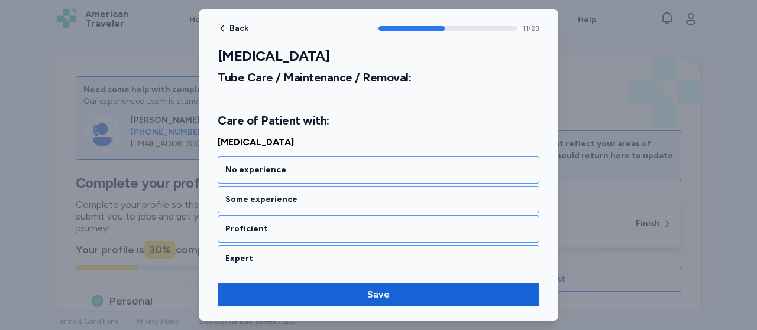
click at [267, 164] on div "No experience" at bounding box center [378, 170] width 306 height 12
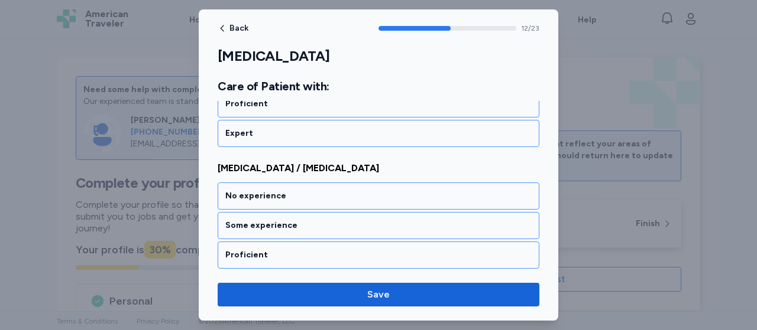
scroll to position [1983, 0]
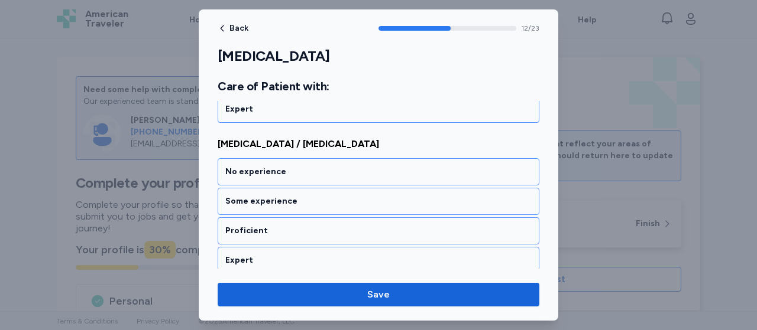
click at [267, 166] on div "No experience" at bounding box center [378, 172] width 306 height 12
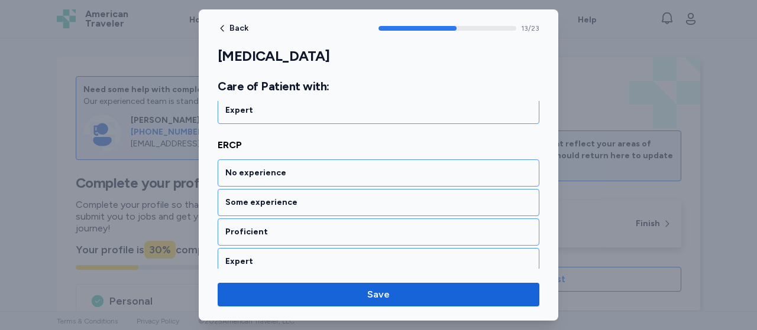
click at [267, 167] on div "No experience" at bounding box center [378, 173] width 306 height 12
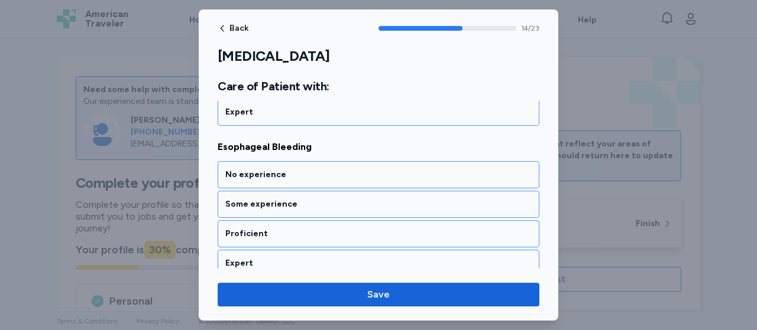
click at [267, 169] on div "No experience" at bounding box center [378, 175] width 306 height 12
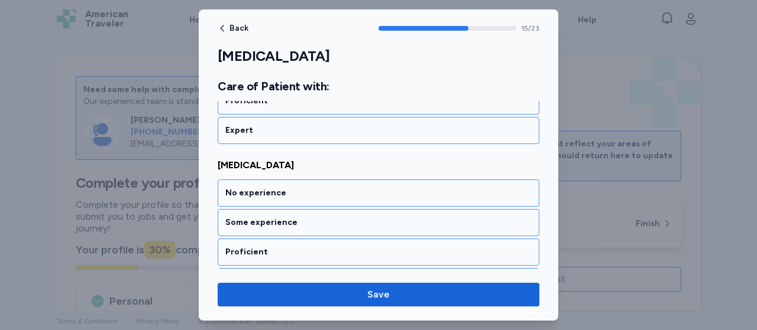
scroll to position [2432, 0]
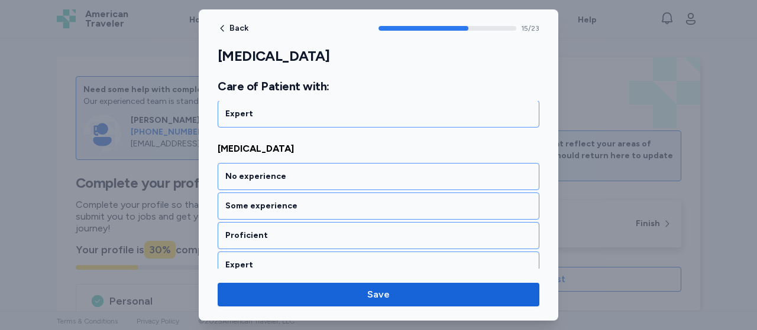
click at [267, 171] on div "No experience" at bounding box center [378, 177] width 306 height 12
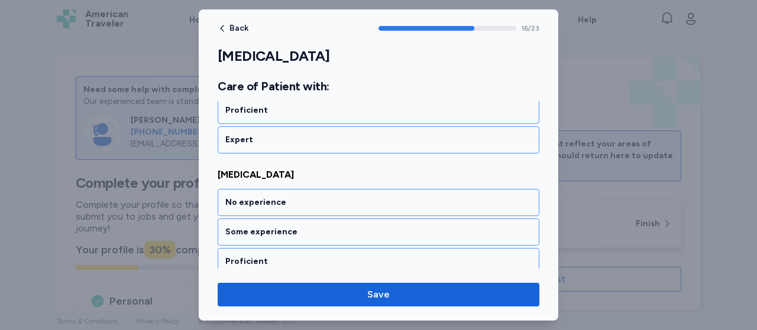
scroll to position [2582, 0]
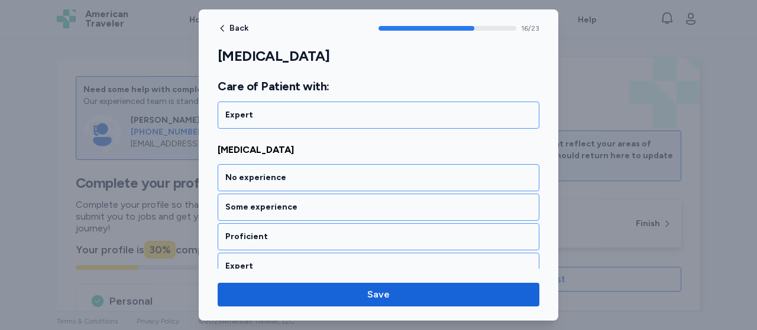
click at [267, 172] on div "No experience" at bounding box center [378, 178] width 306 height 12
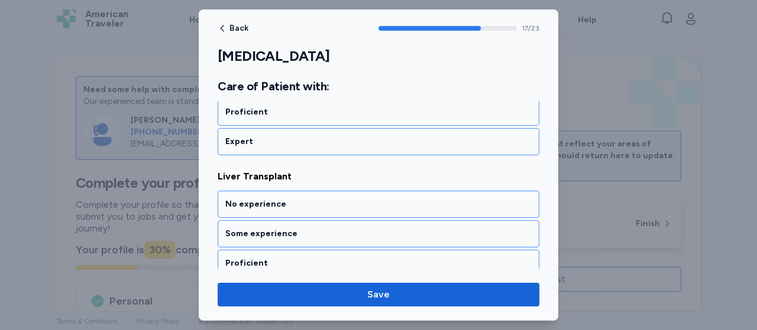
scroll to position [2732, 0]
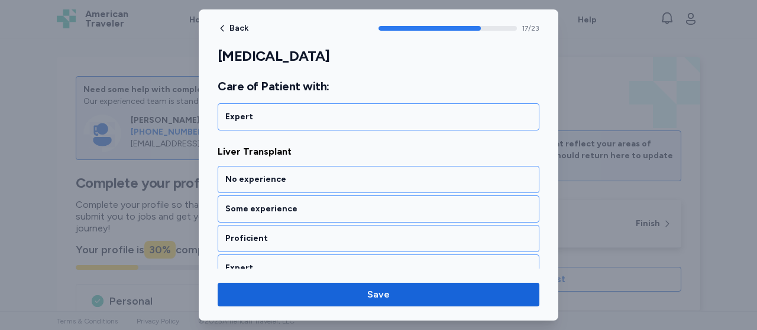
click at [267, 174] on div "No experience" at bounding box center [378, 180] width 306 height 12
click at [267, 176] on div "No experience" at bounding box center [378, 182] width 306 height 12
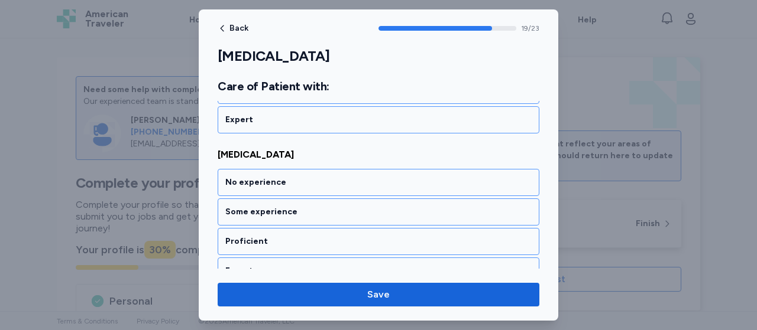
click at [267, 177] on div "No experience" at bounding box center [378, 183] width 306 height 12
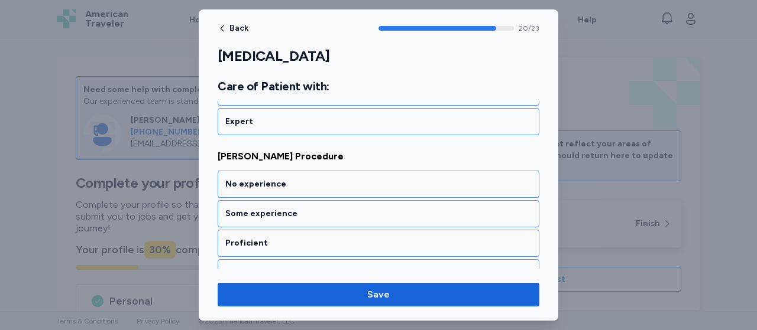
click at [267, 179] on div "No experience" at bounding box center [378, 185] width 306 height 12
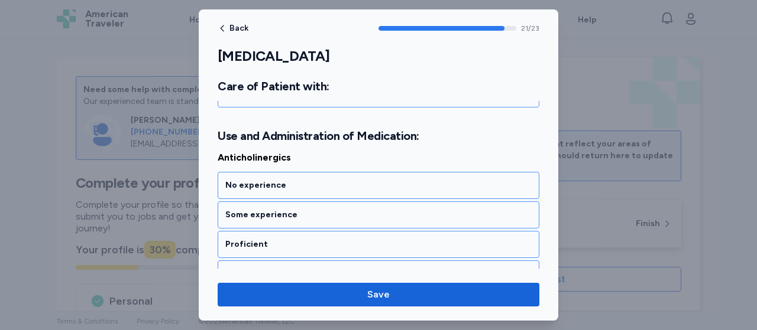
click at [267, 180] on div "No experience" at bounding box center [378, 186] width 306 height 12
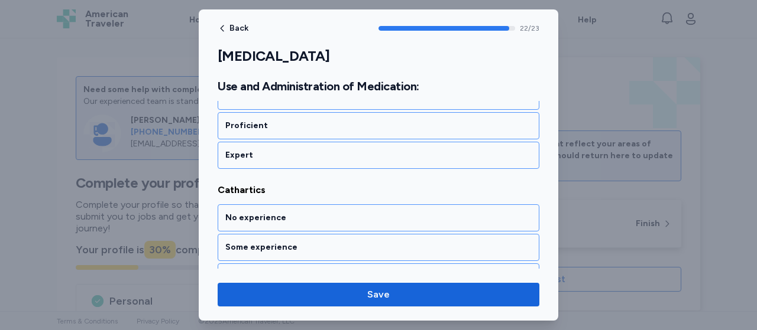
scroll to position [3496, 0]
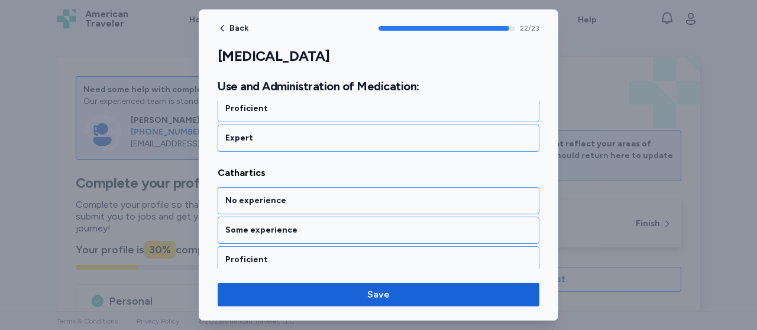
click at [267, 187] on div "No experience" at bounding box center [379, 200] width 322 height 27
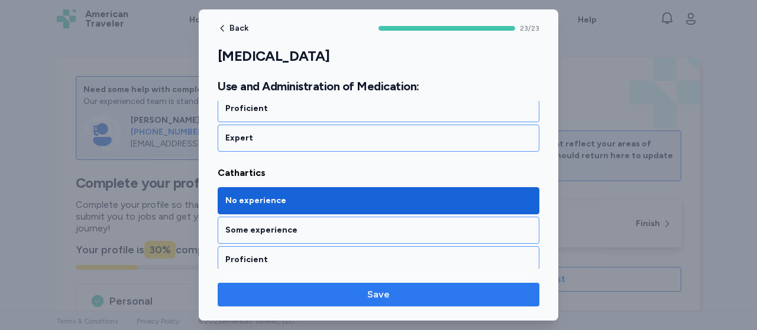
click at [294, 300] on span "Save" at bounding box center [378, 295] width 303 height 14
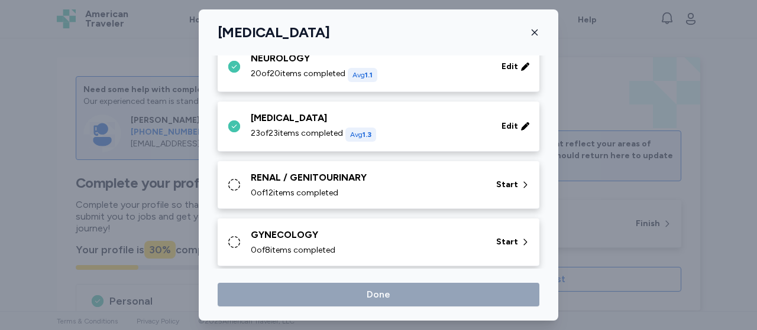
scroll to position [408, 0]
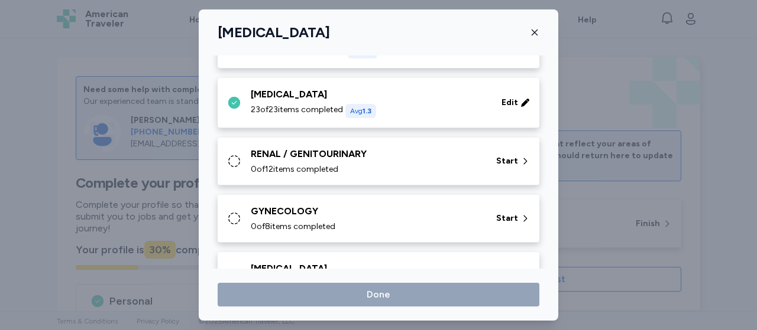
click at [316, 148] on div "RENAL / GENITOURINARY" at bounding box center [366, 154] width 231 height 14
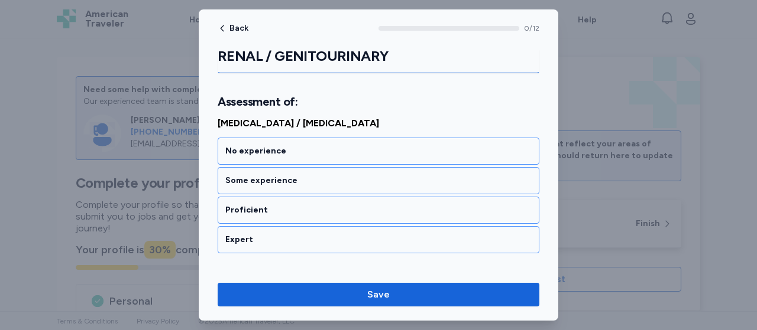
scroll to position [162, 0]
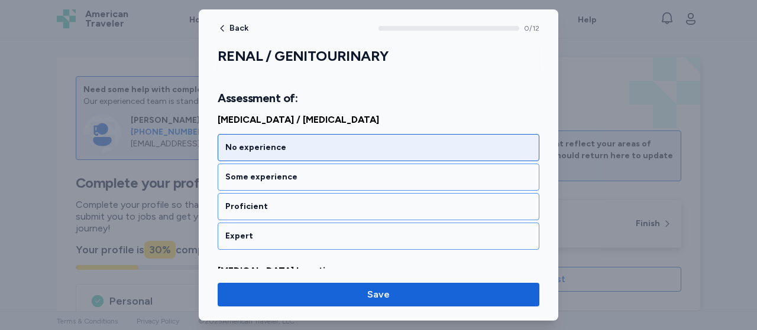
click at [316, 154] on div "No experience" at bounding box center [379, 147] width 322 height 27
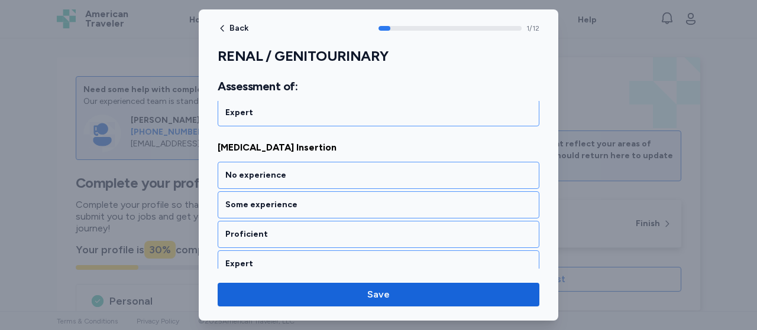
scroll to position [307, 0]
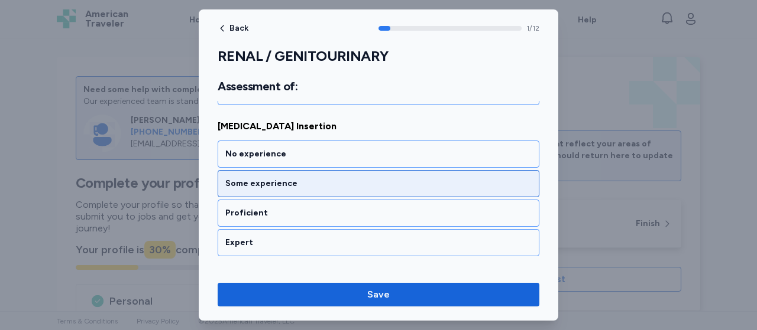
click at [286, 180] on div "Some experience" at bounding box center [378, 184] width 306 height 12
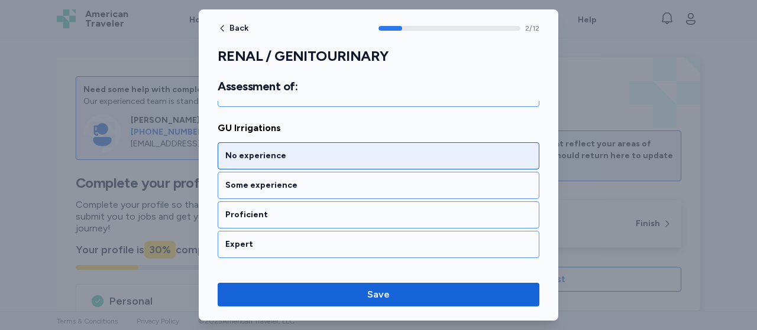
click at [283, 155] on div "No experience" at bounding box center [378, 156] width 306 height 12
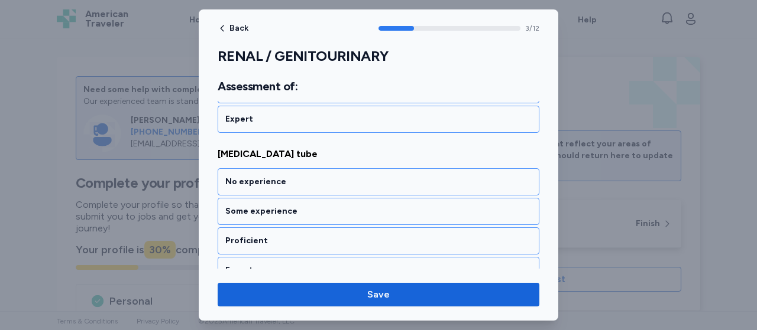
scroll to position [607, 0]
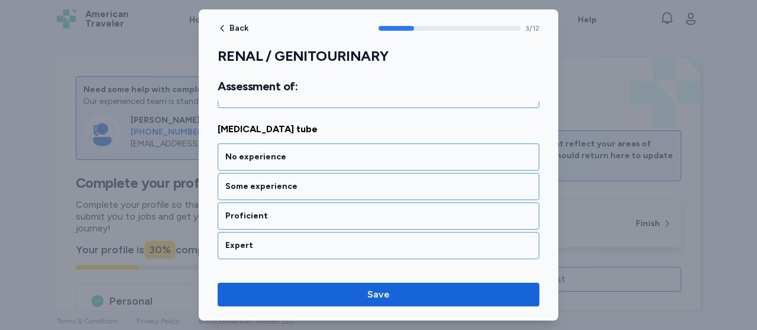
click at [283, 155] on div "No experience" at bounding box center [378, 157] width 306 height 12
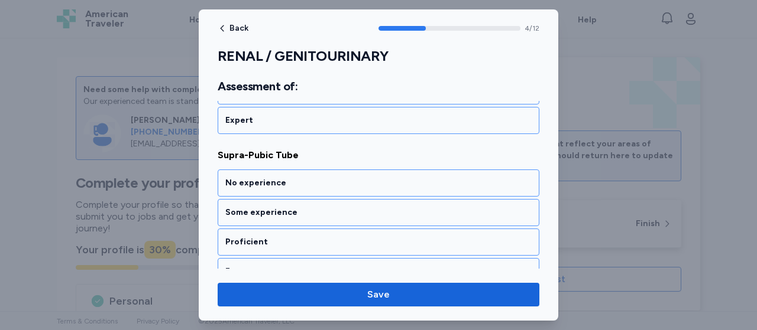
scroll to position [756, 0]
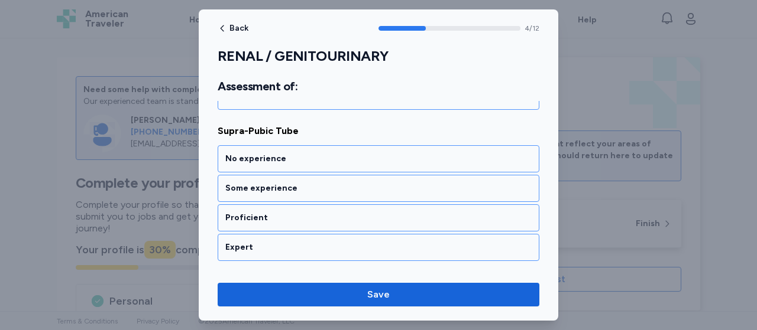
click at [283, 155] on div "No experience" at bounding box center [378, 159] width 306 height 12
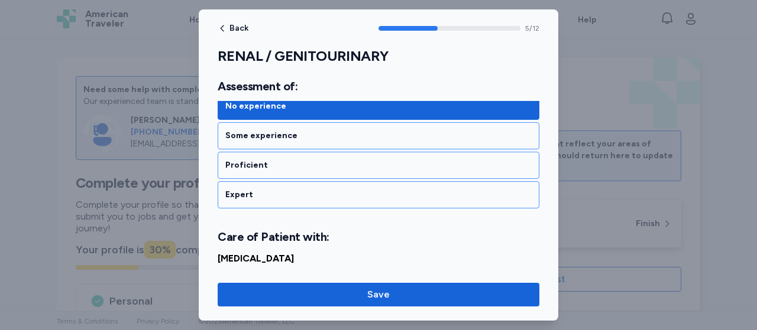
scroll to position [935, 0]
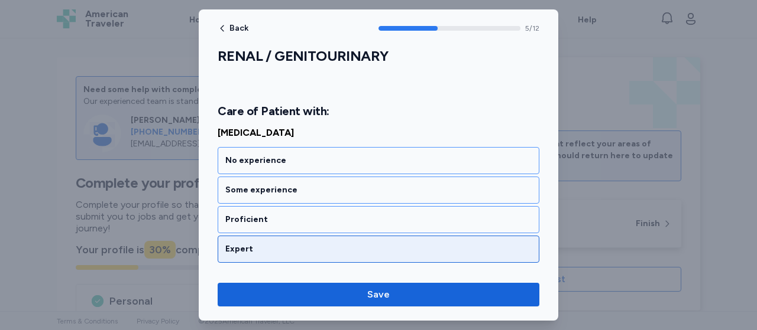
click at [244, 244] on div "Expert" at bounding box center [378, 250] width 306 height 12
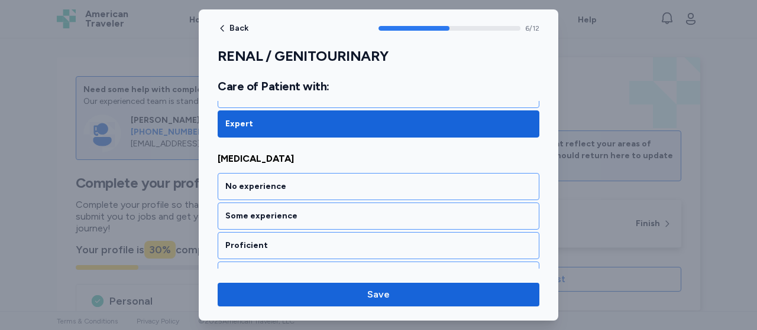
scroll to position [1084, 0]
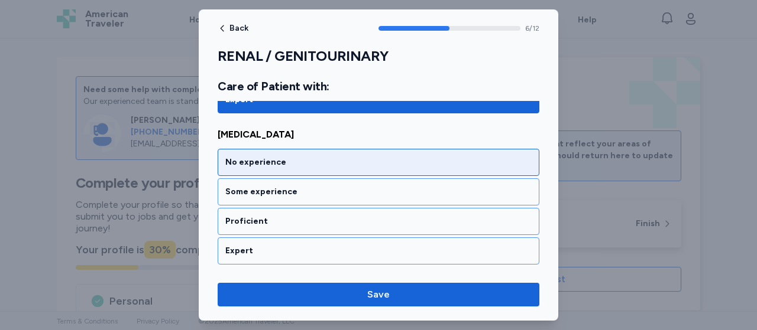
click at [255, 157] on div "No experience" at bounding box center [378, 163] width 306 height 12
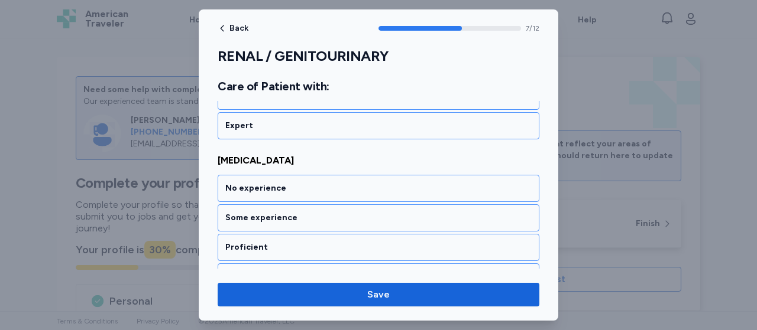
scroll to position [1234, 0]
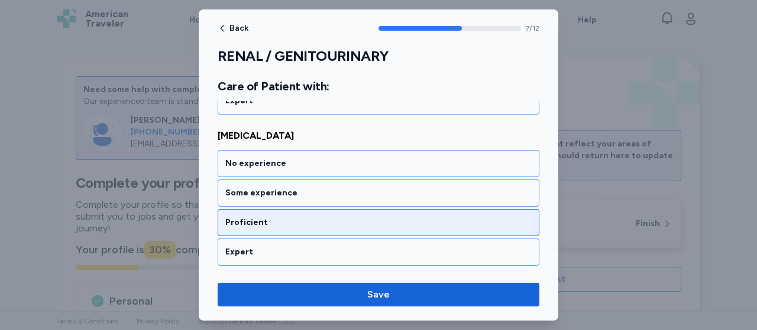
click at [252, 217] on div "Proficient" at bounding box center [378, 223] width 306 height 12
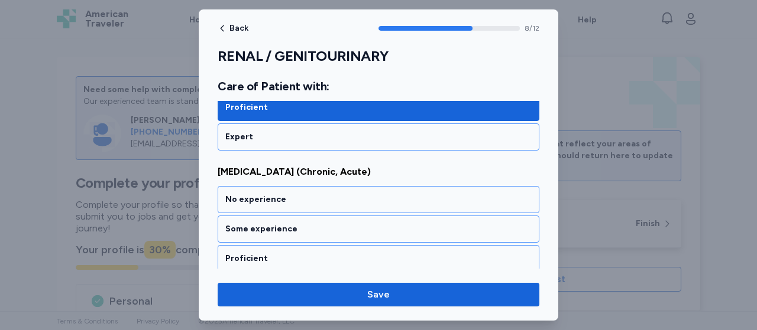
scroll to position [1384, 0]
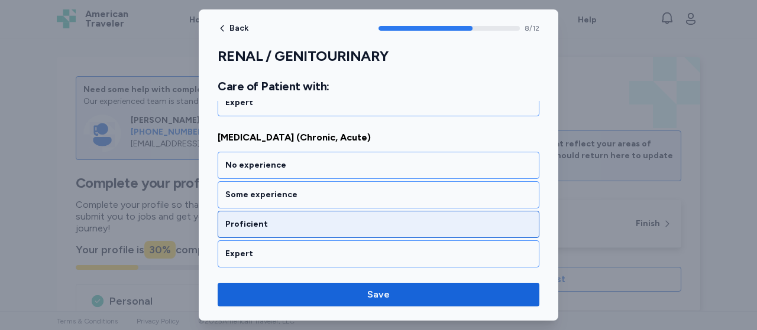
click at [257, 219] on div "Proficient" at bounding box center [378, 225] width 306 height 12
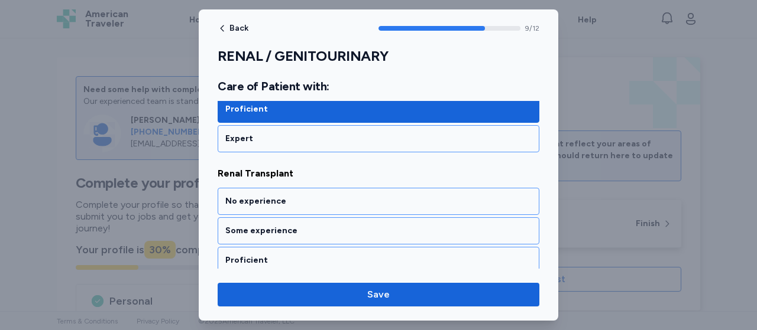
scroll to position [1533, 0]
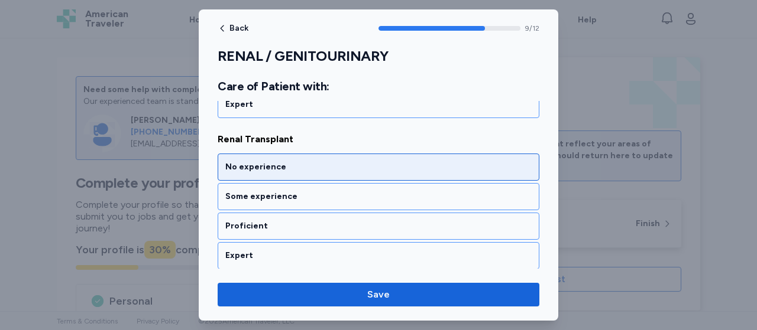
click at [257, 161] on div "No experience" at bounding box center [378, 167] width 306 height 12
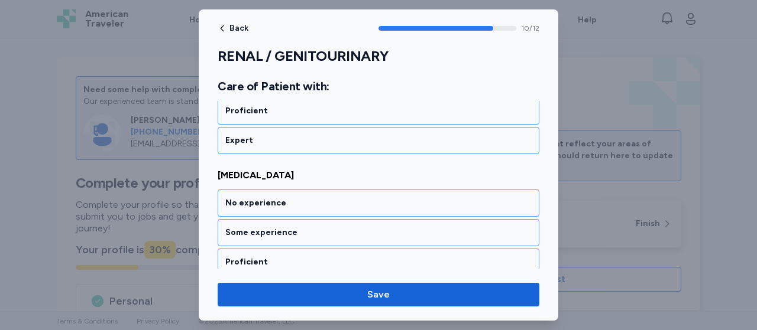
scroll to position [1684, 0]
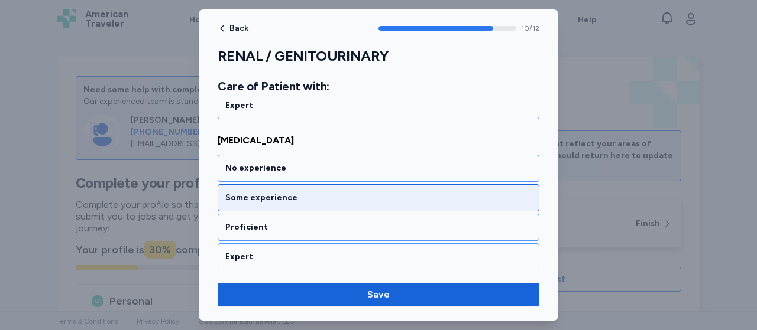
click at [248, 192] on div "Some experience" at bounding box center [378, 198] width 306 height 12
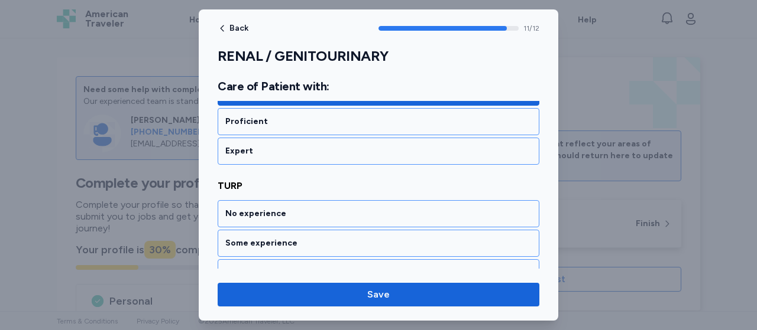
scroll to position [1820, 0]
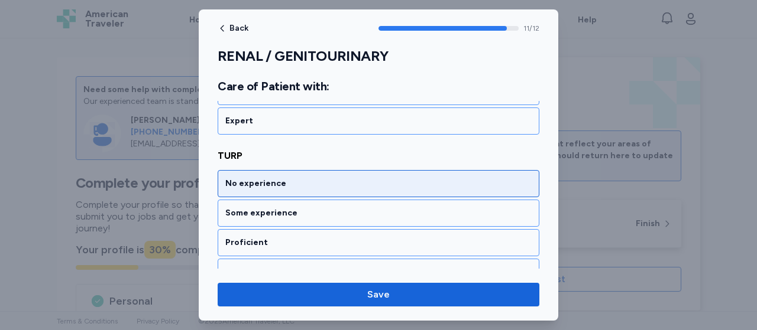
click at [260, 178] on div "No experience" at bounding box center [378, 184] width 306 height 12
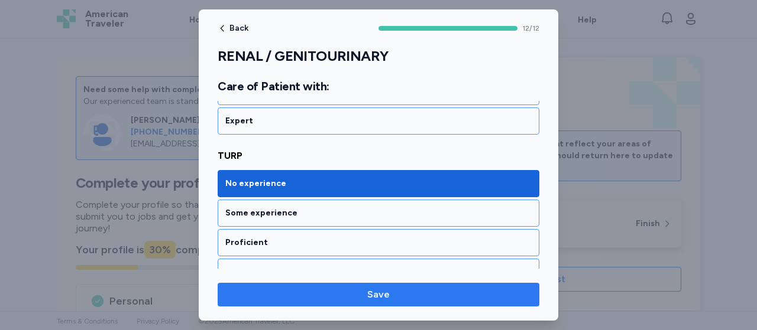
click at [316, 302] on button "Save" at bounding box center [379, 295] width 322 height 24
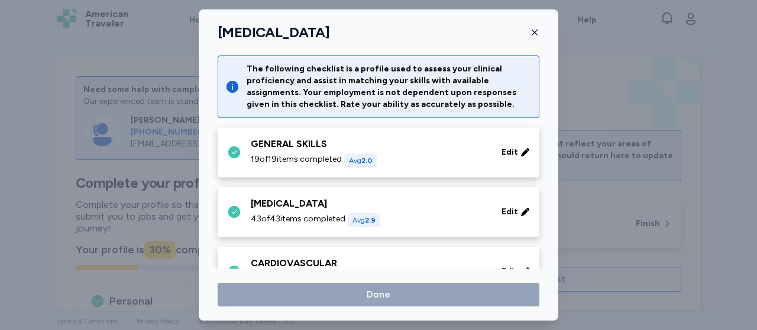
scroll to position [408, 0]
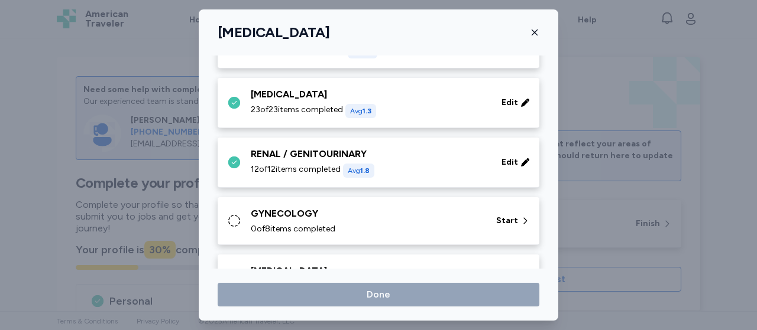
click at [335, 225] on span "0 of 8 items completed" at bounding box center [293, 229] width 85 height 12
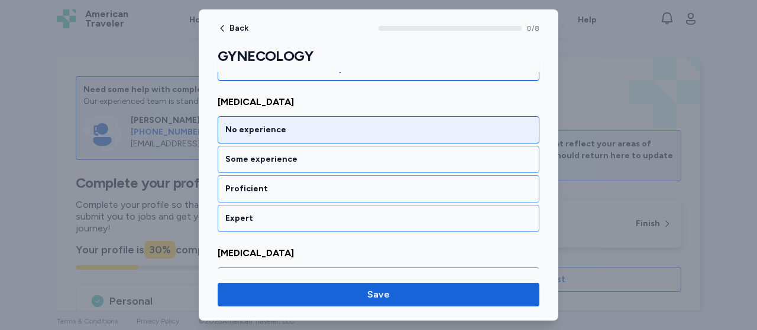
click at [346, 128] on div "No experience" at bounding box center [378, 130] width 306 height 12
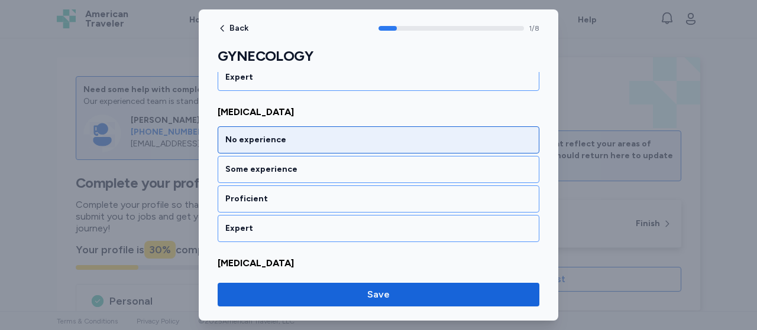
click at [344, 134] on div "No experience" at bounding box center [378, 140] width 306 height 12
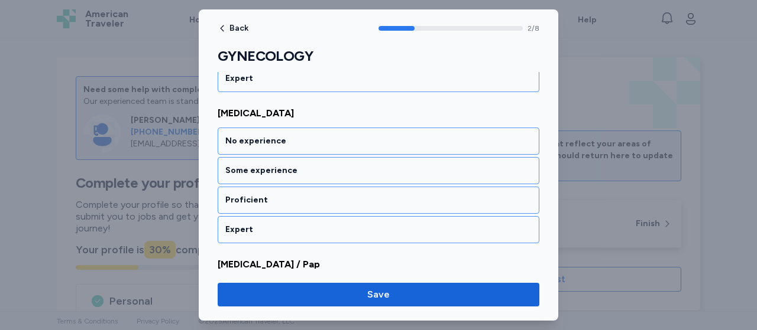
click at [344, 135] on div "No experience" at bounding box center [378, 141] width 306 height 12
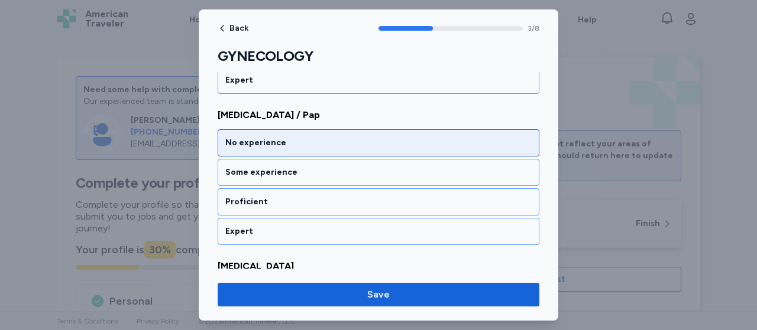
click at [338, 139] on div "No experience" at bounding box center [378, 143] width 306 height 12
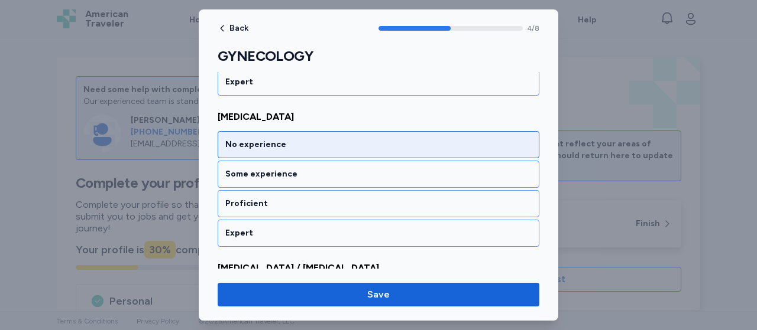
click at [336, 140] on div "No experience" at bounding box center [378, 145] width 306 height 12
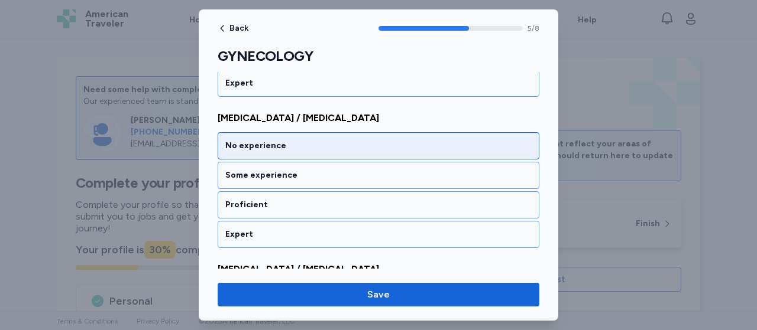
click at [335, 142] on div "No experience" at bounding box center [378, 146] width 306 height 12
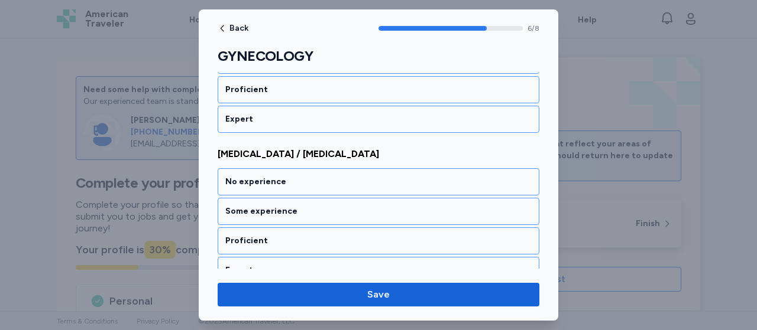
scroll to position [1041, 0]
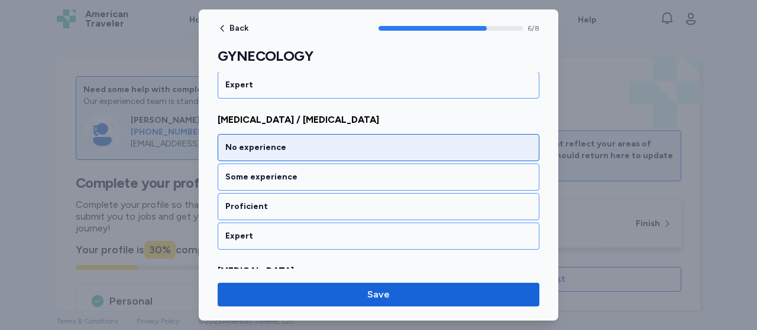
click at [333, 142] on div "No experience" at bounding box center [378, 148] width 306 height 12
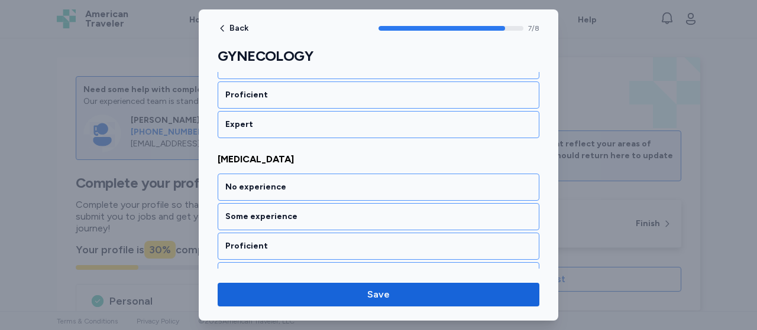
scroll to position [1162, 0]
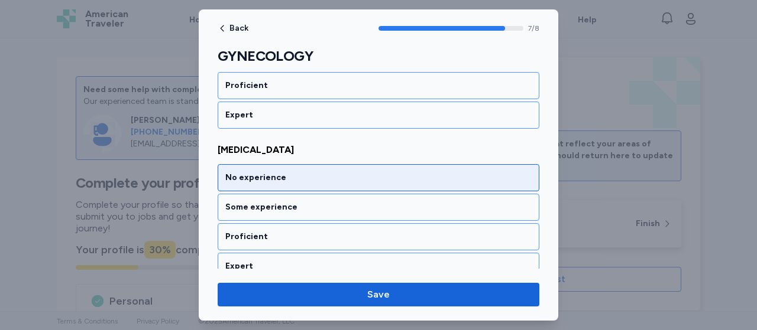
click at [319, 172] on div "No experience" at bounding box center [378, 178] width 306 height 12
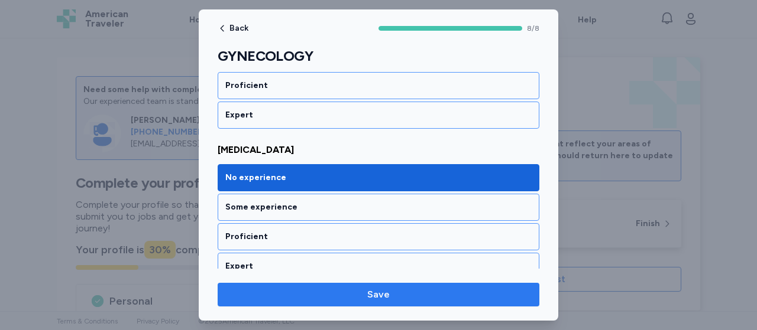
click at [344, 297] on span "Save" at bounding box center [378, 295] width 303 height 14
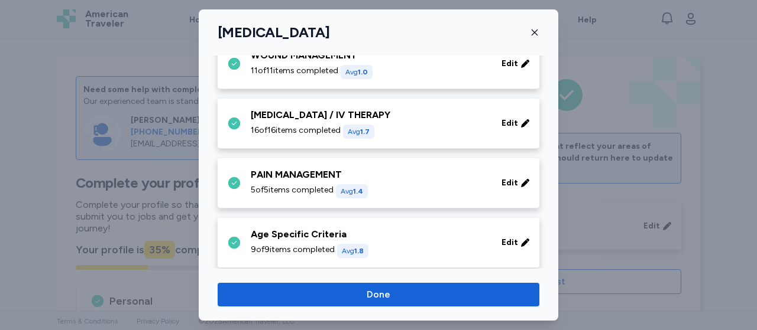
scroll to position [812, 0]
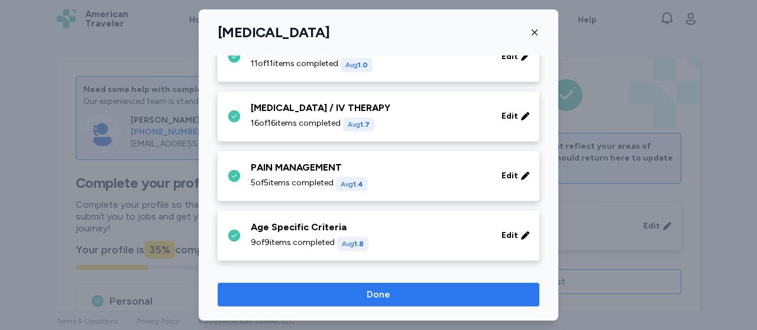
click at [429, 289] on span "Done" at bounding box center [378, 295] width 303 height 14
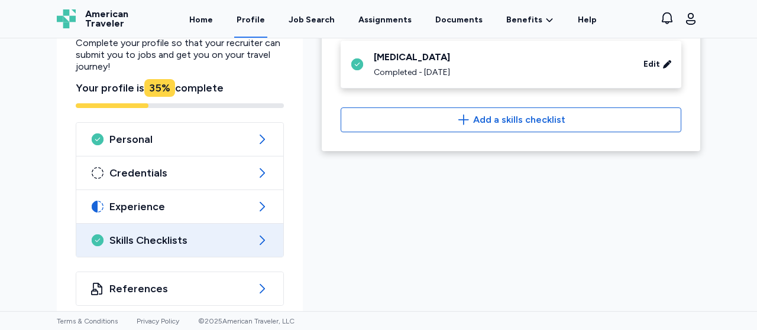
scroll to position [173, 0]
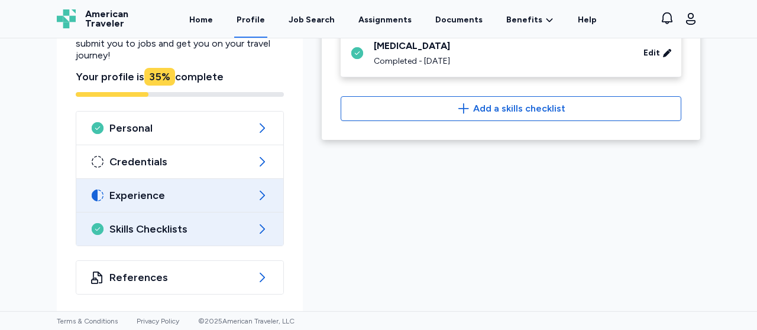
click at [135, 185] on div "Experience" at bounding box center [179, 195] width 207 height 33
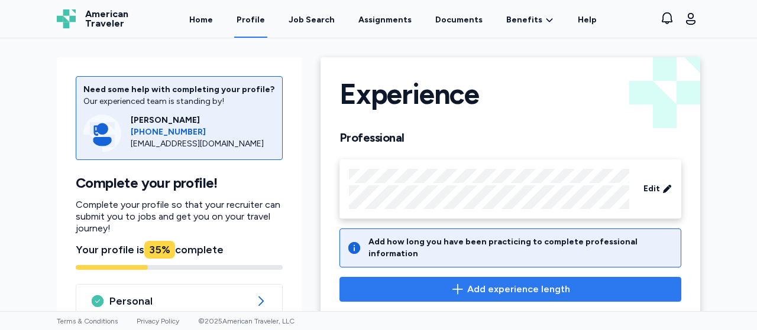
click at [537, 284] on span "Add experience length" at bounding box center [518, 290] width 103 height 14
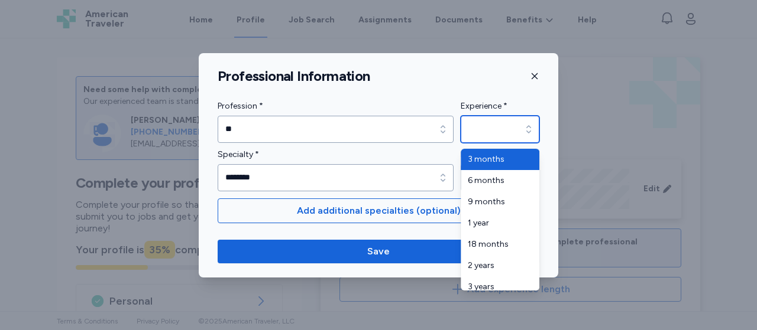
click at [498, 134] on input "Experience *" at bounding box center [500, 129] width 79 height 27
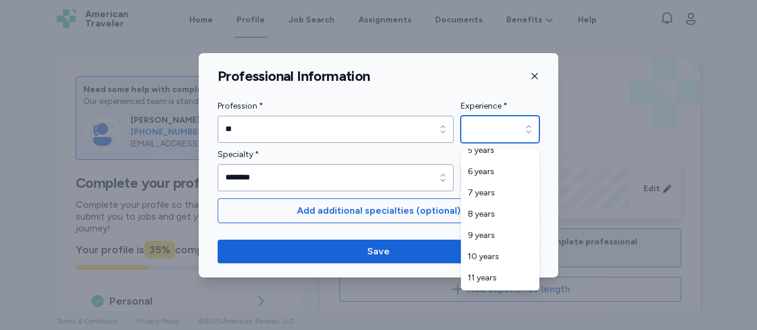
scroll to position [195, 0]
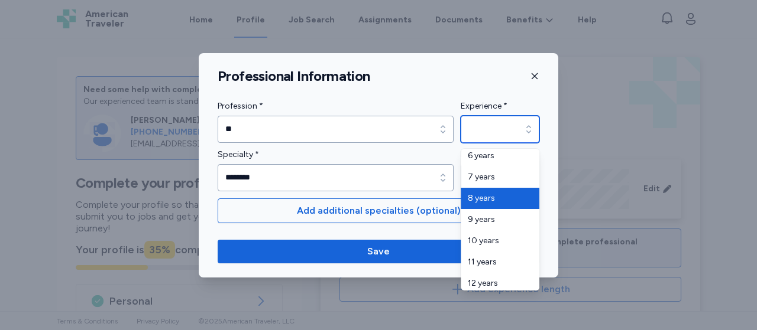
type input "*******"
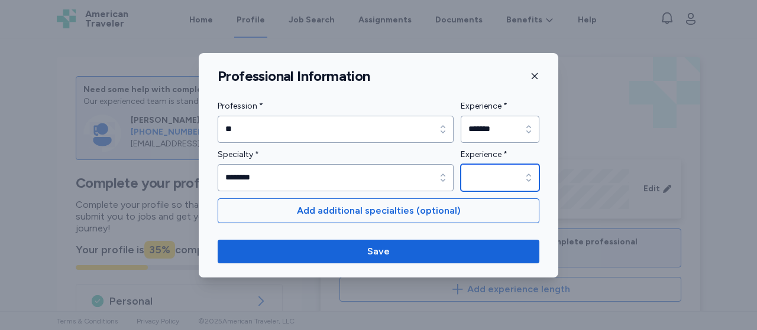
click at [525, 184] on div "button" at bounding box center [528, 177] width 21 height 27
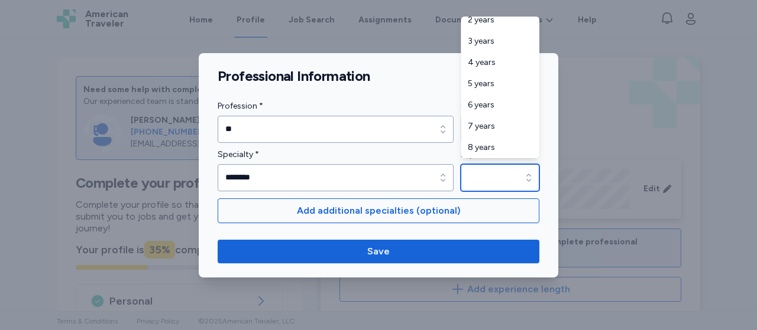
scroll to position [174, 0]
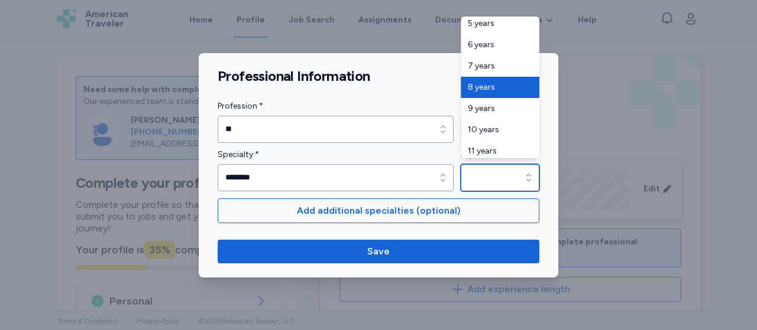
type input "*******"
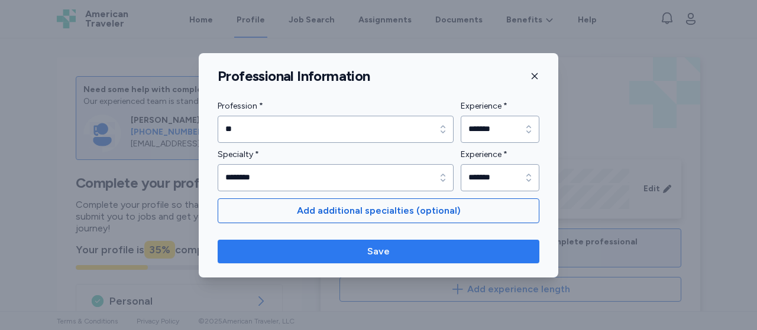
click at [365, 249] on span "Save" at bounding box center [378, 252] width 303 height 14
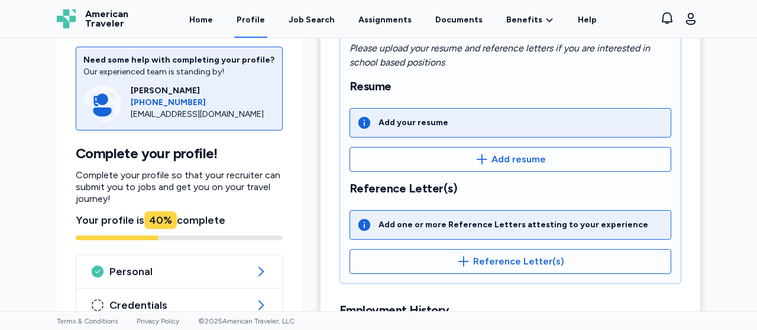
scroll to position [218, 0]
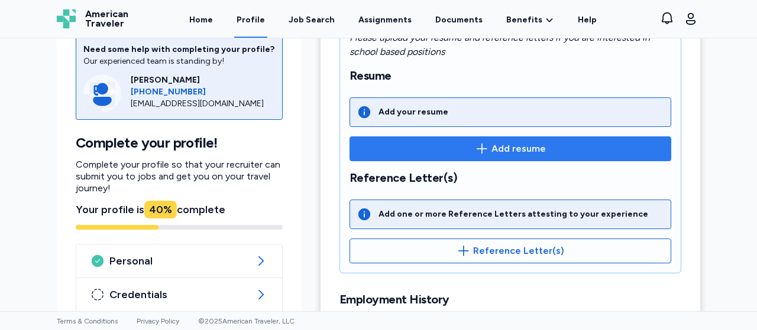
click at [491, 151] on span "Add resume" at bounding box center [518, 149] width 54 height 14
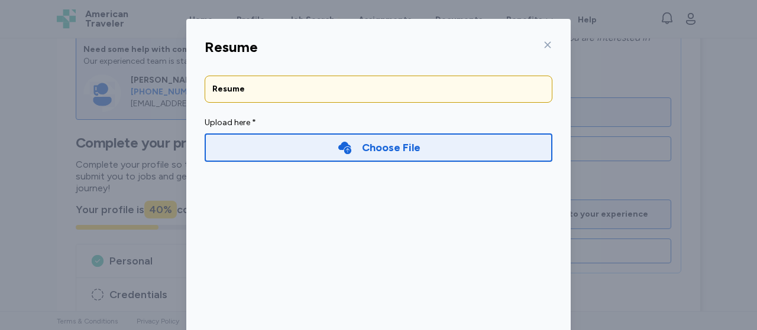
click at [262, 144] on div "Choose File" at bounding box center [379, 148] width 348 height 28
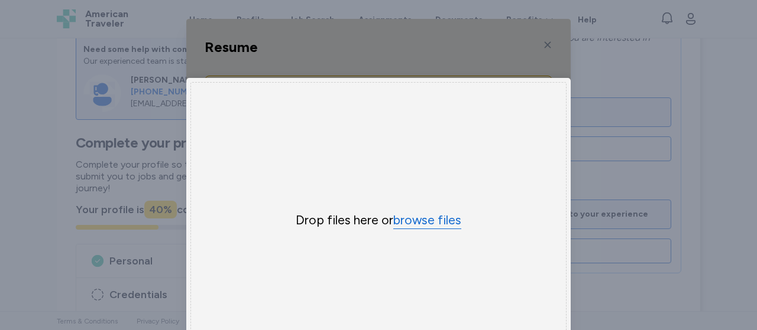
click at [394, 225] on button "browse files" at bounding box center [427, 220] width 68 height 17
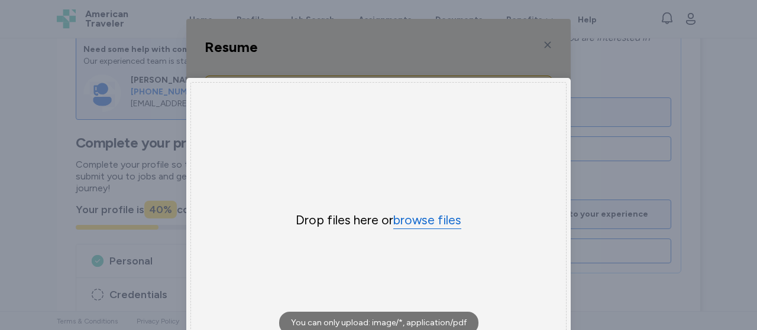
click at [422, 221] on button "browse files" at bounding box center [427, 220] width 68 height 17
click at [540, 50] on div "Uppy Dashboard Window (Press escape to close)" at bounding box center [378, 226] width 384 height 414
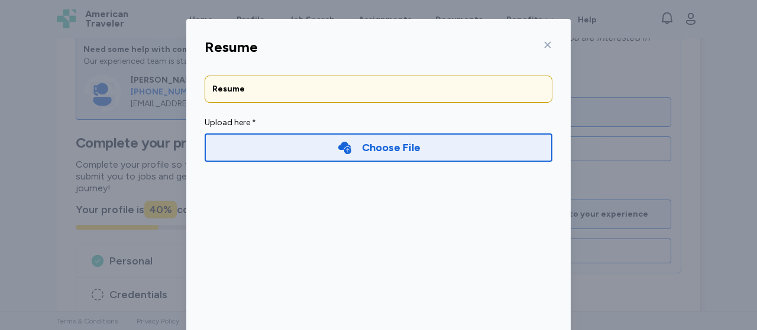
click at [543, 49] on icon at bounding box center [547, 44] width 9 height 9
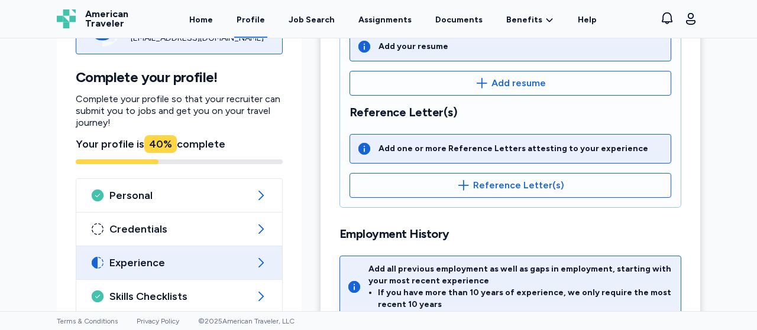
scroll to position [349, 0]
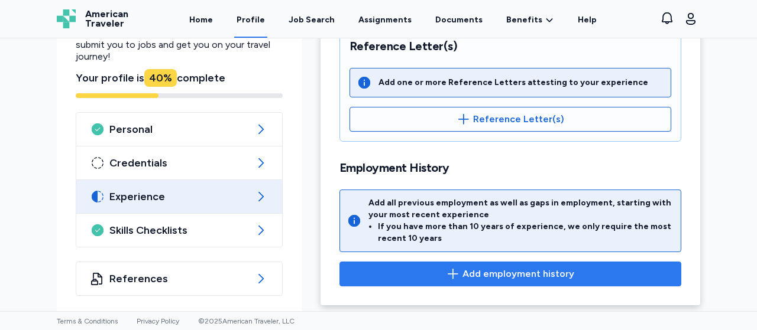
click at [509, 273] on span "Add employment history" at bounding box center [518, 274] width 112 height 14
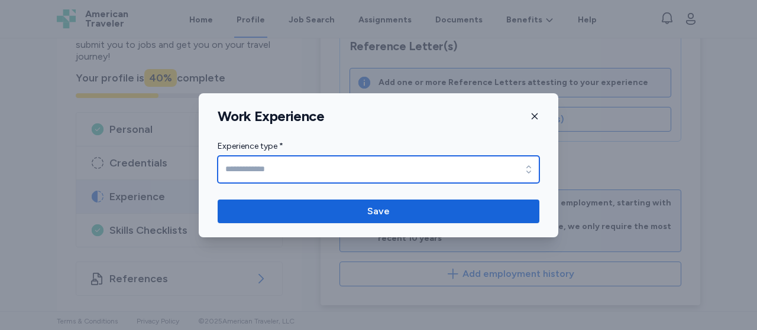
click at [378, 163] on input "Experience type *" at bounding box center [379, 169] width 322 height 27
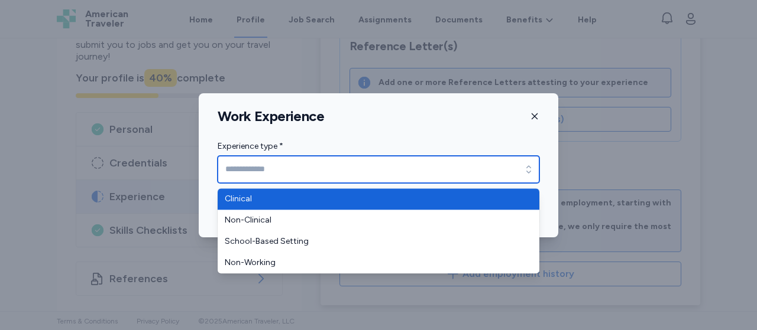
type input "********"
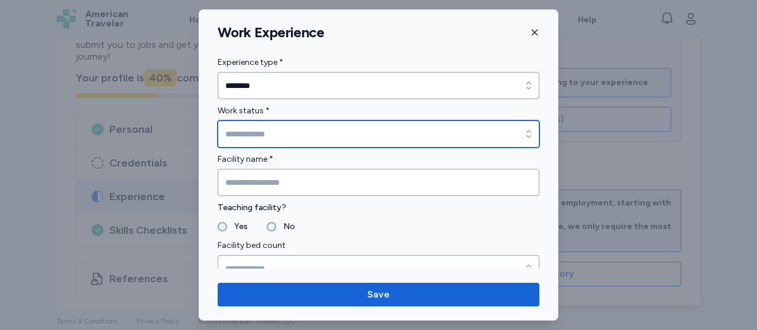
click at [296, 138] on input "Work status *" at bounding box center [379, 134] width 322 height 27
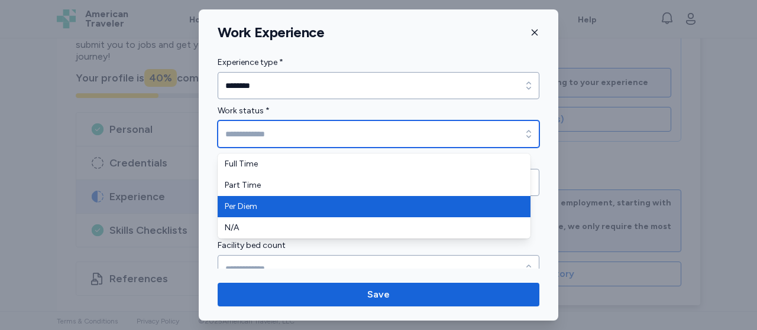
type input "********"
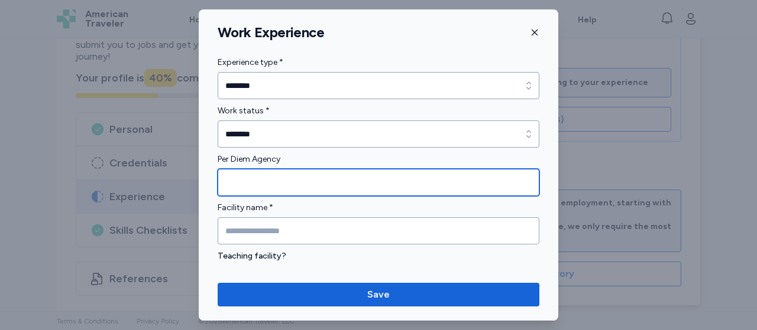
click at [285, 179] on input "Per Diem Agency" at bounding box center [379, 182] width 322 height 27
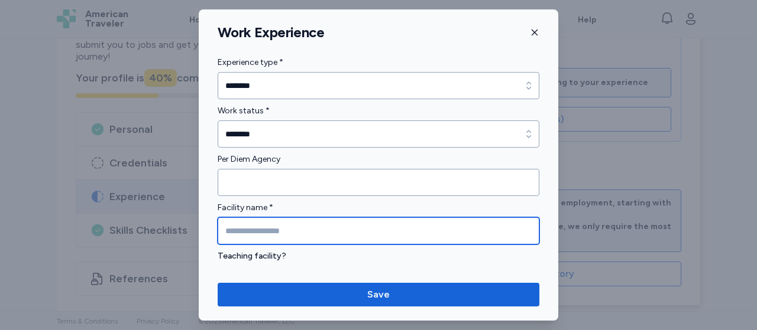
click at [277, 228] on input "Facility name *" at bounding box center [379, 231] width 322 height 27
type input "**********"
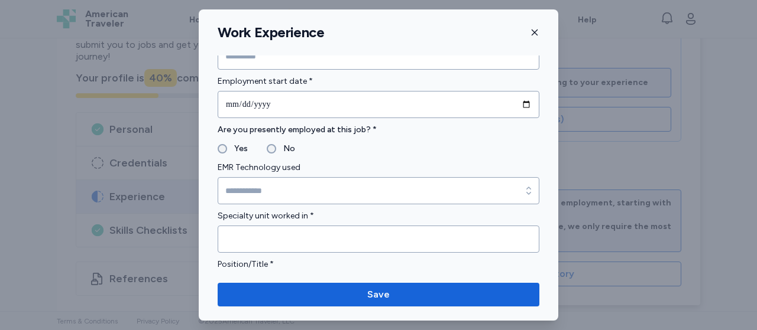
scroll to position [733, 0]
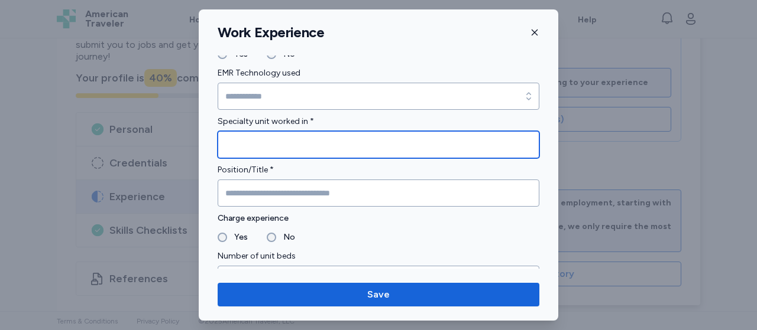
click at [371, 142] on input "Specialty unit worked in *" at bounding box center [379, 144] width 322 height 27
type input "**********"
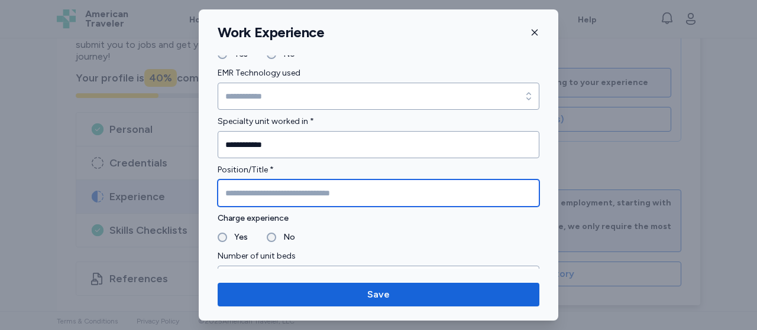
click at [378, 196] on input "Position/Title *" at bounding box center [379, 193] width 322 height 27
type input "**********"
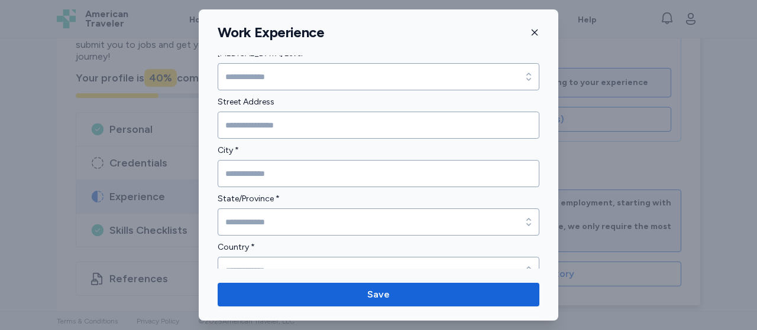
scroll to position [378, 0]
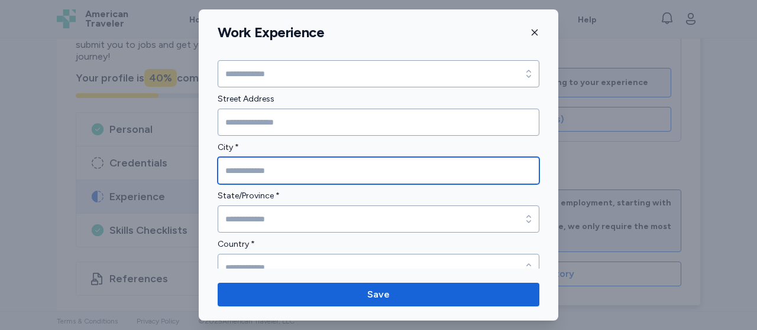
click at [319, 166] on input "City *" at bounding box center [379, 170] width 322 height 27
type input "*******"
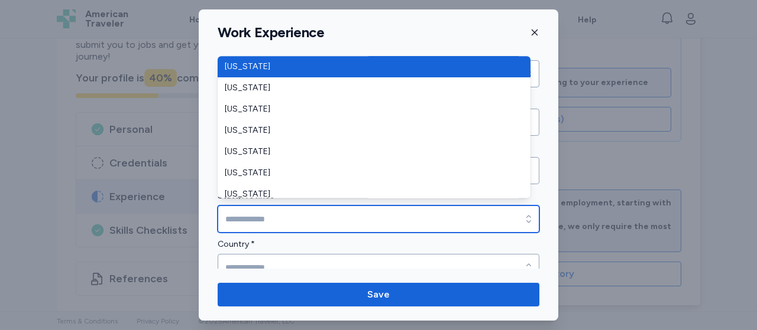
click at [319, 210] on input "State/Province *" at bounding box center [379, 219] width 322 height 27
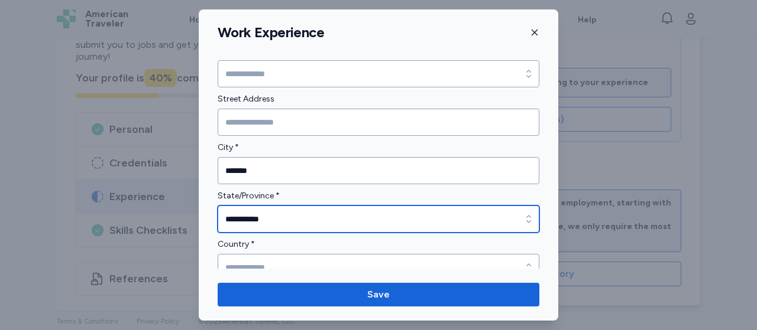
type input "**********"
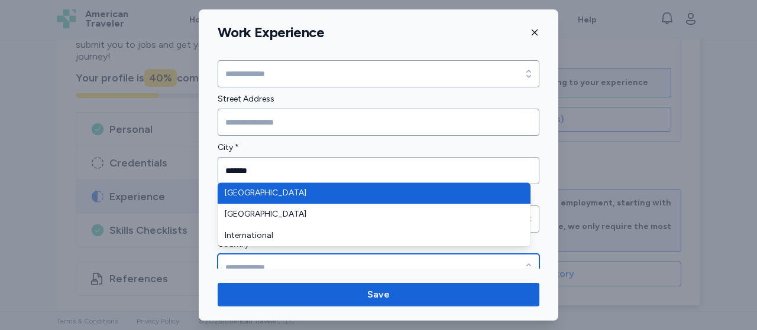
click at [462, 263] on input "Country *" at bounding box center [379, 267] width 322 height 27
type input "**********"
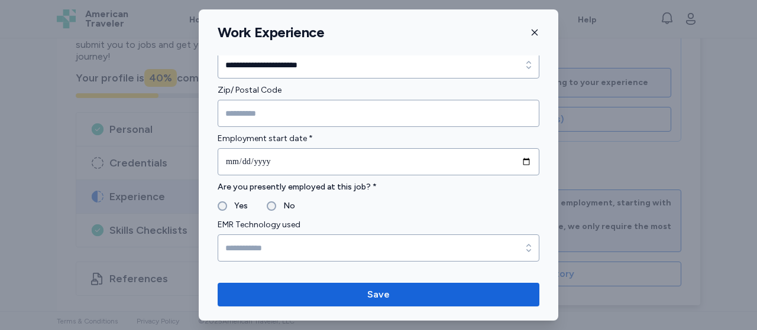
scroll to position [591, 0]
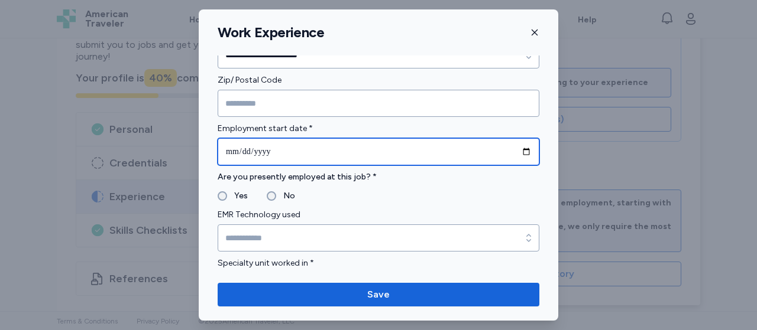
click at [512, 151] on input "date" at bounding box center [379, 151] width 322 height 27
type input "**********"
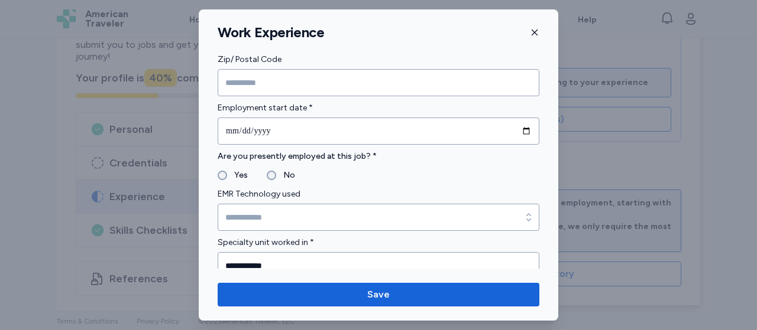
scroll to position [618, 0]
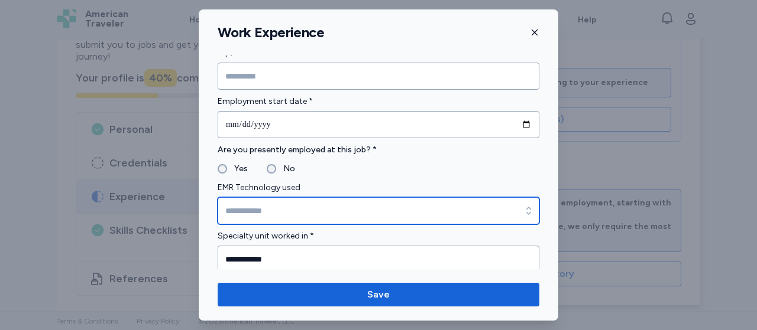
click at [382, 198] on input "EMR Technology used" at bounding box center [379, 210] width 322 height 27
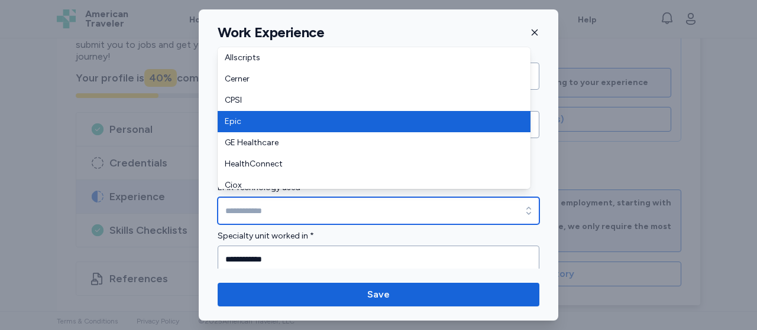
type input "****"
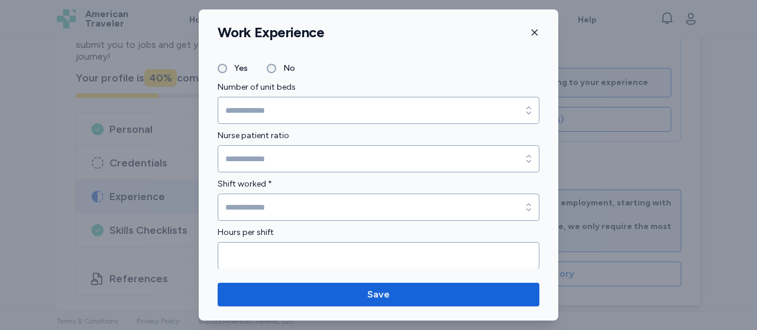
scroll to position [926, 0]
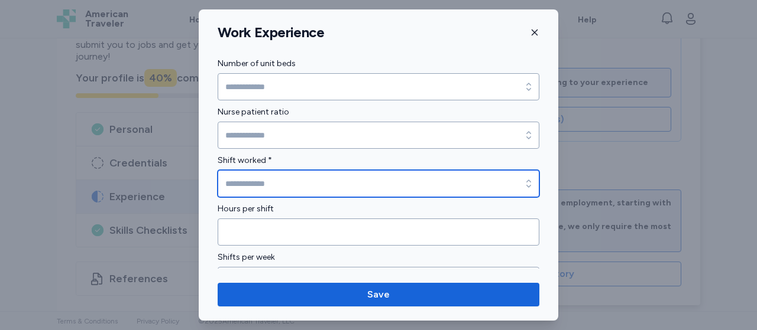
click at [277, 183] on input "Shift worked *" at bounding box center [379, 183] width 322 height 27
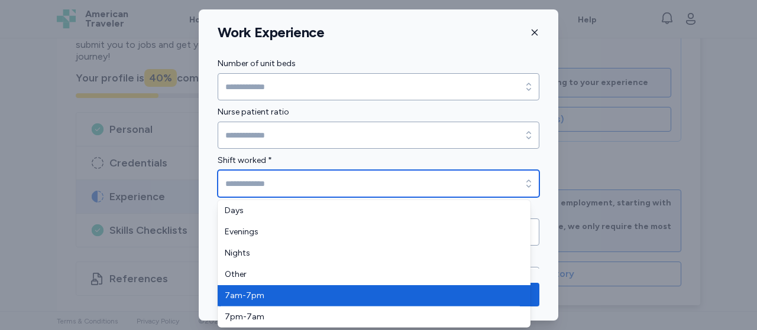
type input "*******"
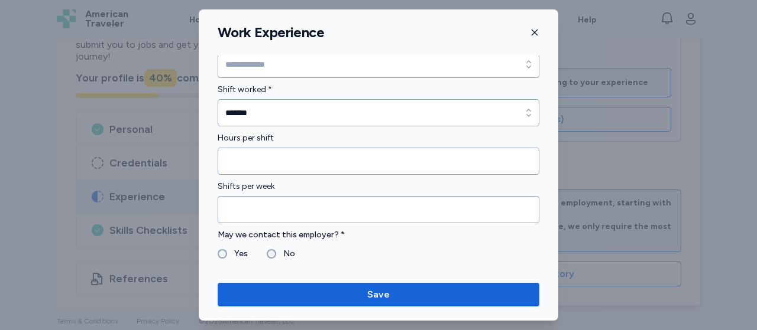
scroll to position [1052, 0]
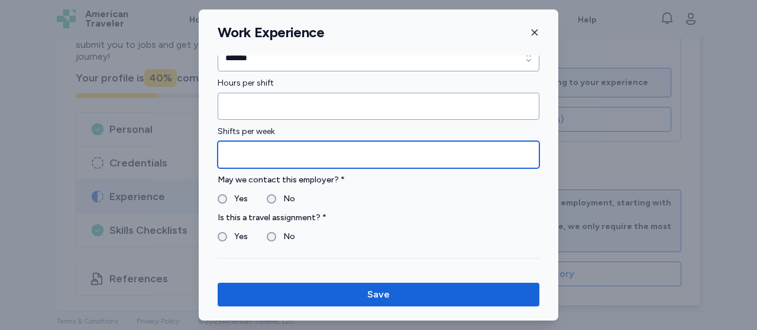
click at [269, 158] on input "Shifts per week" at bounding box center [379, 154] width 322 height 27
type input "*"
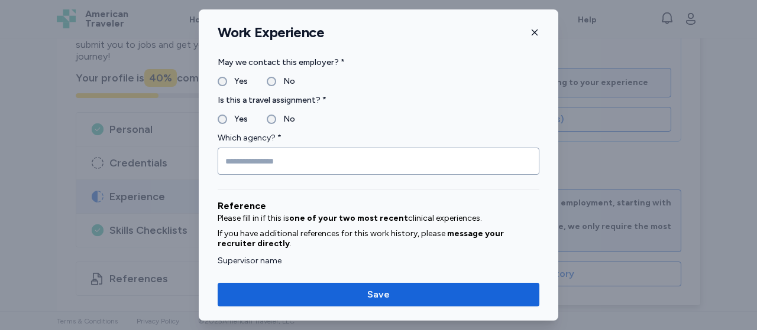
scroll to position [1170, 0]
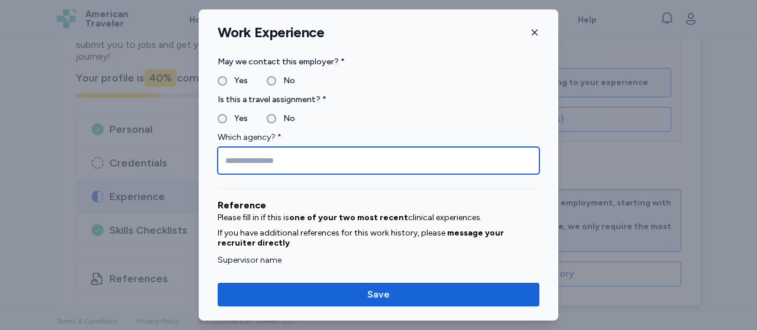
click at [370, 160] on input "Which agency? *" at bounding box center [379, 160] width 322 height 27
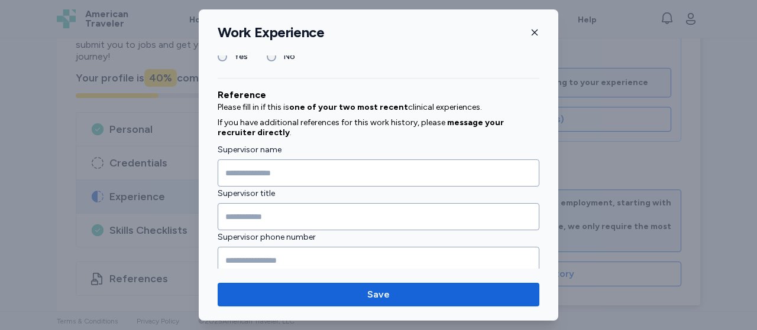
scroll to position [1228, 0]
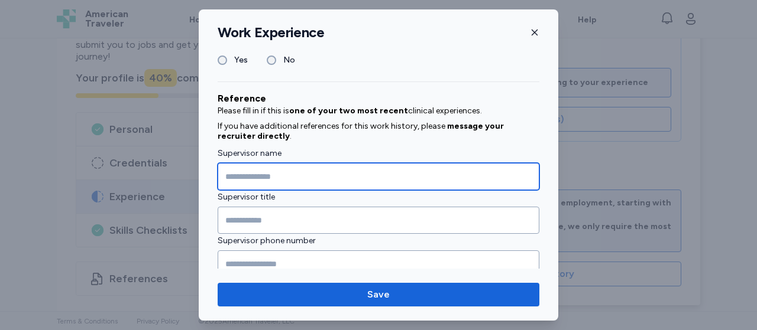
click at [283, 169] on input "Supervisor name" at bounding box center [379, 176] width 322 height 27
type input "**********"
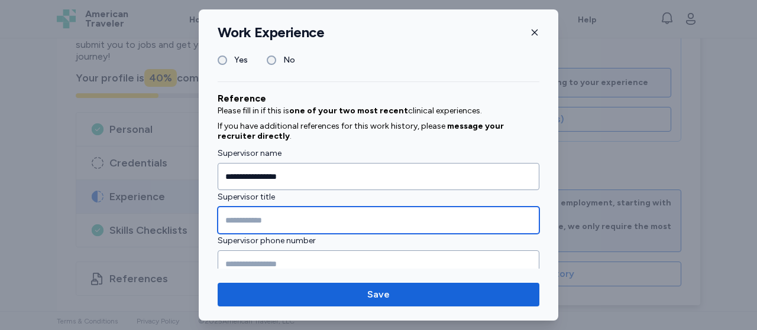
click at [280, 213] on input "Supervisor title" at bounding box center [379, 220] width 322 height 27
type input "**********"
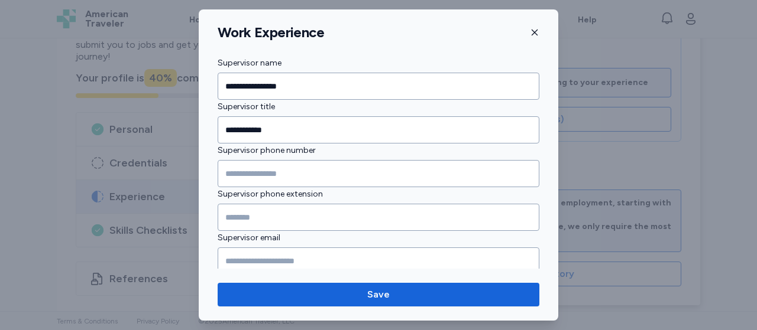
scroll to position [1340, 0]
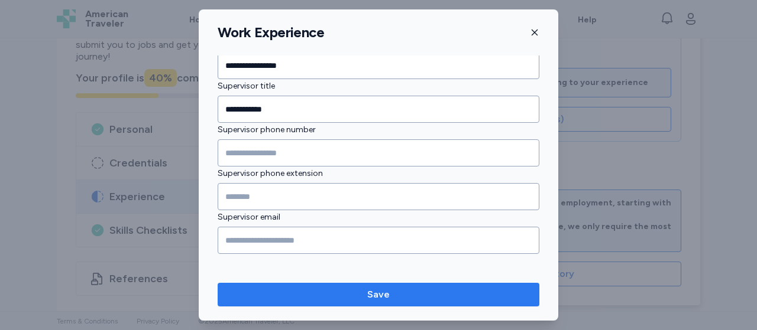
click at [491, 287] on button "Save" at bounding box center [379, 295] width 322 height 24
type input "*"
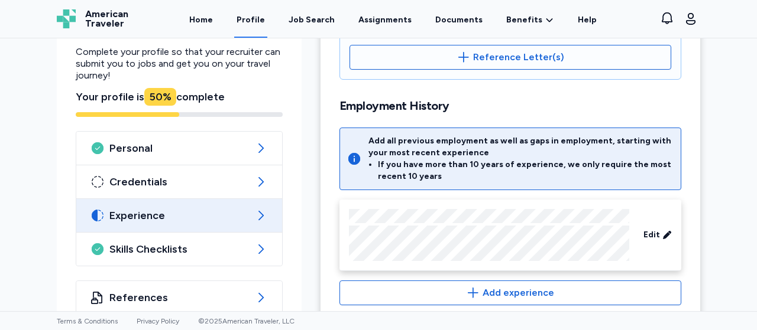
scroll to position [430, 0]
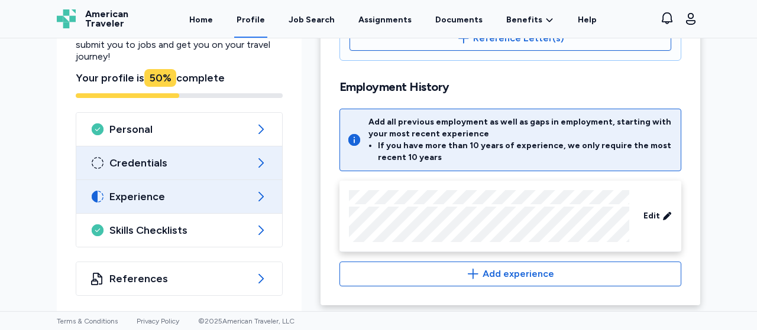
click at [134, 147] on div "Credentials" at bounding box center [179, 163] width 206 height 33
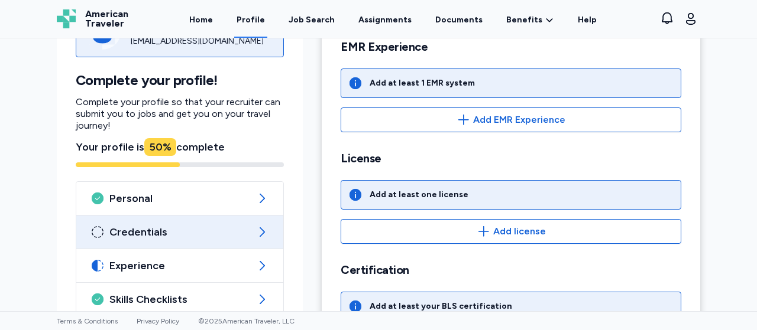
scroll to position [304, 0]
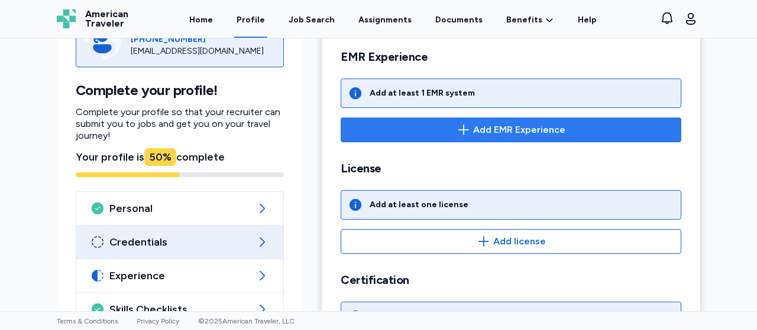
click at [549, 125] on span "Add EMR Experience" at bounding box center [519, 130] width 92 height 14
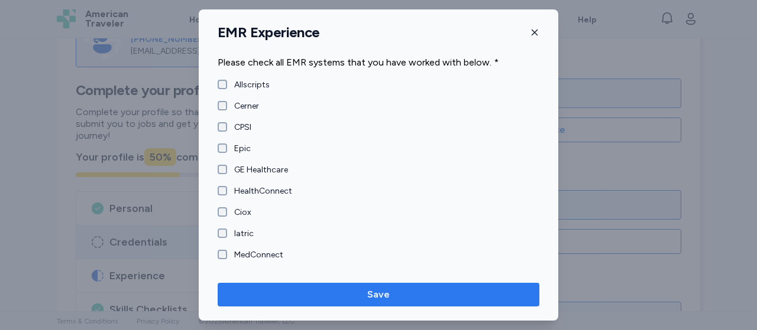
click at [309, 289] on span "Save" at bounding box center [378, 295] width 303 height 14
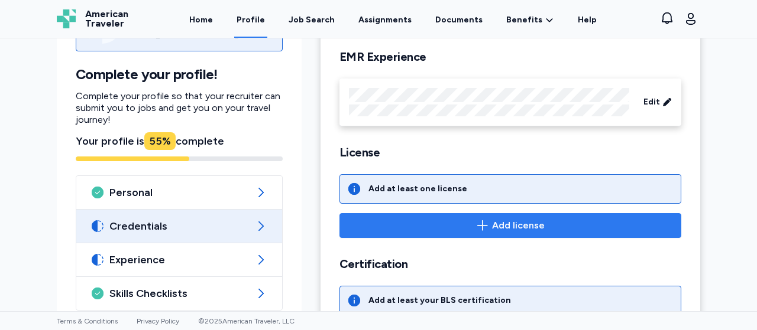
click at [504, 219] on span "Add license" at bounding box center [518, 226] width 53 height 14
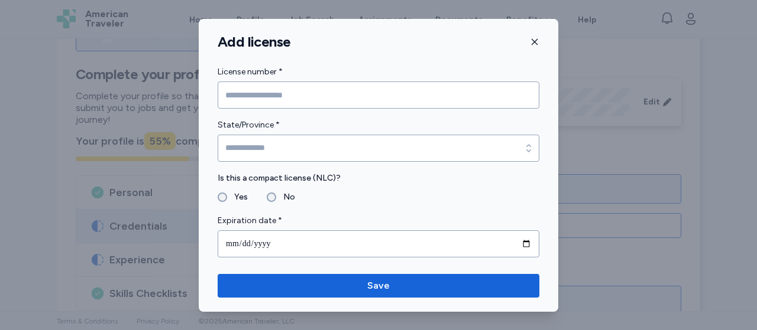
click at [532, 41] on icon "button" at bounding box center [534, 41] width 9 height 9
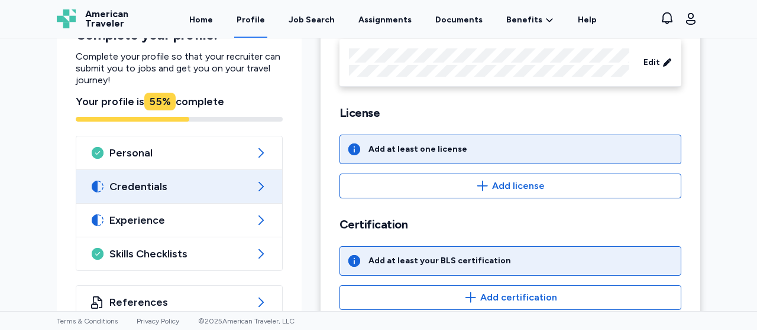
scroll to position [368, 0]
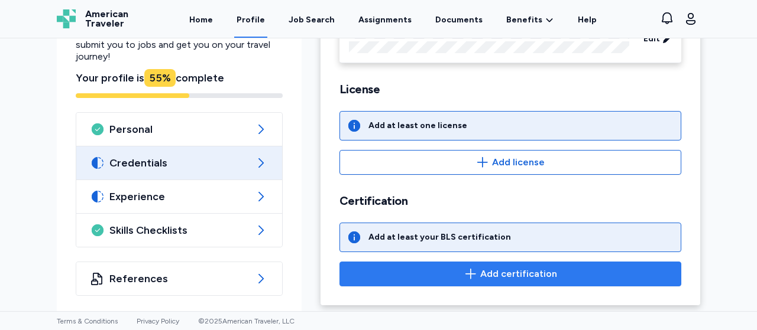
click at [556, 267] on span "Add certification" at bounding box center [510, 274] width 322 height 14
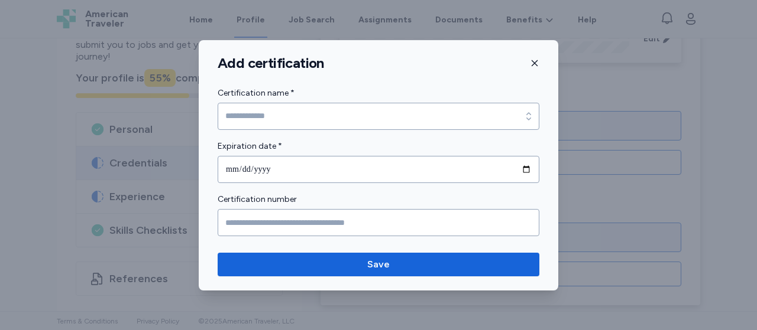
click at [533, 66] on icon "button" at bounding box center [534, 63] width 9 height 9
